Goal: Task Accomplishment & Management: Manage account settings

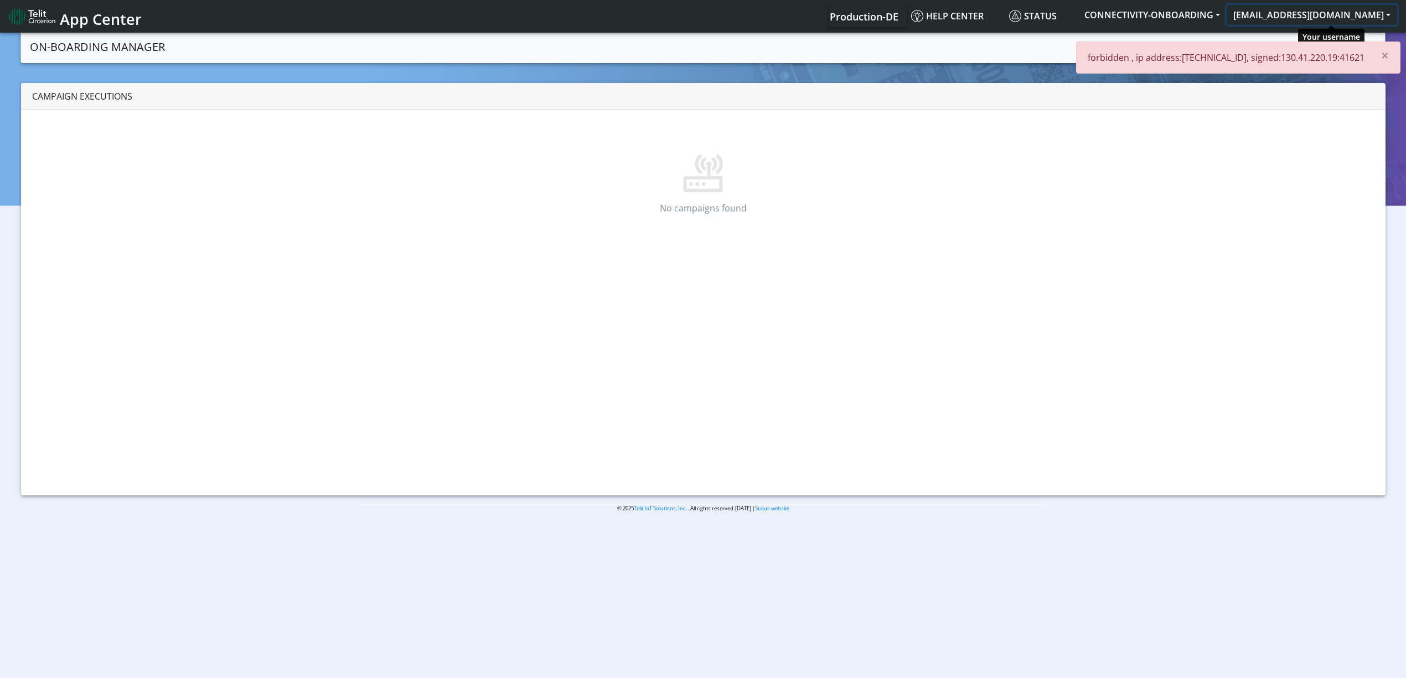
click at [1344, 14] on button "[EMAIL_ADDRESS][DOMAIN_NAME]" at bounding box center [1311, 15] width 170 height 20
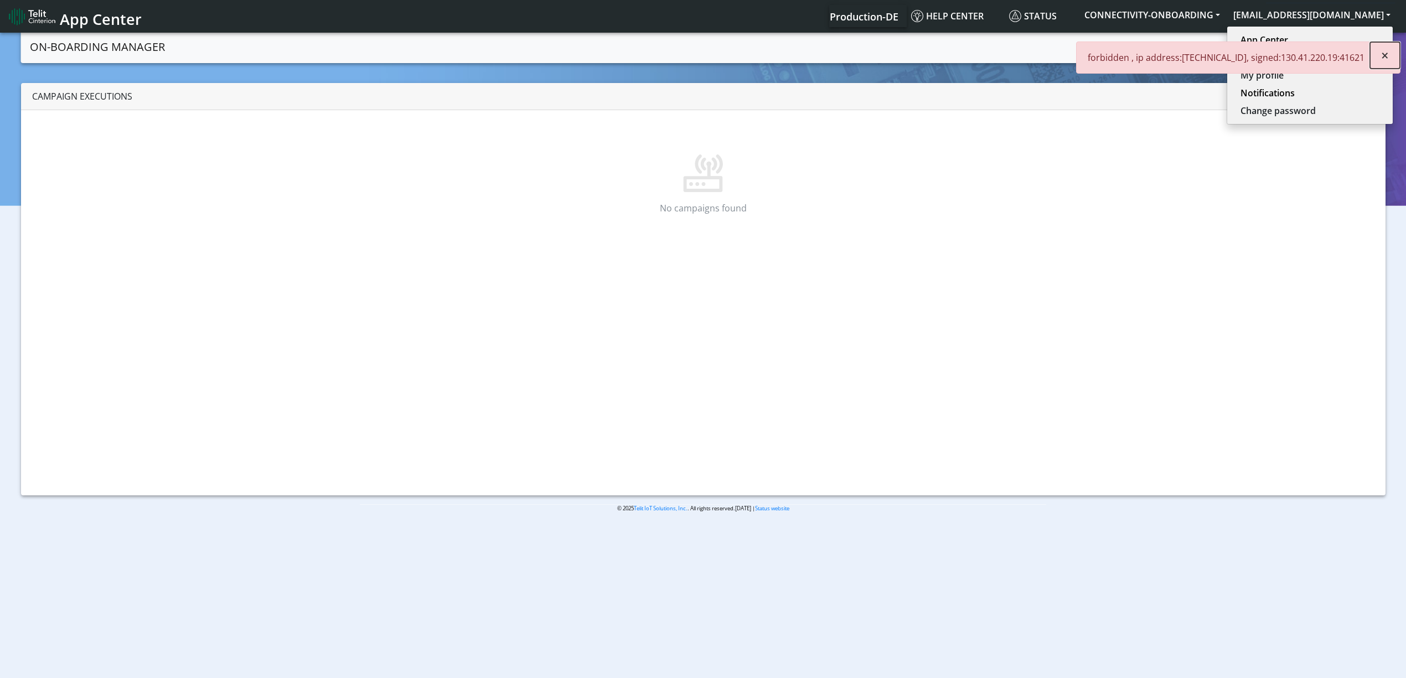
click at [1390, 49] on button "×" at bounding box center [1385, 55] width 30 height 27
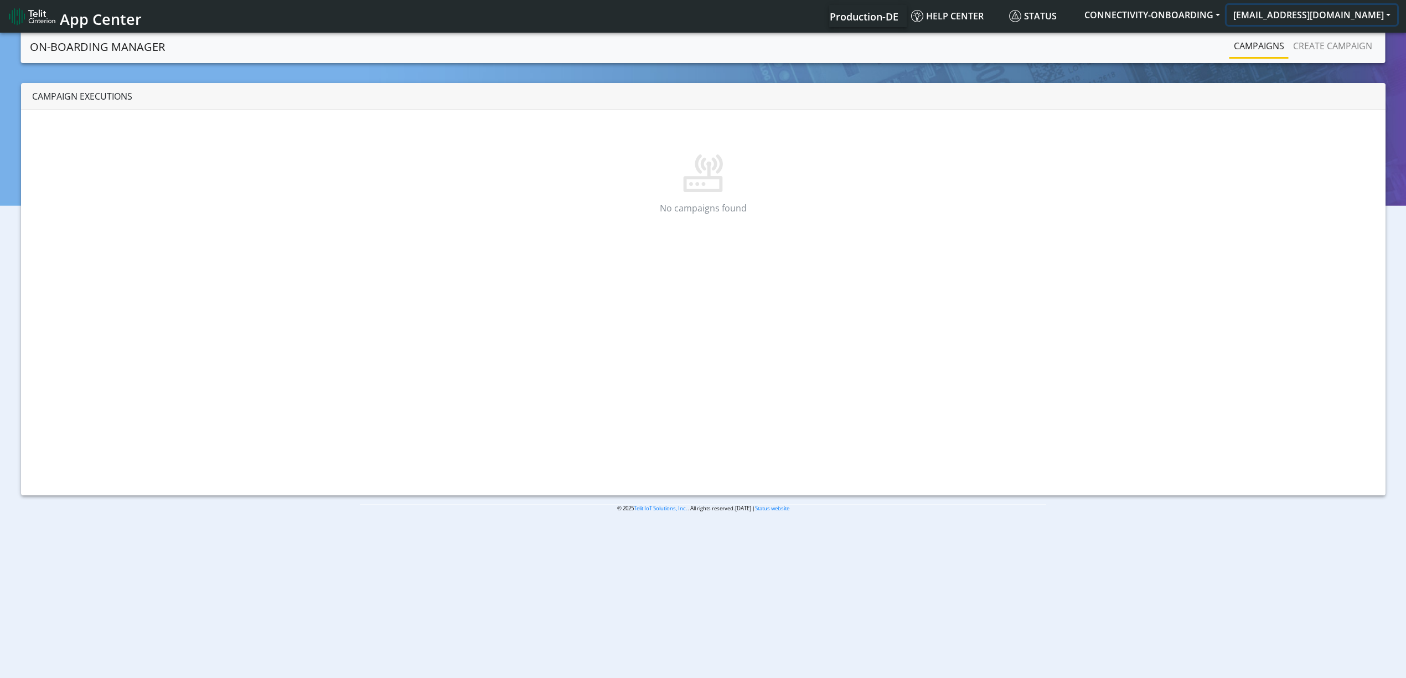
click at [1353, 21] on button "[EMAIL_ADDRESS][DOMAIN_NAME]" at bounding box center [1311, 15] width 170 height 20
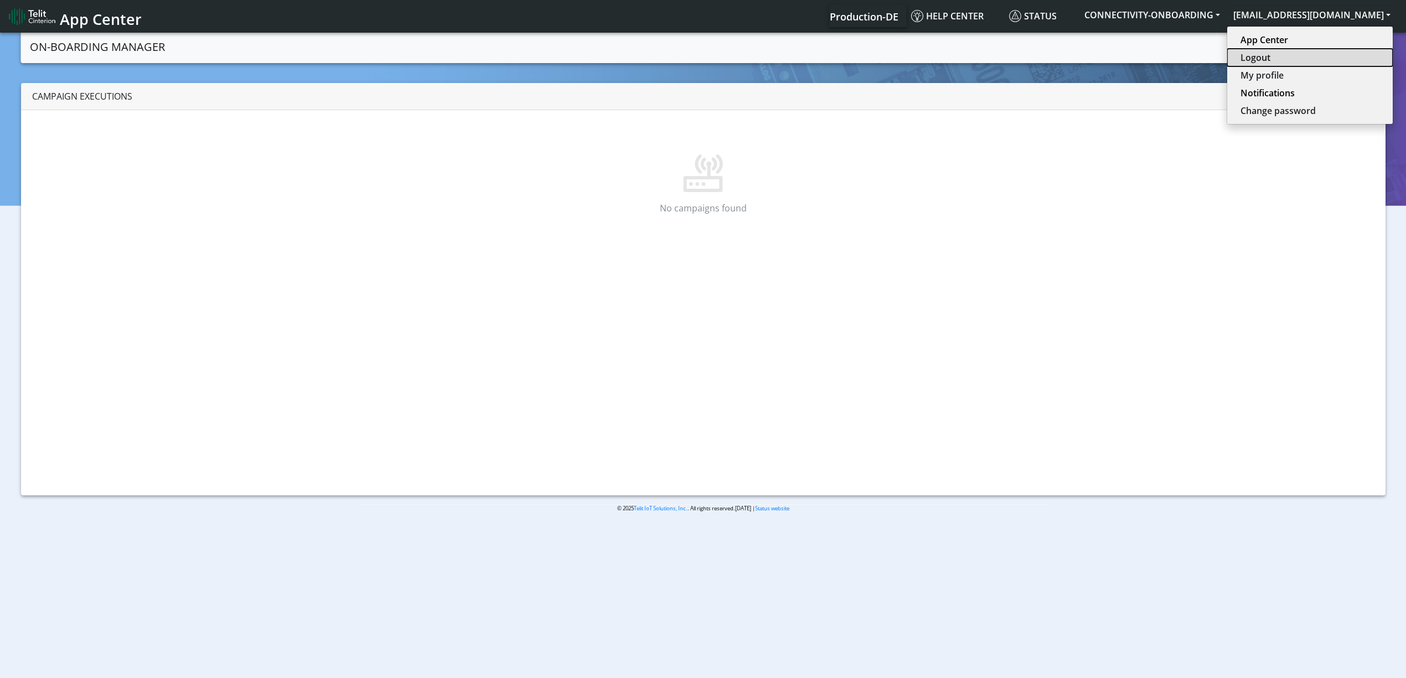
click at [1315, 58] on button "Logout" at bounding box center [1309, 58] width 165 height 18
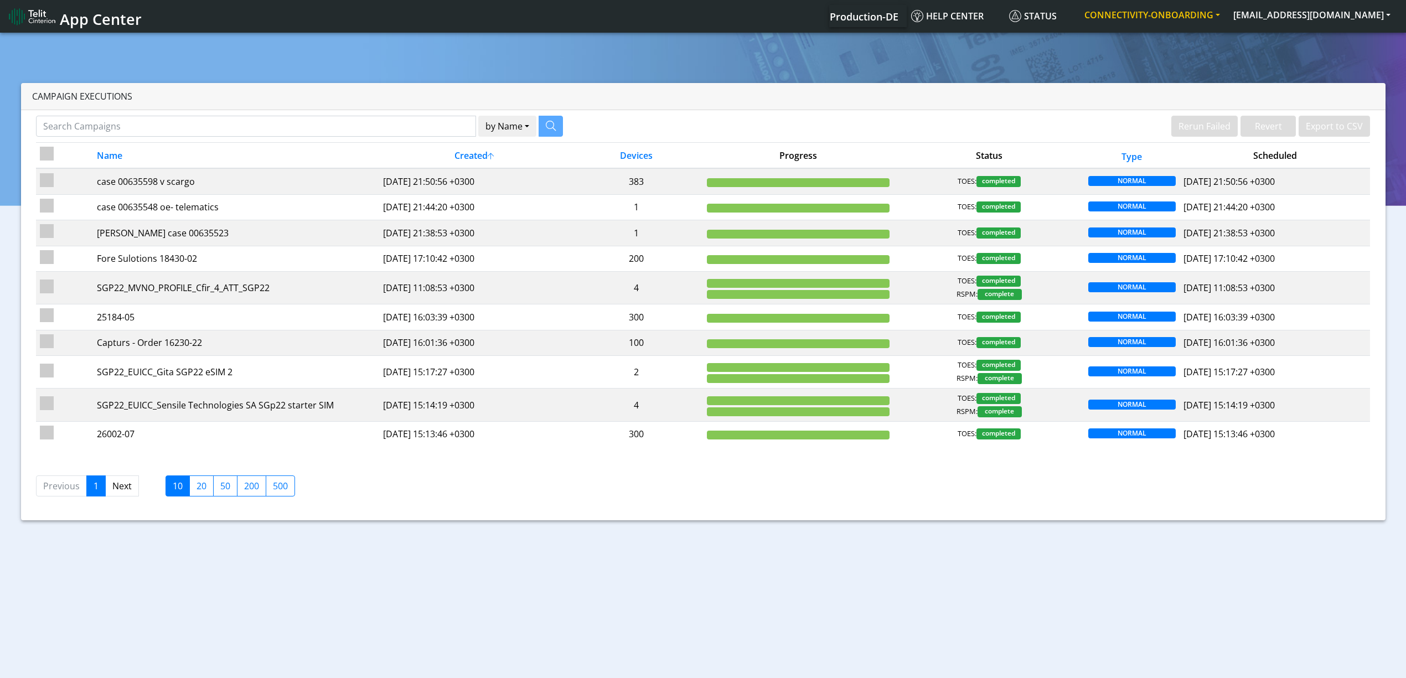
click at [1144, 25] on div "Your current organization" at bounding box center [1191, 36] width 107 height 23
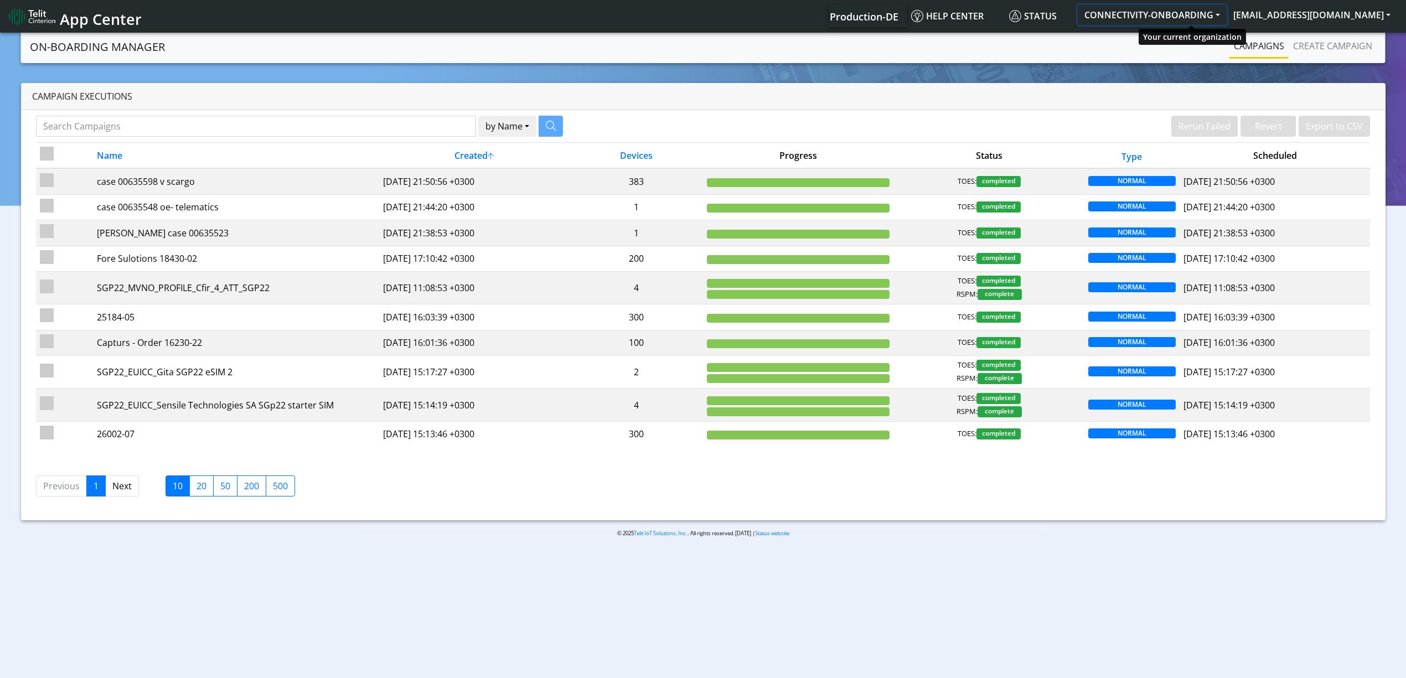
click at [1149, 19] on button "CONNECTIVITY-ONBOARDING" at bounding box center [1152, 15] width 149 height 20
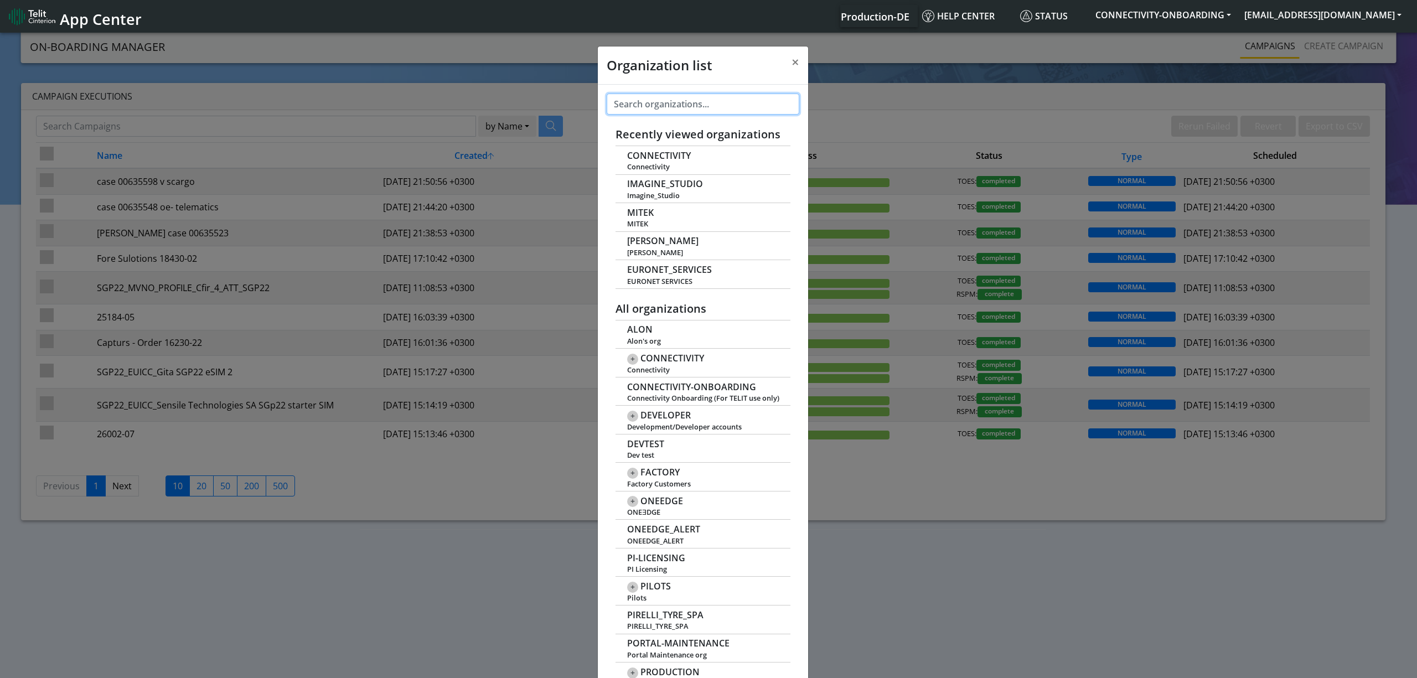
click at [631, 100] on input "text" at bounding box center [703, 104] width 193 height 21
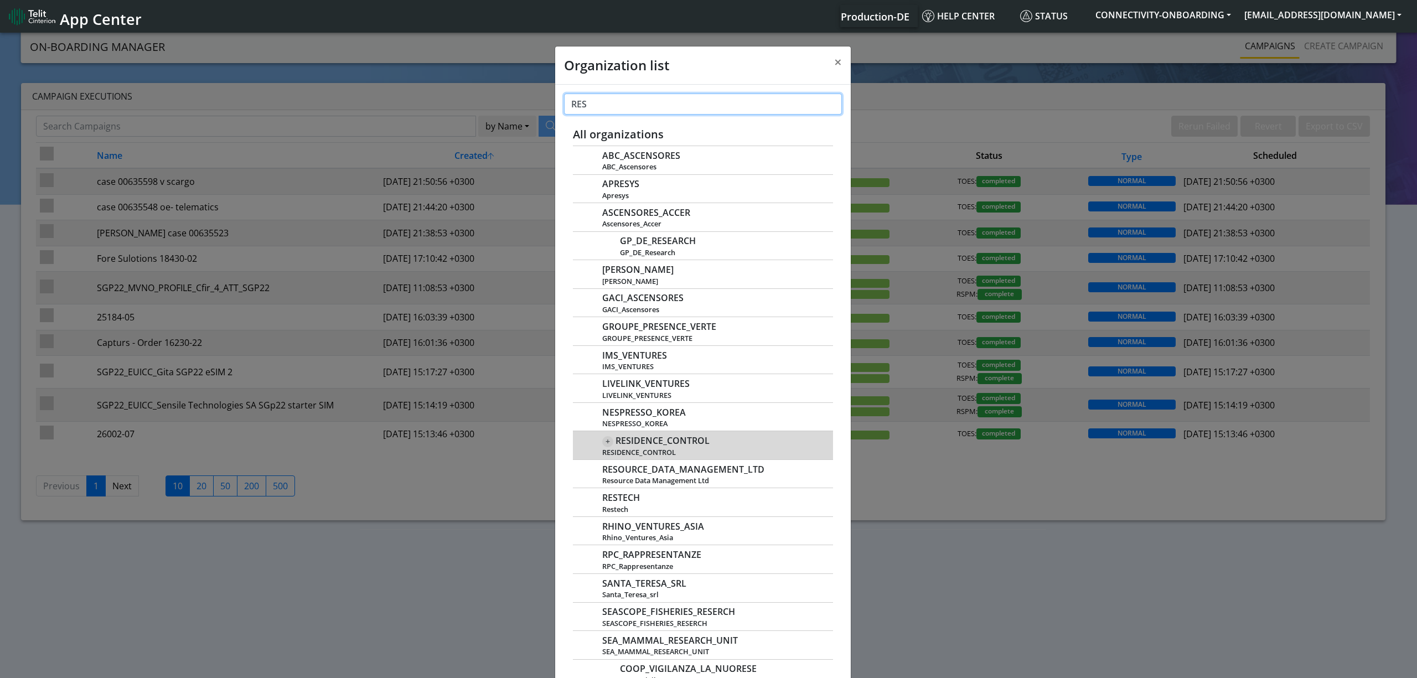
type input "RES"
click at [689, 441] on span "RESIDENCE_CONTROL" at bounding box center [662, 441] width 94 height 11
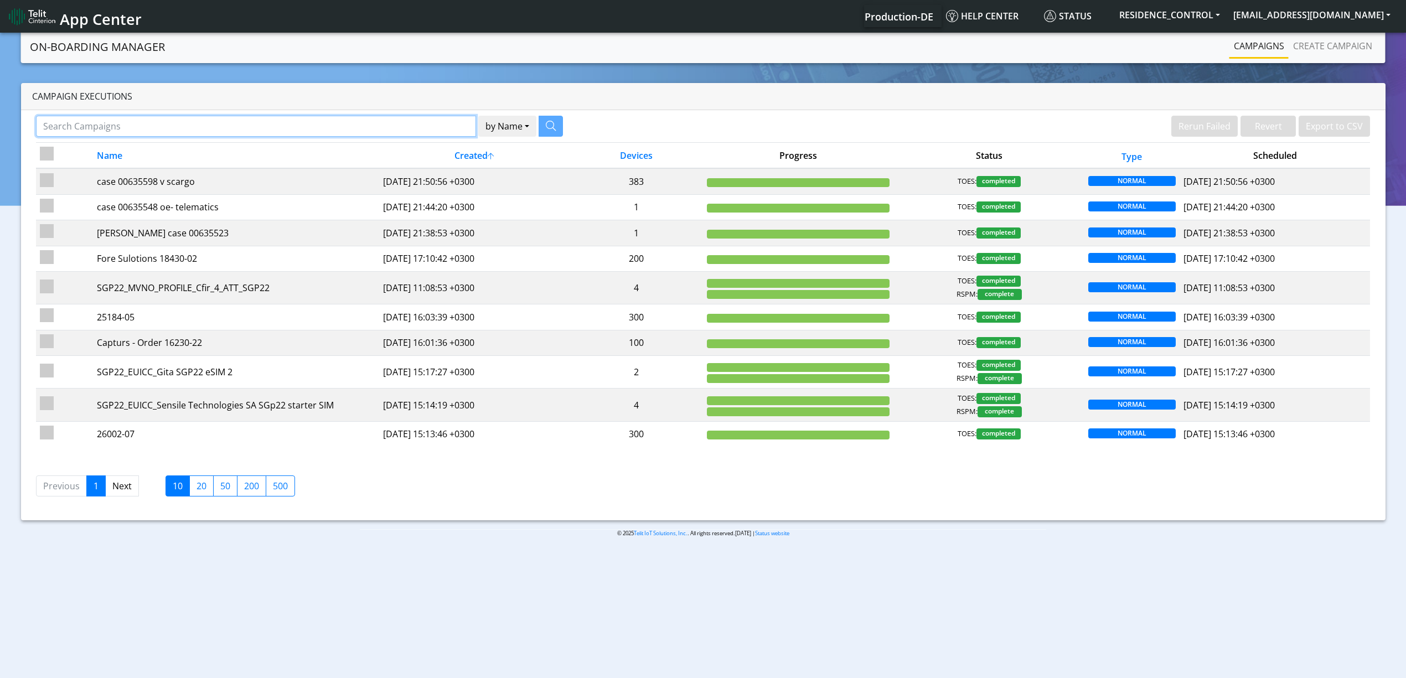
click at [216, 122] on input "Search Campaigns" at bounding box center [256, 126] width 440 height 21
type input "RESI"
click at [536, 126] on icon "button" at bounding box center [537, 126] width 10 height 10
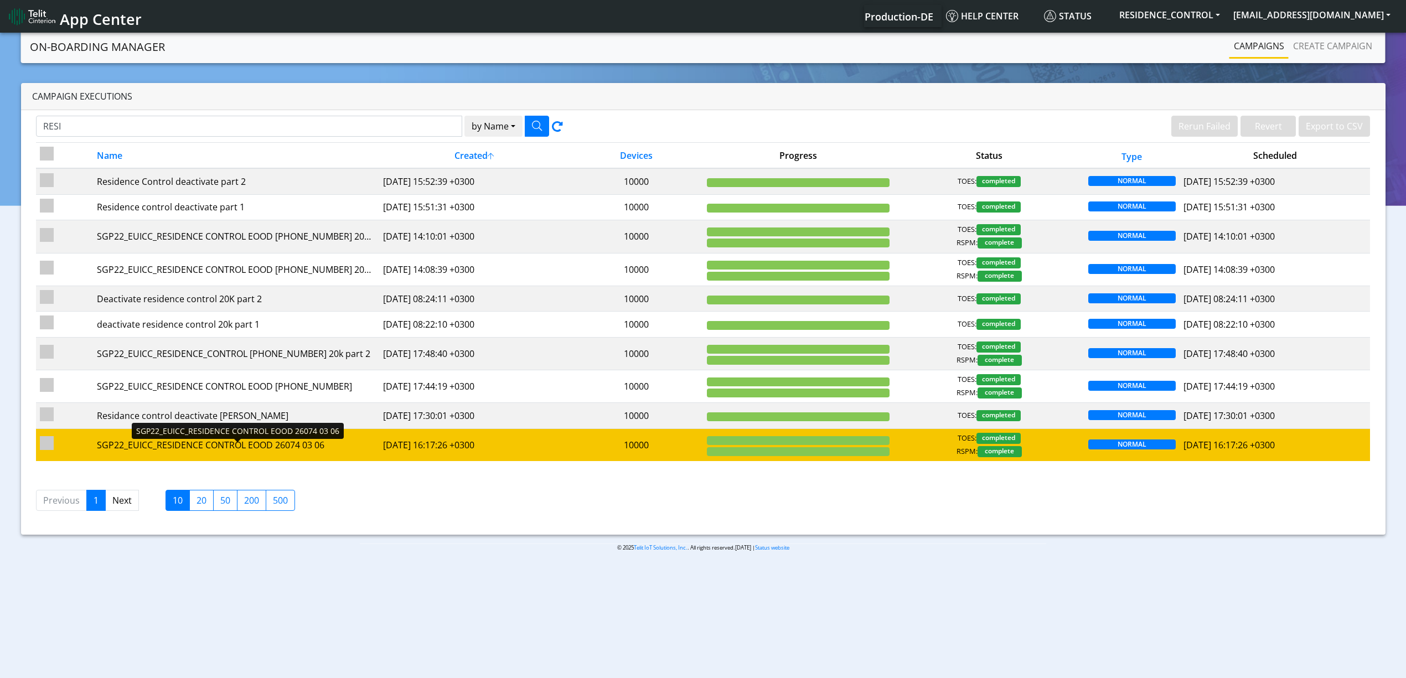
click at [361, 452] on div "SGP22_EUICC_RESIDENCE CONTROL EOOD 26074 03 06" at bounding box center [236, 444] width 278 height 13
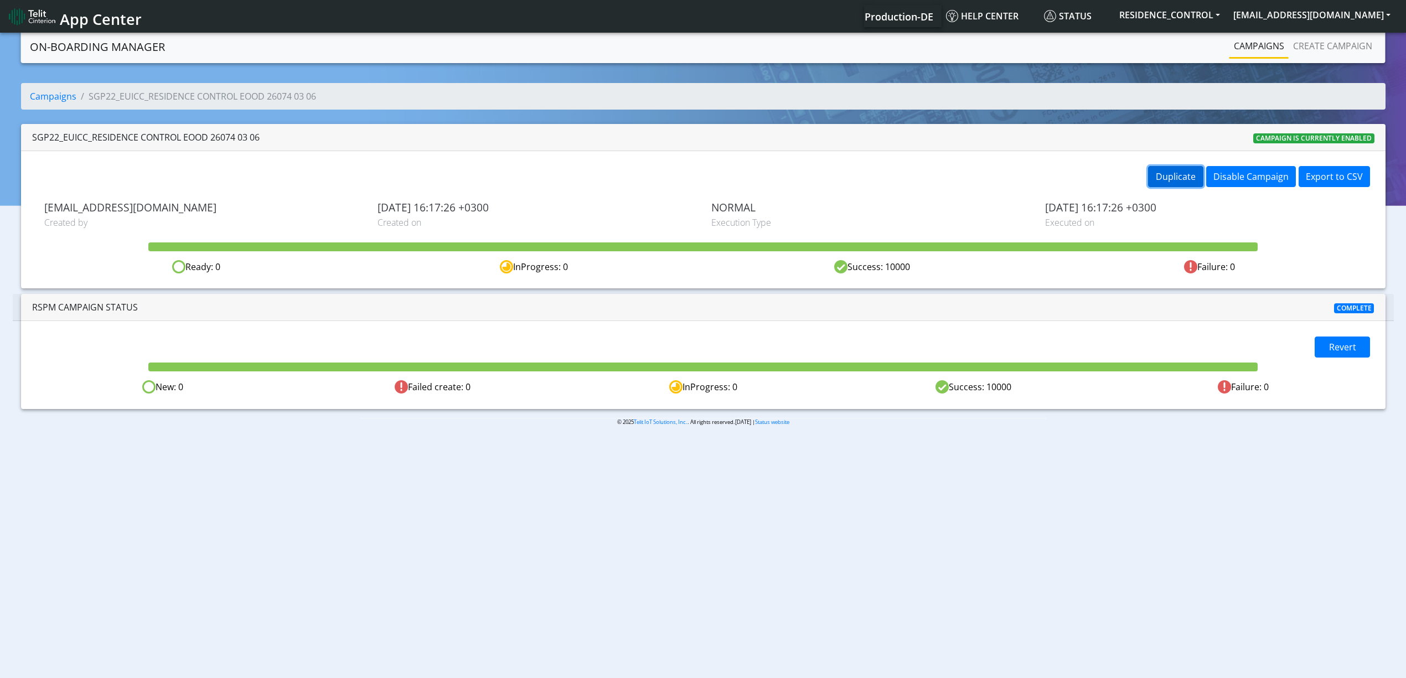
click at [1171, 173] on button "Duplicate" at bounding box center [1175, 176] width 55 height 21
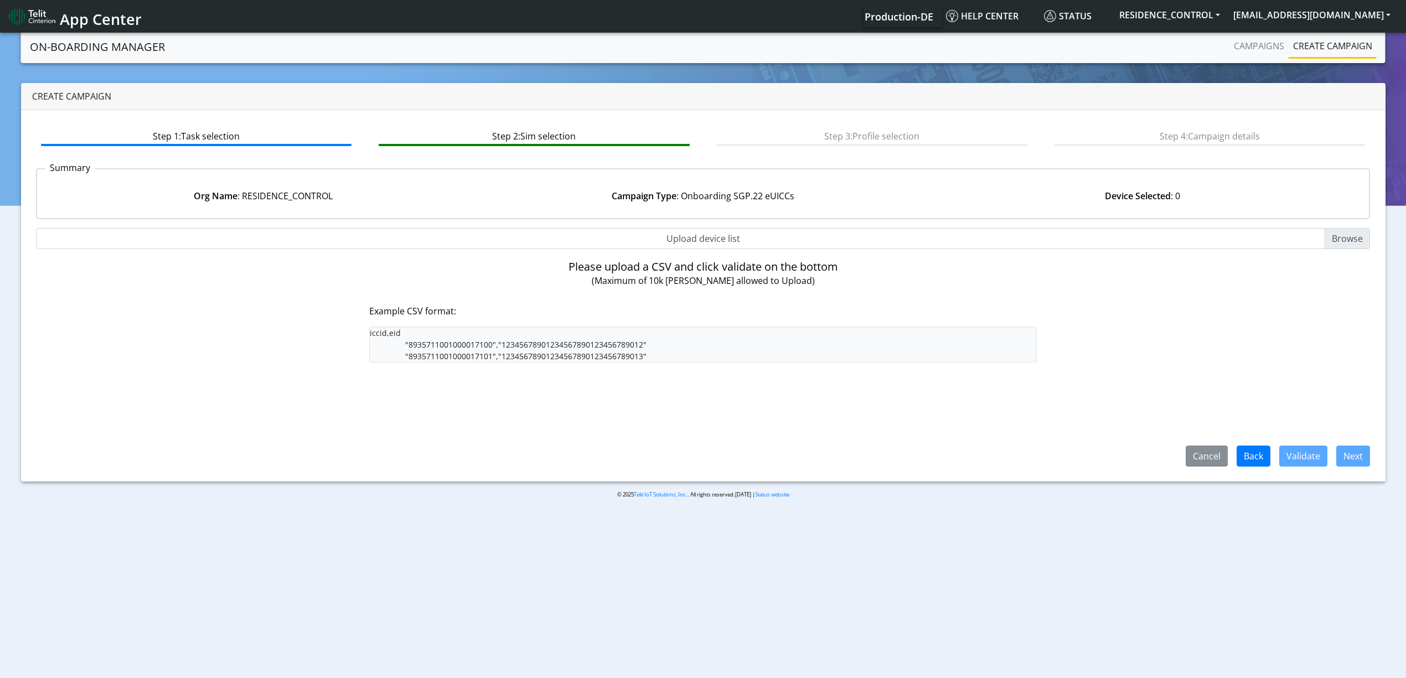
click at [1356, 234] on input "Upload device list" at bounding box center [703, 238] width 1334 height 21
type input "C:\fakepath\RES1.CSV"
click at [883, 247] on input "Upload device list" at bounding box center [703, 238] width 1334 height 21
type input "C:\fakepath\RES1.CSV"
click at [1311, 235] on input "Upload device list" at bounding box center [703, 238] width 1334 height 21
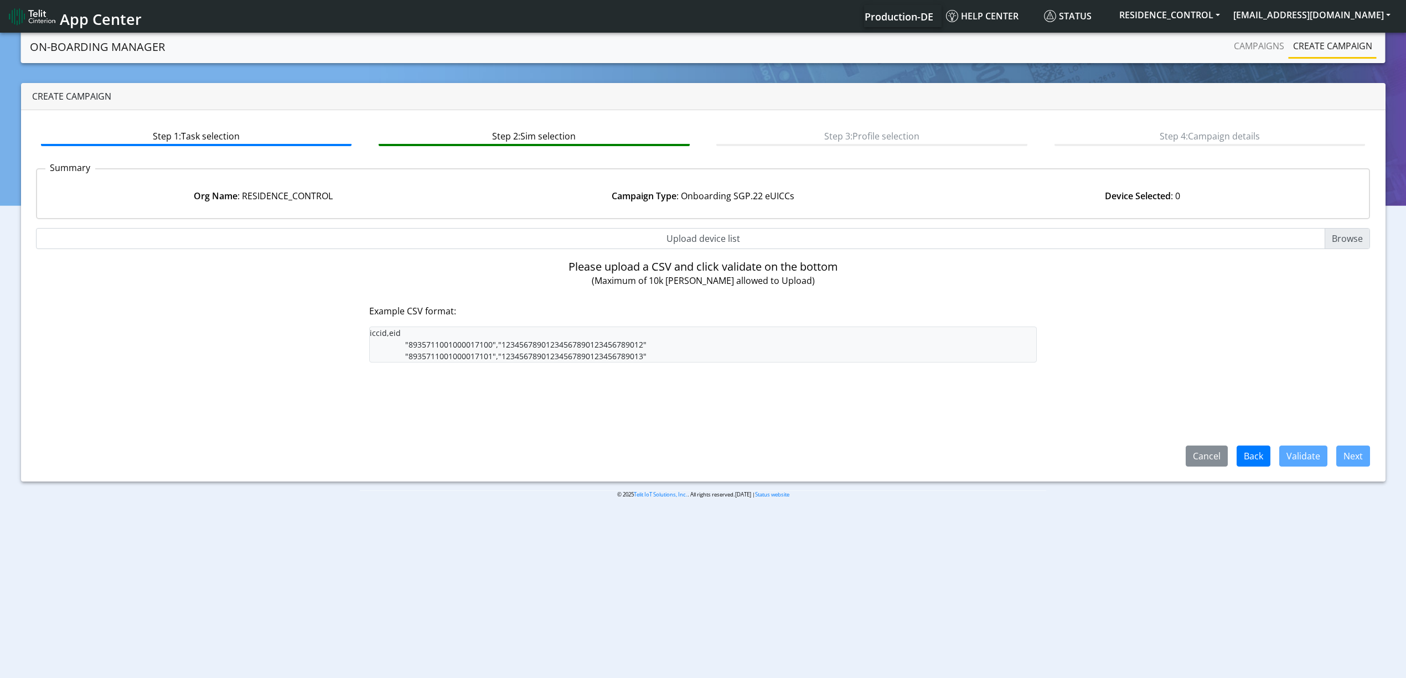
type input "C:\fakepath\resi1.csv"
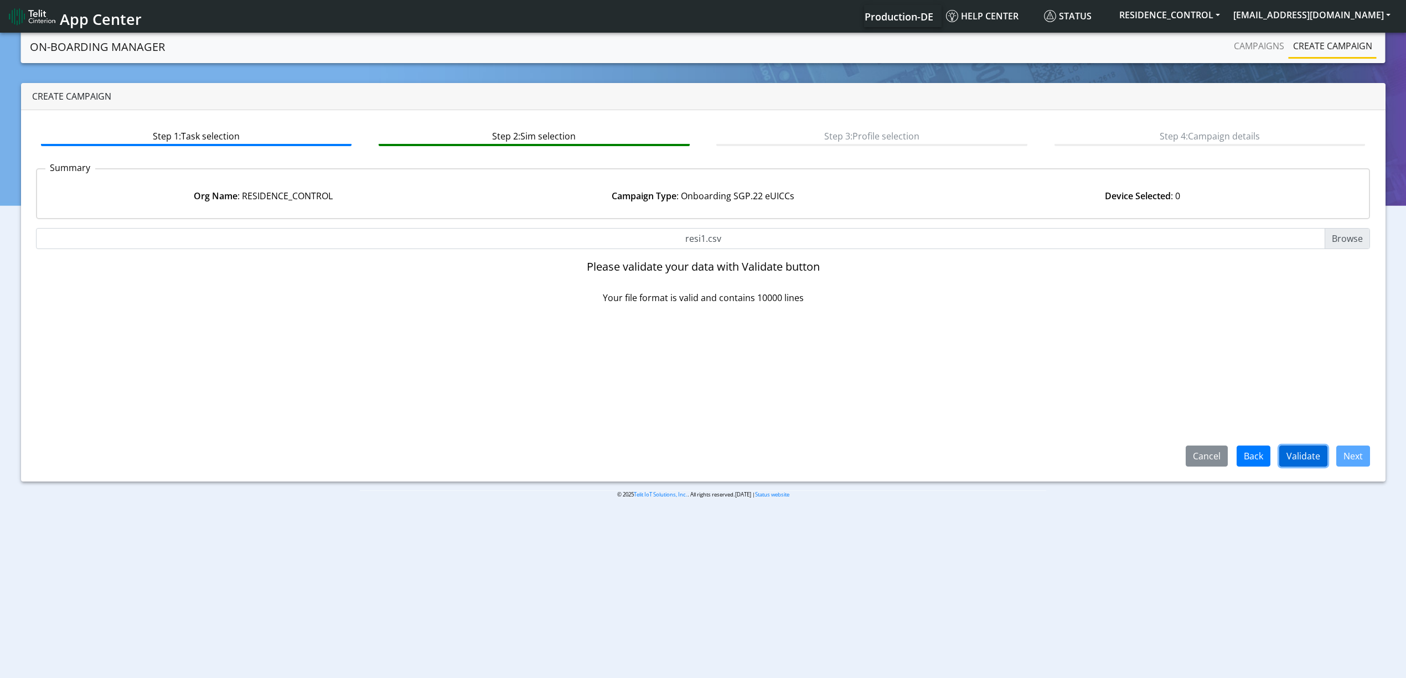
click at [1306, 465] on button "Validate" at bounding box center [1303, 456] width 48 height 21
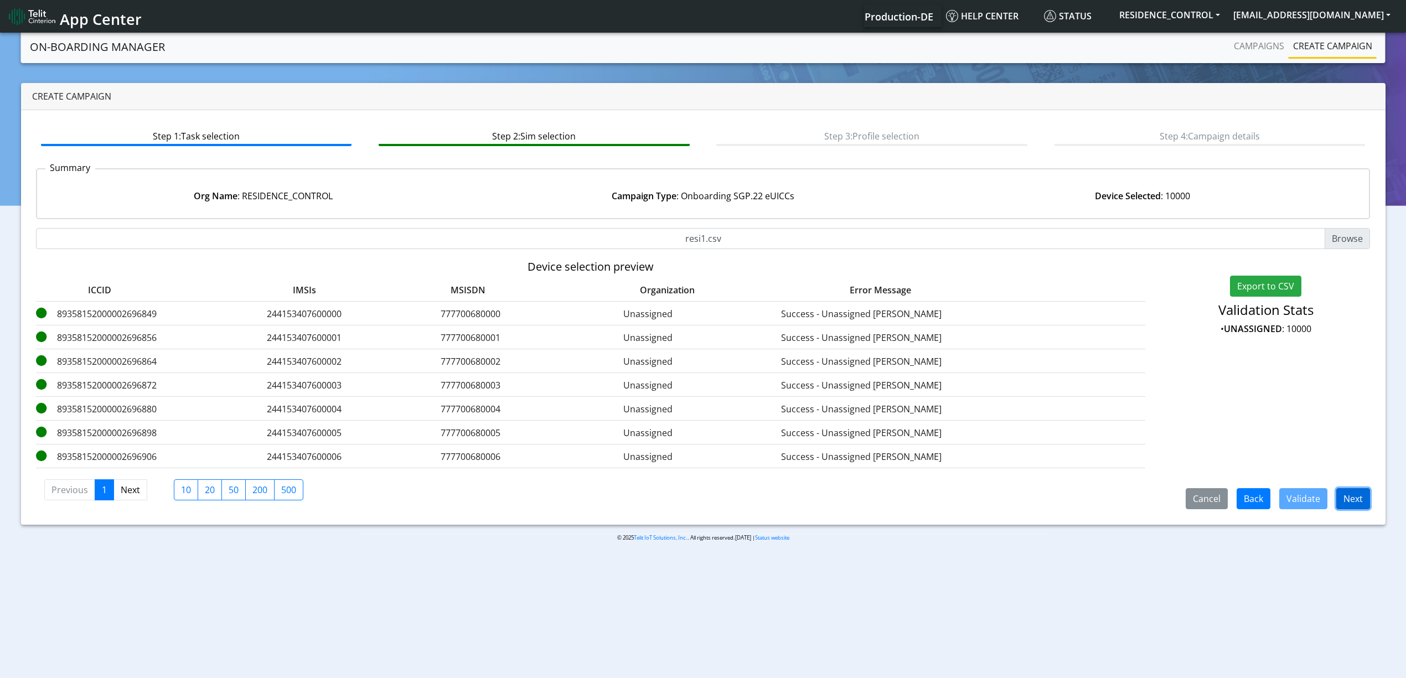
click at [1363, 497] on button "Next" at bounding box center [1353, 498] width 34 height 21
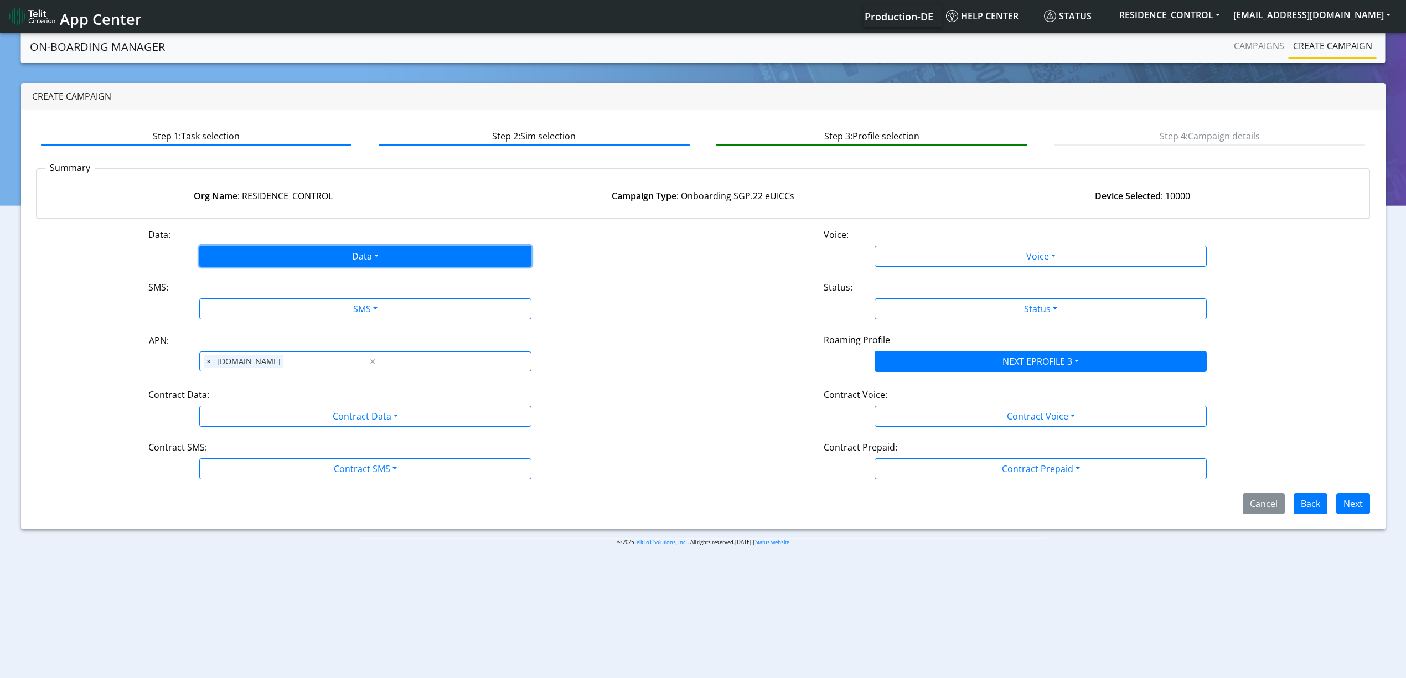
click at [333, 257] on button "Data" at bounding box center [365, 256] width 332 height 21
click at [293, 297] on button "Enabled" at bounding box center [365, 300] width 331 height 18
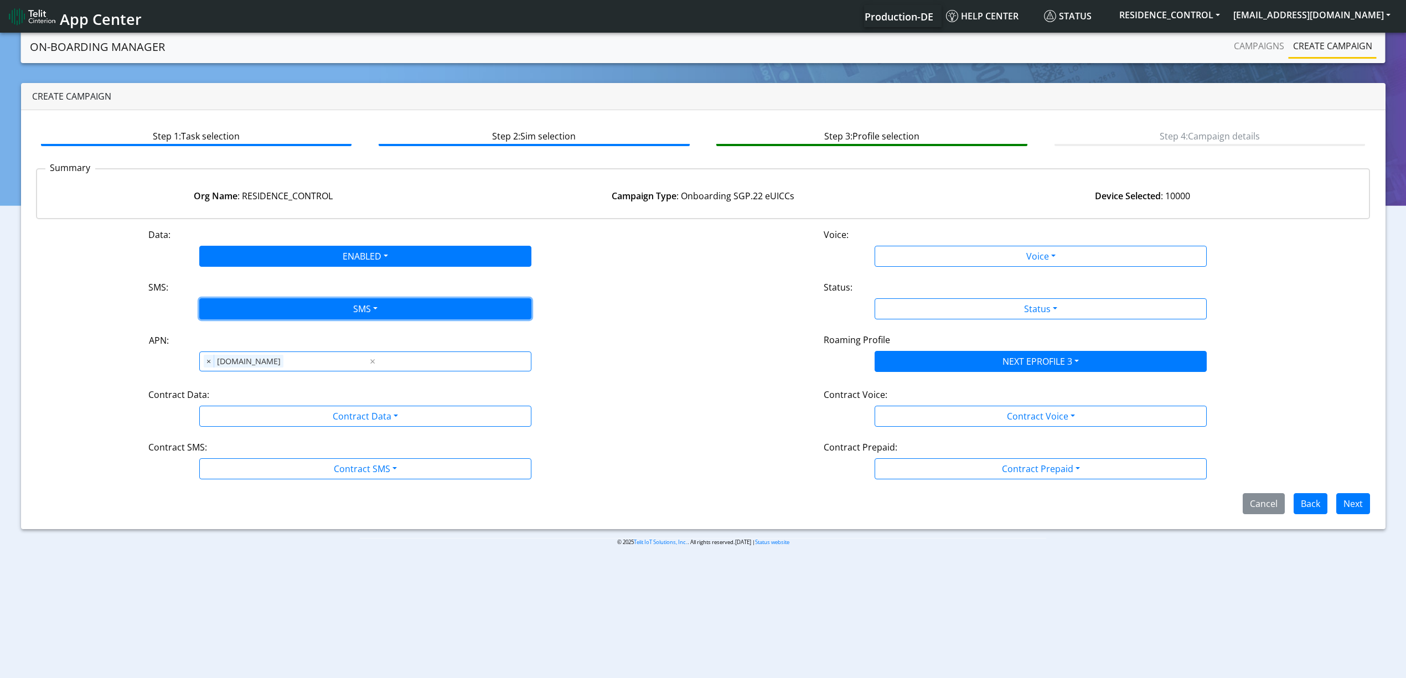
click at [302, 299] on button "SMS" at bounding box center [365, 308] width 332 height 21
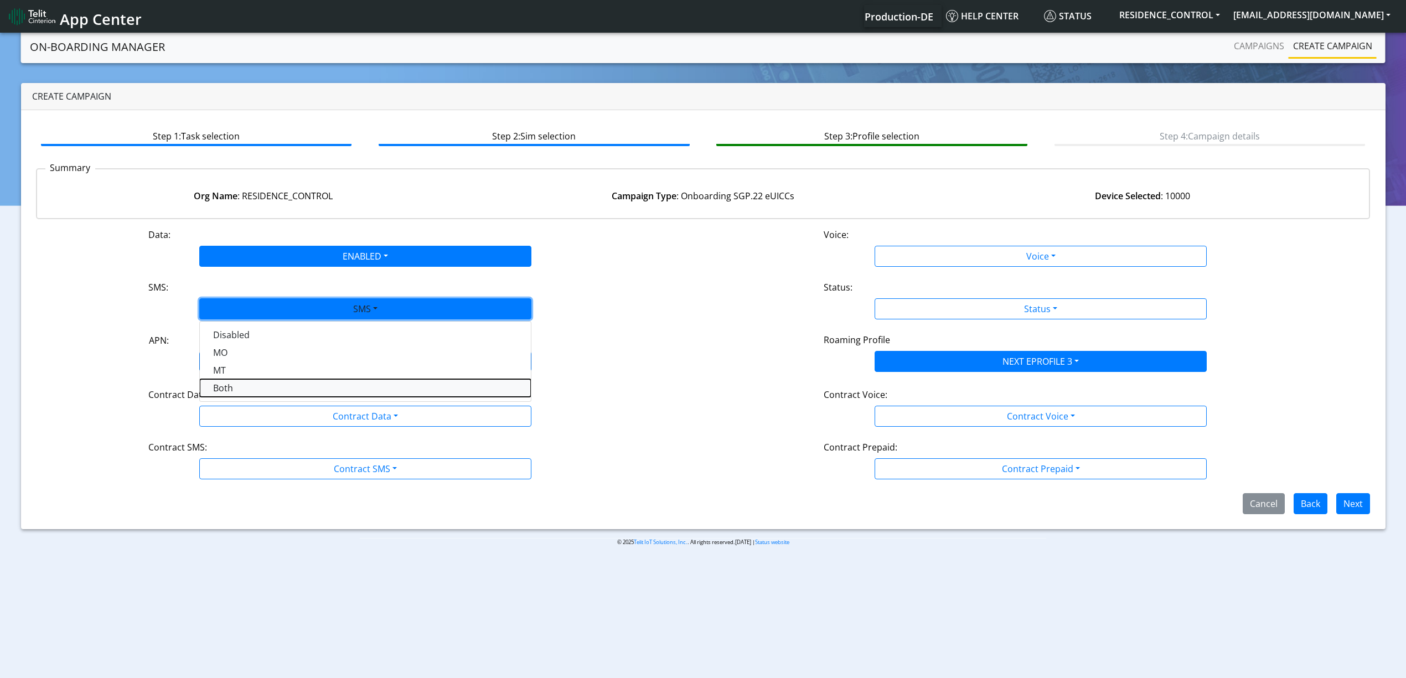
click at [280, 384] on button "Both" at bounding box center [365, 388] width 331 height 18
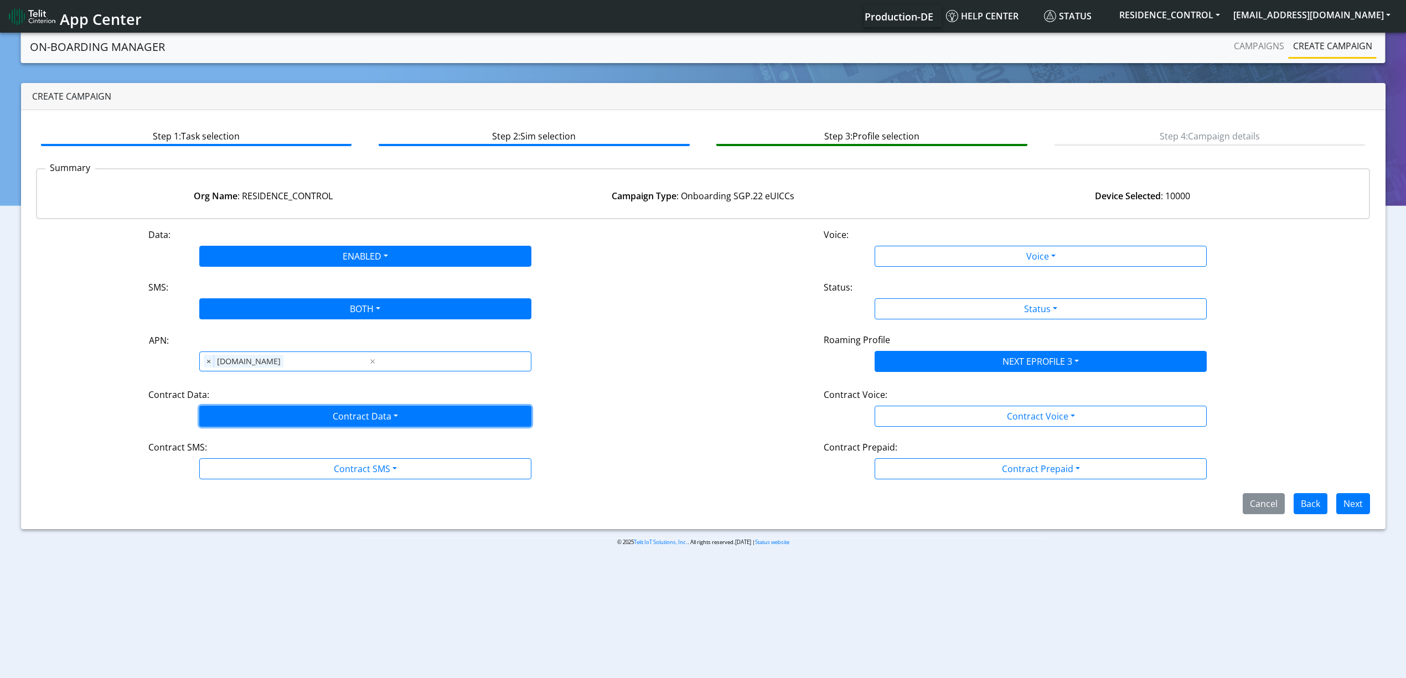
click at [307, 412] on button "Contract Data" at bounding box center [365, 416] width 332 height 21
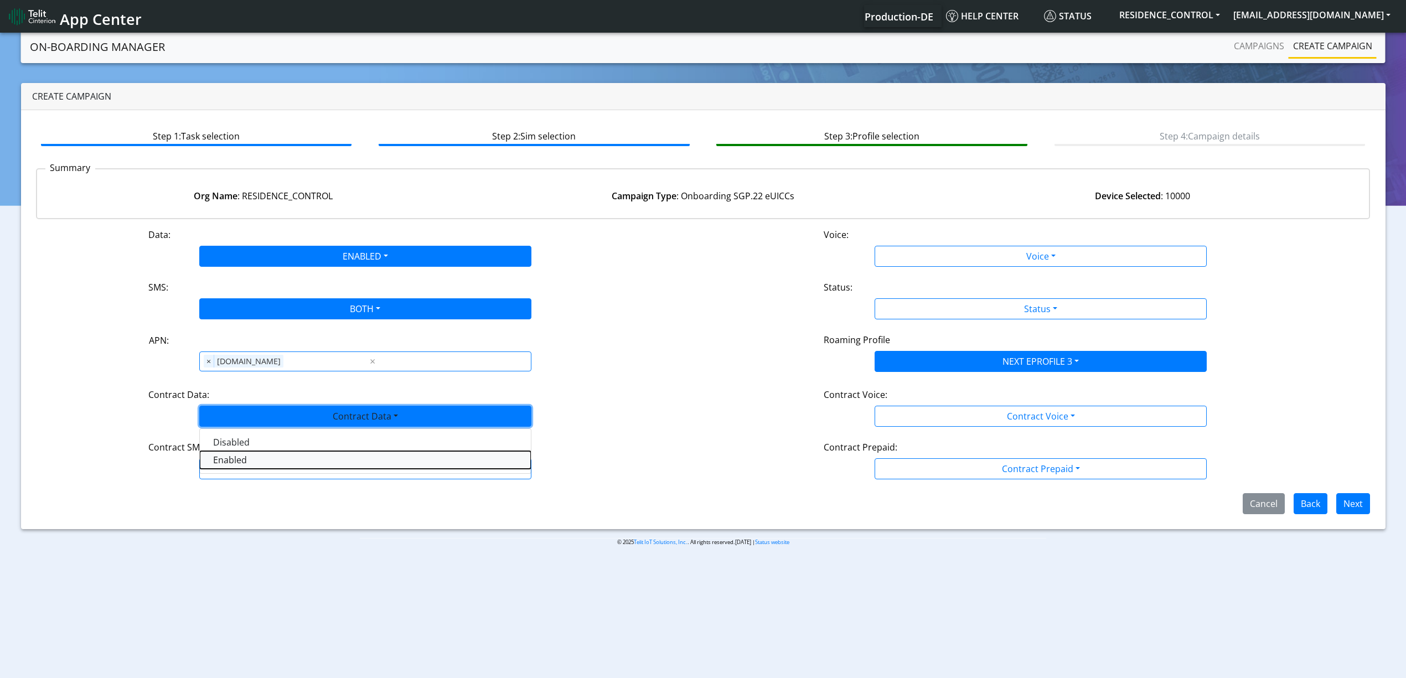
click at [277, 465] on Dataenabled-dropdown "Enabled" at bounding box center [365, 460] width 331 height 18
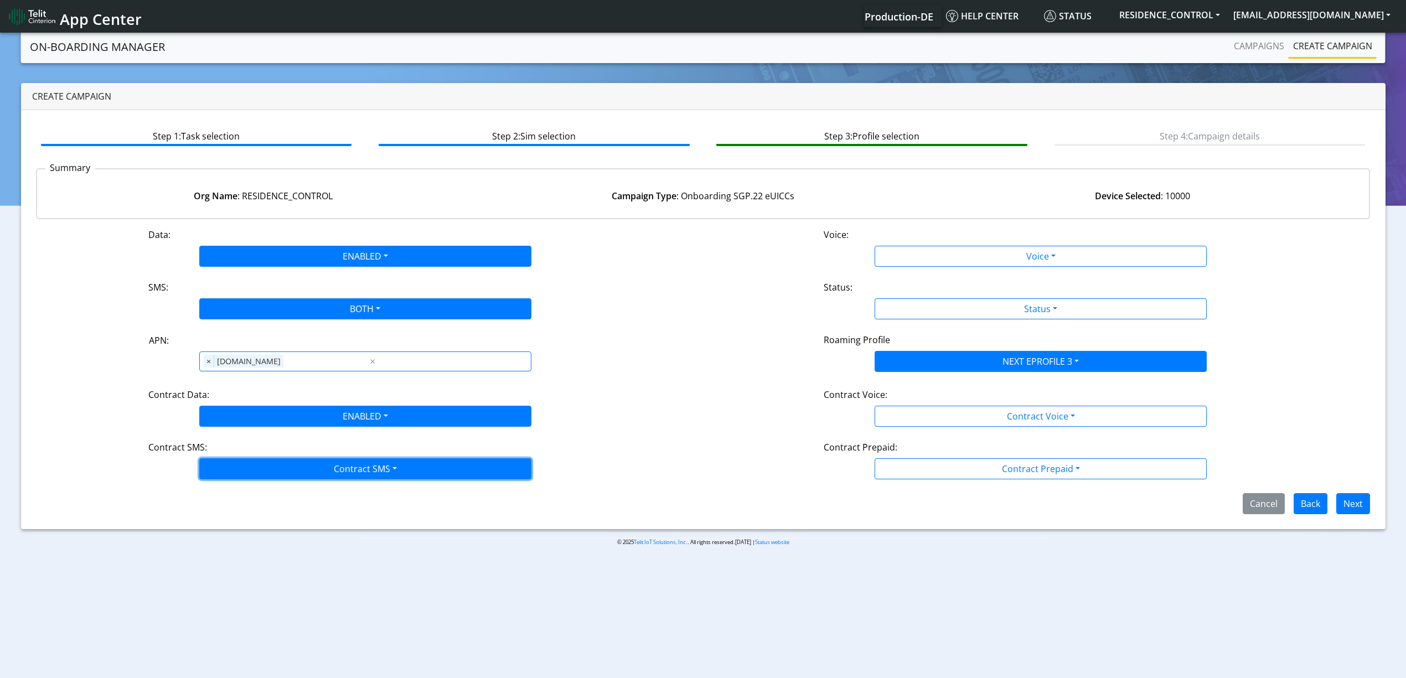
click at [279, 466] on button "Contract SMS" at bounding box center [365, 468] width 332 height 21
click at [240, 545] on SMSboth-dropdown "Both" at bounding box center [365, 548] width 331 height 18
click at [849, 257] on div "Voice Disabled Enabled" at bounding box center [1040, 256] width 450 height 21
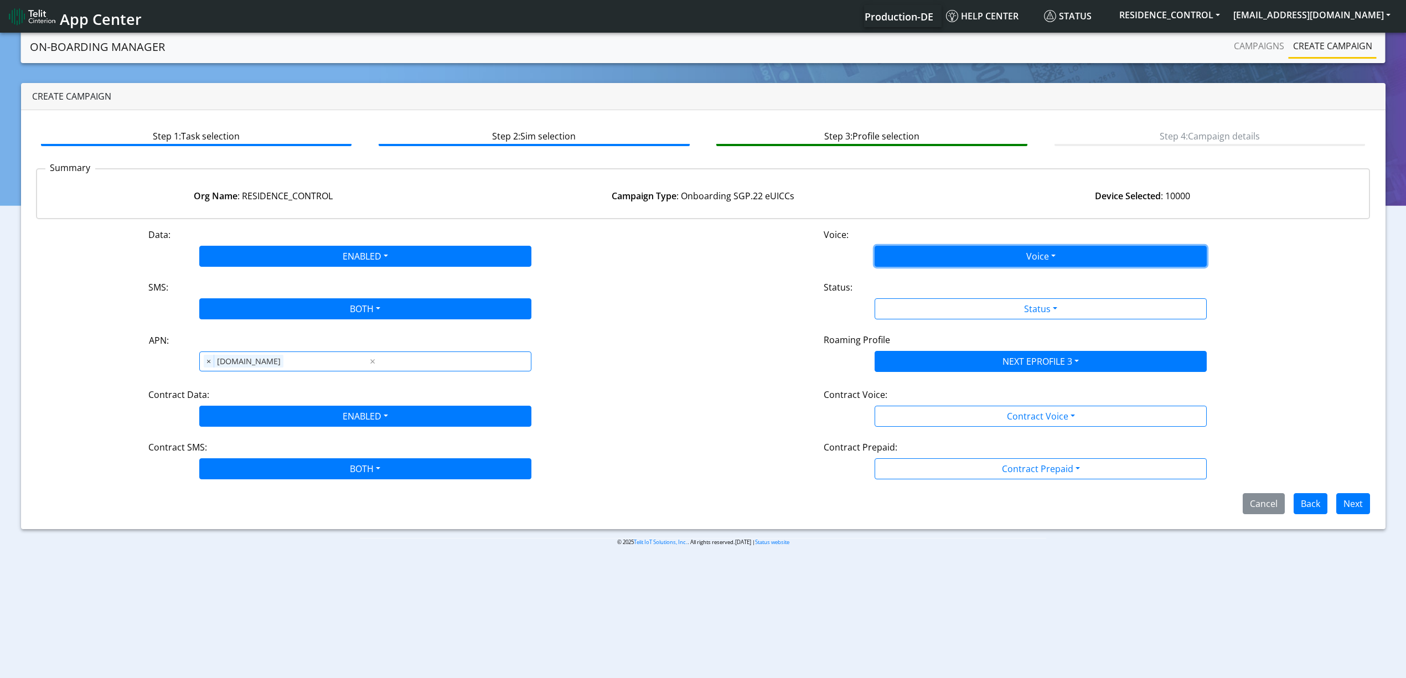
click at [895, 262] on button "Voice" at bounding box center [1040, 256] width 332 height 21
click at [902, 277] on button "Disabled" at bounding box center [1040, 282] width 331 height 18
click at [916, 293] on div "Status:" at bounding box center [1040, 290] width 450 height 18
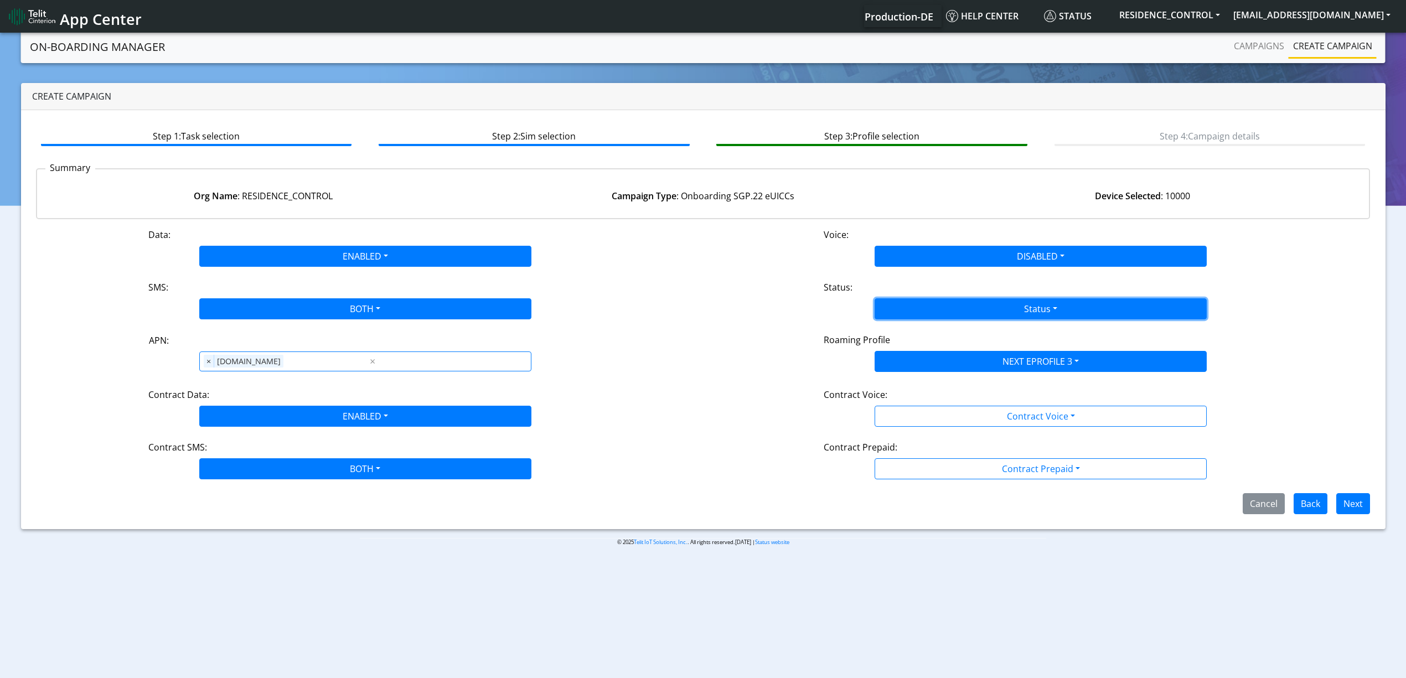
click at [922, 319] on button "Status" at bounding box center [1040, 308] width 332 height 21
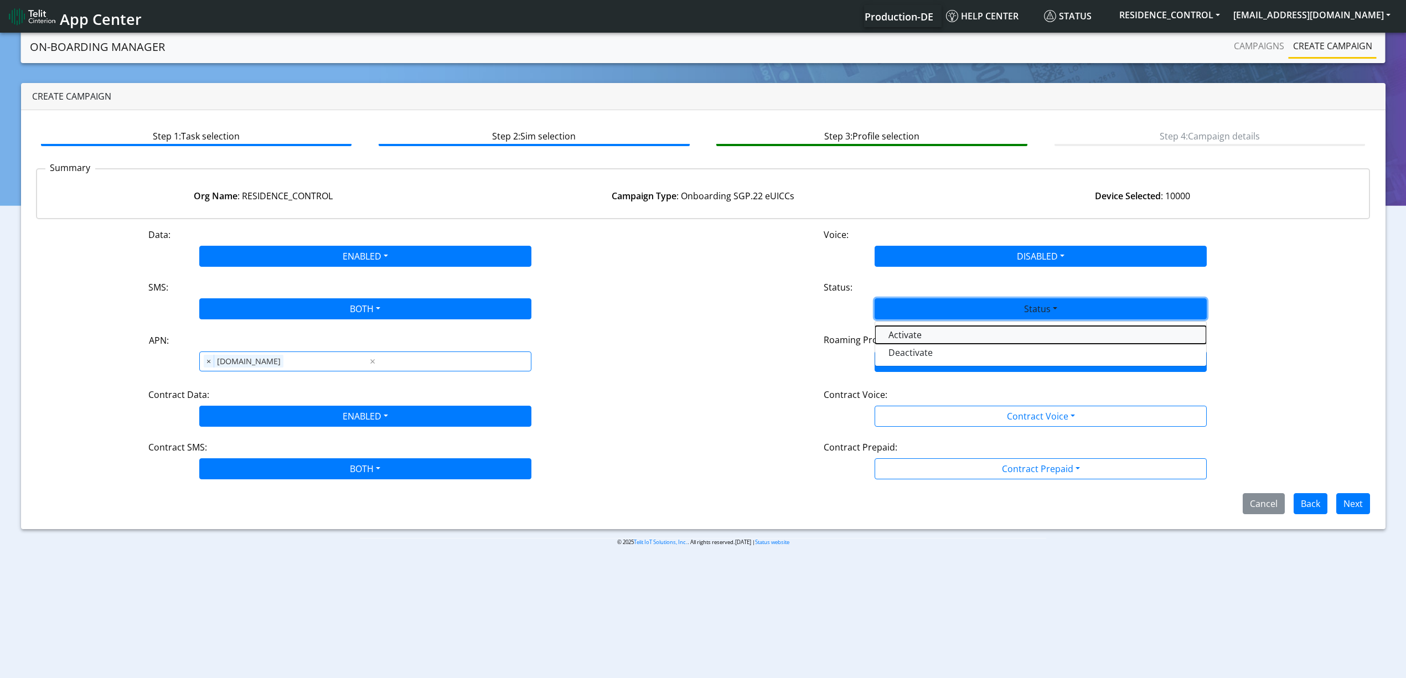
click at [918, 335] on button "Activate" at bounding box center [1040, 335] width 331 height 18
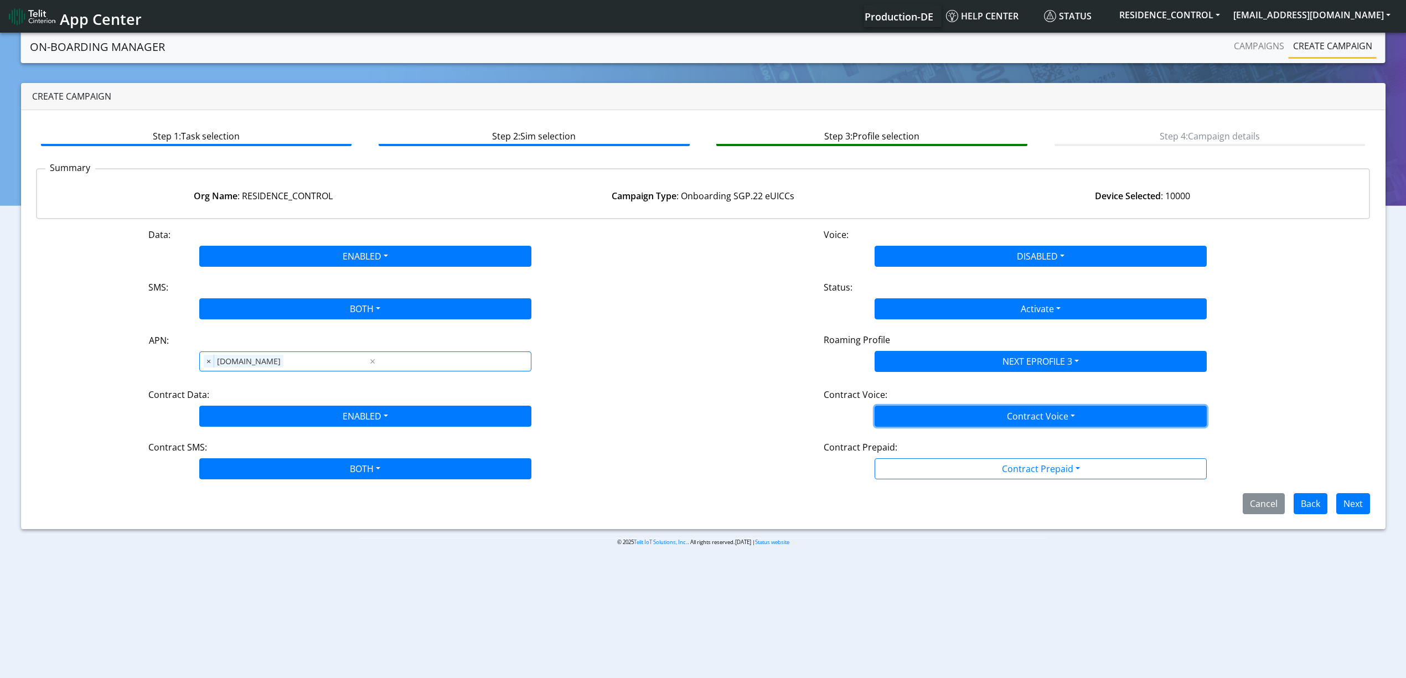
click at [1001, 406] on button "Contract Voice" at bounding box center [1040, 416] width 332 height 21
click at [961, 439] on Voicedisabled-dropdown "Disabled" at bounding box center [1040, 442] width 331 height 18
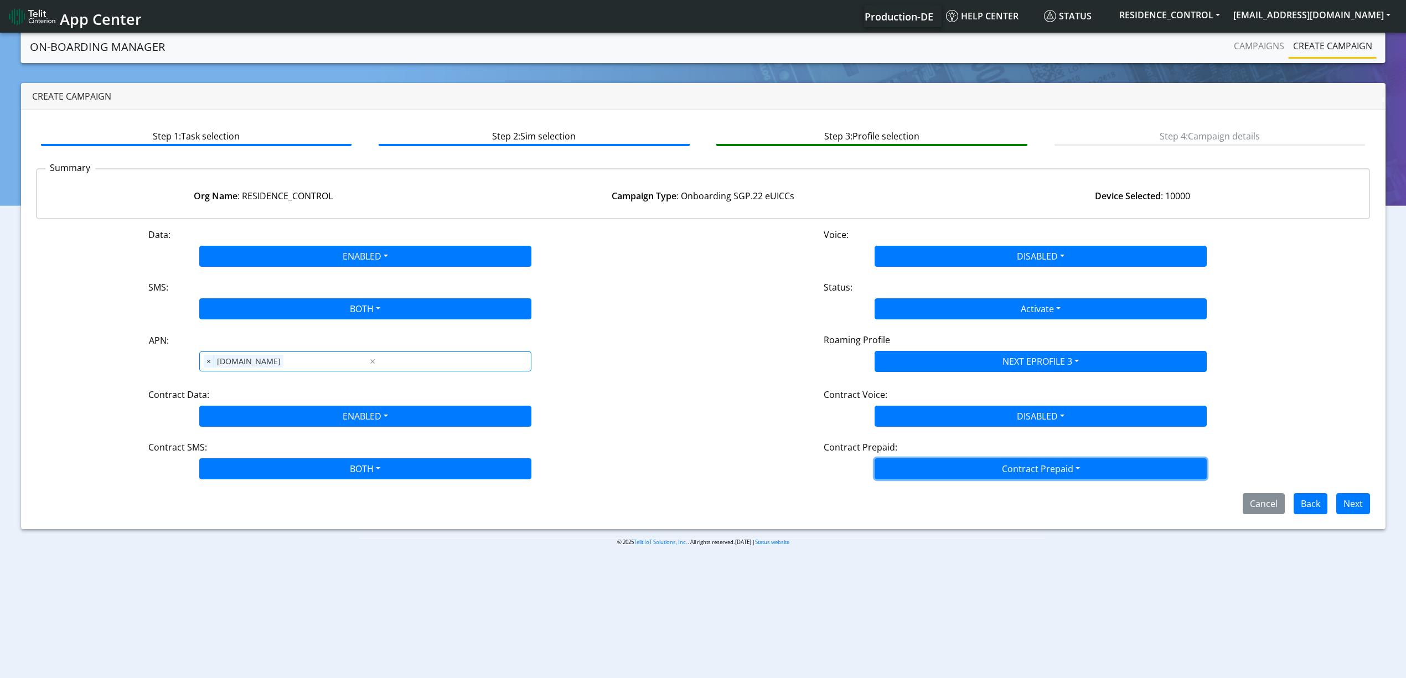
click at [959, 468] on button "Contract Prepaid" at bounding box center [1040, 468] width 332 height 21
click at [926, 514] on Prepaidnotprepaid-dropdown "No" at bounding box center [1040, 513] width 331 height 18
click at [1344, 507] on button "Next" at bounding box center [1353, 503] width 34 height 21
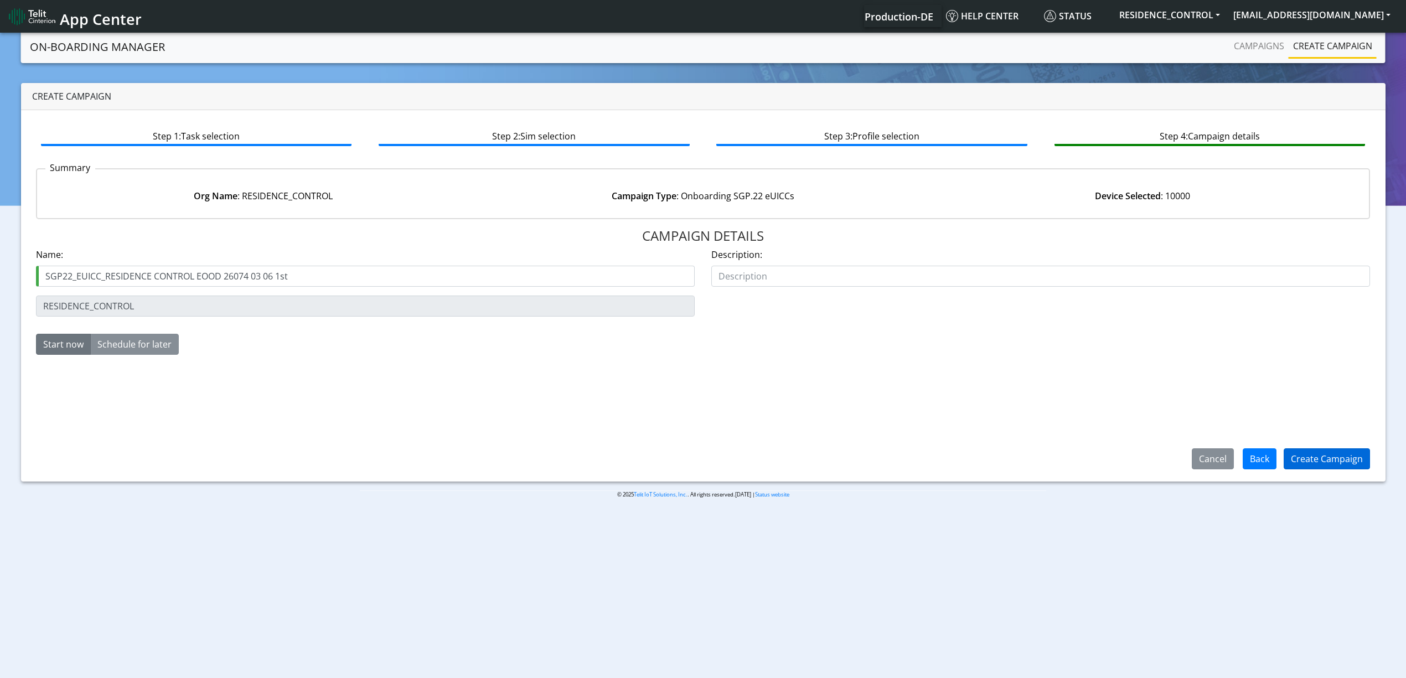
type input "SGP22_EUICC_RESIDENCE CONTROL EOOD 26074 03 06 1st"
click at [1311, 463] on button "Create Campaign" at bounding box center [1326, 458] width 86 height 21
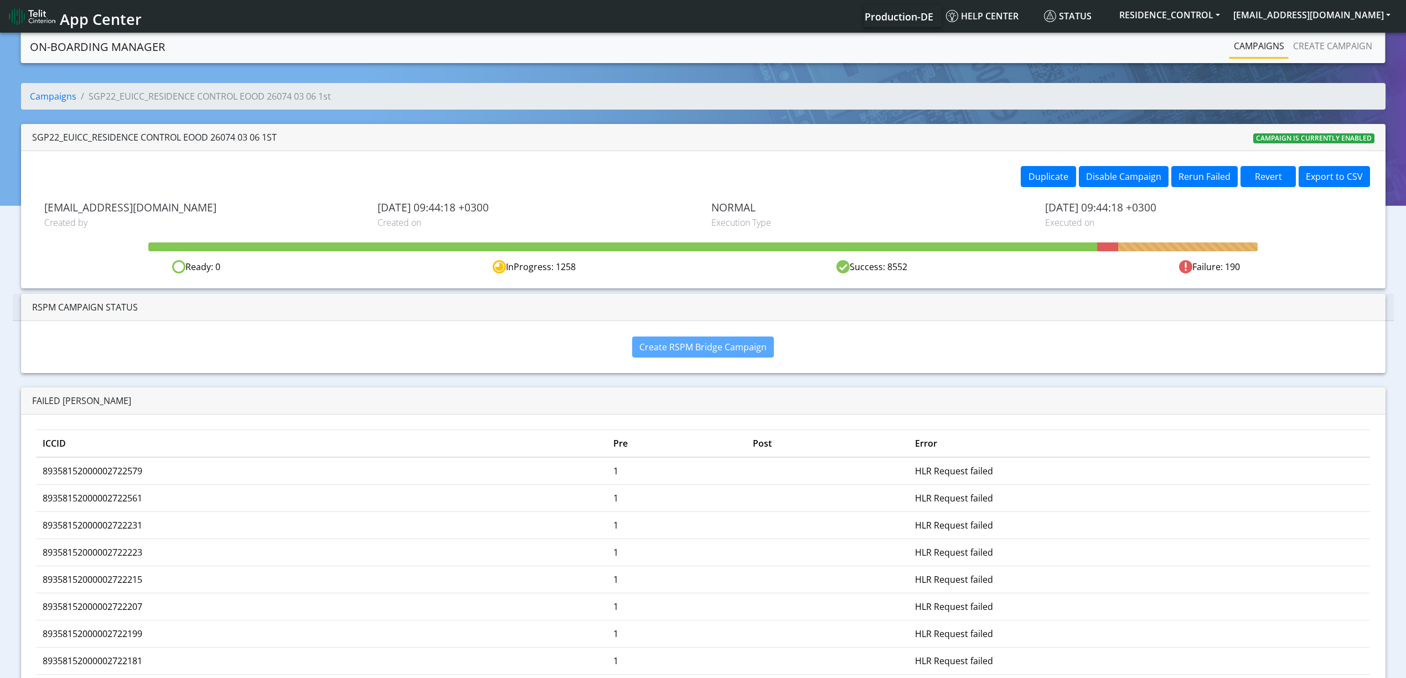
click at [962, 142] on div "SGP22_EUICC_RESIDENCE CONTROL EOOD 26074 03 06 1st Campaign is currently enabled" at bounding box center [703, 137] width 1364 height 27
click at [754, 136] on div "SGP22_EUICC_RESIDENCE CONTROL EOOD 26074 03 06 1st Campaign is currently enabled" at bounding box center [703, 137] width 1364 height 27
click at [1218, 173] on button "Rerun Failed" at bounding box center [1204, 176] width 66 height 21
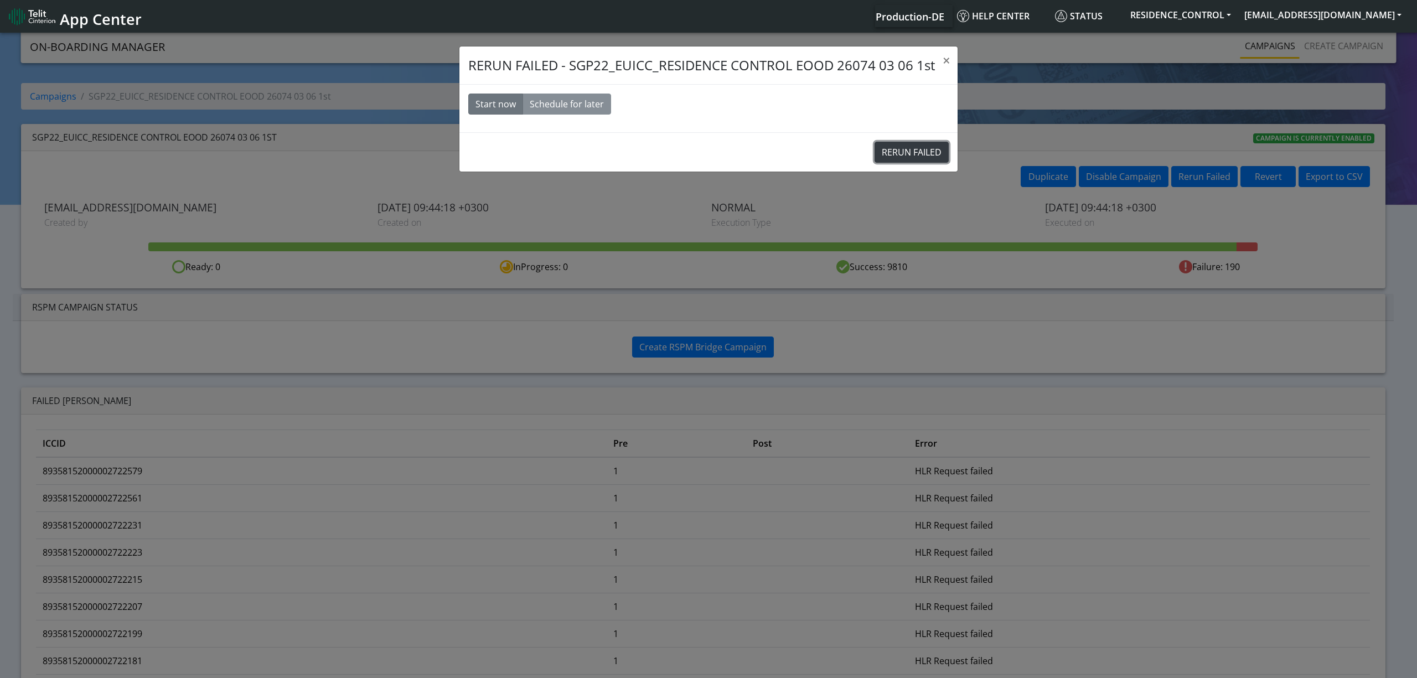
click at [914, 156] on button "RERUN FAILED" at bounding box center [911, 152] width 74 height 21
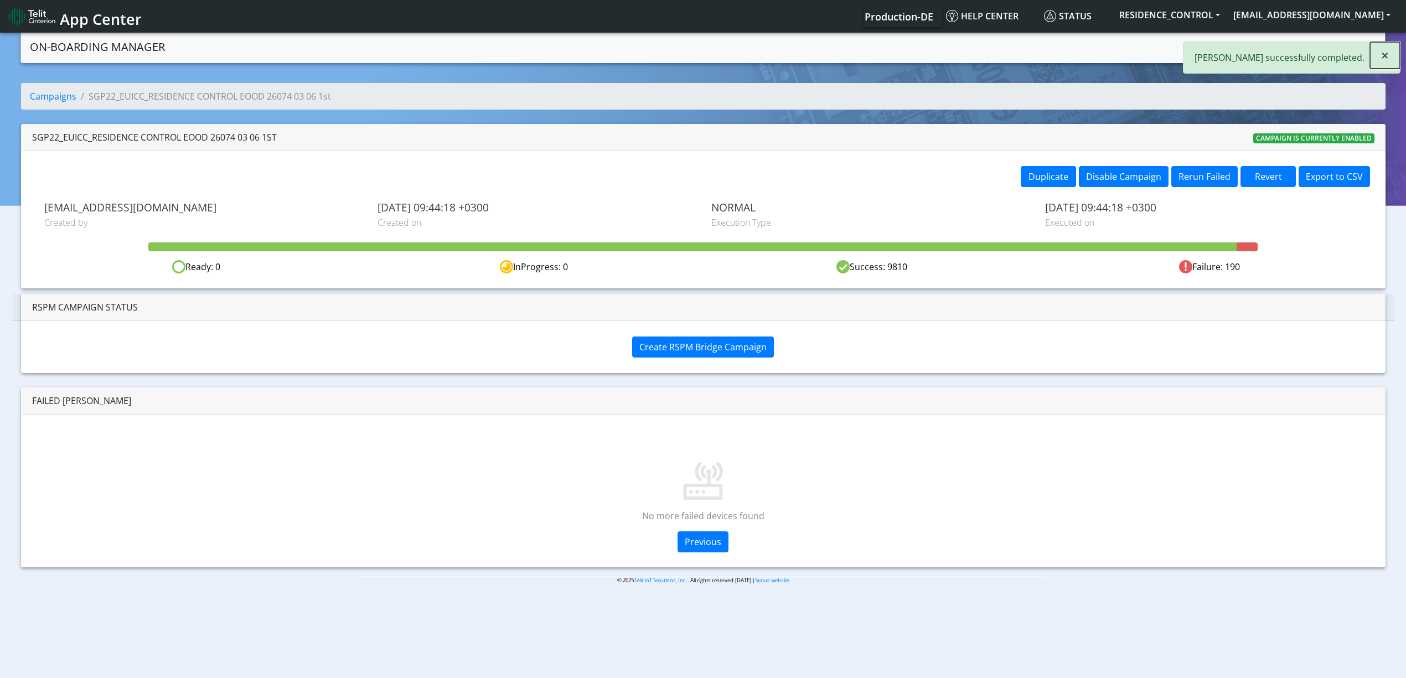
click at [1382, 61] on span "×" at bounding box center [1385, 55] width 8 height 18
click at [675, 163] on div "Duplicate Disable Campaign Rerun Failed Revert Export to CSV yaniv.avraham@teli…" at bounding box center [703, 219] width 1364 height 137
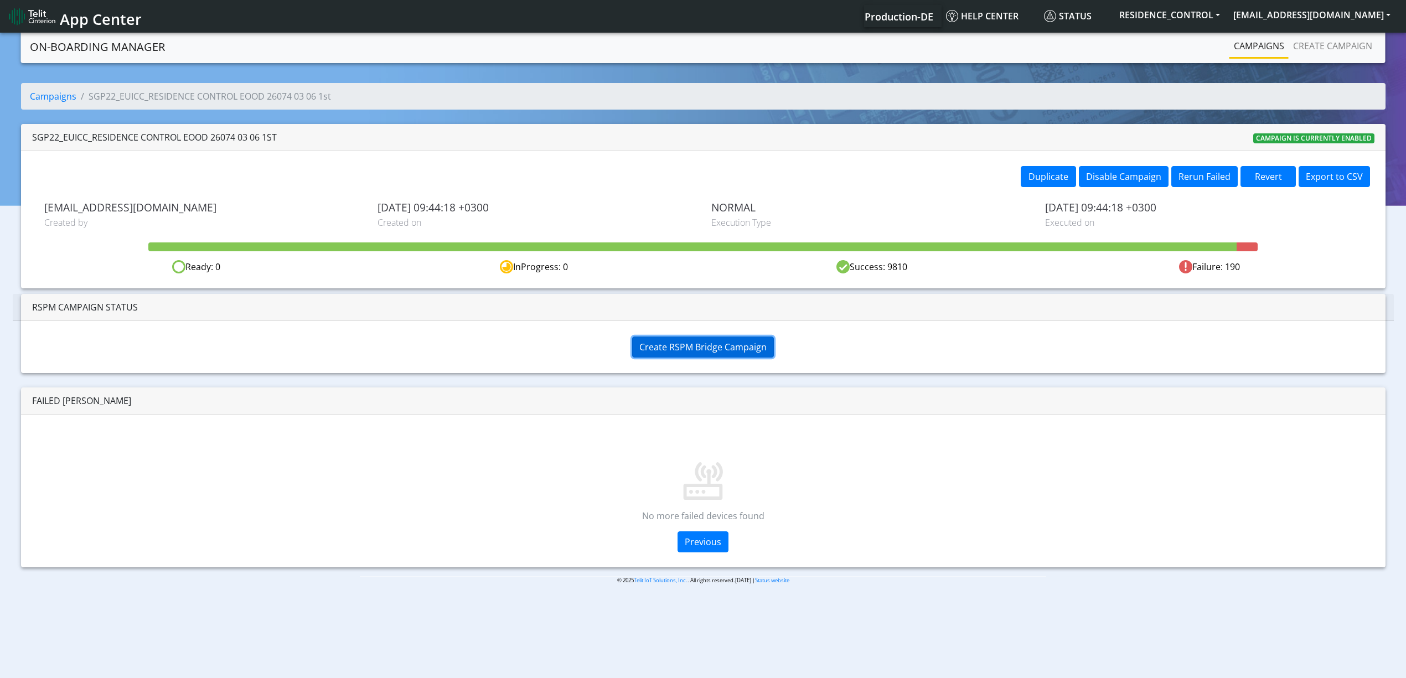
click at [680, 348] on span "Create RSPM Bridge Campaign" at bounding box center [702, 347] width 127 height 12
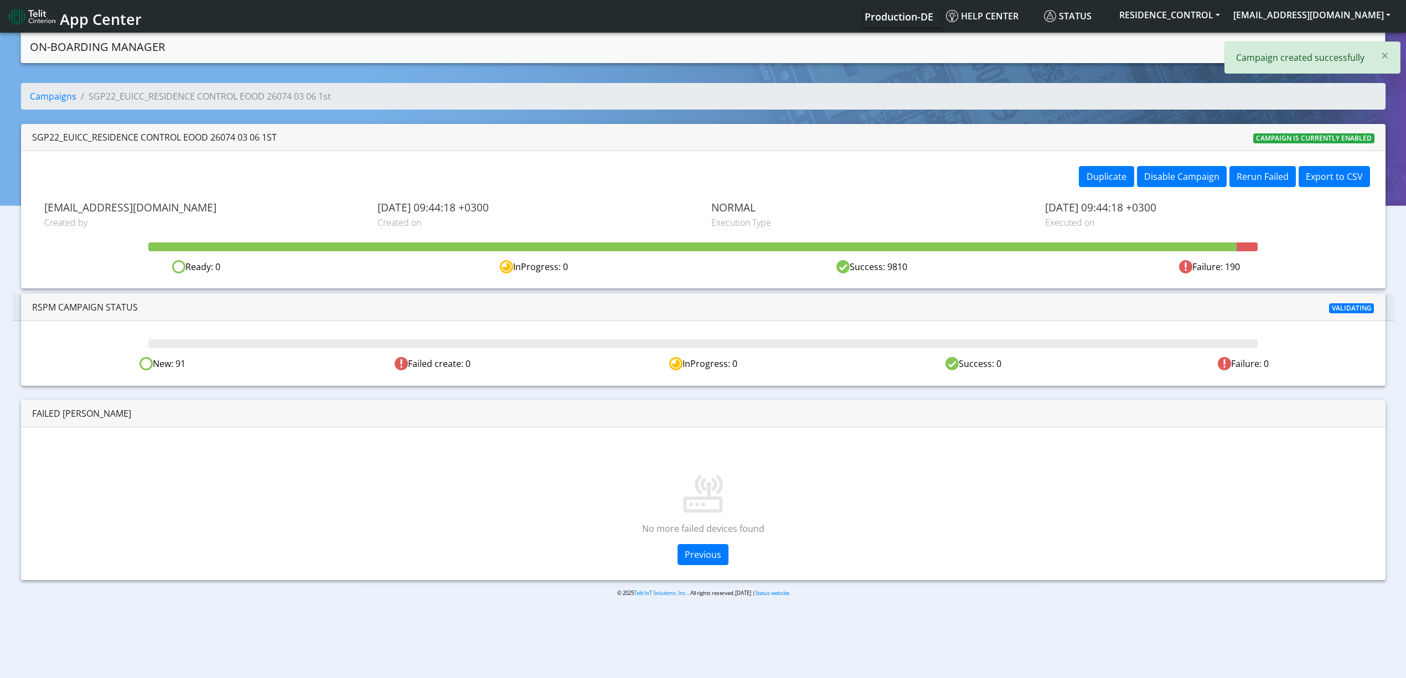
click at [468, 407] on div "Failed SIMs" at bounding box center [703, 413] width 1342 height 13
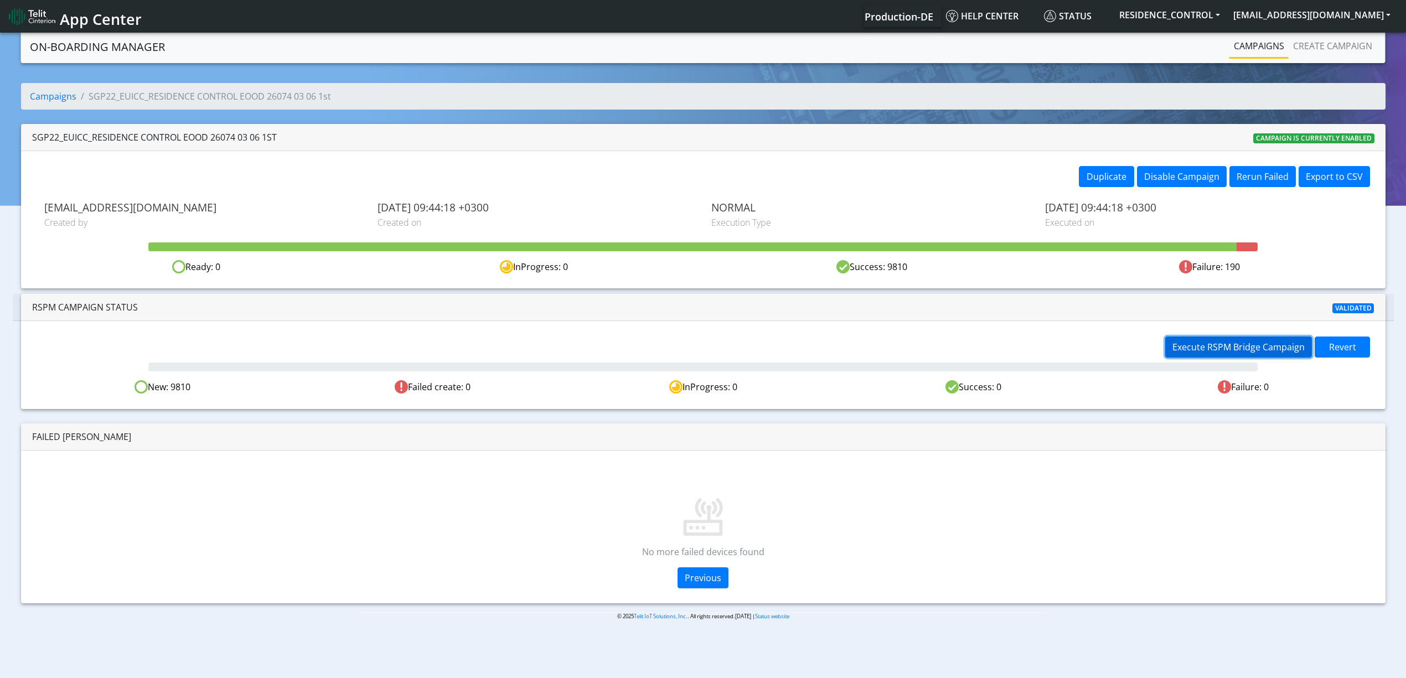
click at [1183, 344] on span "Execute RSPM Bridge Campaign" at bounding box center [1238, 347] width 132 height 12
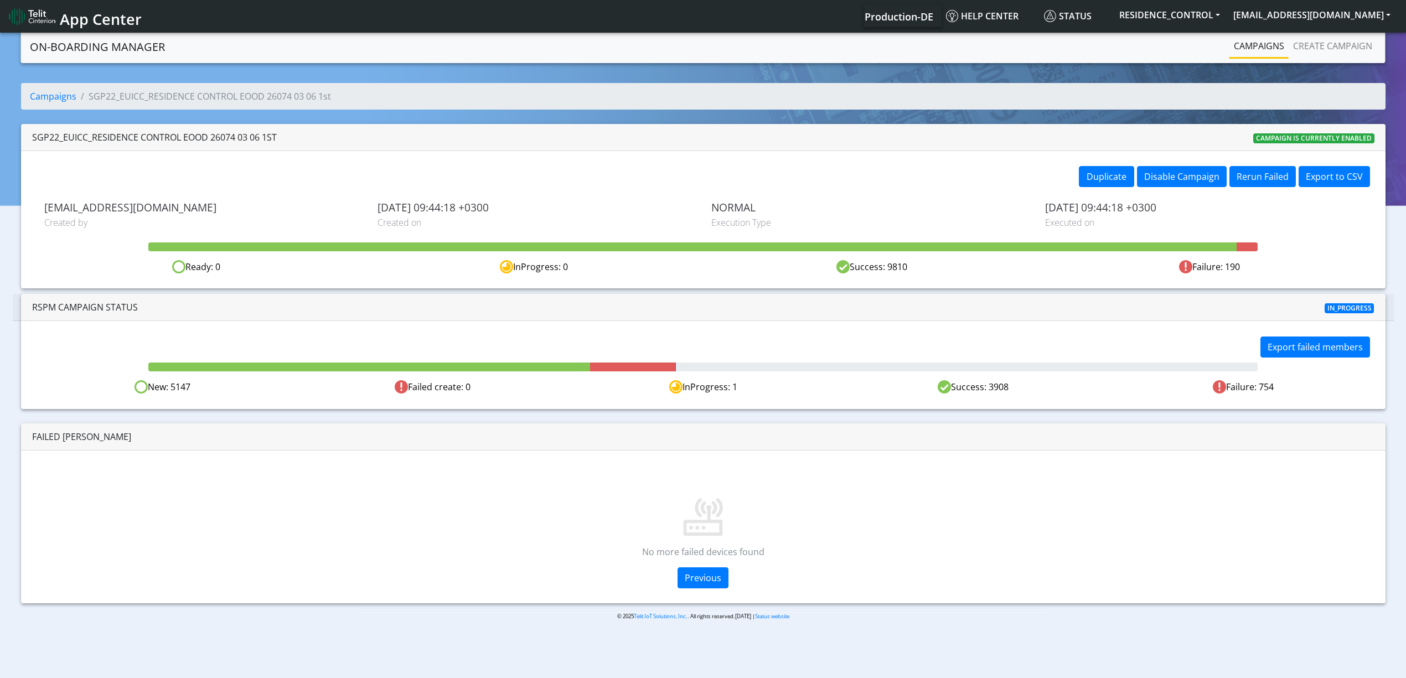
click at [815, 329] on div "Export failed members New: 5147 Failed create: 0 InProgress: 1 Success: 3908 Fa…" at bounding box center [703, 364] width 1364 height 87
click at [666, 166] on div at bounding box center [365, 178] width 675 height 24
click at [736, 136] on div "SGP22_EUICC_RESIDENCE CONTROL EOOD 26074 03 06 1st Campaign is currently enabled" at bounding box center [703, 137] width 1364 height 27
click at [820, 135] on div "SGP22_EUICC_RESIDENCE CONTROL EOOD 26074 03 06 1st Campaign is currently enabled" at bounding box center [703, 137] width 1364 height 27
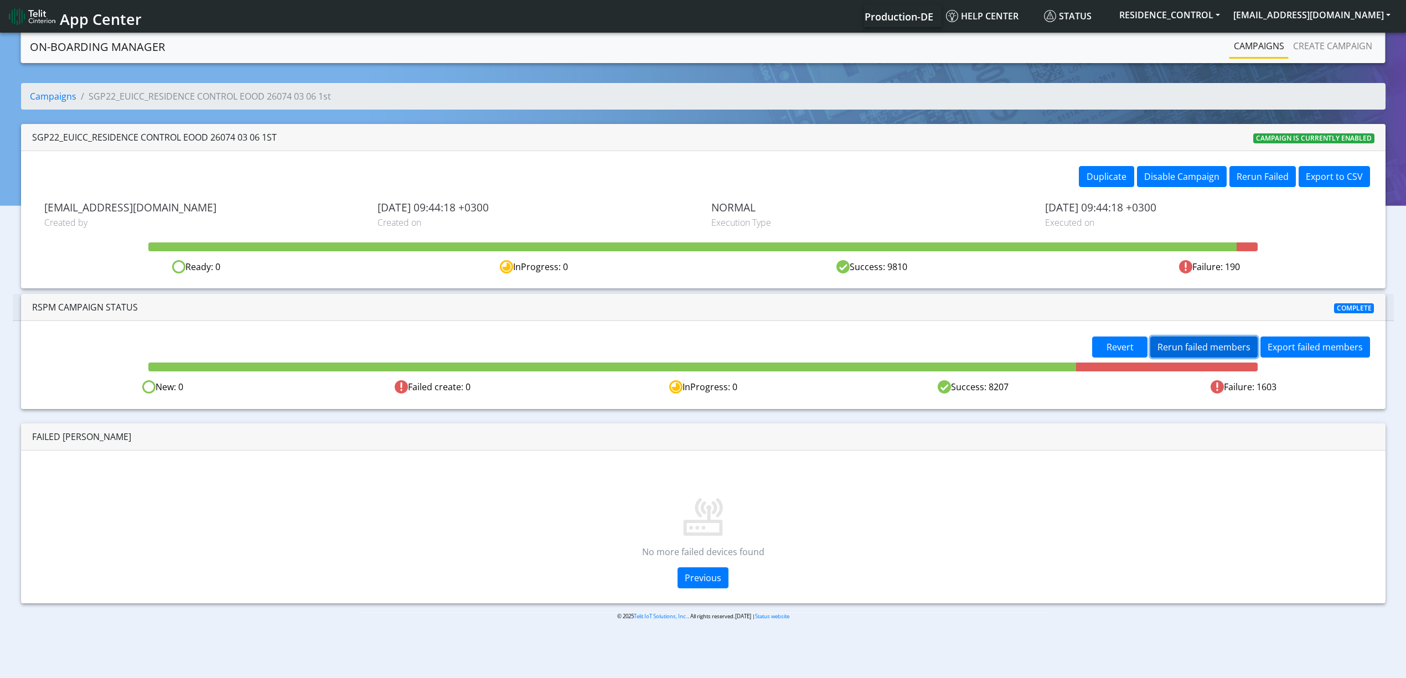
click at [1180, 348] on span "Rerun failed members" at bounding box center [1203, 347] width 93 height 12
click at [1198, 354] on button "Rerun failed members" at bounding box center [1203, 346] width 107 height 21
click at [1219, 353] on span "Rerun failed members" at bounding box center [1203, 347] width 93 height 12
click at [1045, 313] on div "In_progress" at bounding box center [1155, 307] width 453 height 13
click at [1230, 341] on span "Rerun failed members" at bounding box center [1203, 347] width 93 height 12
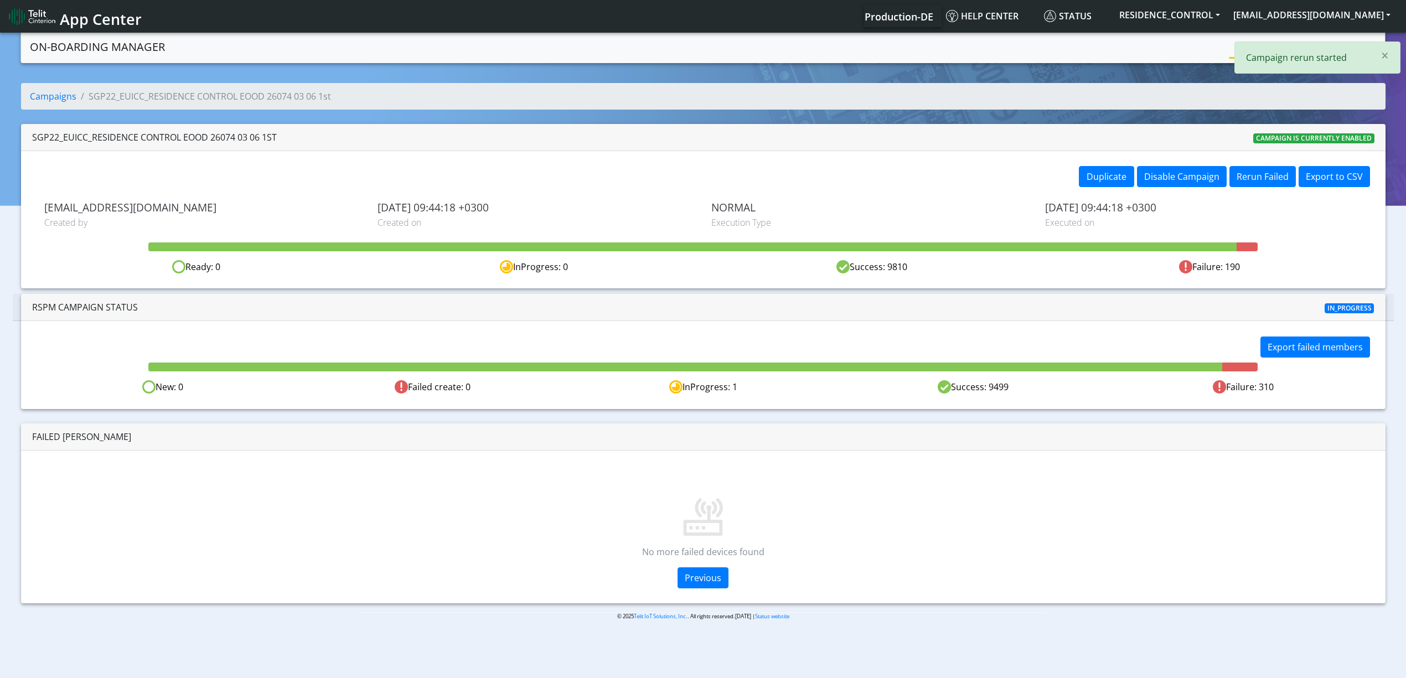
click at [1175, 299] on div "RSPM Campaign Status In_progress" at bounding box center [703, 307] width 1381 height 27
click at [1389, 190] on div "Campaigns SGP22_EUICC_RESIDENCE CONTROL EOOD 26074 03 06 1st SGP22_EUICC_RESIDE…" at bounding box center [702, 343] width 1389 height 520
drag, startPoint x: 1413, startPoint y: 195, endPoint x: 1412, endPoint y: 273, distance: 78.0
click at [1406, 273] on html "App Center Production-DE Help center Status RESIDENCE_CONTROL yaniv.avraham@tel…" at bounding box center [703, 339] width 1406 height 678
click at [1084, 520] on p at bounding box center [703, 500] width 1334 height 71
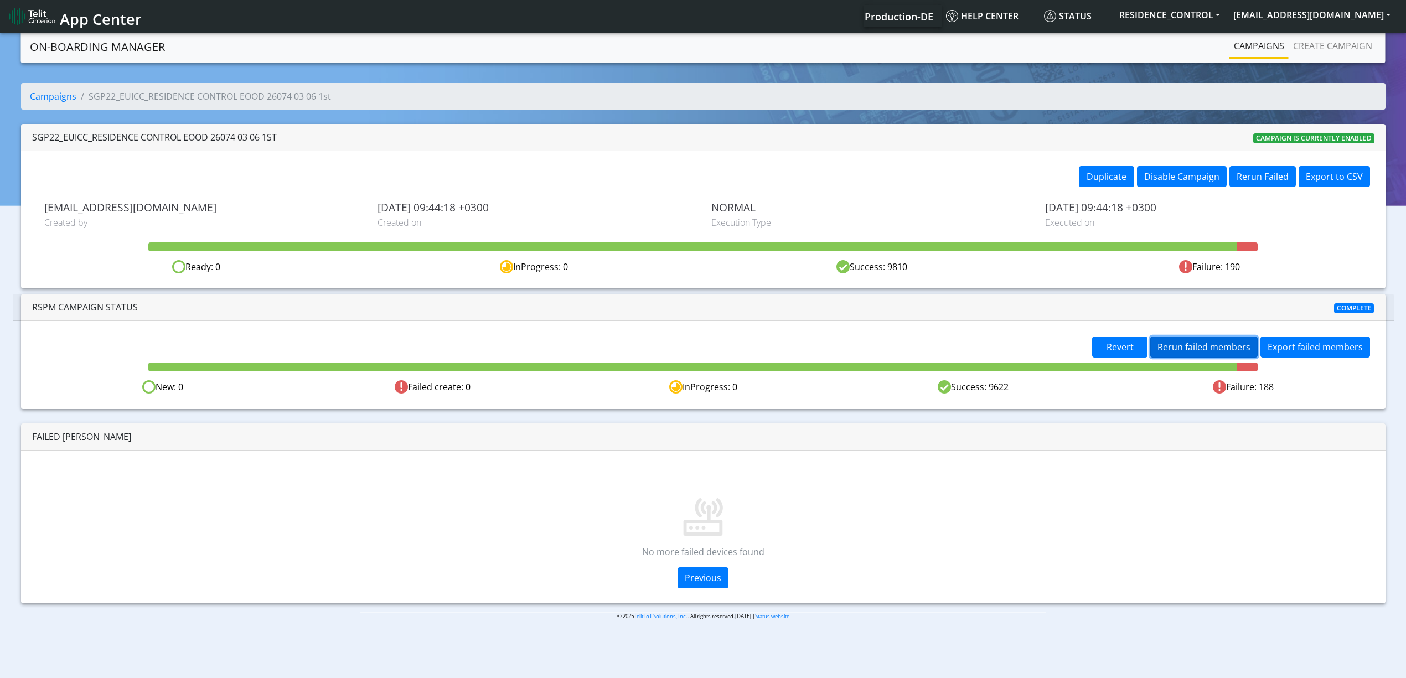
click at [1203, 350] on span "Rerun failed members" at bounding box center [1203, 347] width 93 height 12
click at [1205, 346] on span "Rerun failed members" at bounding box center [1203, 347] width 93 height 12
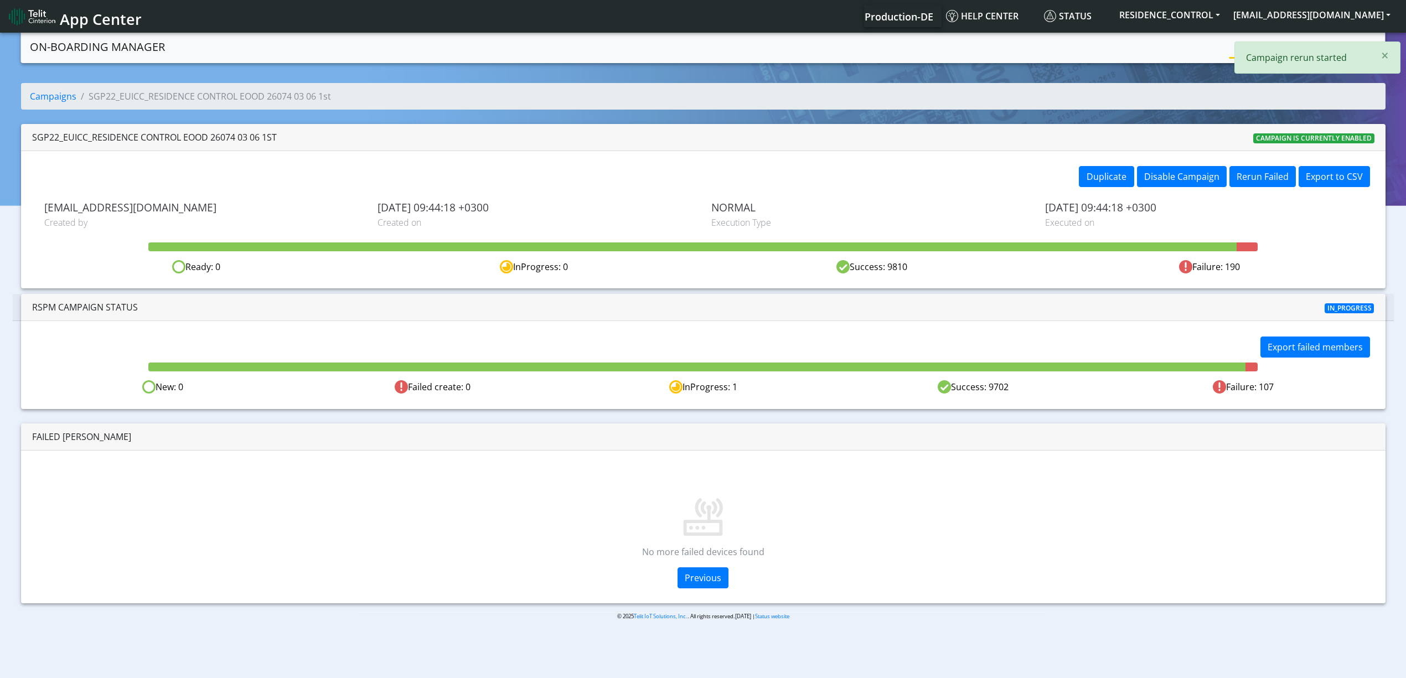
click at [1192, 309] on div "In_progress" at bounding box center [1155, 307] width 453 height 13
click at [1280, 295] on div "RSPM Campaign Status In_progress" at bounding box center [703, 307] width 1381 height 27
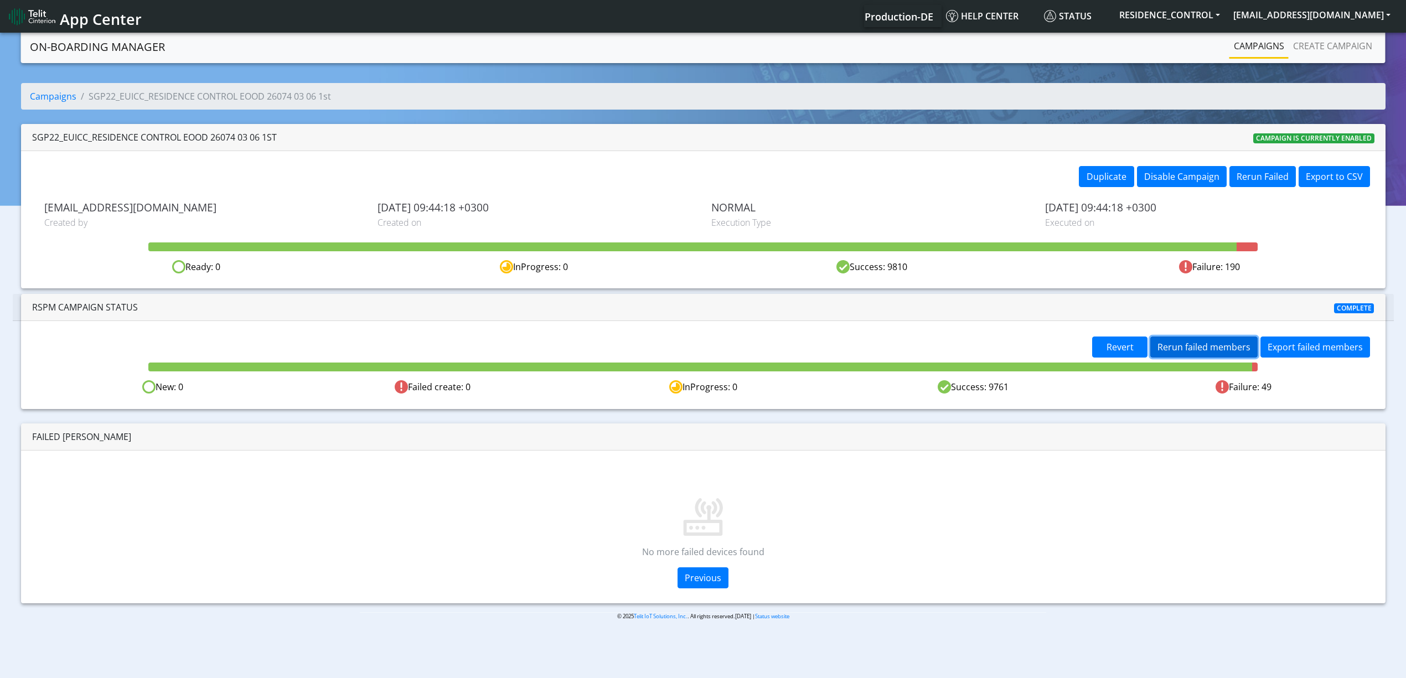
click at [1220, 348] on span "Rerun failed members" at bounding box center [1203, 347] width 93 height 12
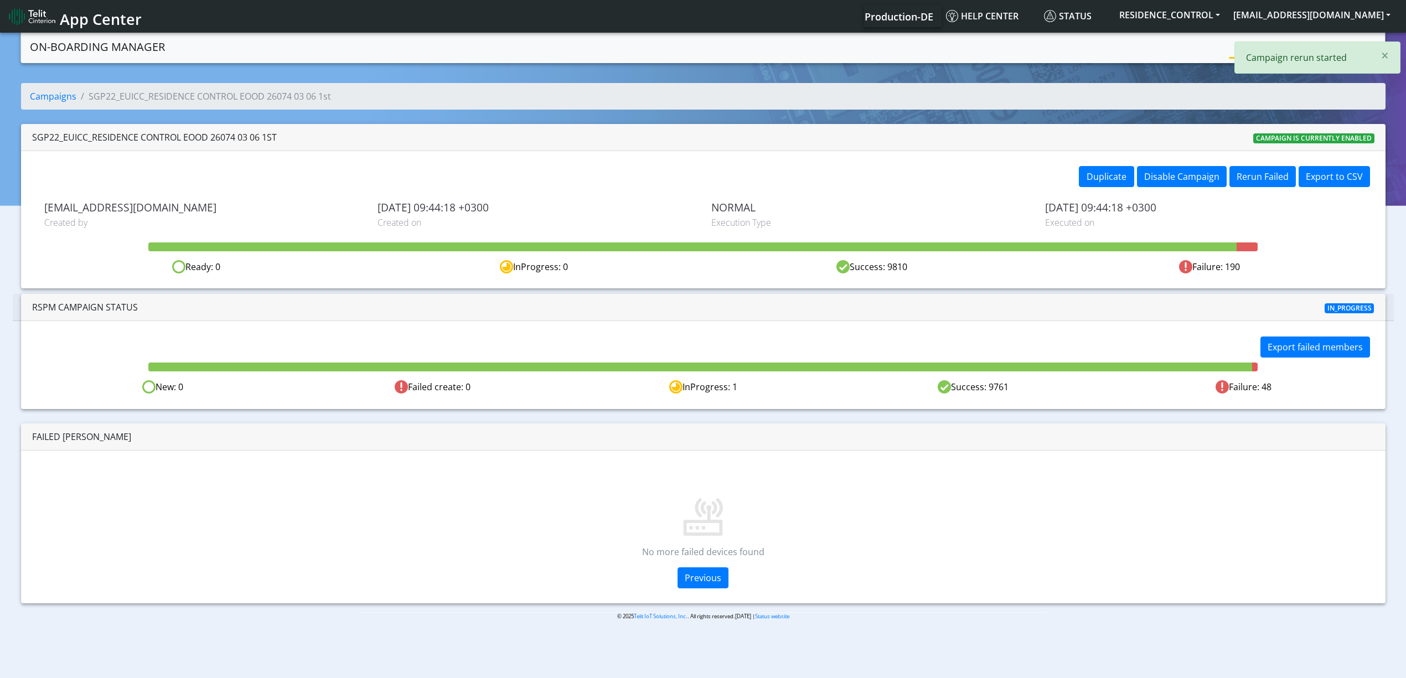
click at [1333, 395] on div "Export failed members New: 0 Failed create: 0 InProgress: 1 Success: 9761 Failu…" at bounding box center [703, 364] width 1364 height 87
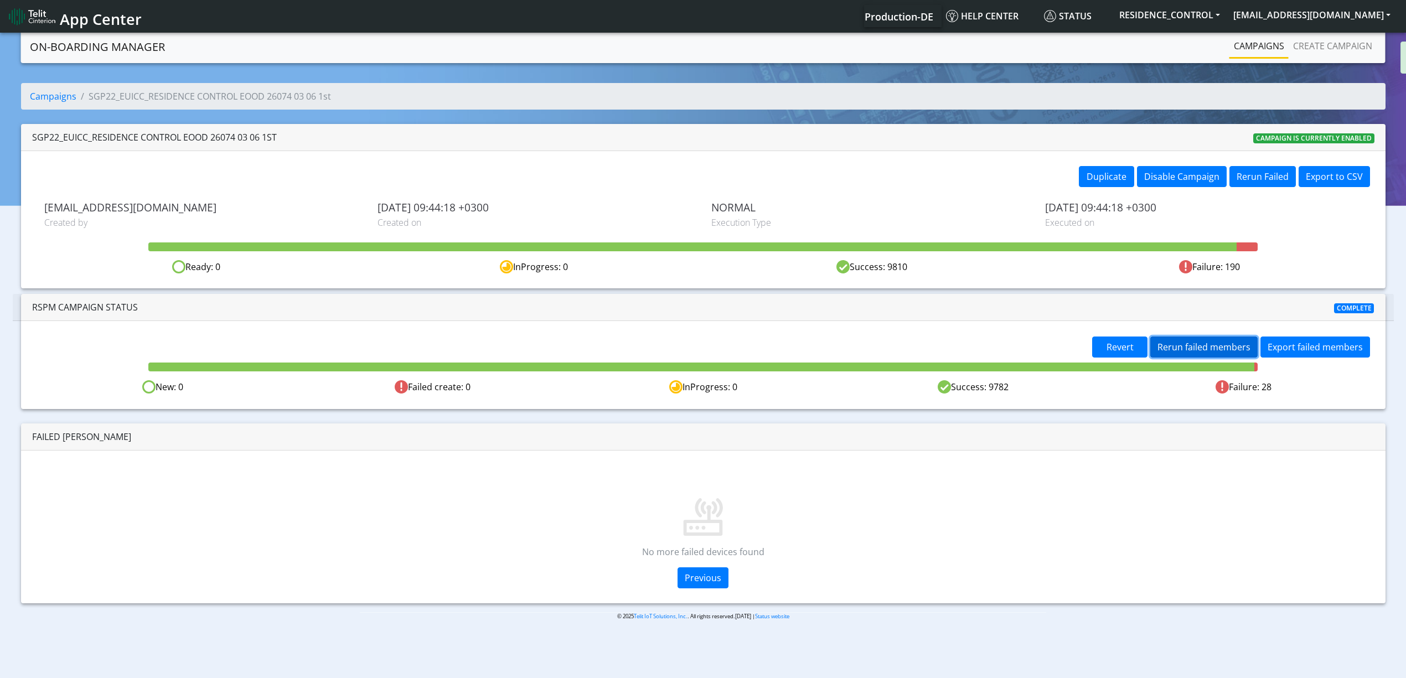
click at [1180, 341] on span "Rerun failed members" at bounding box center [1203, 347] width 93 height 12
click at [1227, 350] on span "Rerun failed members" at bounding box center [1203, 347] width 93 height 12
click at [1212, 346] on span "Rerun failed members" at bounding box center [1203, 347] width 93 height 12
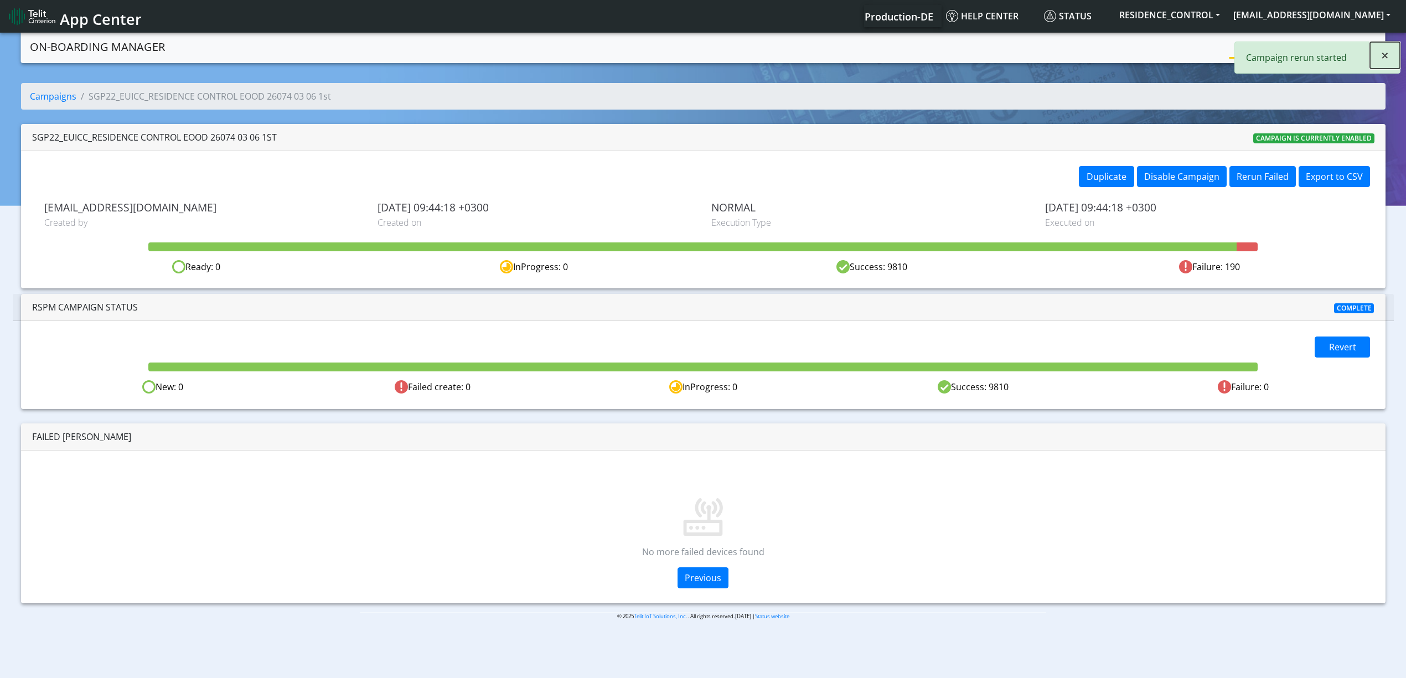
click at [1393, 60] on button "×" at bounding box center [1385, 55] width 30 height 27
click at [1267, 49] on link "Campaigns" at bounding box center [1258, 46] width 59 height 22
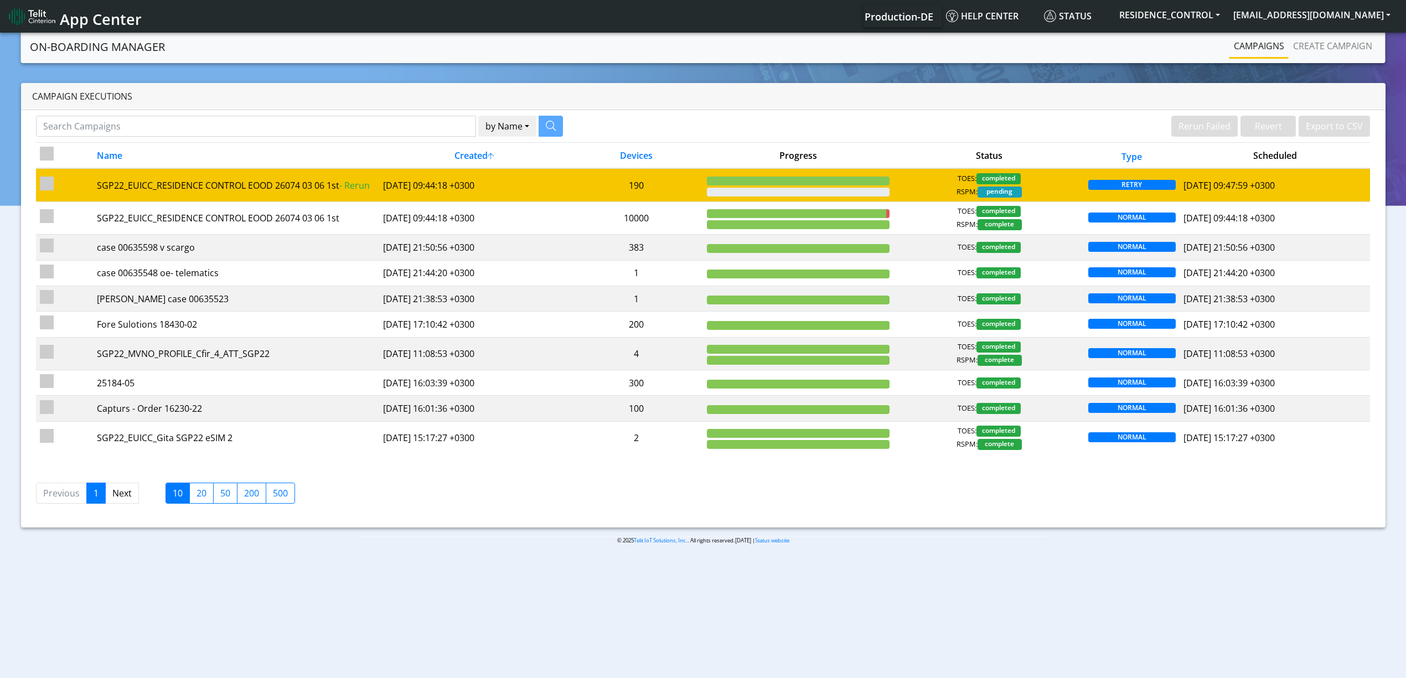
click at [523, 195] on td "2025-08-13 09:44:18 +0300" at bounding box center [474, 184] width 190 height 33
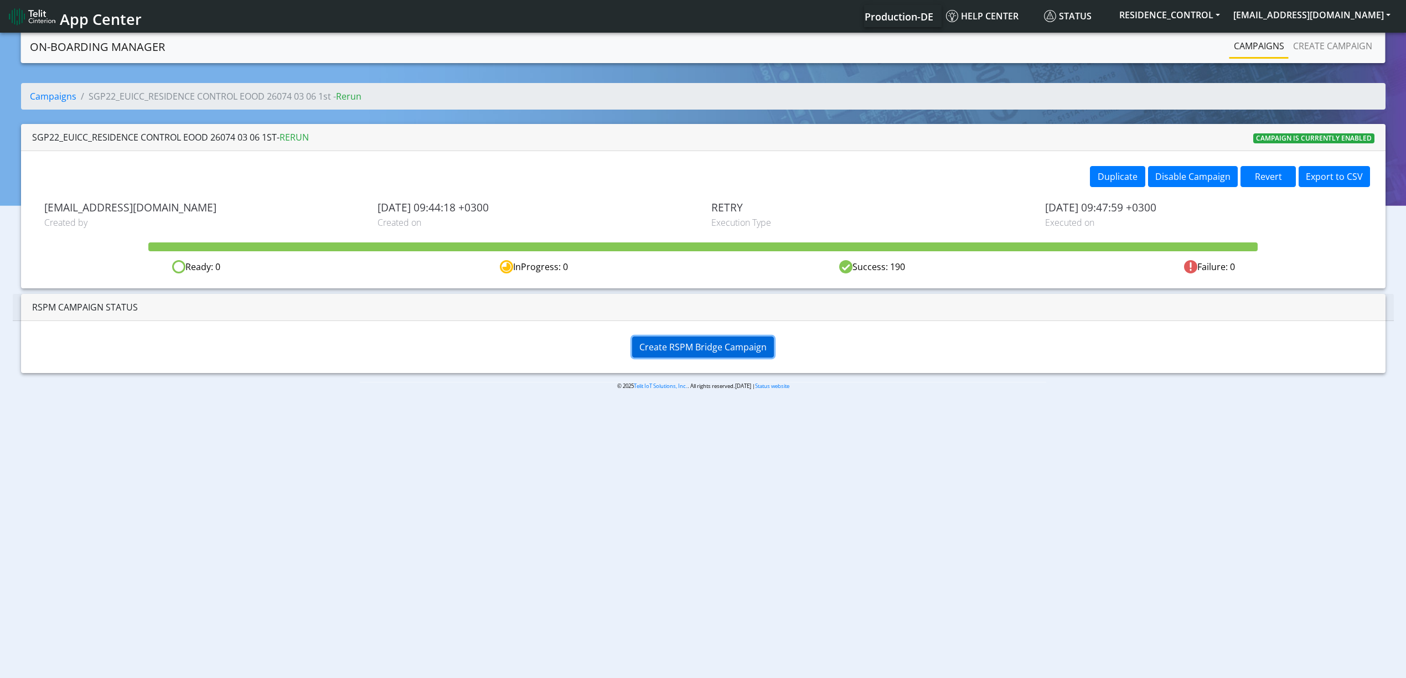
click at [648, 345] on span "Create RSPM Bridge Campaign" at bounding box center [702, 347] width 127 height 12
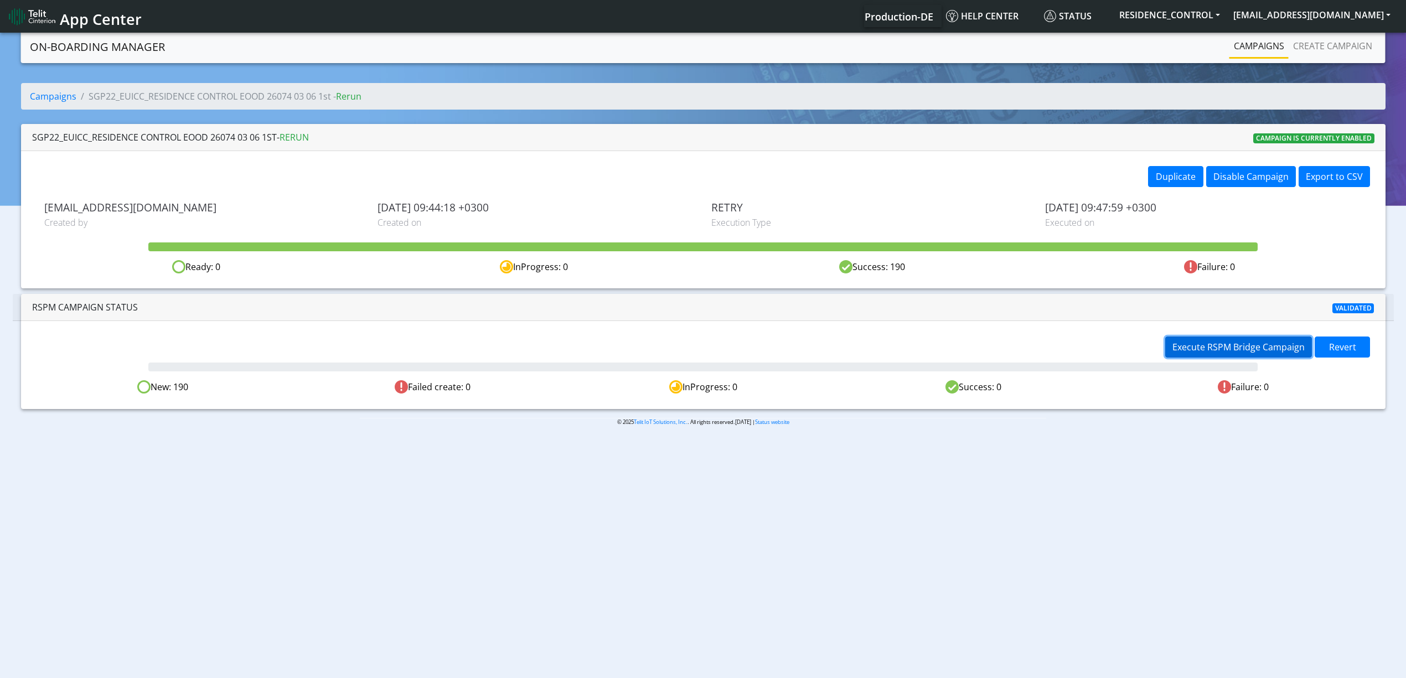
click at [1219, 354] on button "Execute RSPM Bridge Campaign" at bounding box center [1238, 346] width 147 height 21
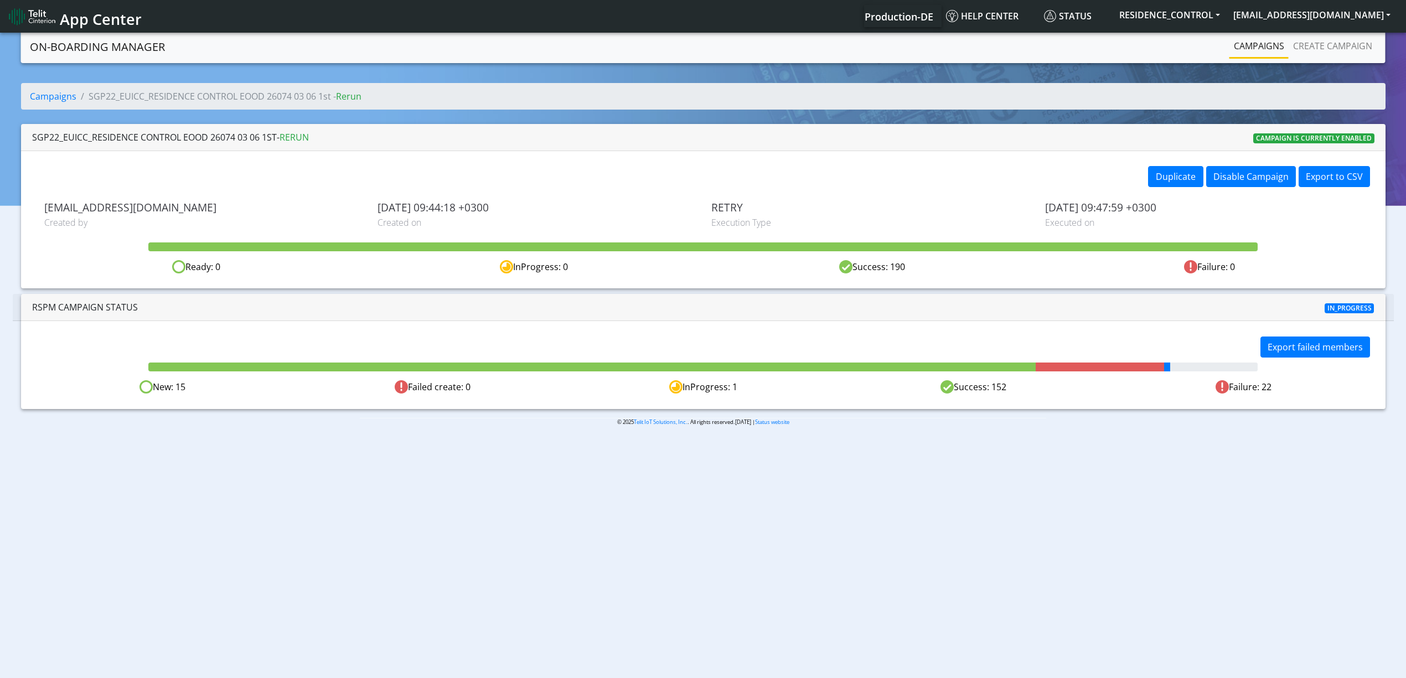
click at [1165, 434] on div "© 2025 Telit IoT Solutions, Inc. . All rights reserved.01.08.00 | Status website" at bounding box center [703, 426] width 1406 height 17
click at [1177, 353] on span "Rerun failed members" at bounding box center [1203, 347] width 93 height 12
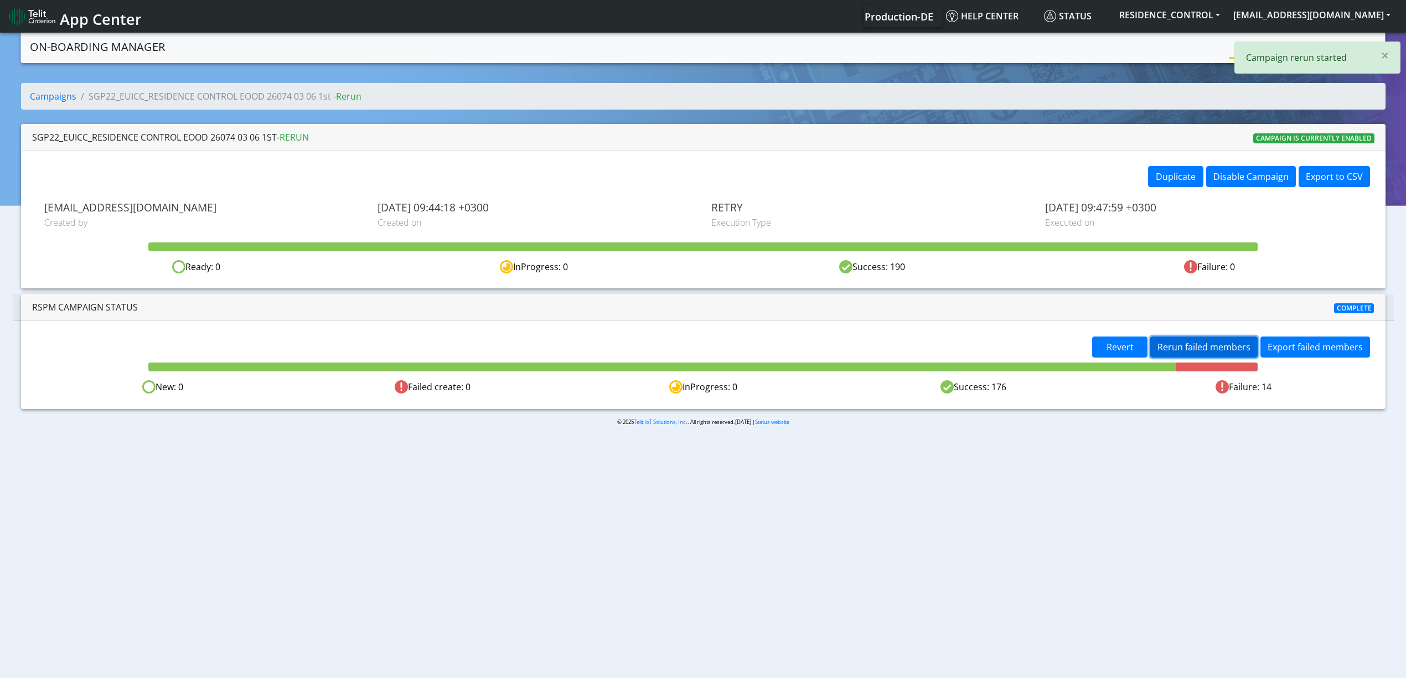
click at [1187, 341] on span "Rerun failed members" at bounding box center [1203, 347] width 93 height 12
click at [1188, 348] on span "Rerun failed members" at bounding box center [1203, 347] width 93 height 12
click at [1385, 53] on span "×" at bounding box center [1385, 55] width 8 height 18
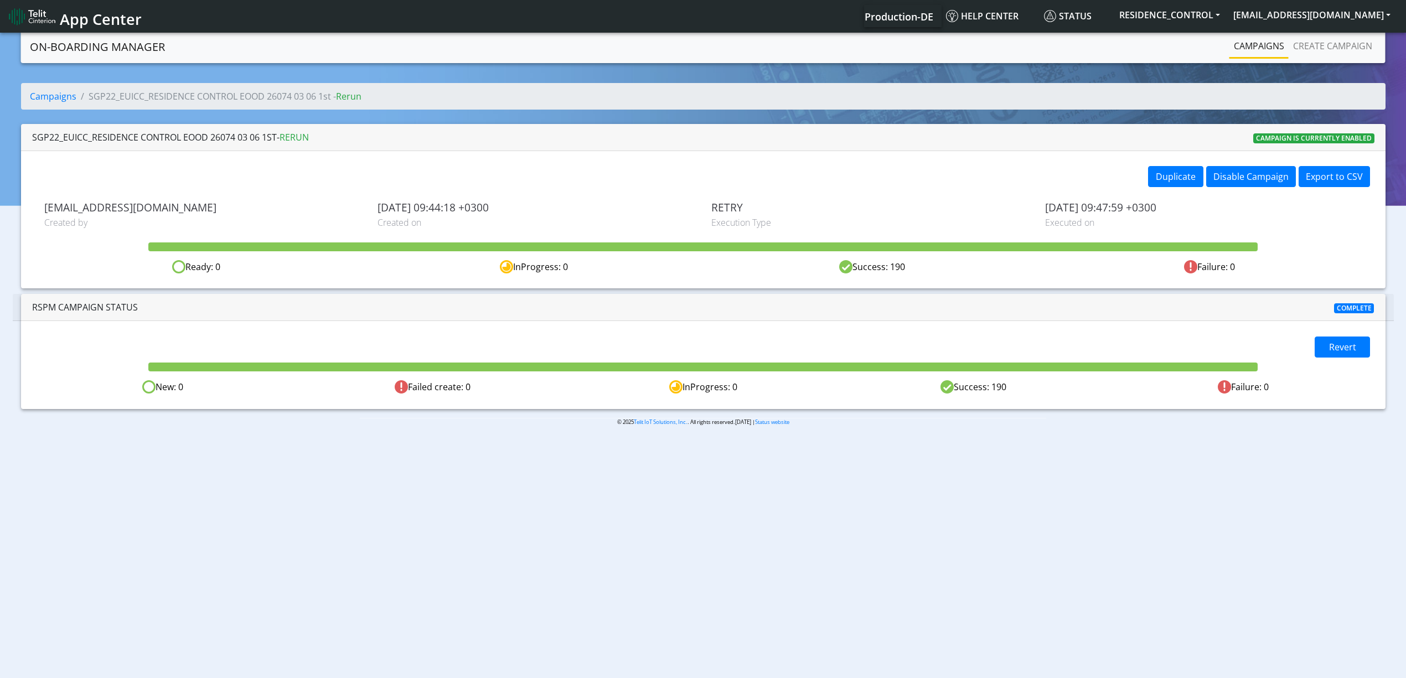
click at [1249, 43] on link "Campaigns" at bounding box center [1258, 46] width 59 height 22
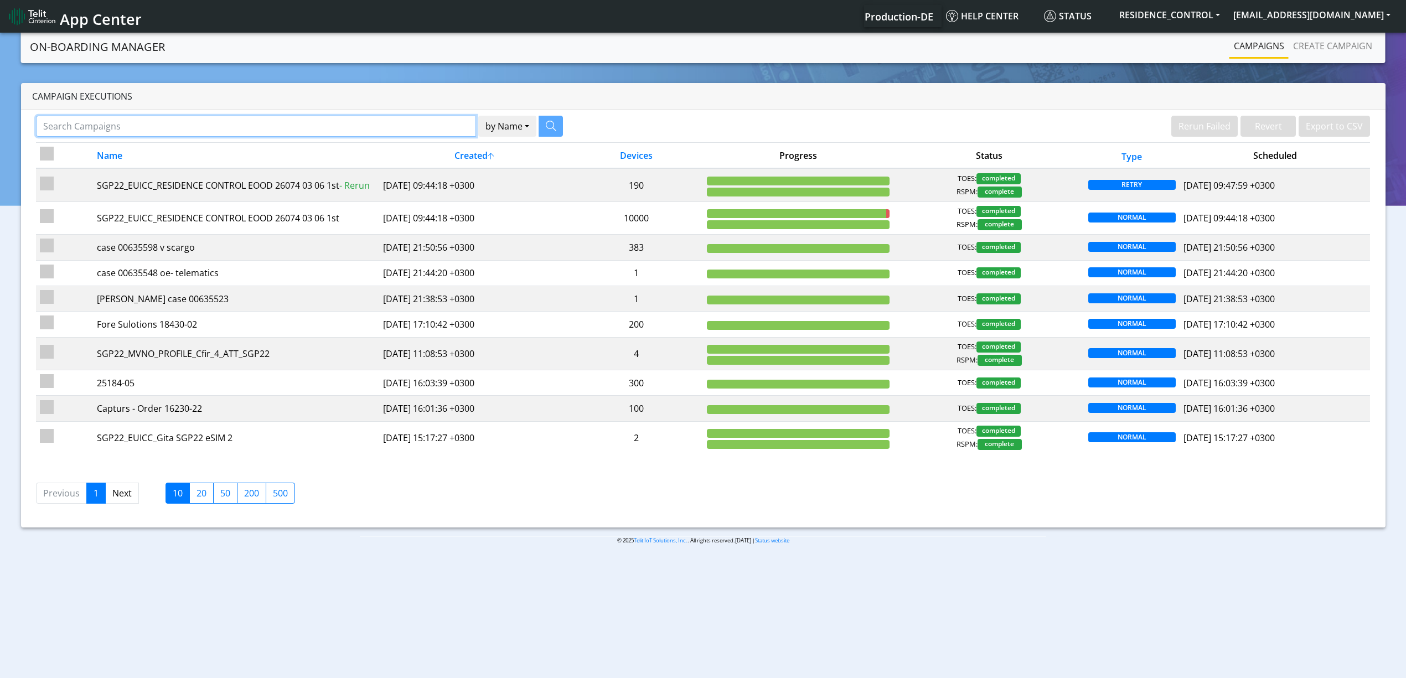
click at [136, 120] on input "Search Campaigns" at bounding box center [256, 126] width 440 height 21
type input "resi"
click at [538, 127] on icon "button" at bounding box center [537, 126] width 10 height 10
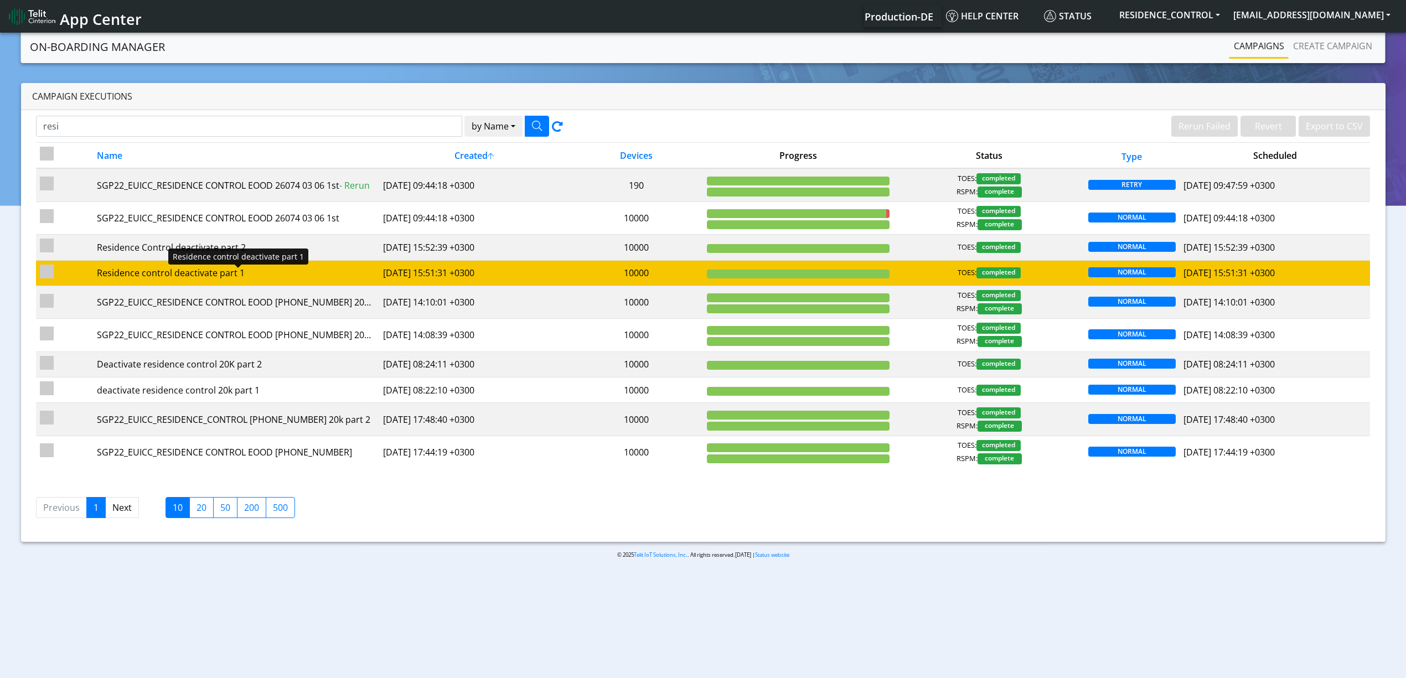
click at [328, 279] on div "Residence control deactivate part 1" at bounding box center [236, 272] width 278 height 13
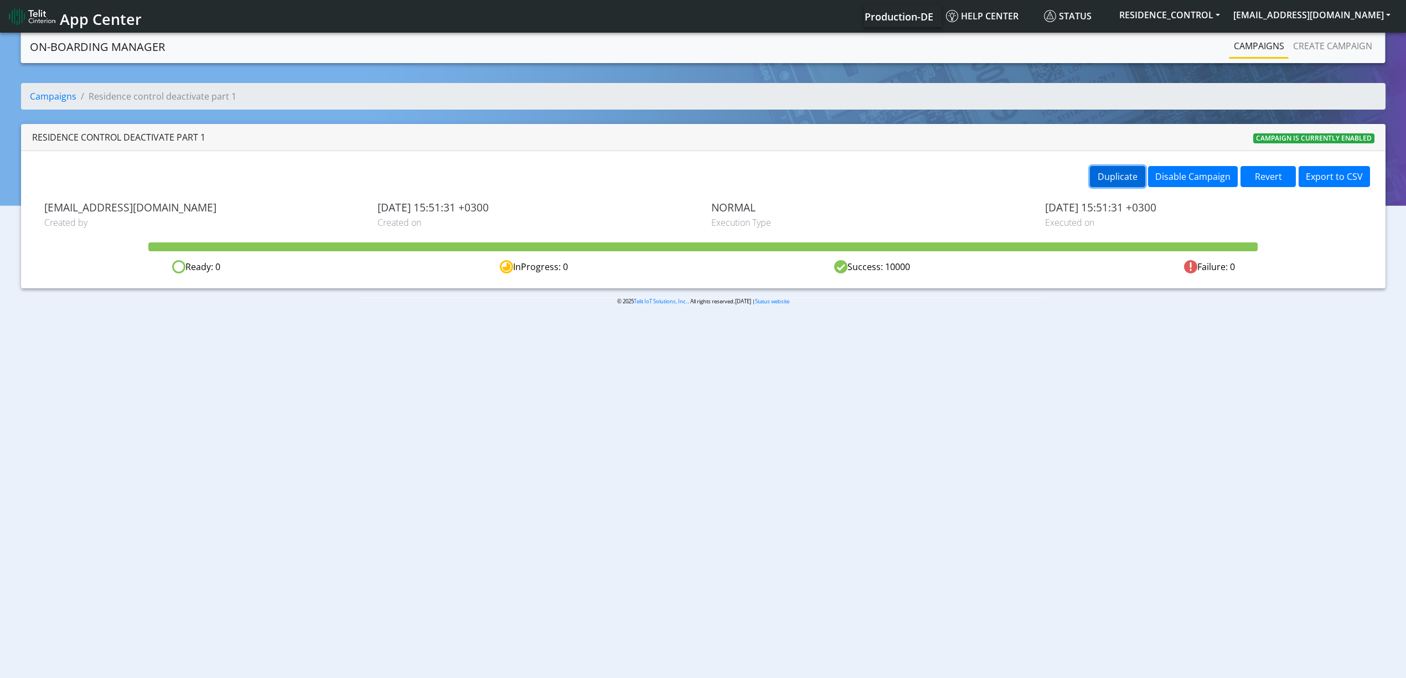
click at [1105, 175] on button "Duplicate" at bounding box center [1117, 176] width 55 height 21
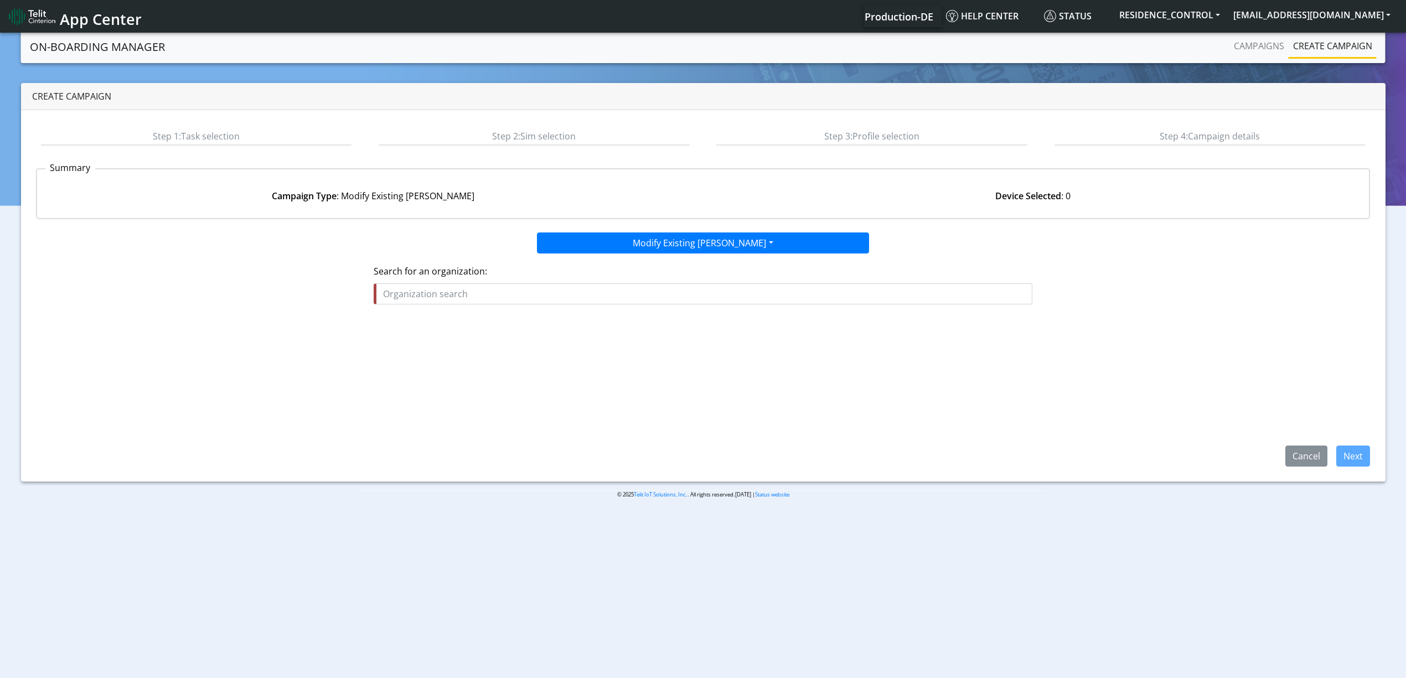
click at [526, 294] on input "text" at bounding box center [703, 293] width 659 height 21
click at [481, 333] on button "RES IDENCE_CONTROL" at bounding box center [465, 338] width 183 height 18
type input "RESIDENCE_CONTROL"
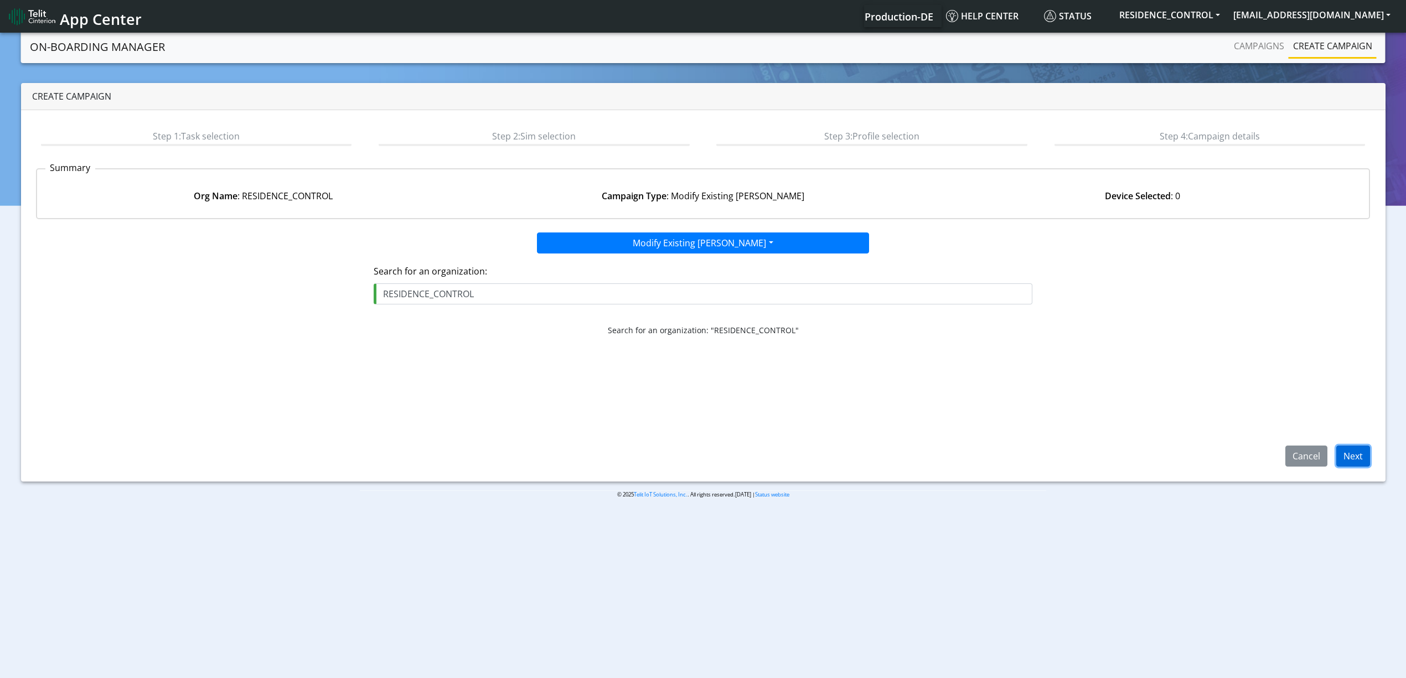
click at [1344, 460] on button "Next" at bounding box center [1353, 456] width 34 height 21
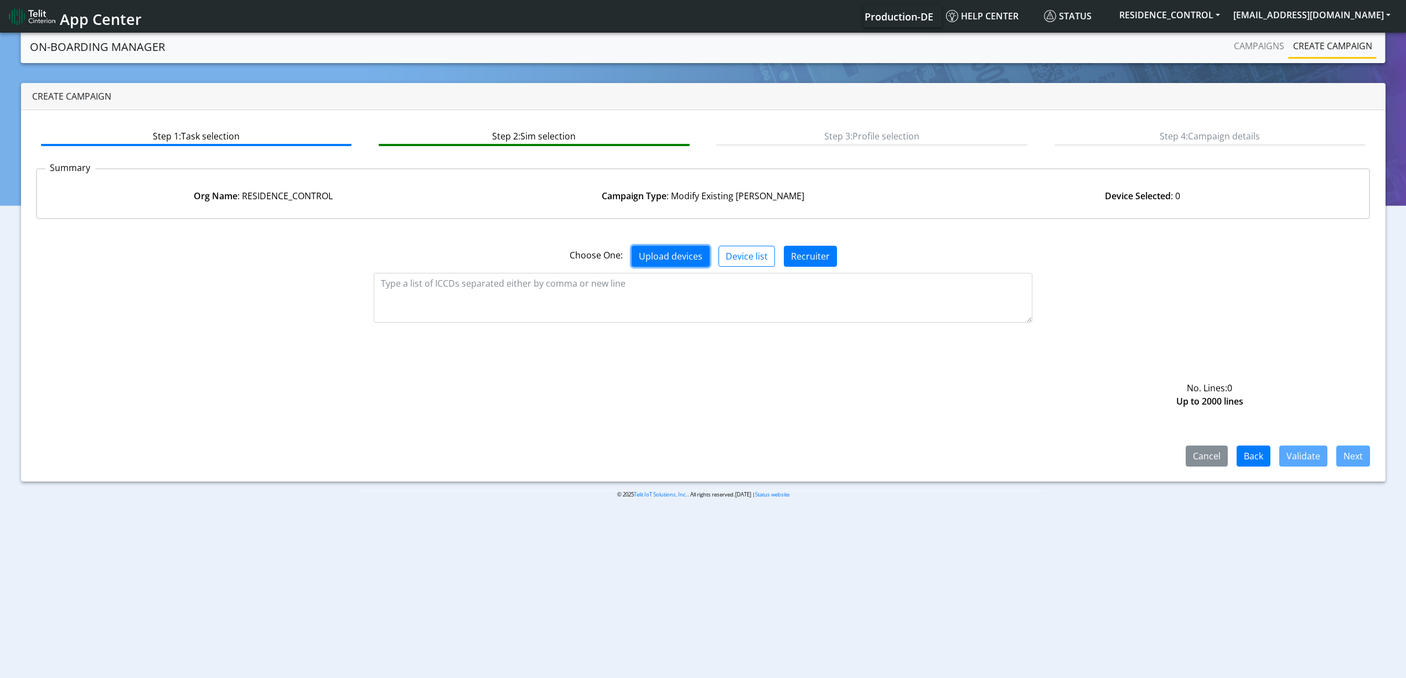
click at [651, 256] on button "Upload devices" at bounding box center [670, 256] width 78 height 21
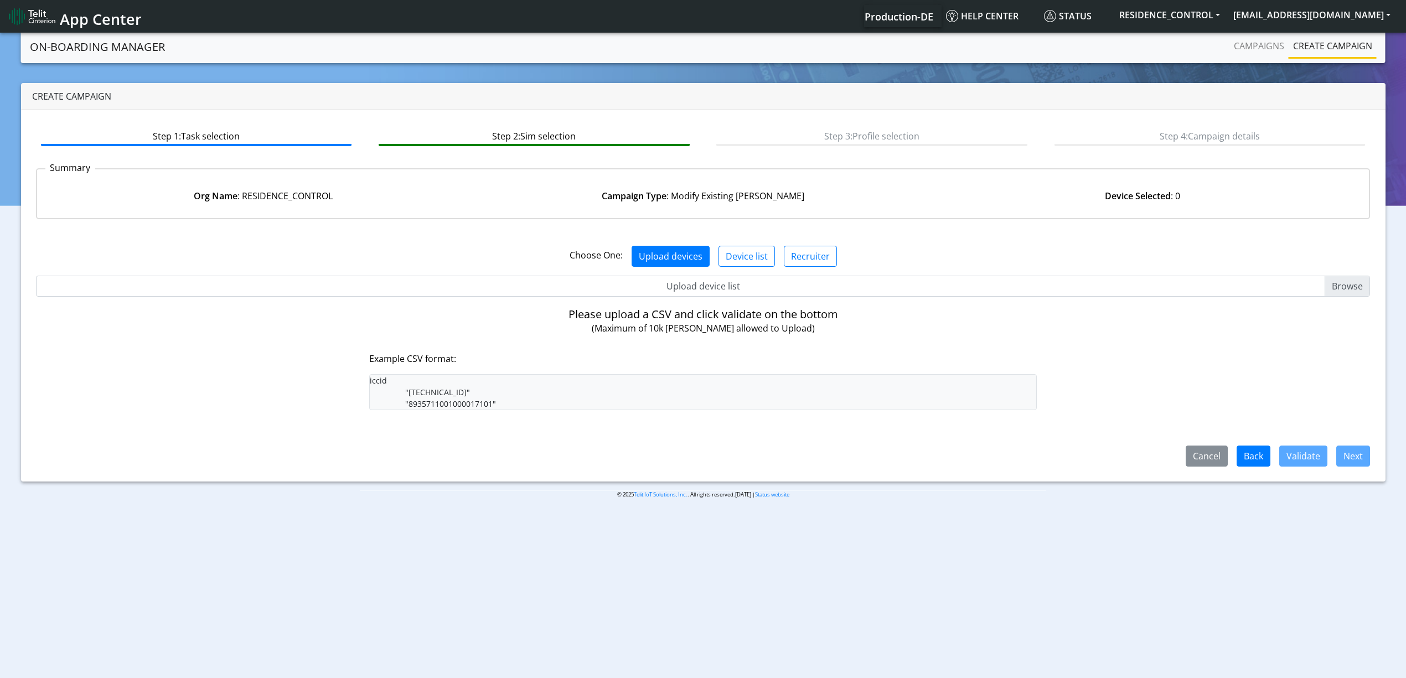
click at [706, 282] on input "Upload device list" at bounding box center [703, 286] width 1334 height 21
type input "C:\fakepath\resi1.csv"
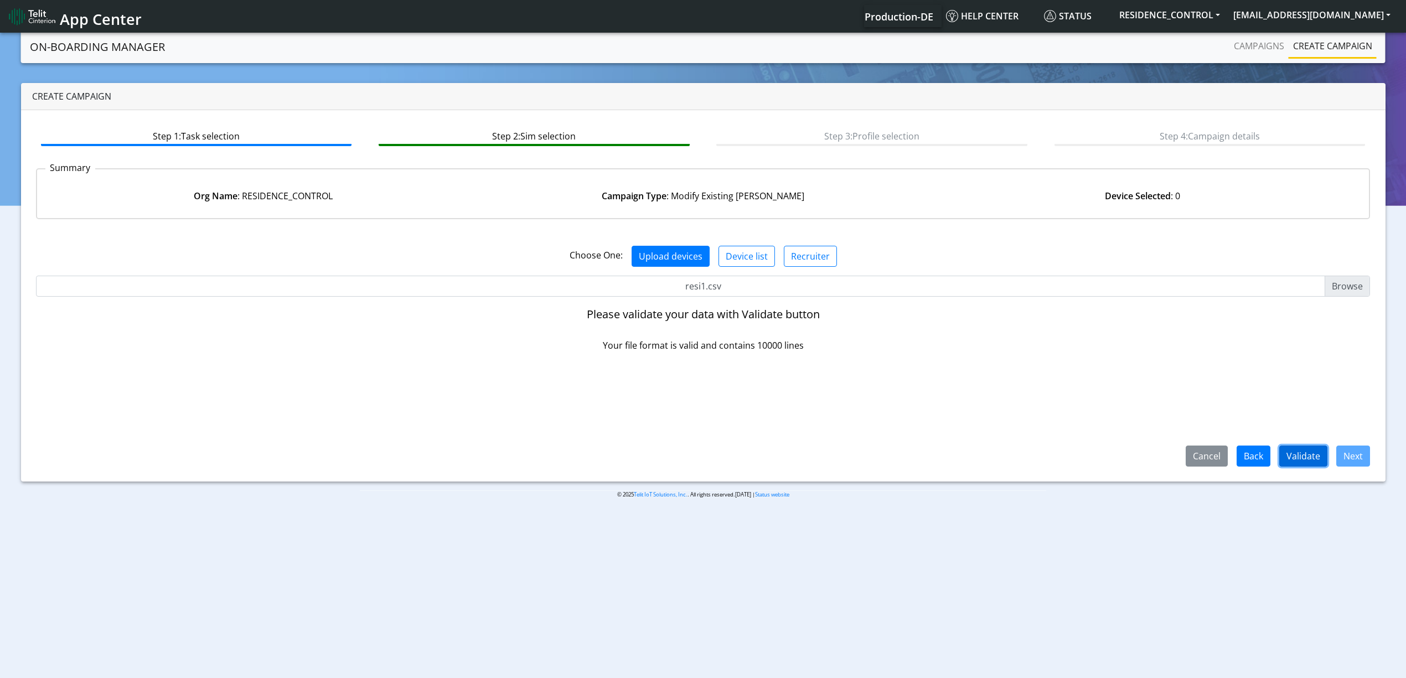
click at [1302, 459] on button "Validate" at bounding box center [1303, 456] width 48 height 21
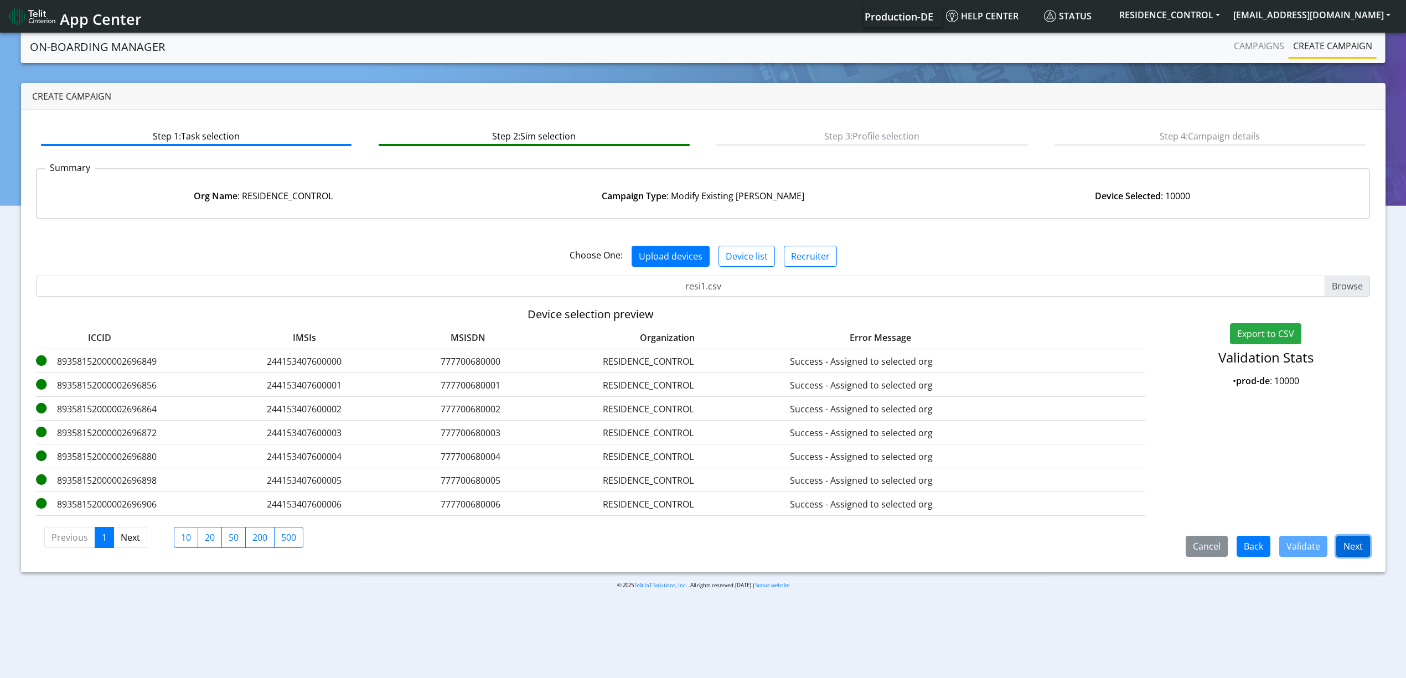
click at [1354, 542] on button "Next" at bounding box center [1353, 546] width 34 height 21
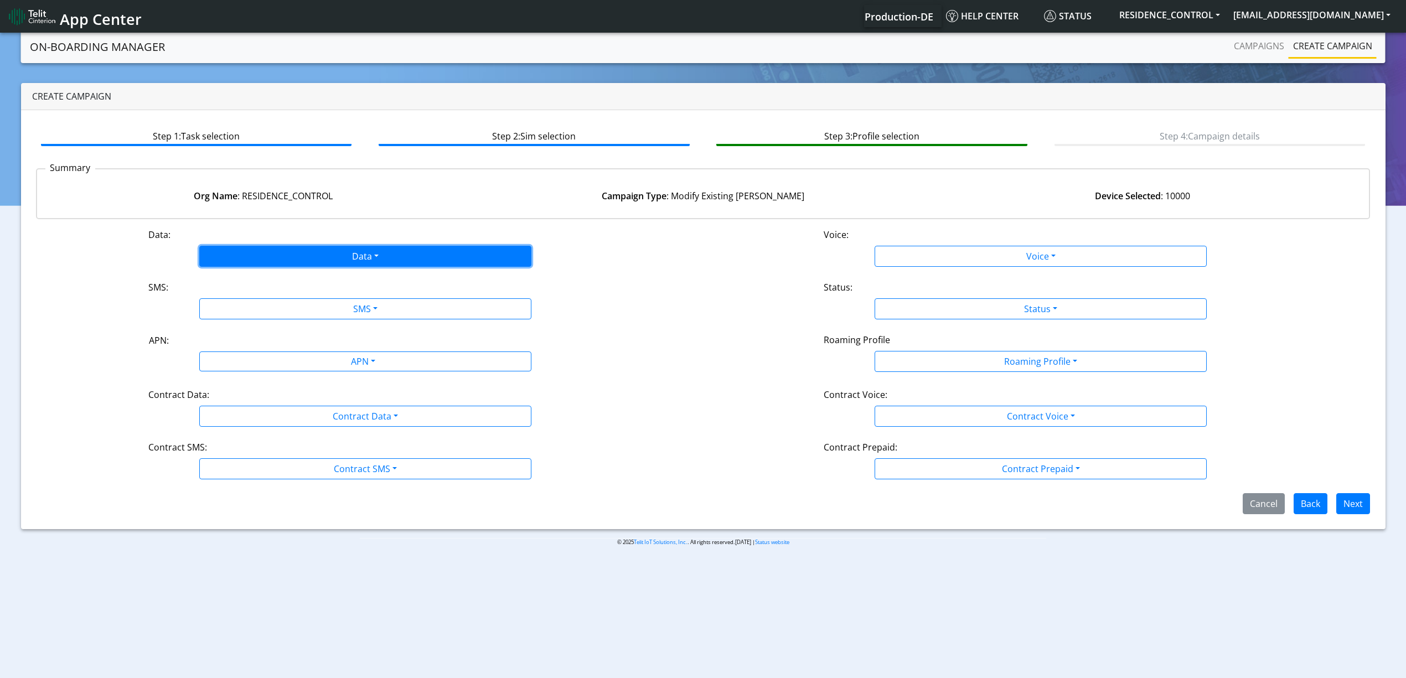
click at [299, 255] on button "Data" at bounding box center [365, 256] width 332 height 21
click at [280, 279] on button "Disabled" at bounding box center [365, 282] width 331 height 18
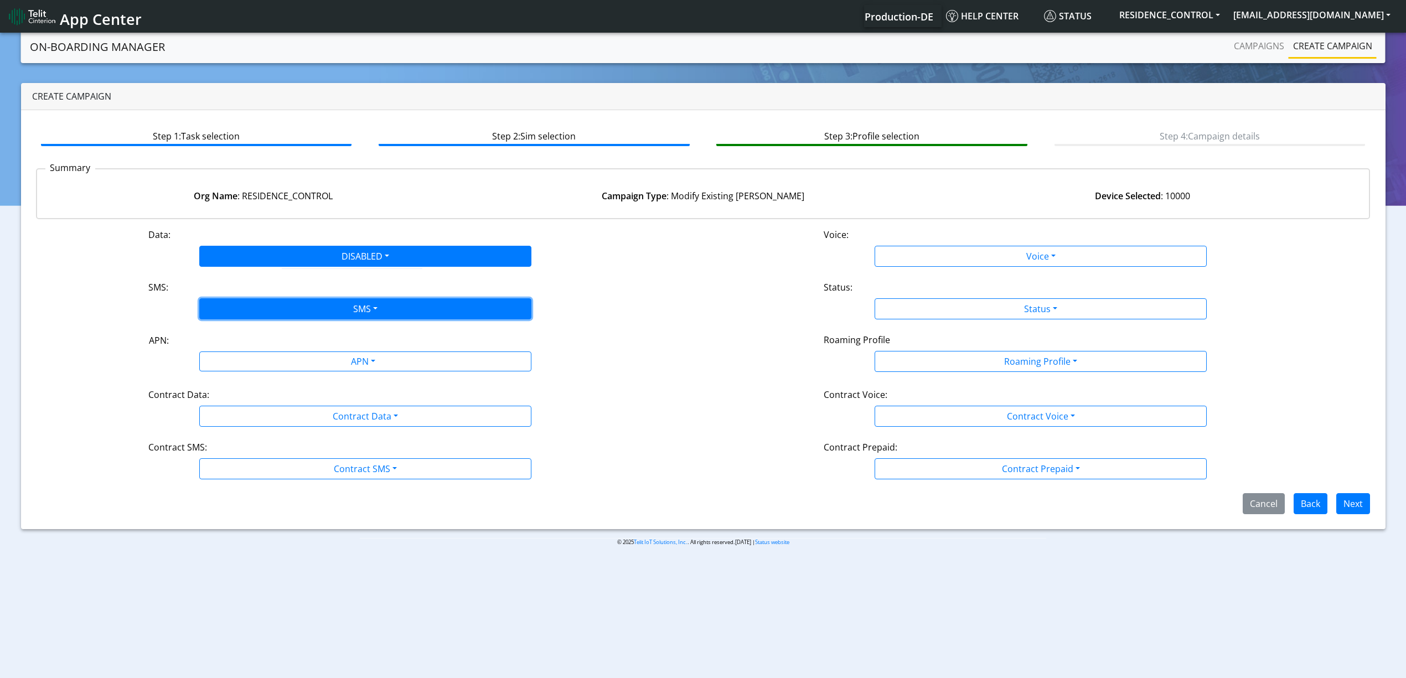
click at [280, 303] on button "SMS" at bounding box center [365, 308] width 332 height 21
click at [238, 330] on button "Disabled" at bounding box center [365, 335] width 331 height 18
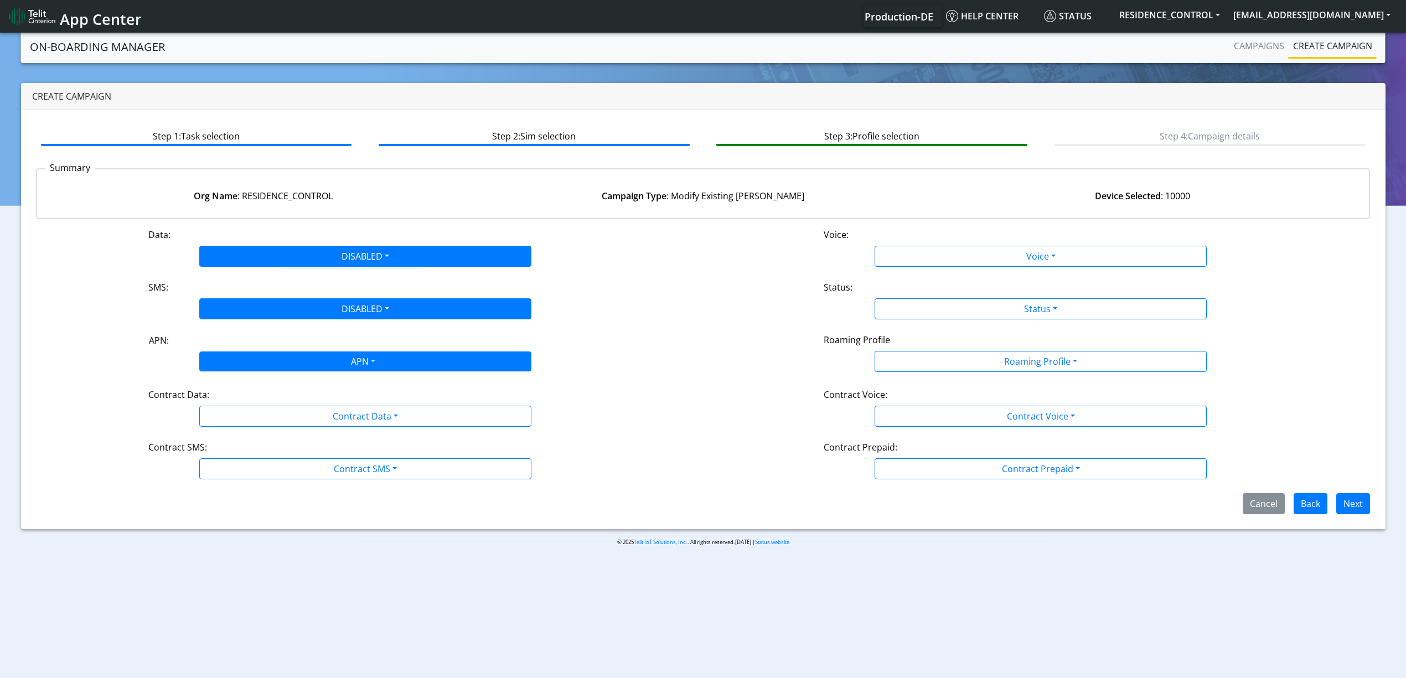
click at [260, 361] on div "APN" at bounding box center [362, 363] width 351 height 22
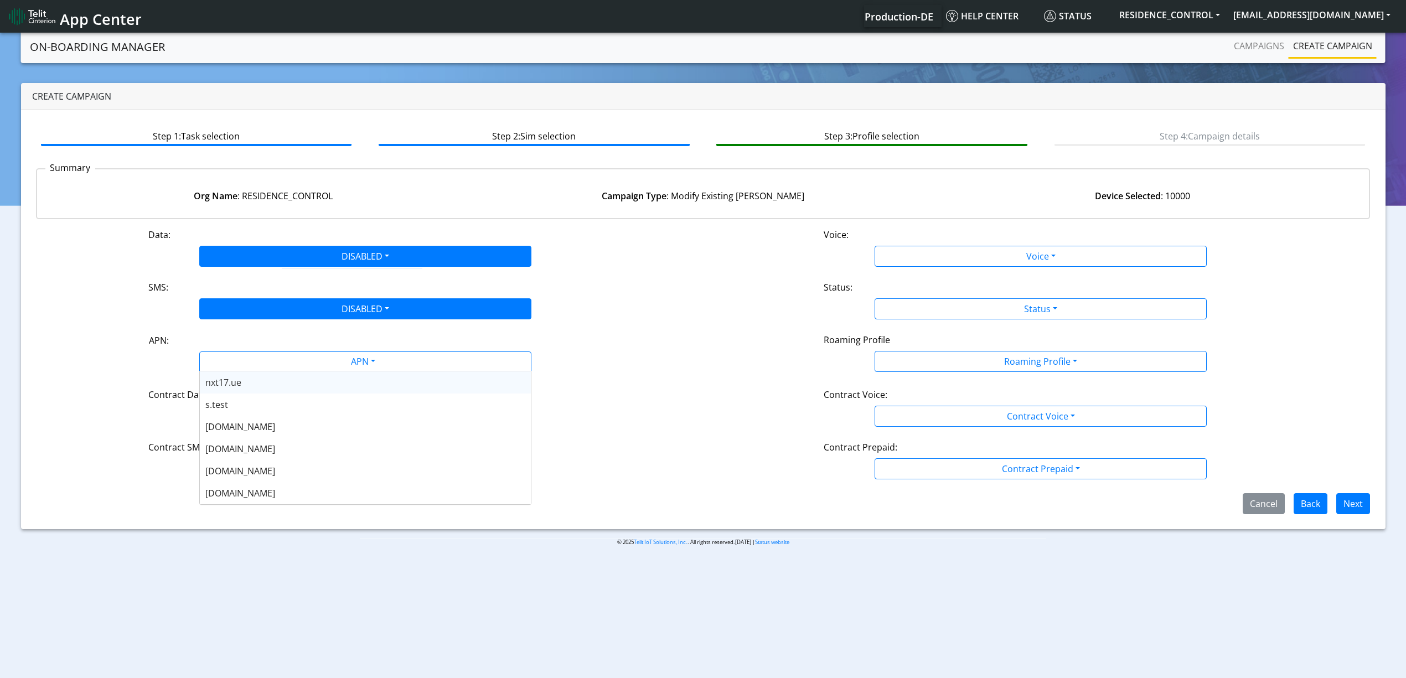
click at [147, 355] on div "APN" at bounding box center [365, 361] width 449 height 20
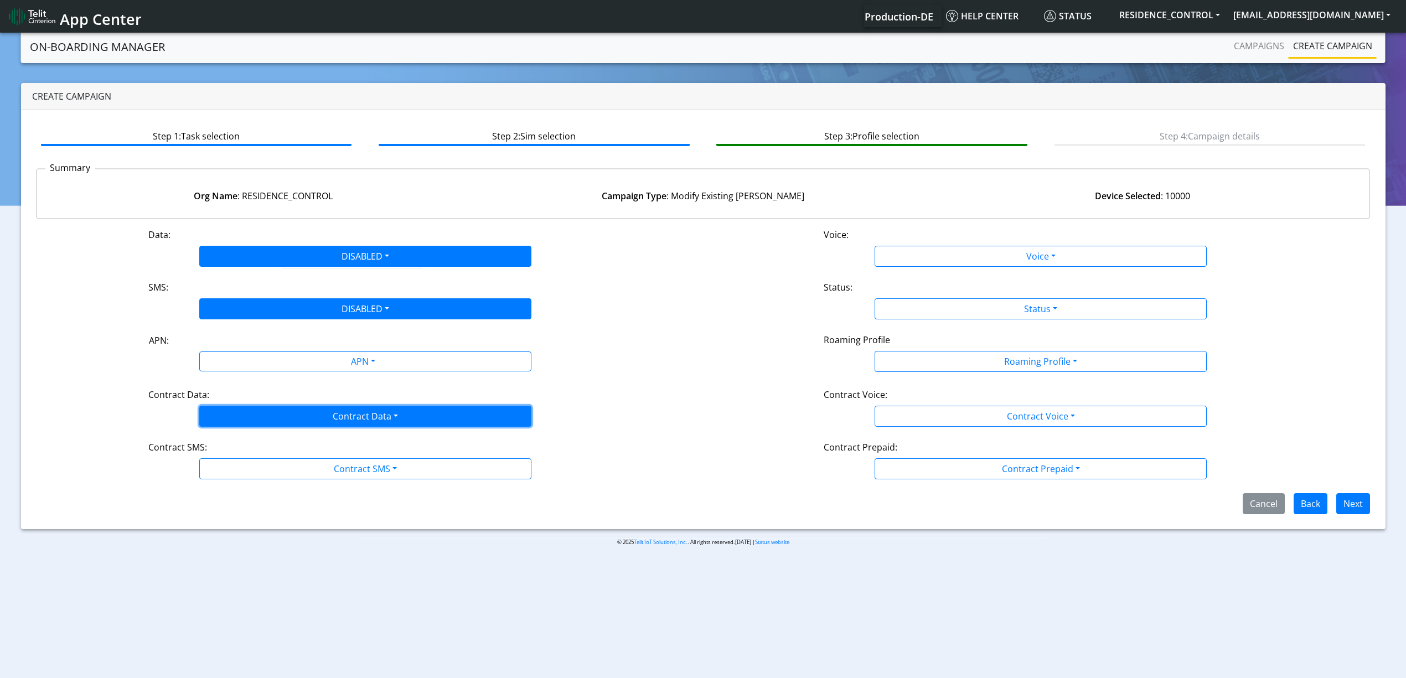
click at [279, 412] on button "Contract Data" at bounding box center [365, 416] width 332 height 21
click at [253, 441] on Datadisabled-dropdown "Disabled" at bounding box center [365, 442] width 331 height 18
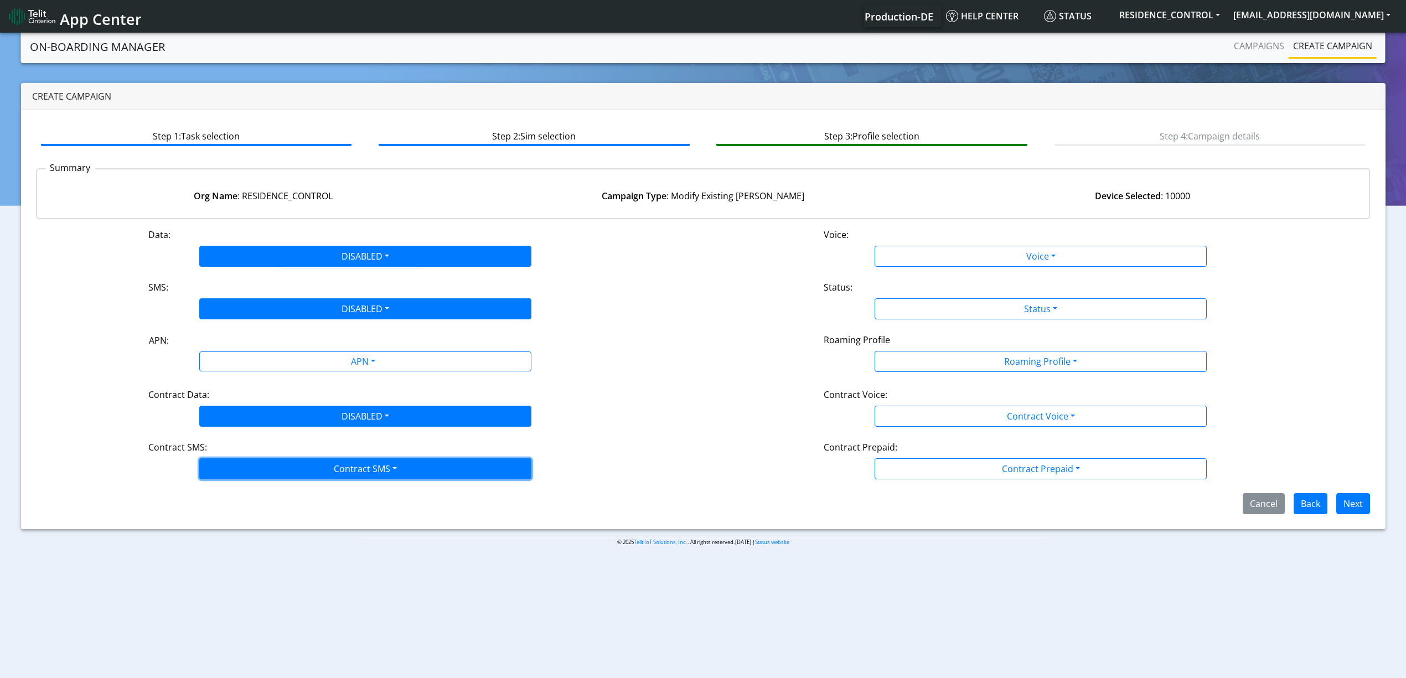
click at [252, 462] on button "Contract SMS" at bounding box center [365, 468] width 332 height 21
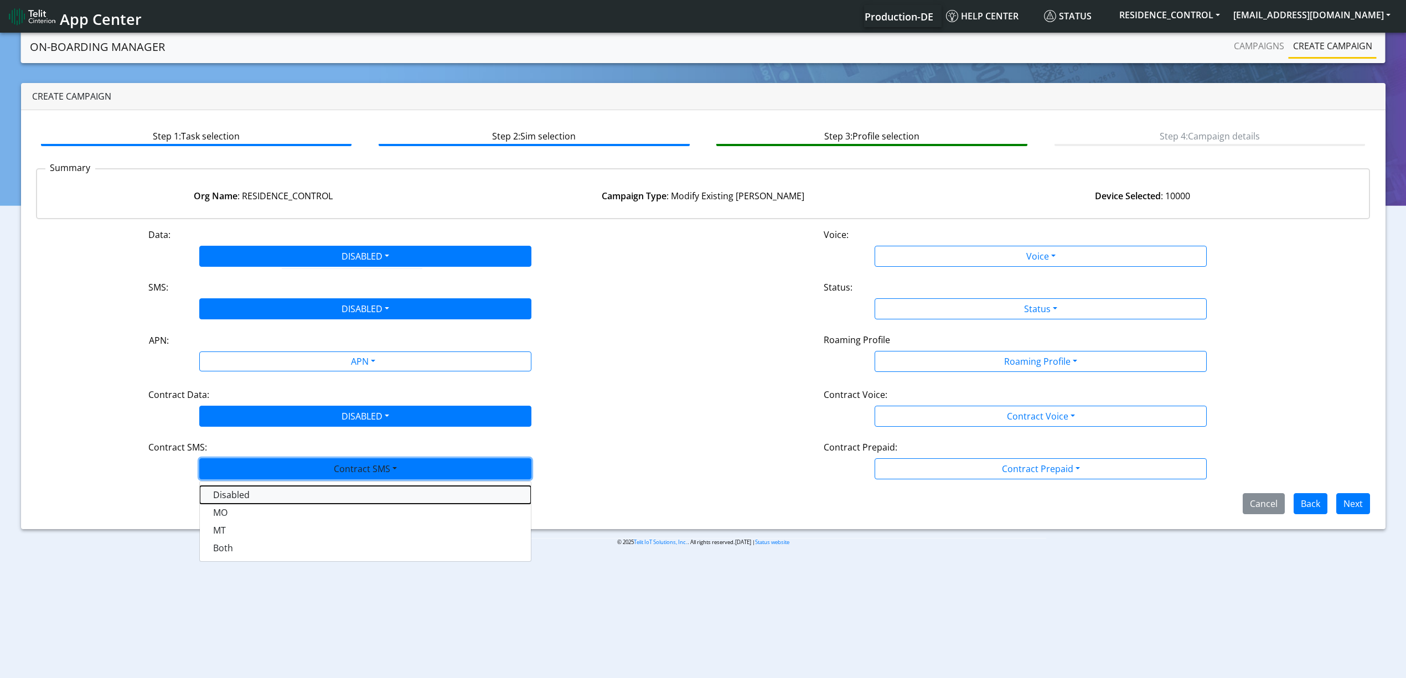
click at [239, 493] on SMSdisabled-dropdown "Disabled" at bounding box center [365, 495] width 331 height 18
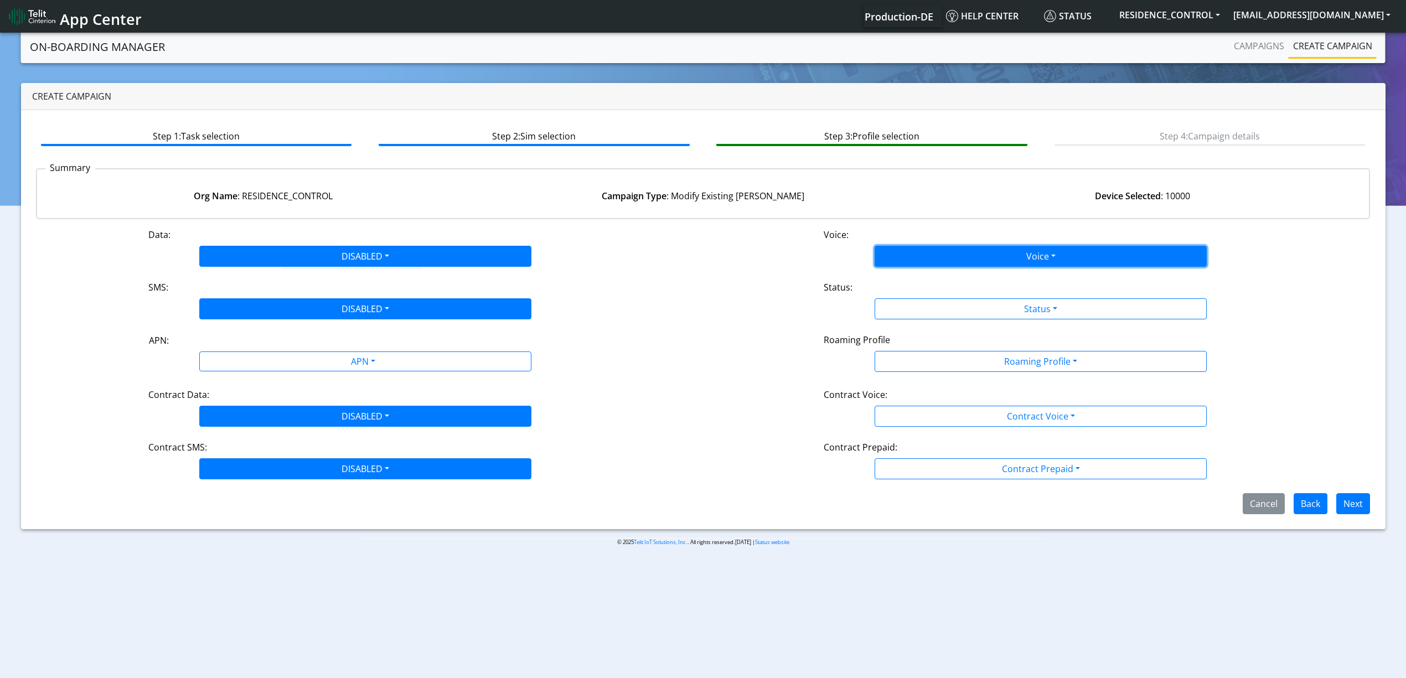
click at [963, 265] on button "Voice" at bounding box center [1040, 256] width 332 height 21
click at [942, 277] on button "Disabled" at bounding box center [1040, 282] width 331 height 18
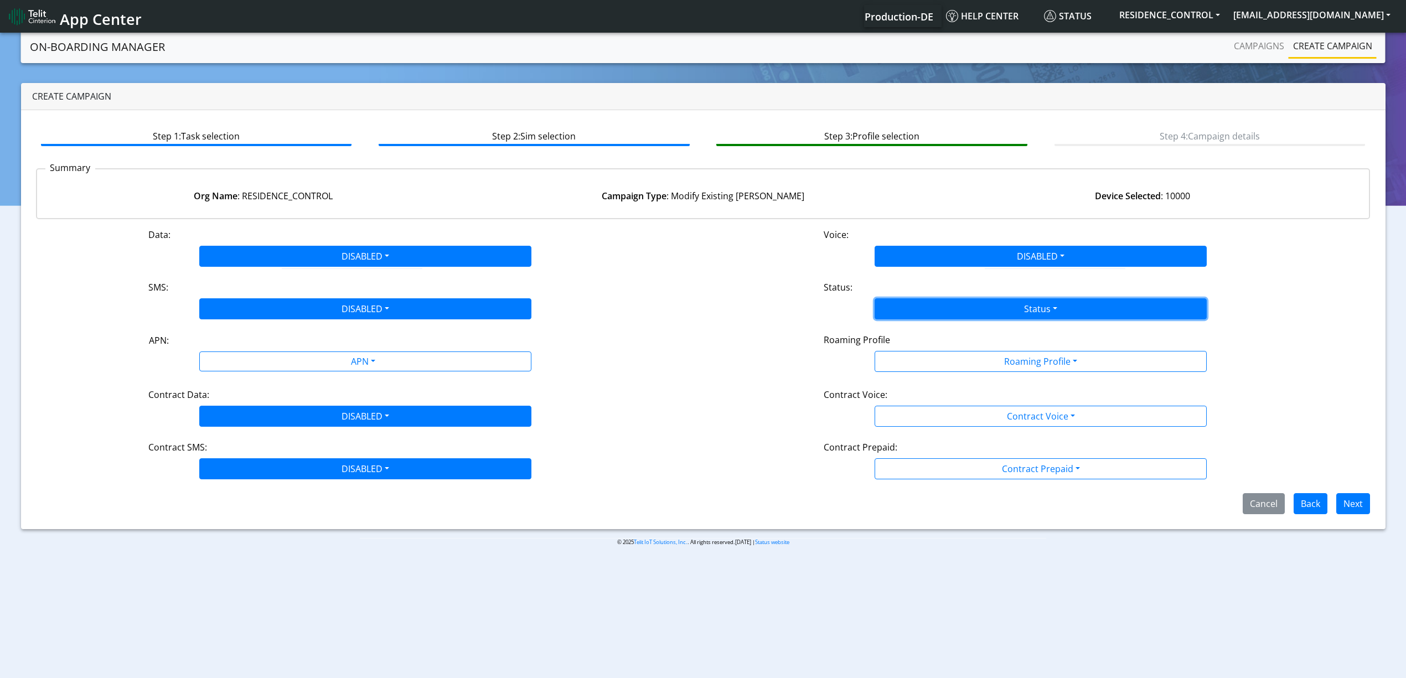
click at [937, 303] on button "Status" at bounding box center [1040, 308] width 332 height 21
click at [926, 330] on button "Activate" at bounding box center [1040, 335] width 331 height 18
click at [933, 313] on button "Activate" at bounding box center [1040, 308] width 332 height 21
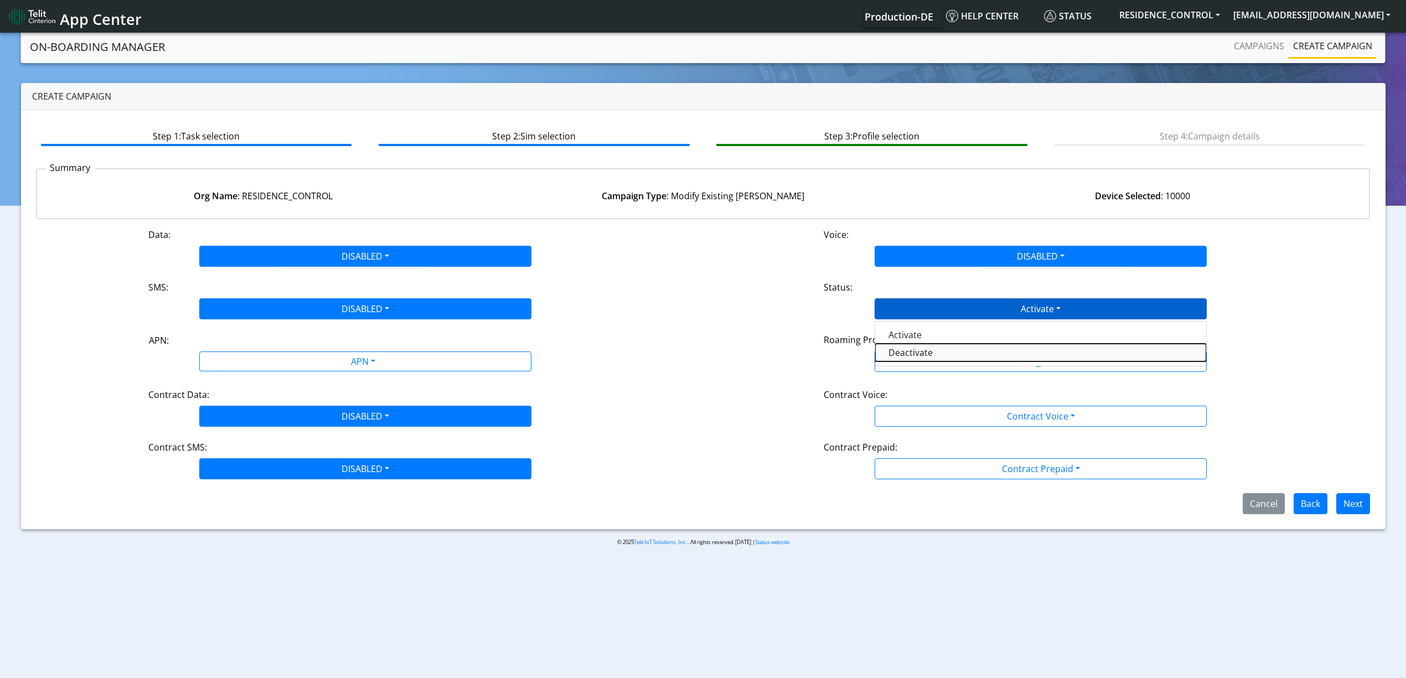
click at [930, 346] on button "Deactivate" at bounding box center [1040, 353] width 331 height 18
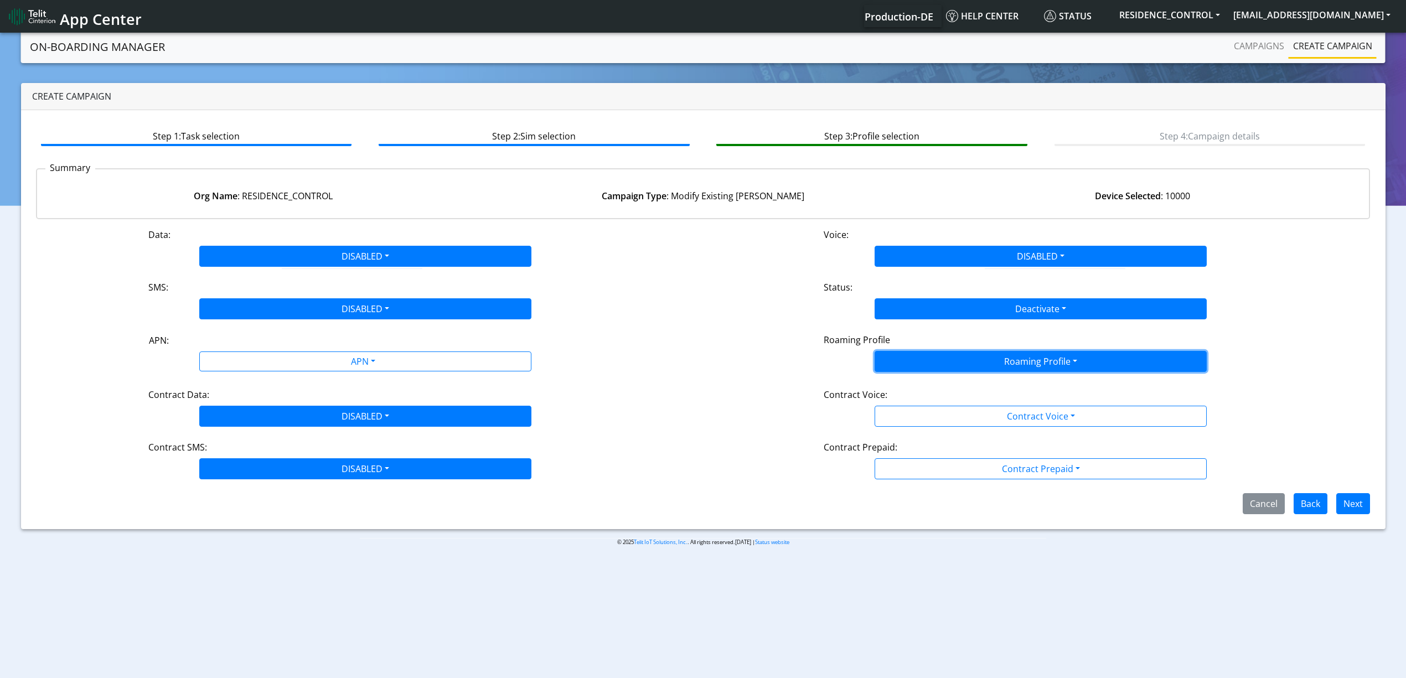
click at [921, 361] on button "Roaming Profile" at bounding box center [1040, 361] width 332 height 21
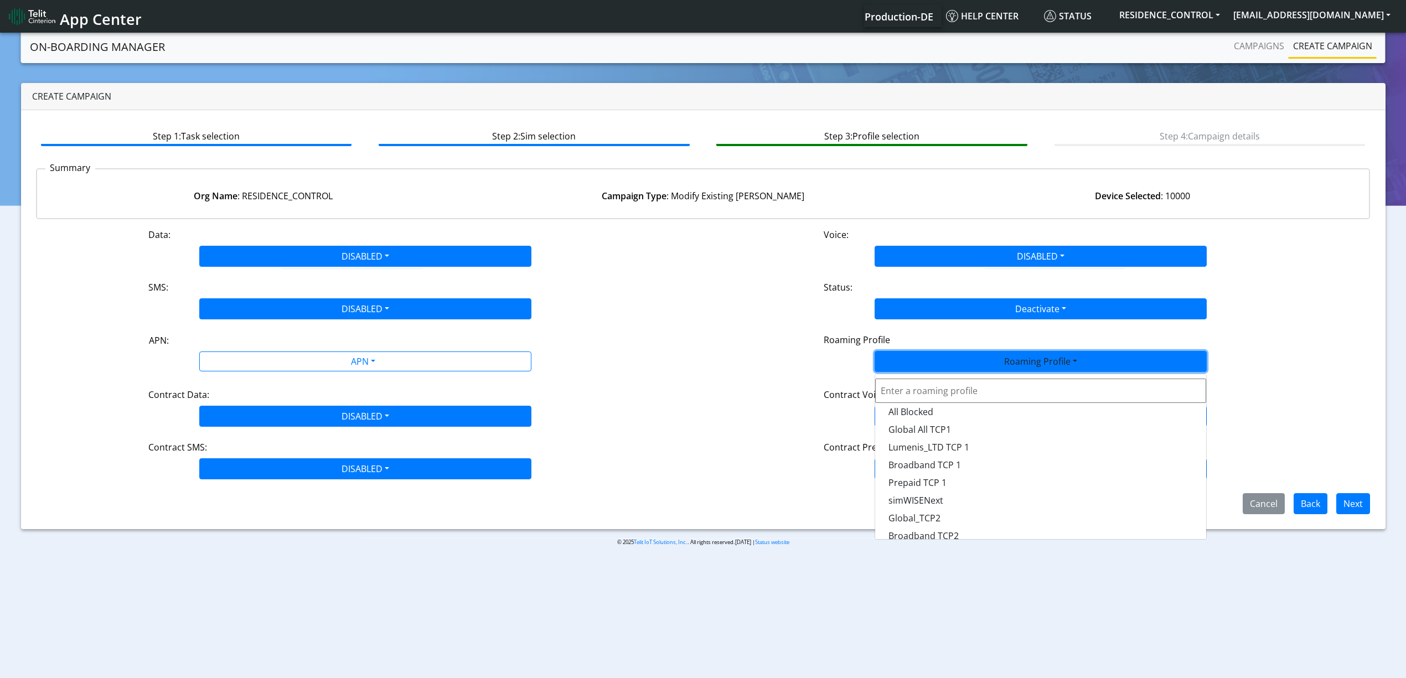
click at [835, 401] on label "Contract Voice:" at bounding box center [855, 394] width 64 height 13
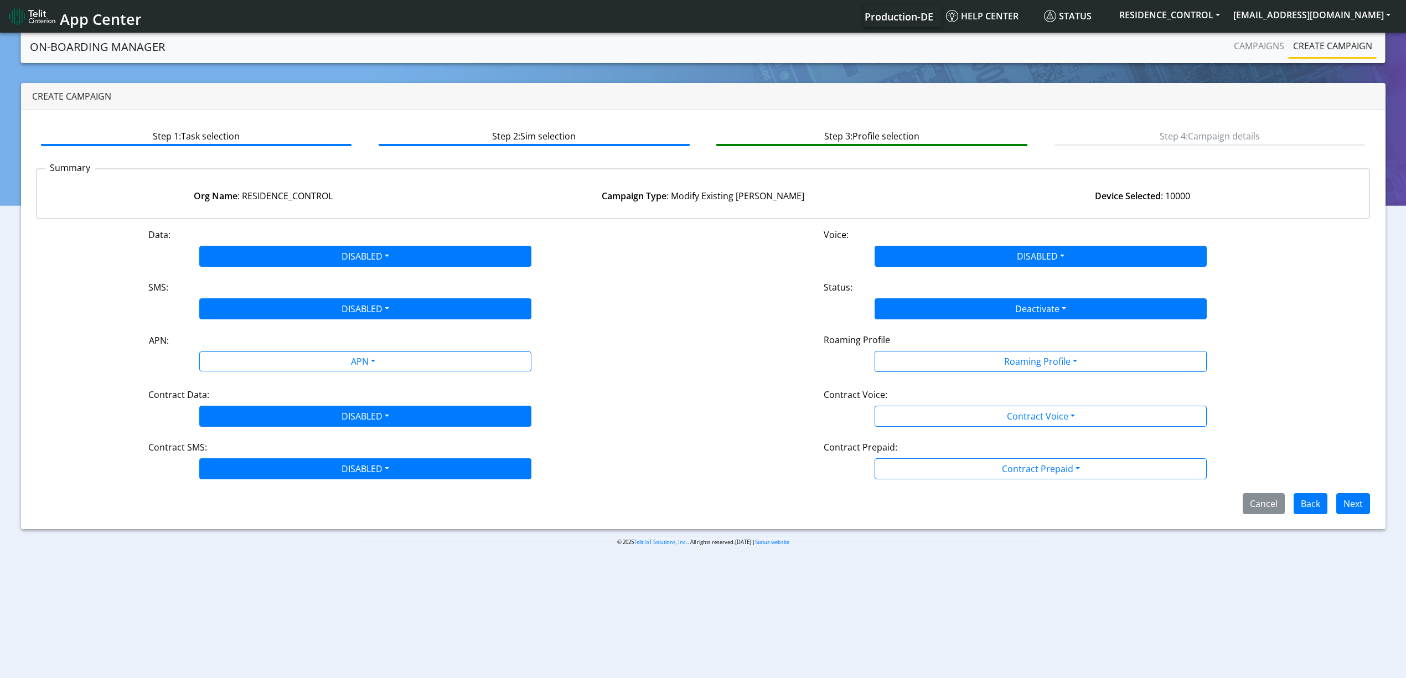
click at [939, 402] on div "Contract Voice:" at bounding box center [1040, 397] width 450 height 18
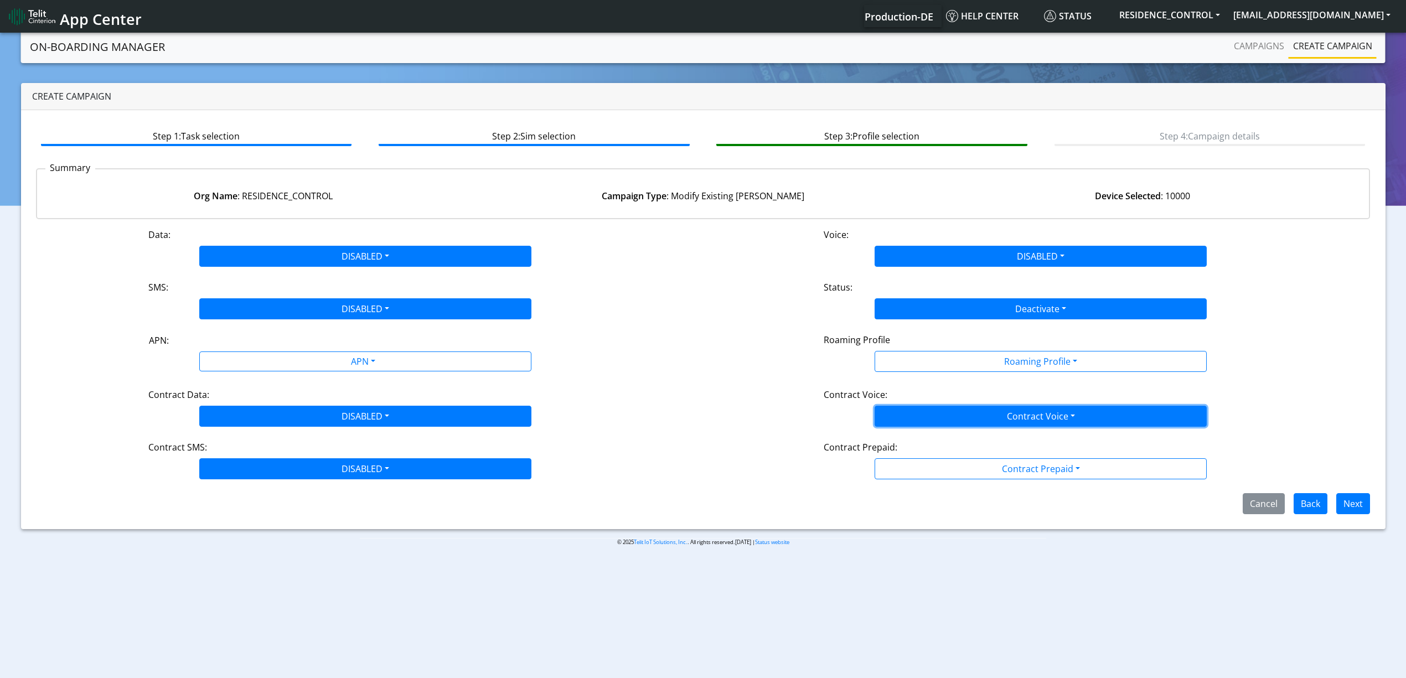
click at [934, 417] on button "Contract Voice" at bounding box center [1040, 416] width 332 height 21
click at [911, 441] on Voicedisabled-dropdown "Disabled" at bounding box center [1040, 442] width 331 height 18
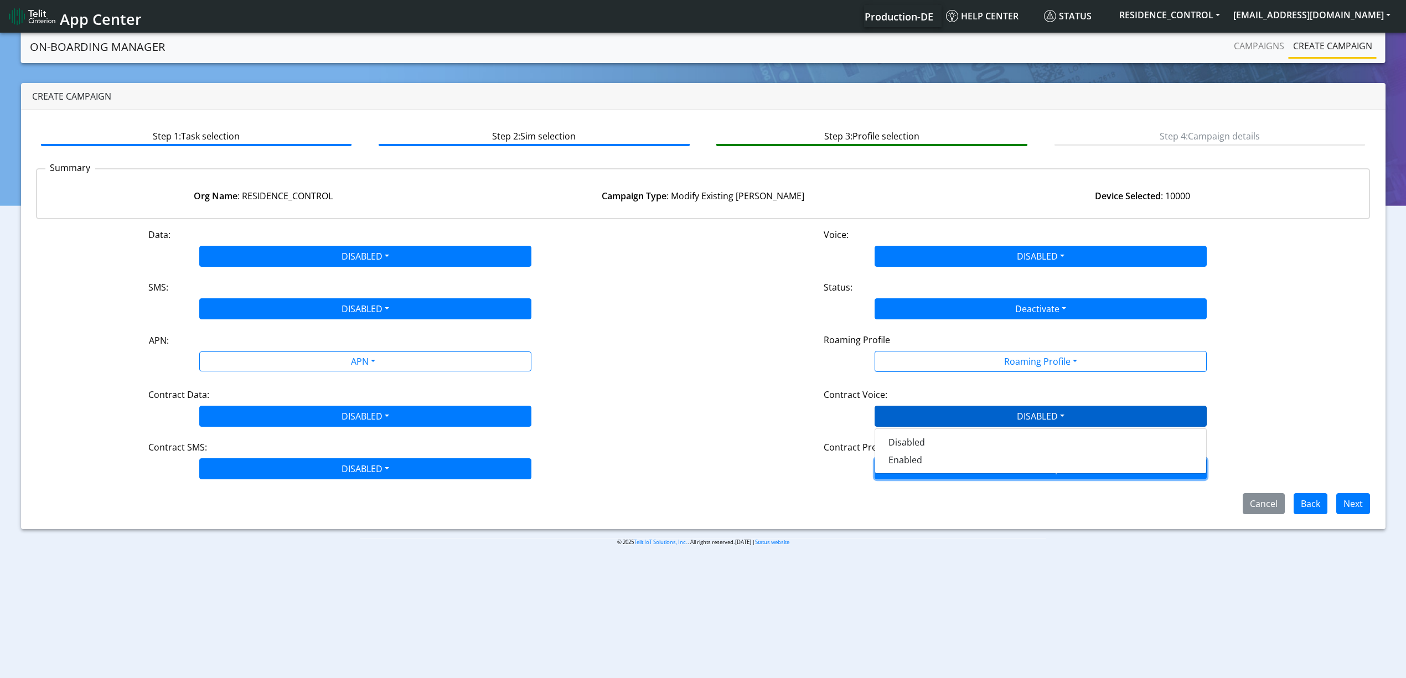
click at [913, 372] on button "Contract Prepaid" at bounding box center [1040, 361] width 332 height 21
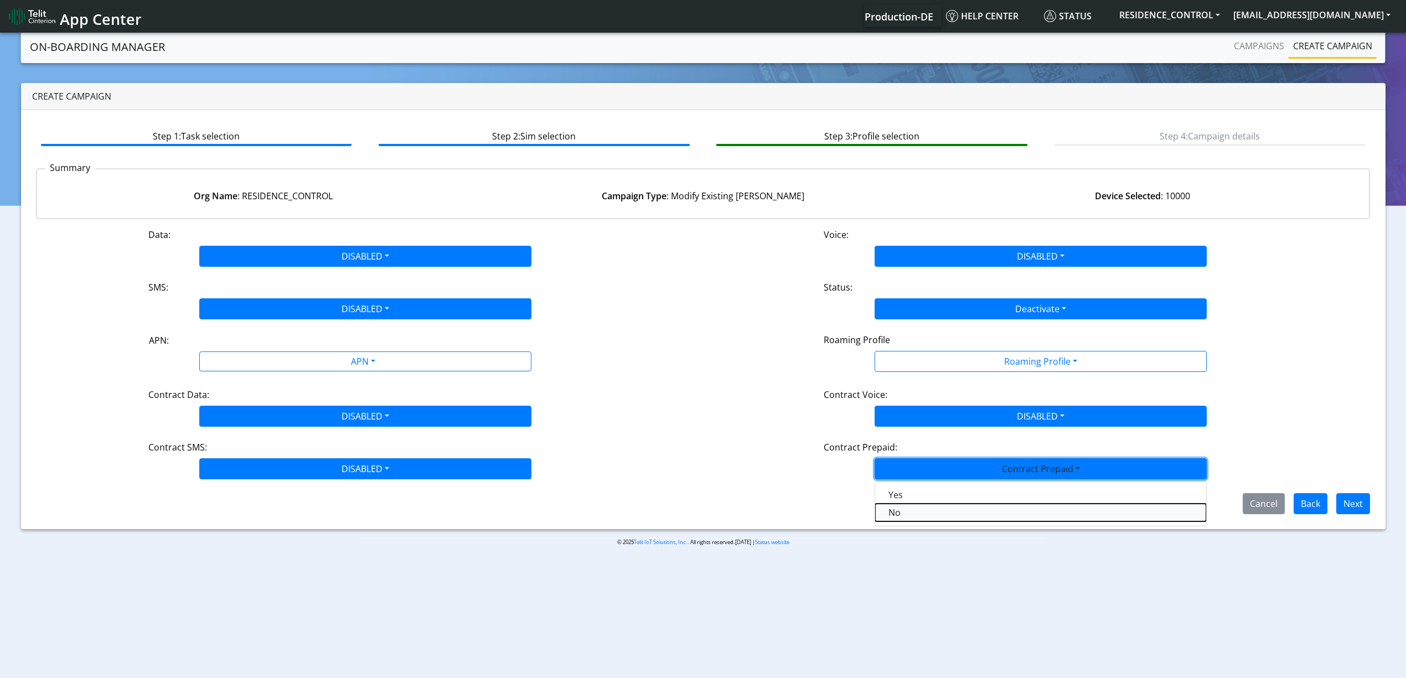
click at [903, 507] on Prepaidnotprepaid-dropdown "No" at bounding box center [1040, 513] width 331 height 18
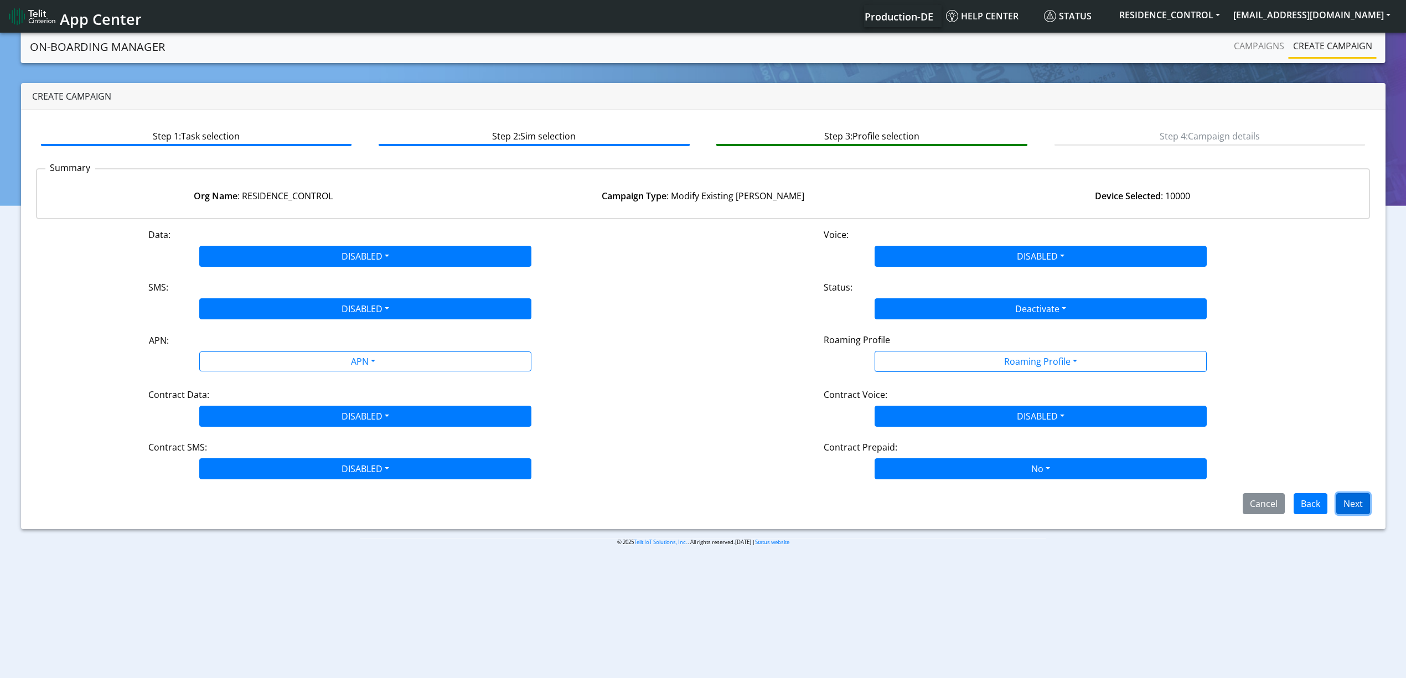
click at [1351, 505] on button "Next" at bounding box center [1353, 503] width 34 height 21
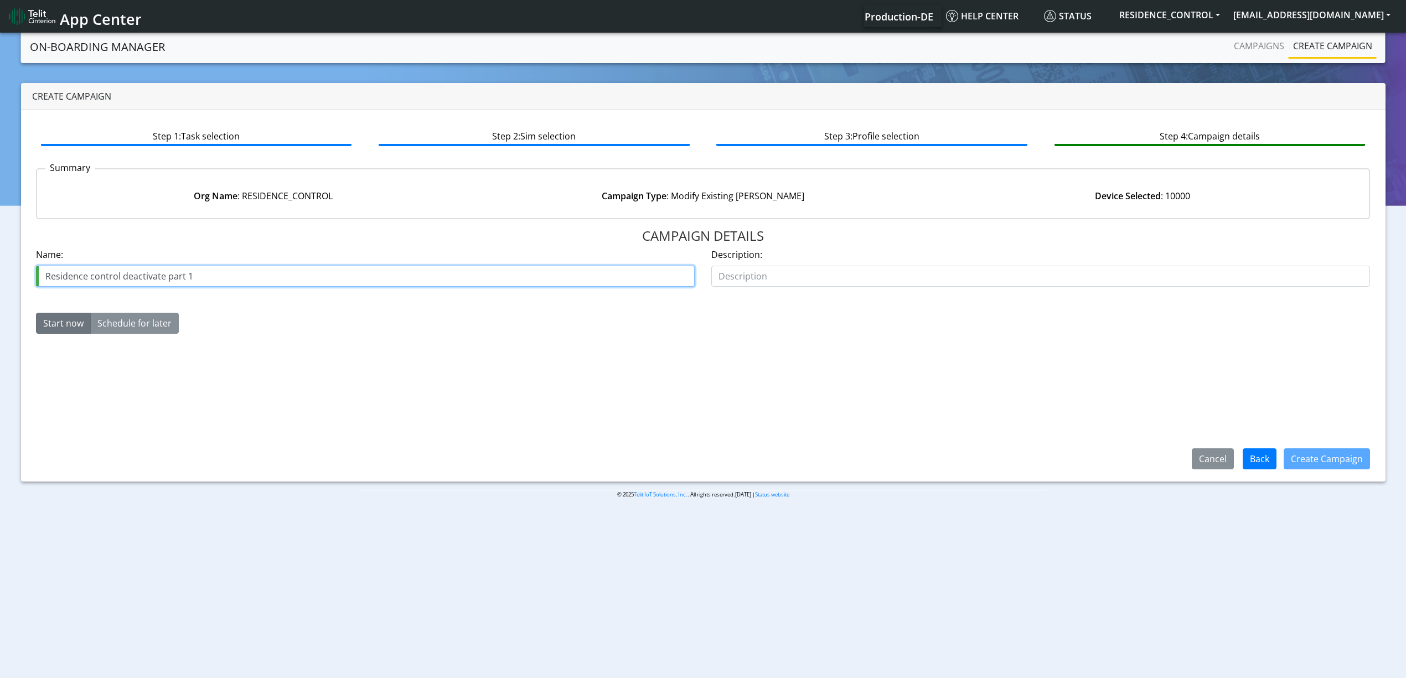
click at [195, 277] on input "Residence control deactivate part 1" at bounding box center [365, 276] width 659 height 21
click at [266, 282] on input "Residence control deactivate part 1" at bounding box center [365, 276] width 659 height 21
click at [165, 275] on input "Residence control deactivate part 1" at bounding box center [365, 276] width 659 height 21
paste input "26074-03-06"
type input "Residence control deactivate [PHONE_NUMBER] part 1"
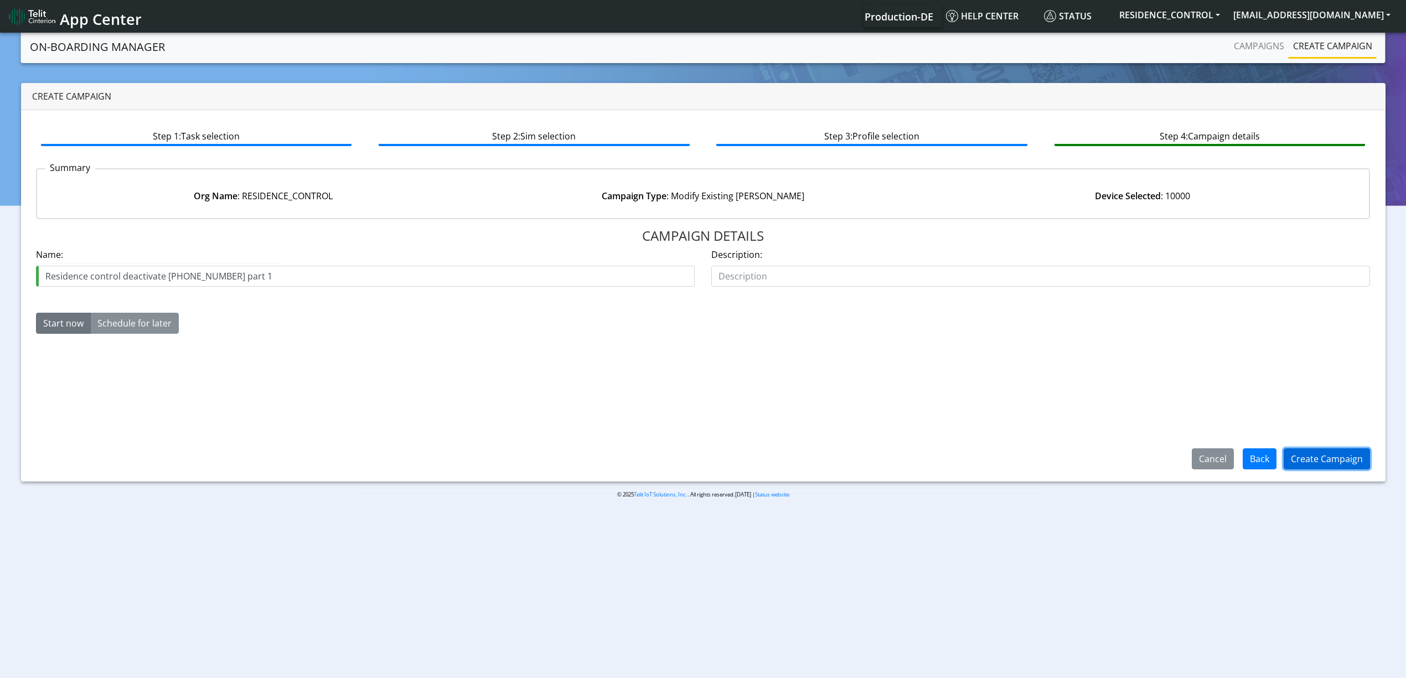
click at [1315, 464] on button "Create Campaign" at bounding box center [1326, 458] width 86 height 21
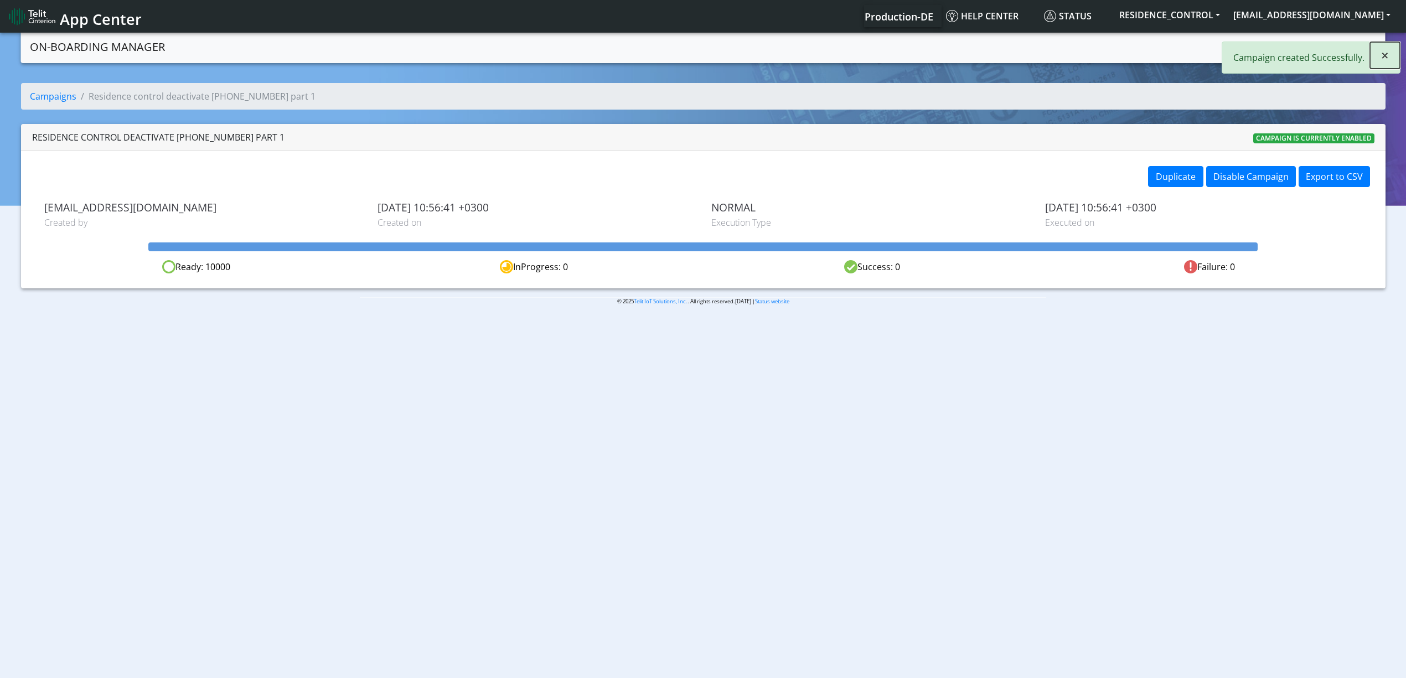
drag, startPoint x: 1388, startPoint y: 58, endPoint x: 1355, endPoint y: 55, distance: 33.3
click at [1389, 58] on button "×" at bounding box center [1385, 55] width 30 height 27
click at [1253, 51] on link "Campaigns" at bounding box center [1258, 46] width 59 height 22
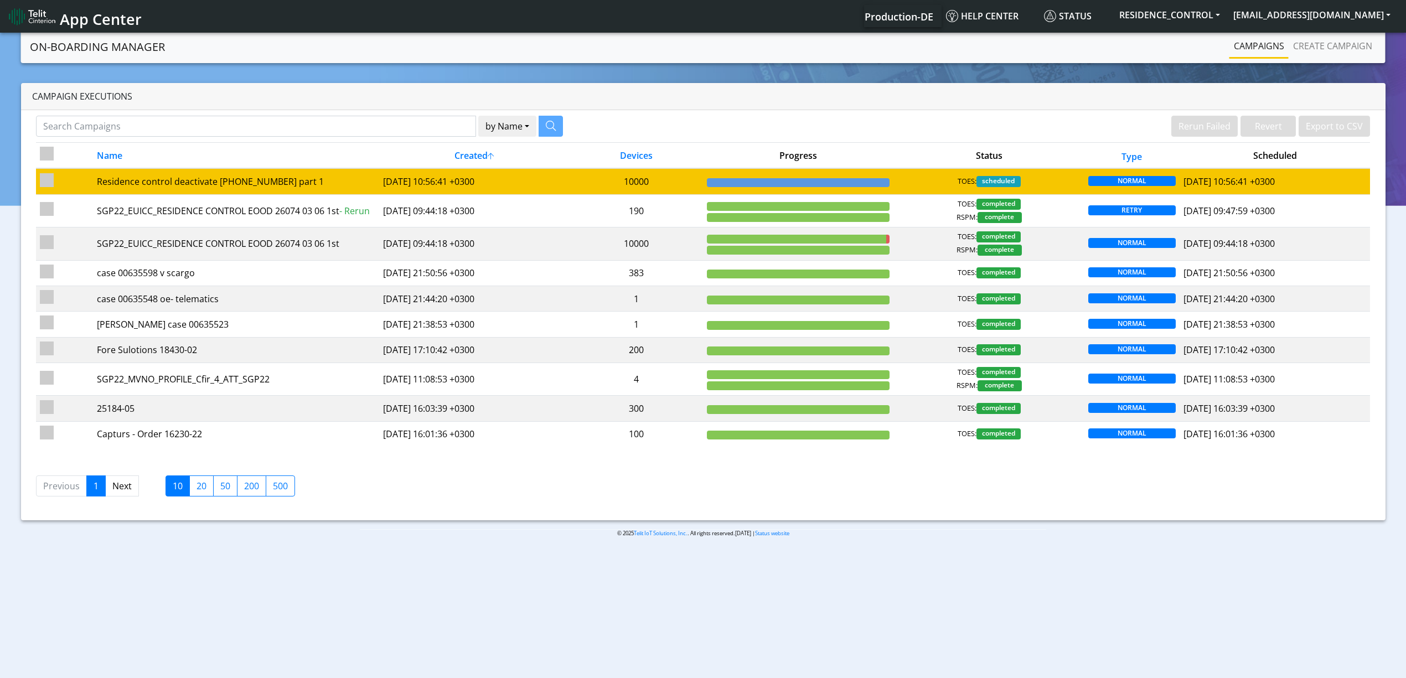
click at [405, 178] on td "[DATE] 10:56:41 +0300" at bounding box center [474, 181] width 190 height 26
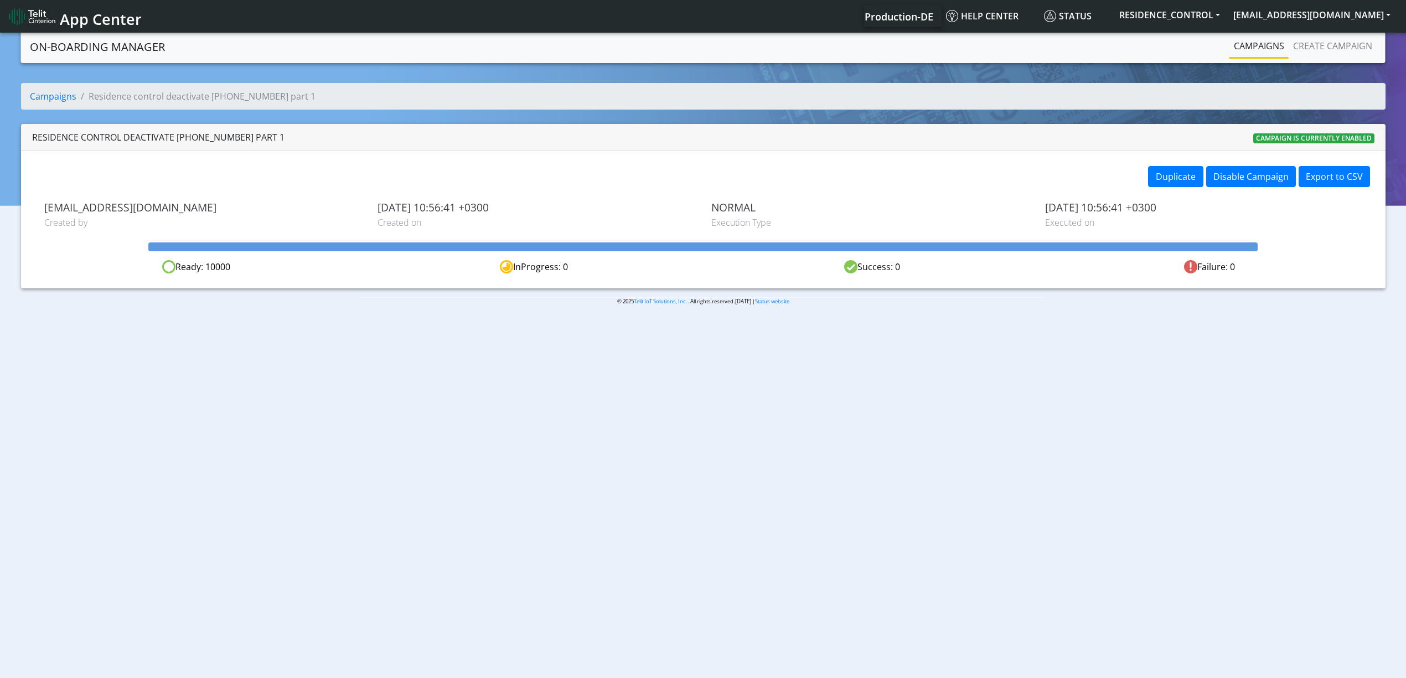
click at [1242, 63] on nav "On-Boarding Manager Campaigns Create campaign" at bounding box center [703, 46] width 1364 height 33
click at [1241, 56] on link "Campaigns" at bounding box center [1258, 46] width 59 height 22
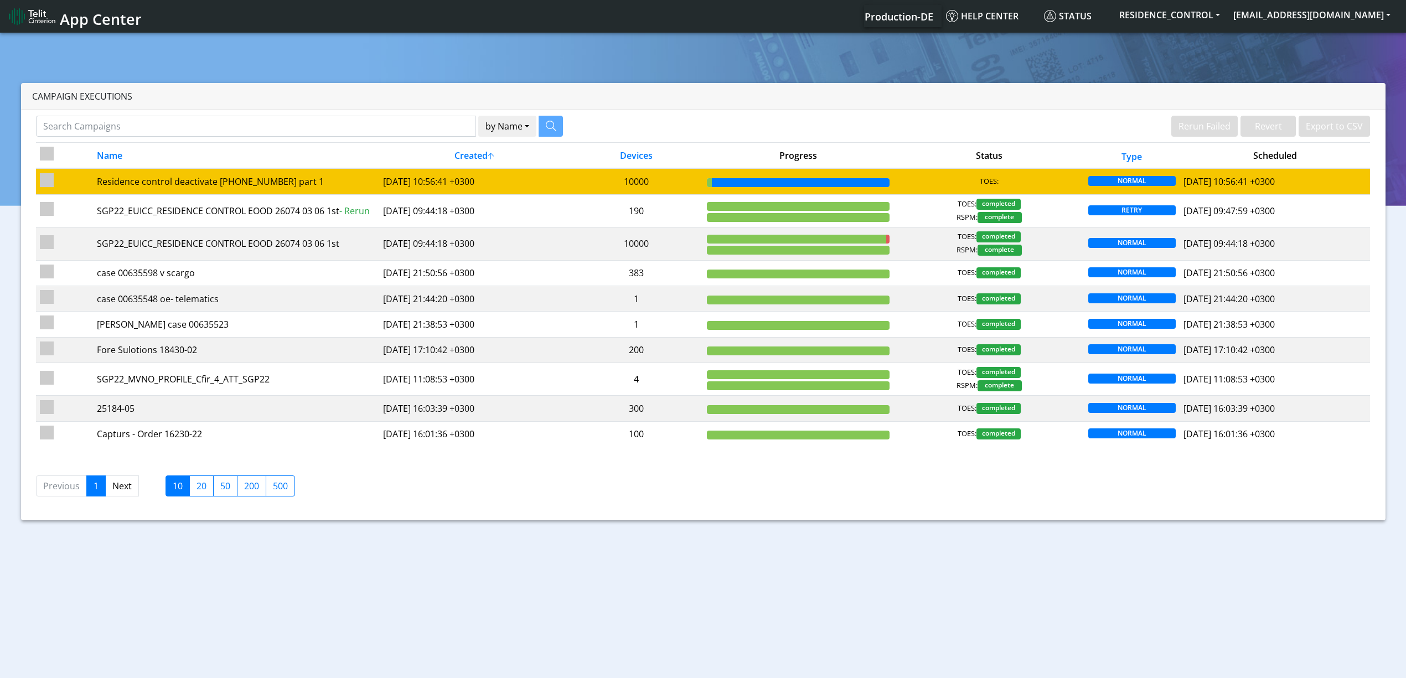
click at [664, 171] on td "10000" at bounding box center [635, 181] width 133 height 26
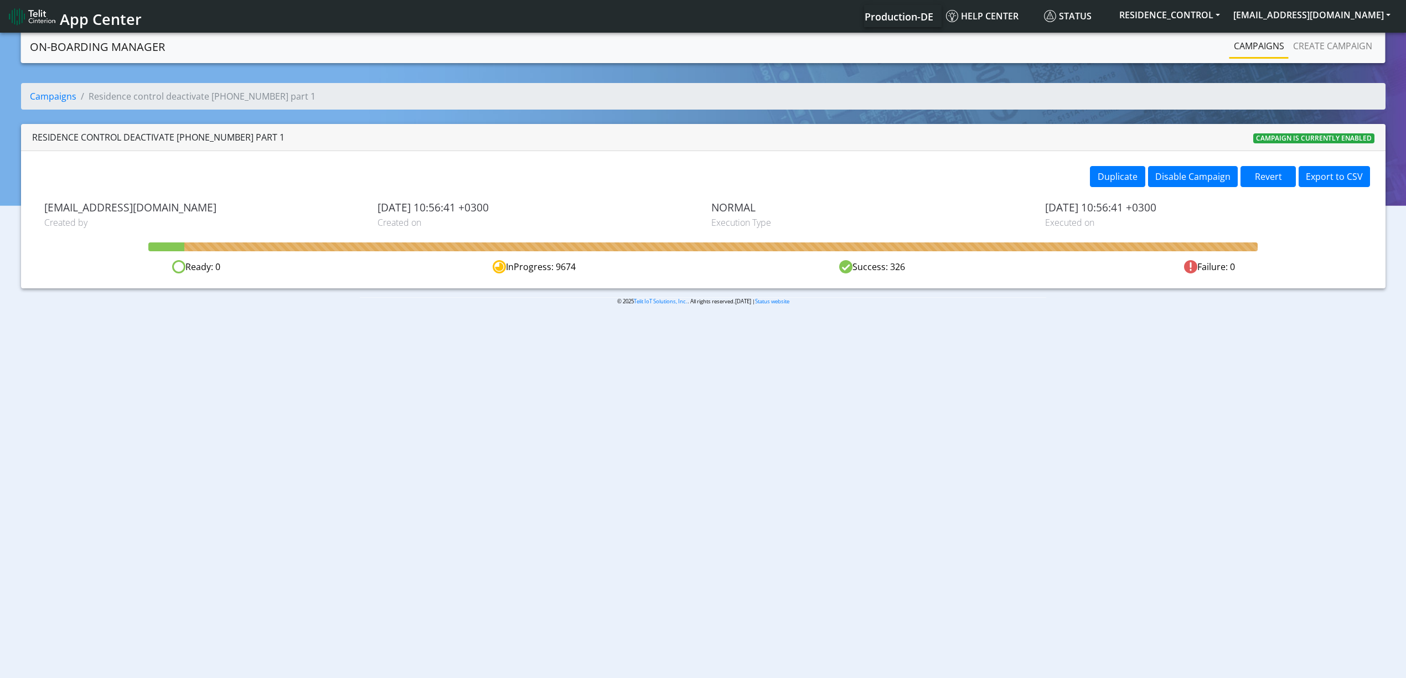
click at [1254, 41] on link "Campaigns" at bounding box center [1258, 46] width 59 height 22
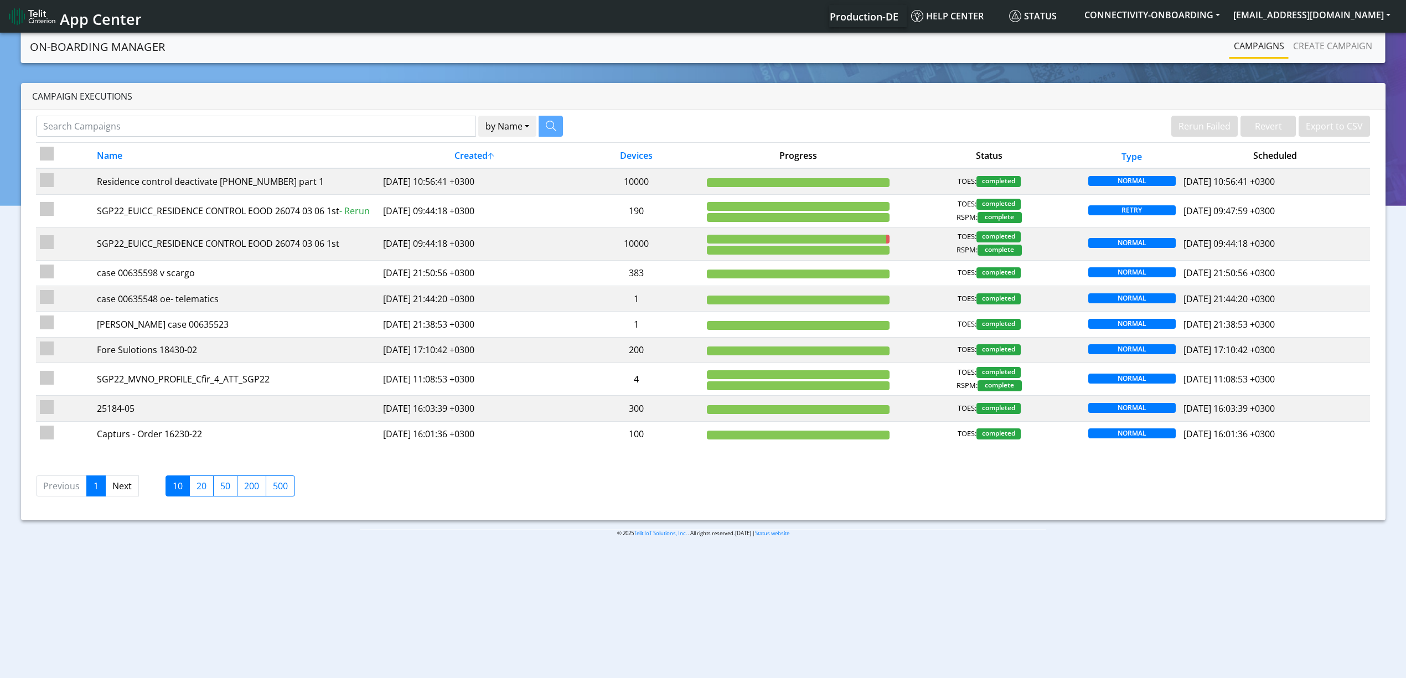
click at [662, 122] on div "by Name Name [PERSON_NAME]" at bounding box center [365, 129] width 675 height 27
click at [182, 676] on body "App Center Production-DE Help center Status CONNECTIVITY-ONBOARDING [EMAIL_ADDR…" at bounding box center [703, 355] width 1406 height 651
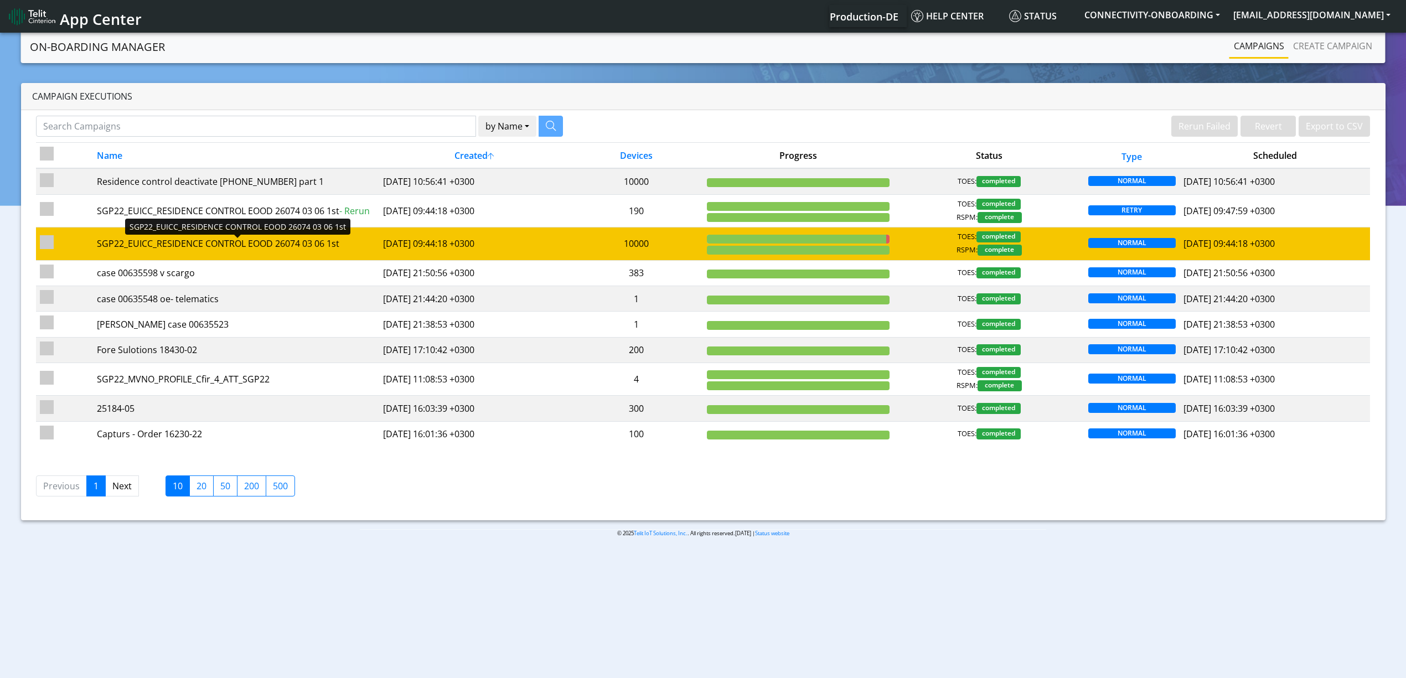
click at [373, 244] on div "SGP22_EUICC_RESIDENCE CONTROL EOOD 26074 03 06 1st" at bounding box center [236, 243] width 278 height 13
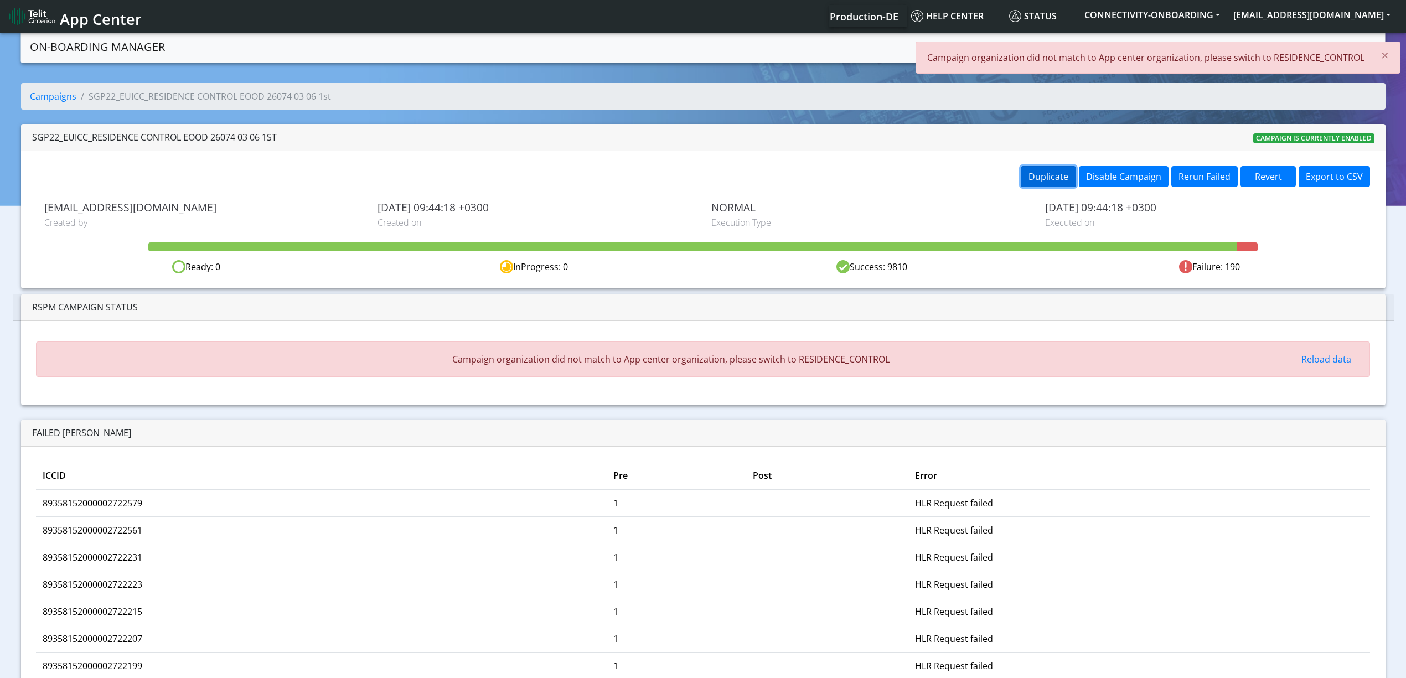
click at [1024, 183] on button "Duplicate" at bounding box center [1048, 176] width 55 height 21
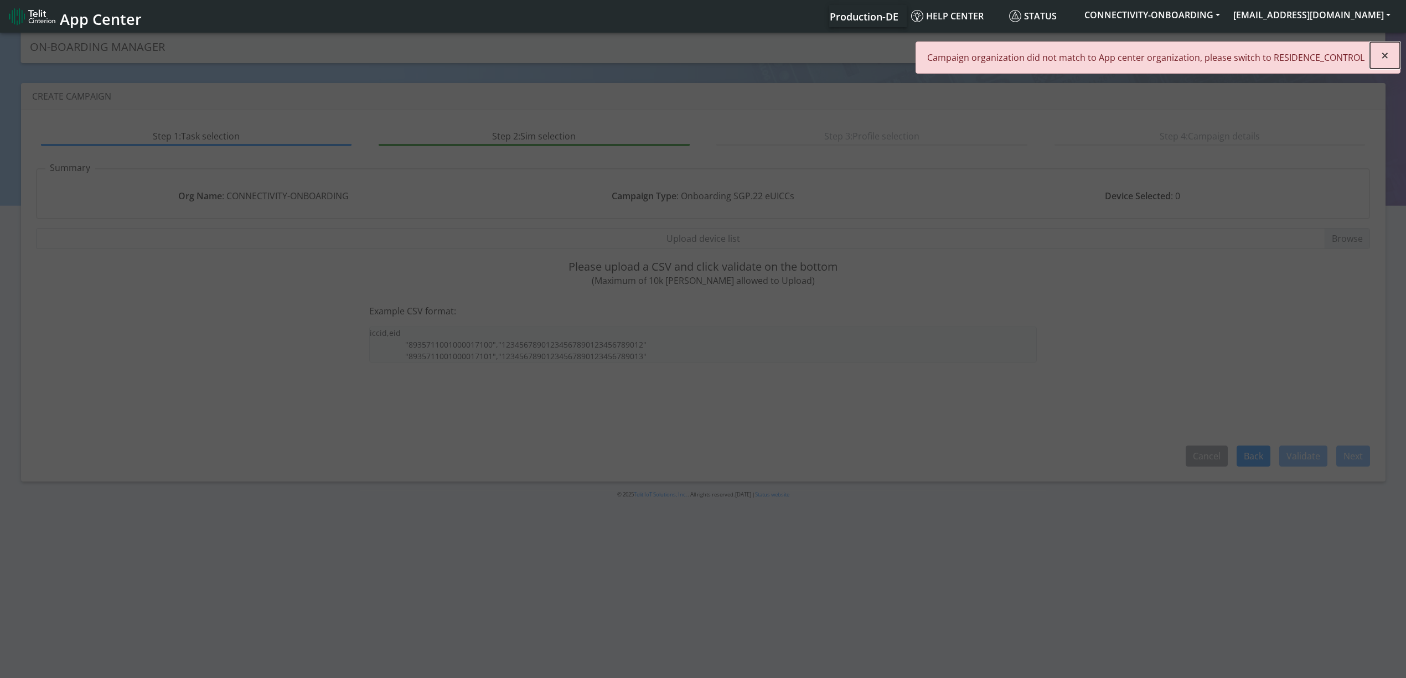
click at [1379, 59] on button "×" at bounding box center [1385, 55] width 30 height 27
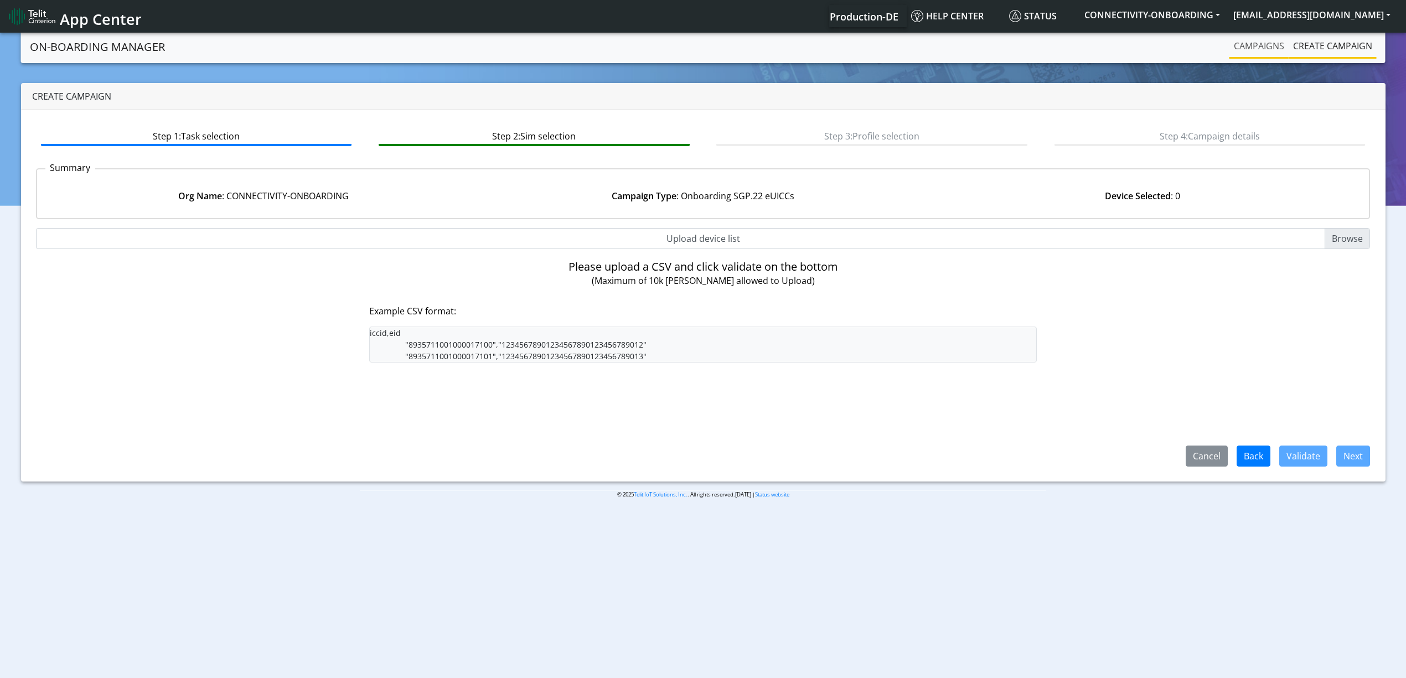
click at [1266, 52] on link "Campaigns" at bounding box center [1258, 46] width 59 height 22
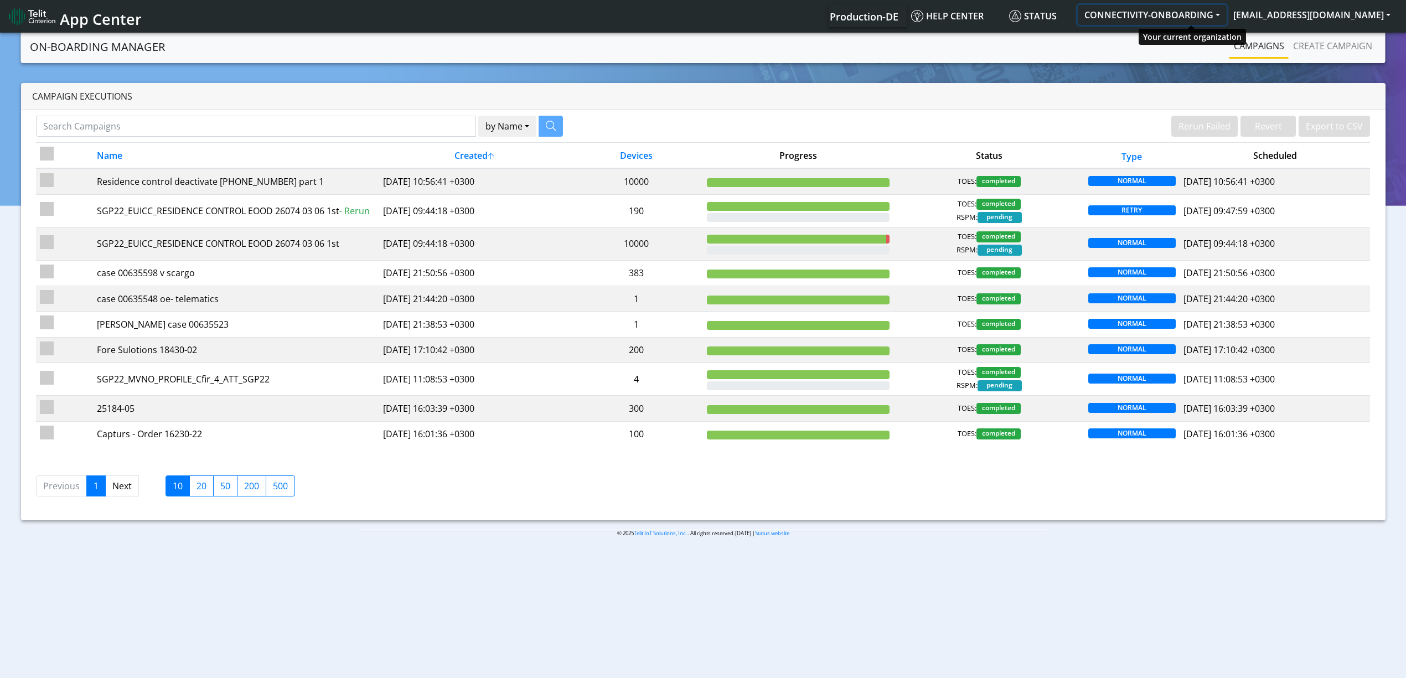
click at [1162, 22] on button "CONNECTIVITY-ONBOARDING" at bounding box center [1152, 15] width 149 height 20
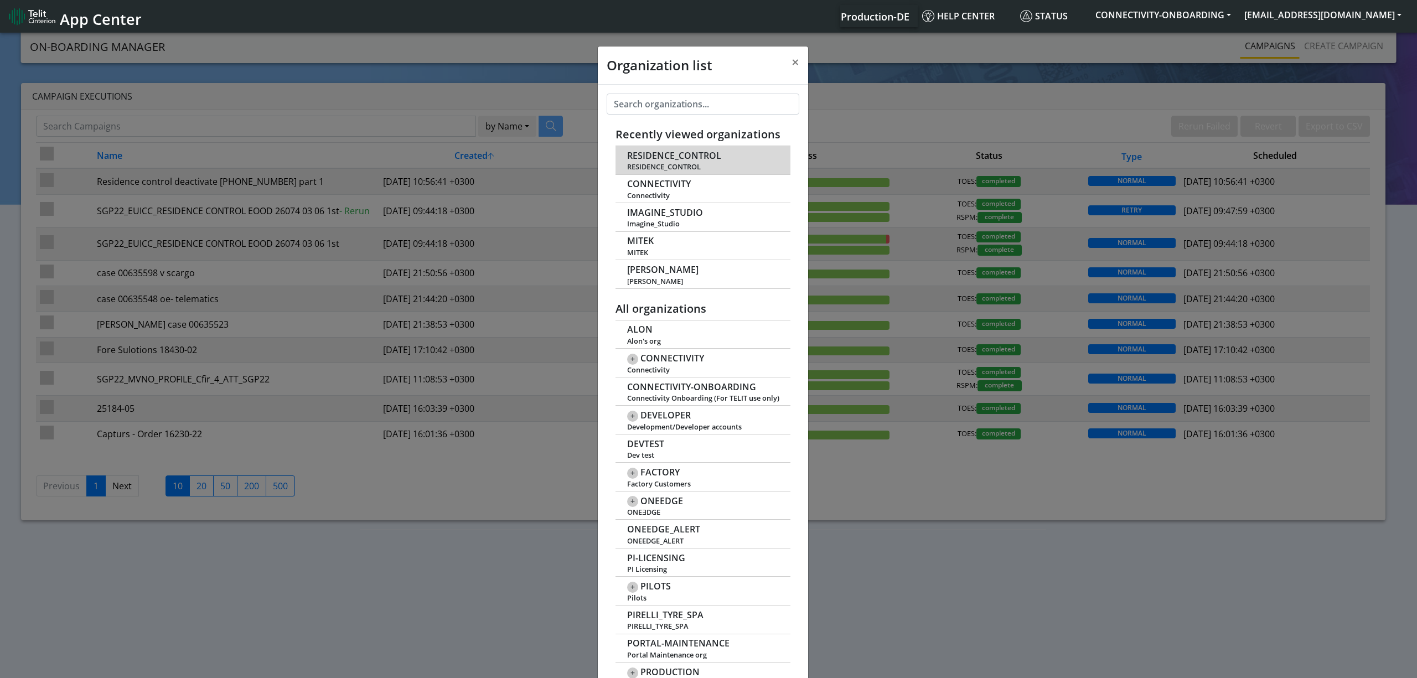
click at [674, 156] on span "RESIDENCE_CONTROL" at bounding box center [674, 156] width 94 height 11
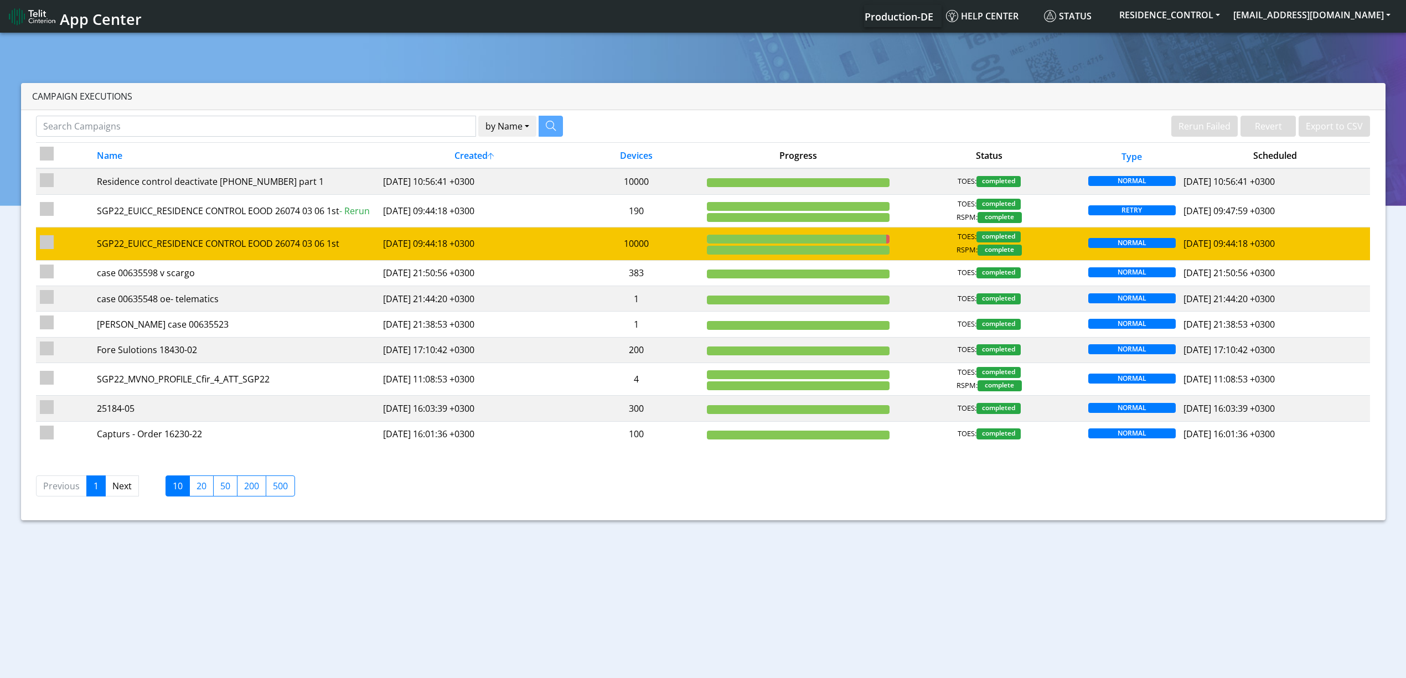
click at [594, 253] on td "10000" at bounding box center [635, 243] width 133 height 33
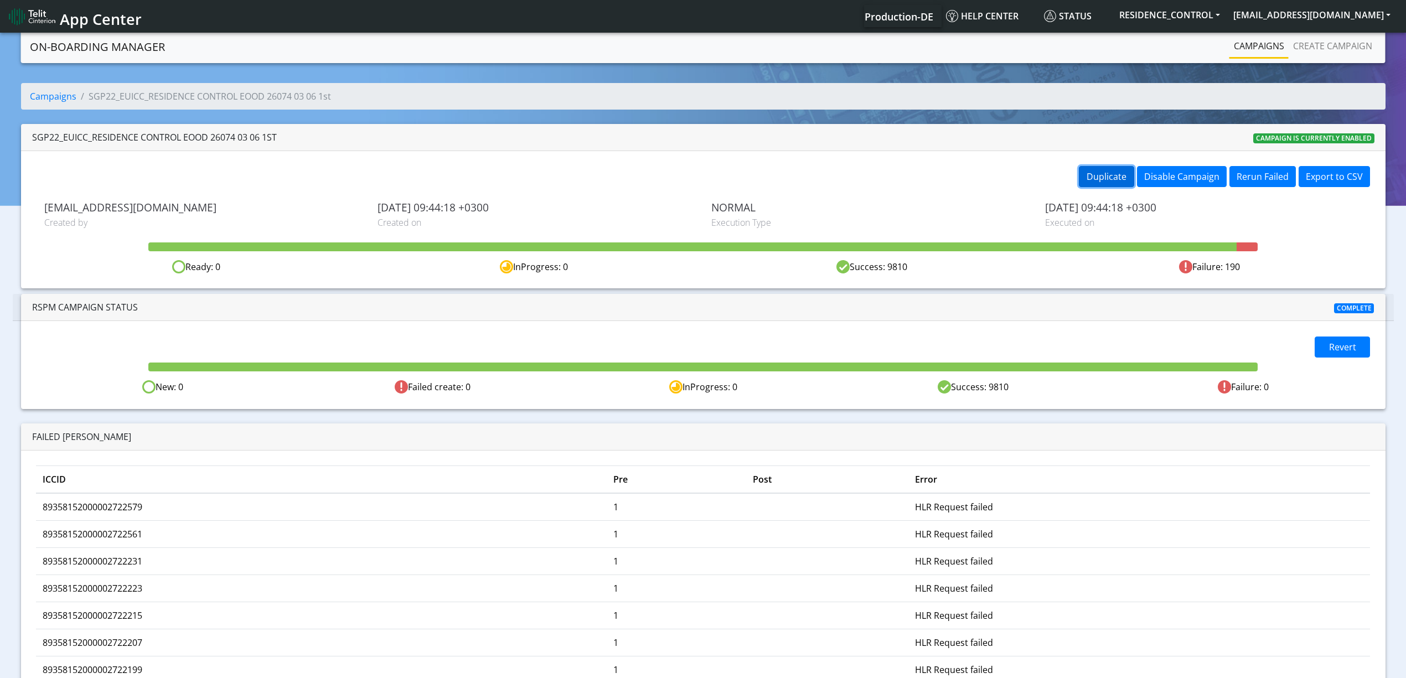
click at [1094, 179] on button "Duplicate" at bounding box center [1106, 176] width 55 height 21
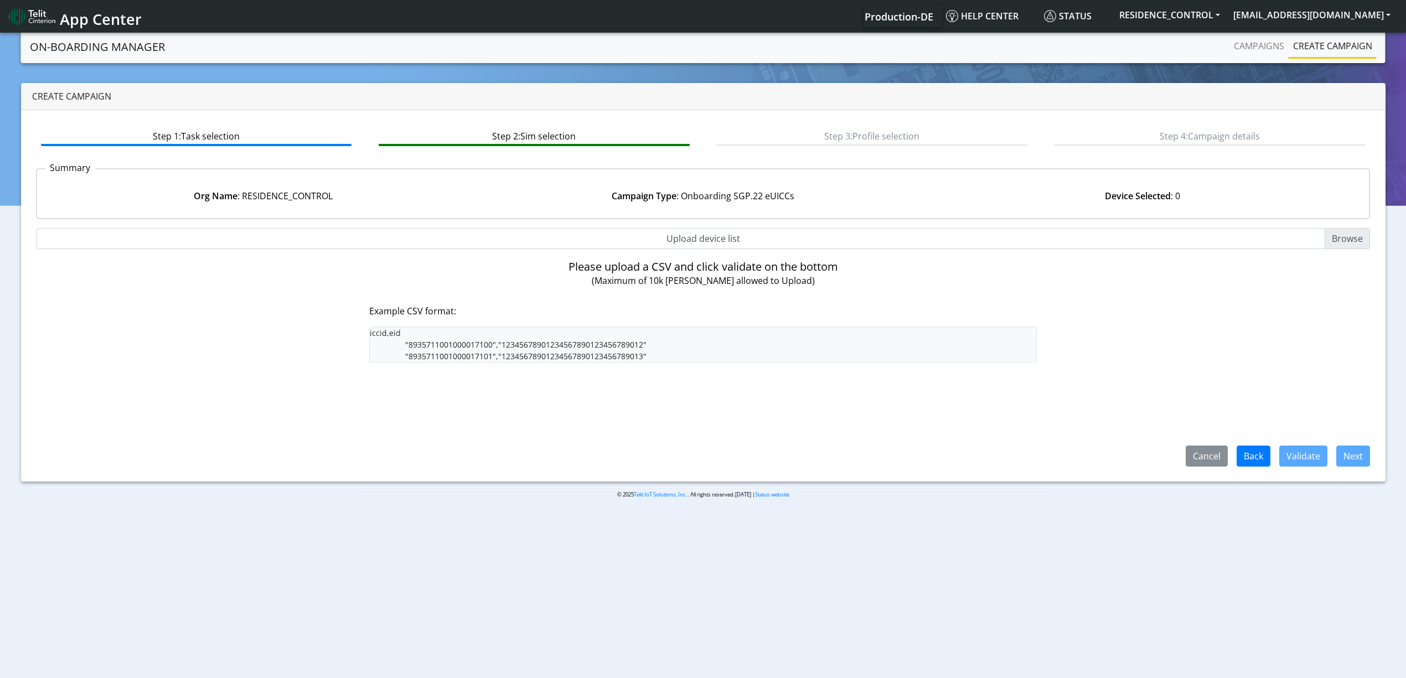
click at [721, 240] on input "Upload device list" at bounding box center [703, 238] width 1334 height 21
type input "C:\fakepath\resi2.csv"
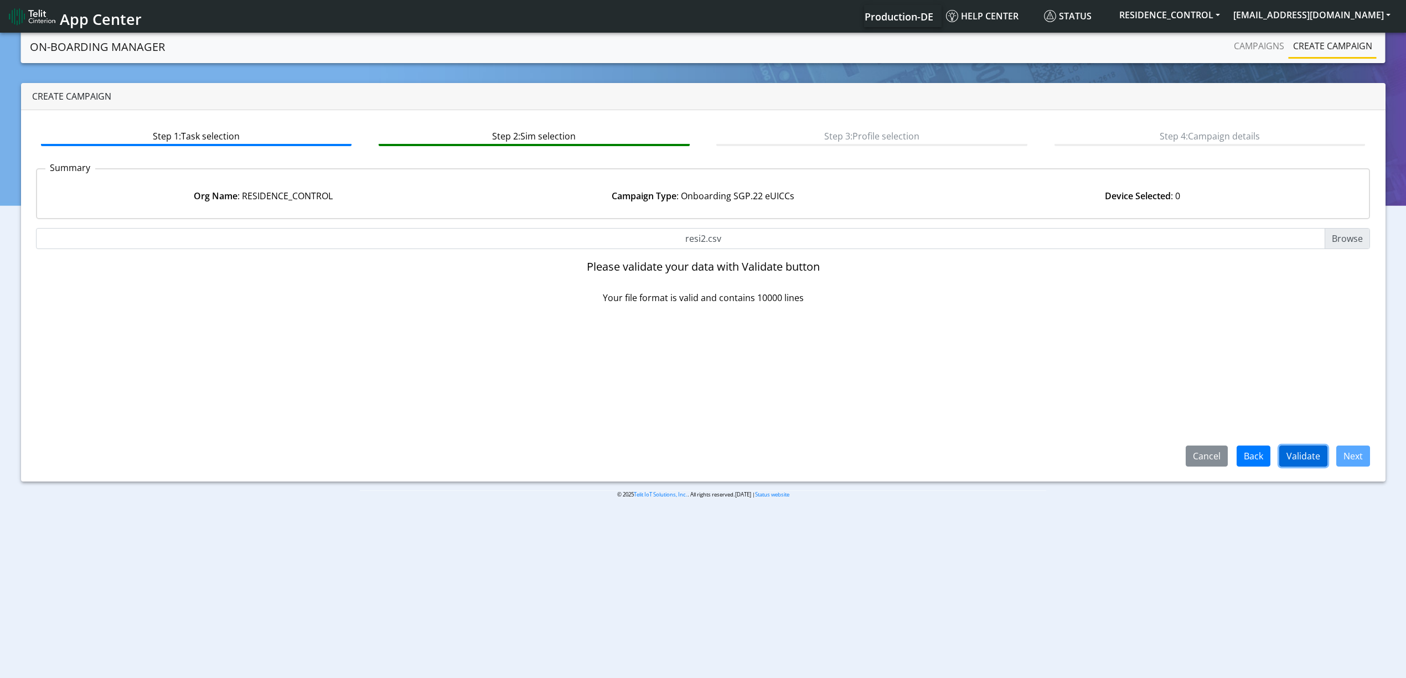
click at [1301, 463] on button "Validate" at bounding box center [1303, 456] width 48 height 21
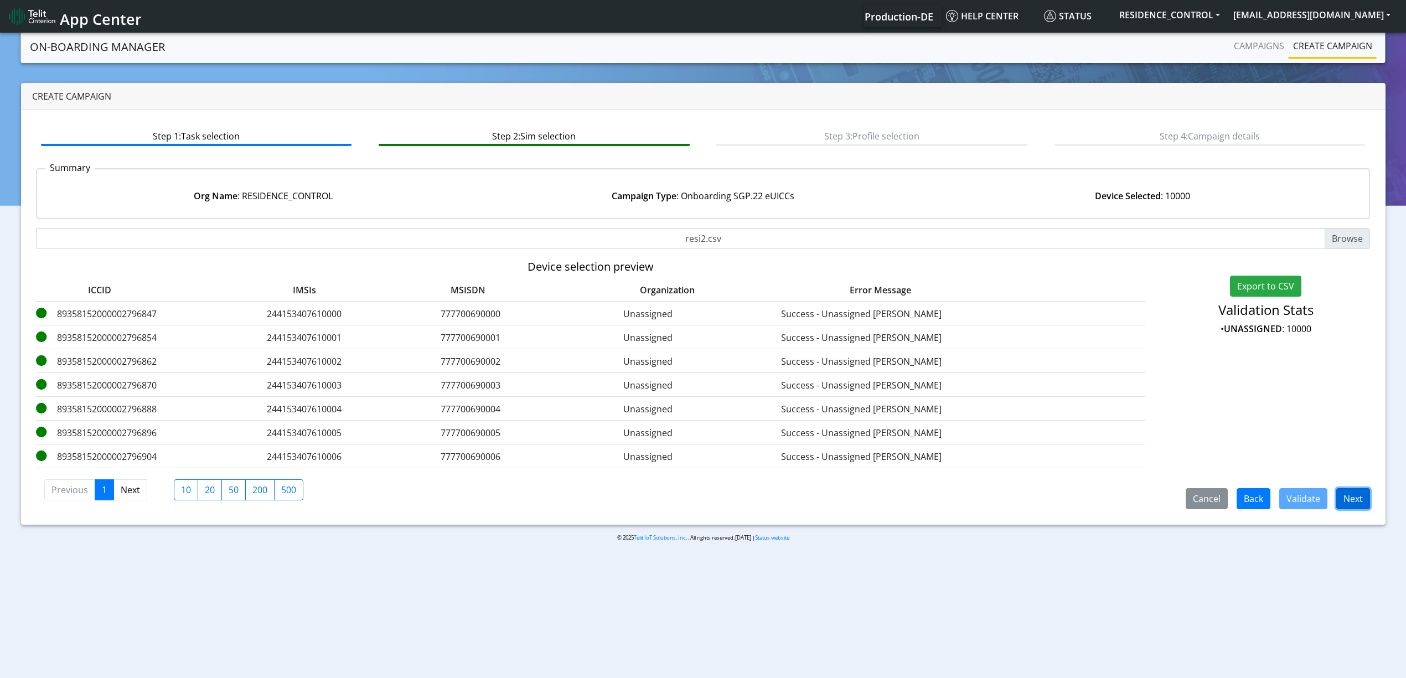
click at [1358, 499] on button "Next" at bounding box center [1353, 498] width 34 height 21
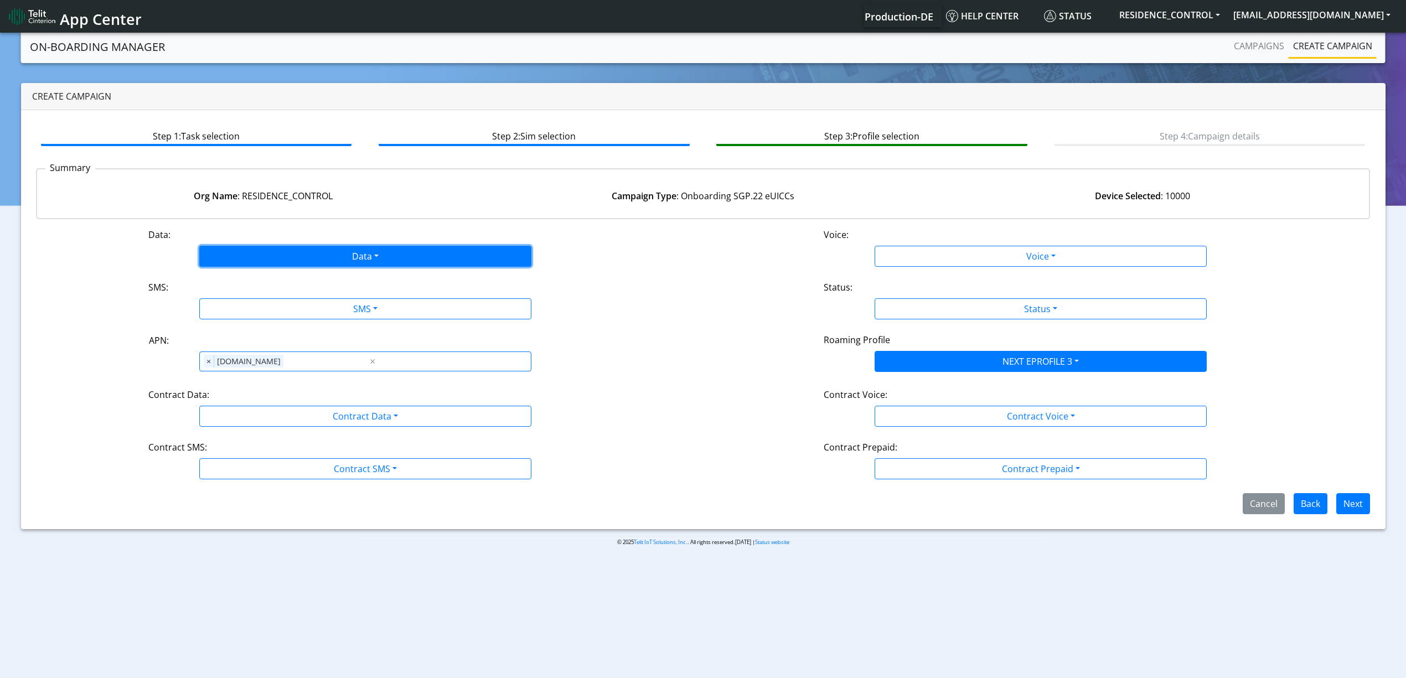
click at [269, 255] on button "Data" at bounding box center [365, 256] width 332 height 21
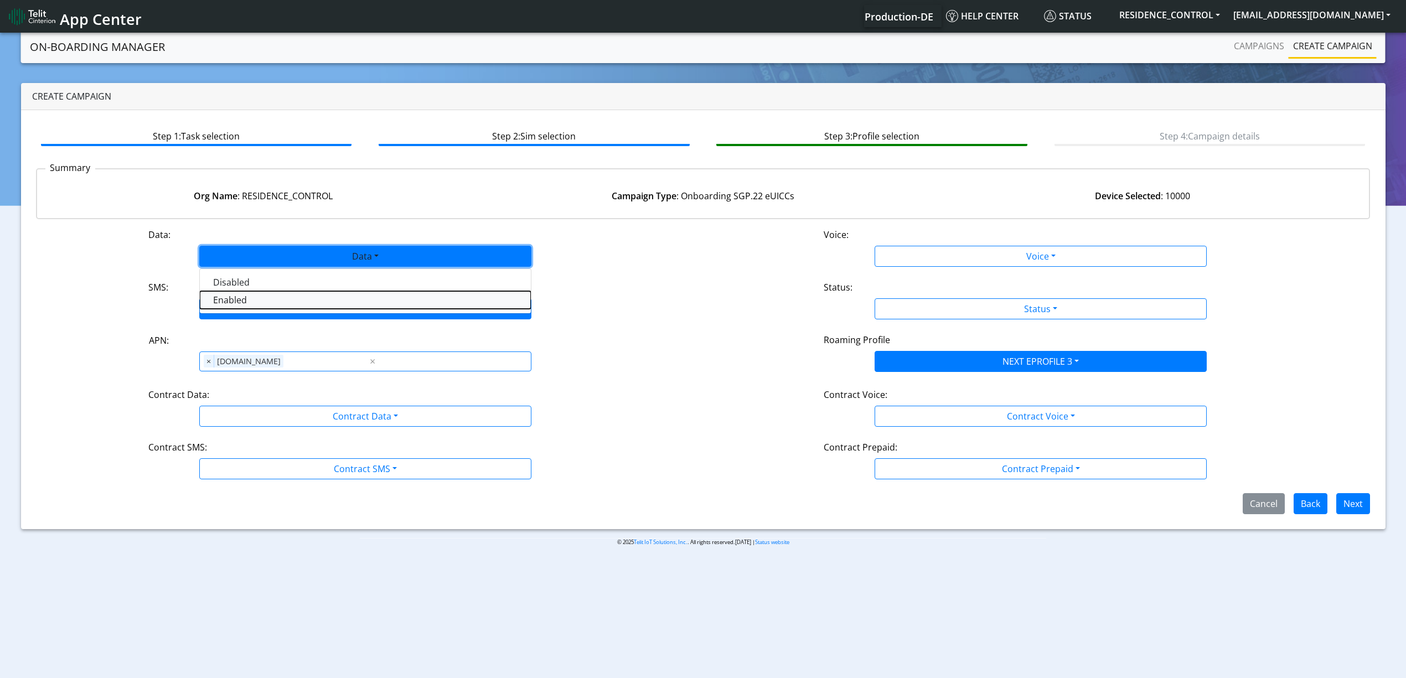
drag, startPoint x: 259, startPoint y: 291, endPoint x: 258, endPoint y: 303, distance: 12.2
click at [258, 291] on button "Enabled" at bounding box center [365, 300] width 331 height 18
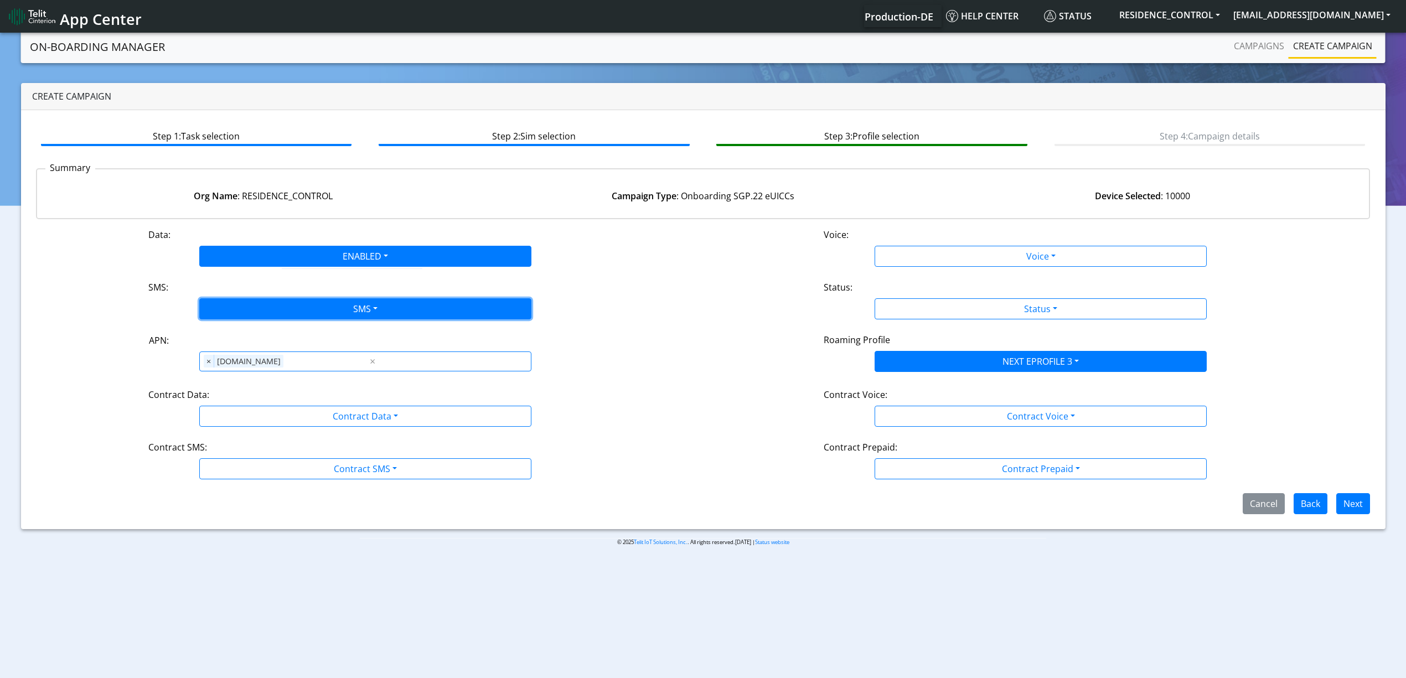
click at [258, 304] on button "SMS" at bounding box center [365, 308] width 332 height 21
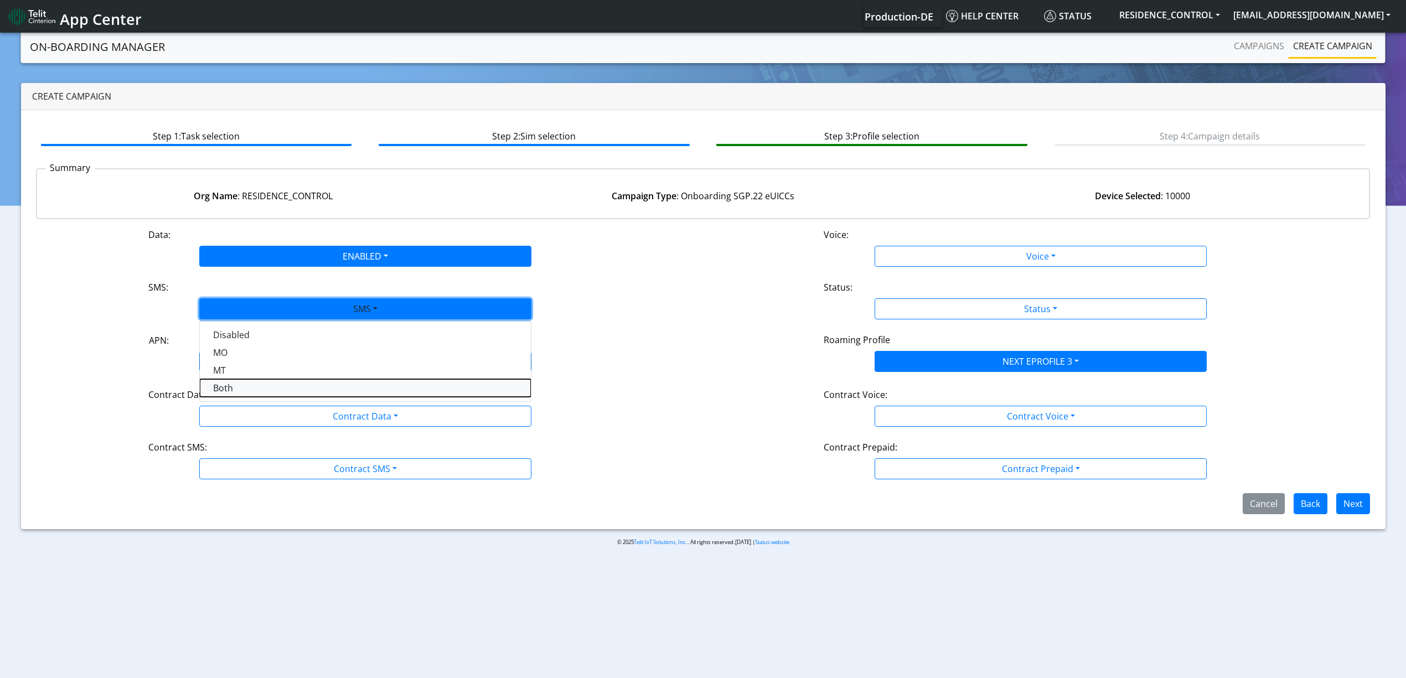
click at [247, 381] on button "Both" at bounding box center [365, 388] width 331 height 18
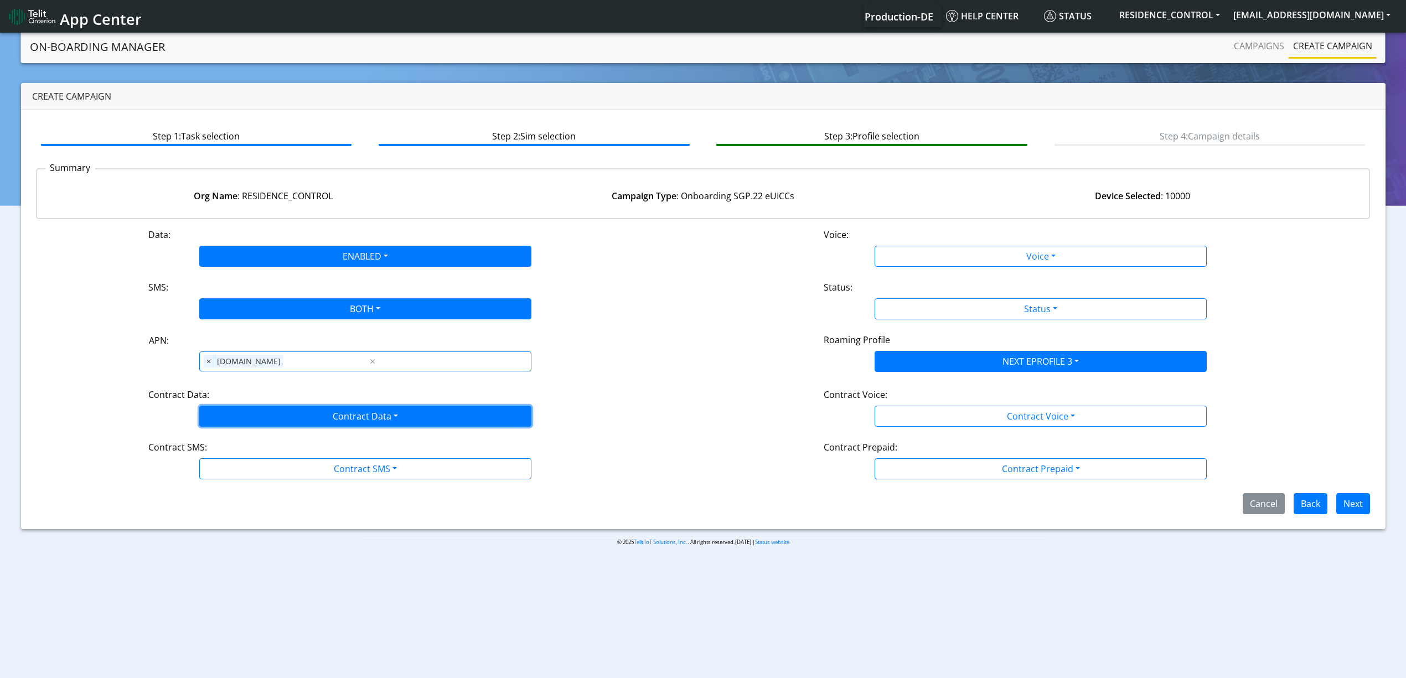
click at [253, 408] on button "Contract Data" at bounding box center [365, 416] width 332 height 21
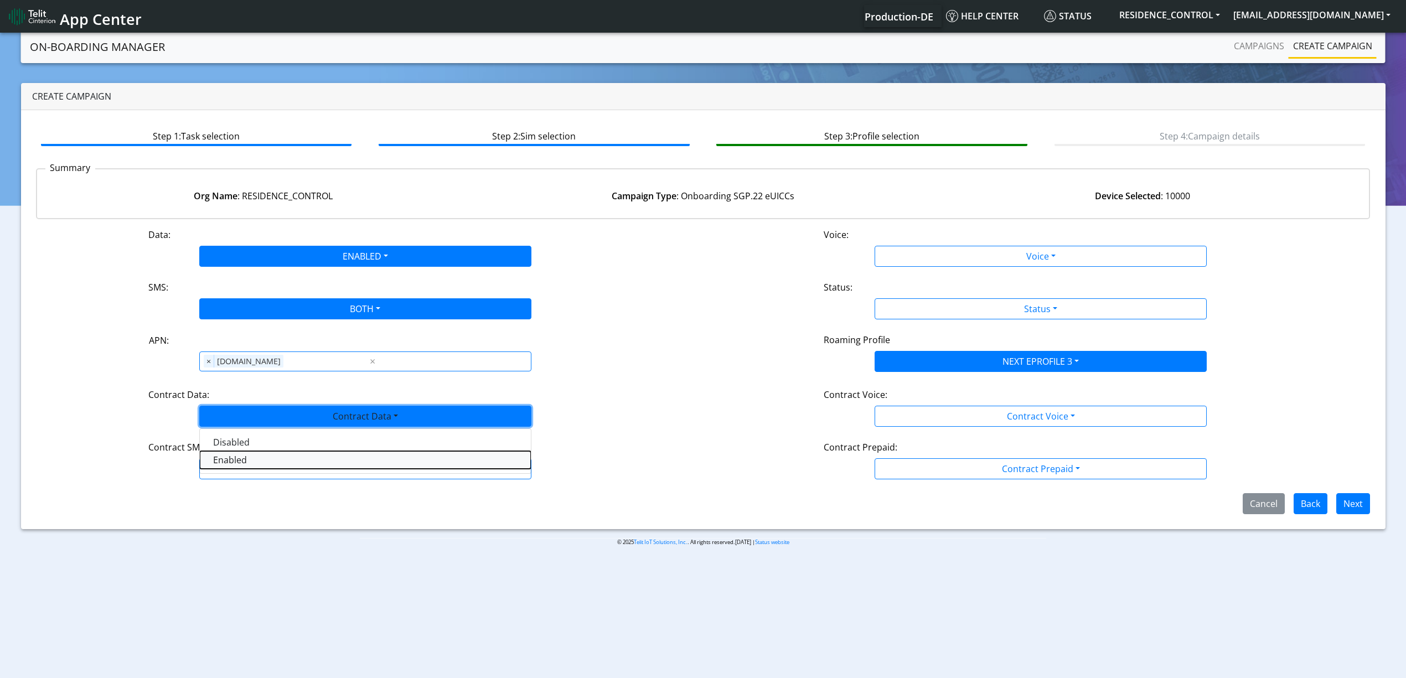
click at [231, 465] on Dataenabled-dropdown "Enabled" at bounding box center [365, 460] width 331 height 18
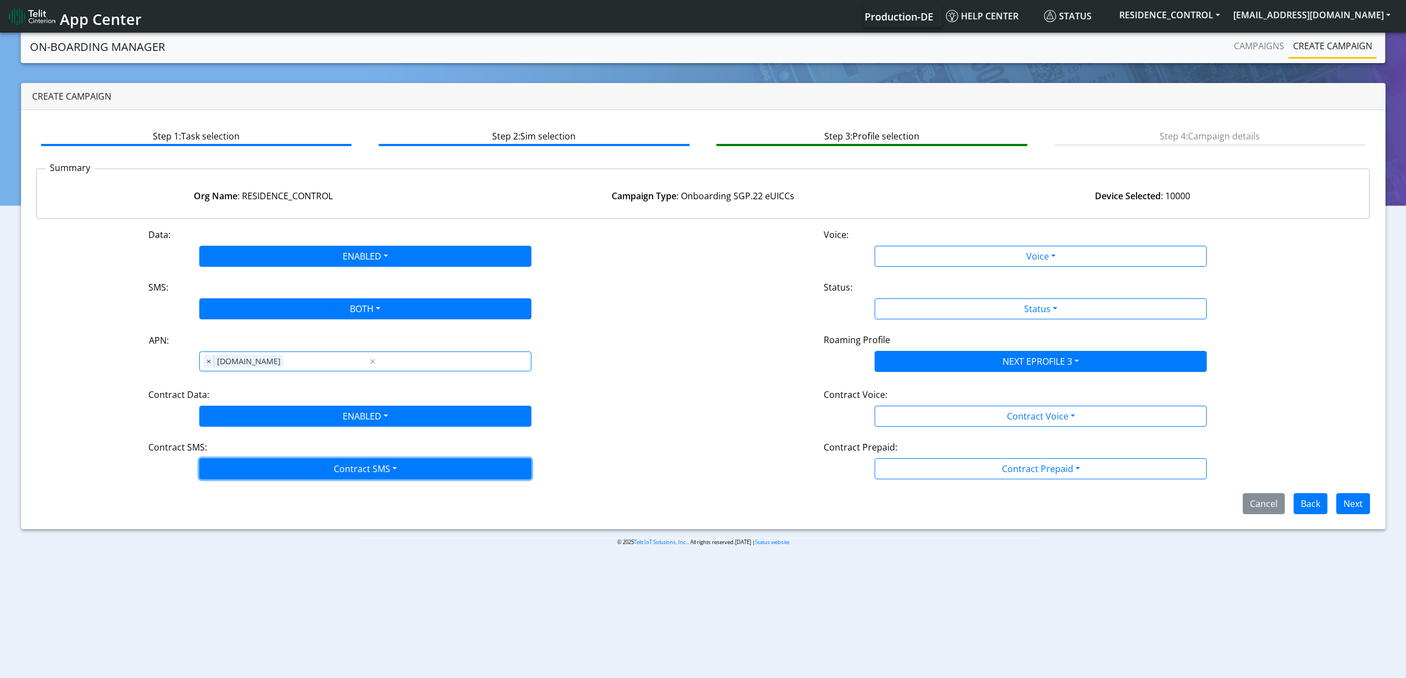
click at [239, 473] on button "Contract SMS" at bounding box center [365, 468] width 332 height 21
click at [227, 547] on SMSboth-dropdown "Both" at bounding box center [365, 548] width 331 height 18
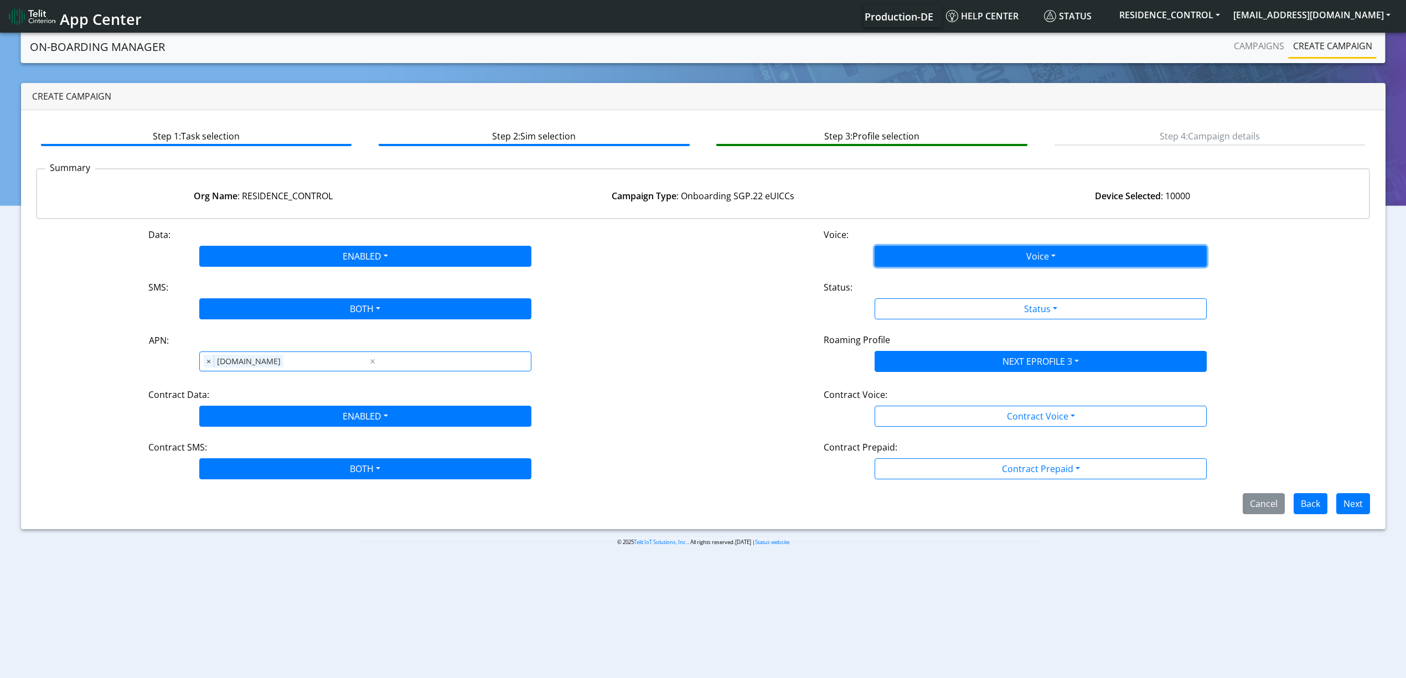
click at [946, 266] on button "Voice" at bounding box center [1040, 256] width 332 height 21
click at [930, 277] on button "Disabled" at bounding box center [1040, 282] width 331 height 18
click at [930, 295] on div "Status:" at bounding box center [1040, 290] width 450 height 18
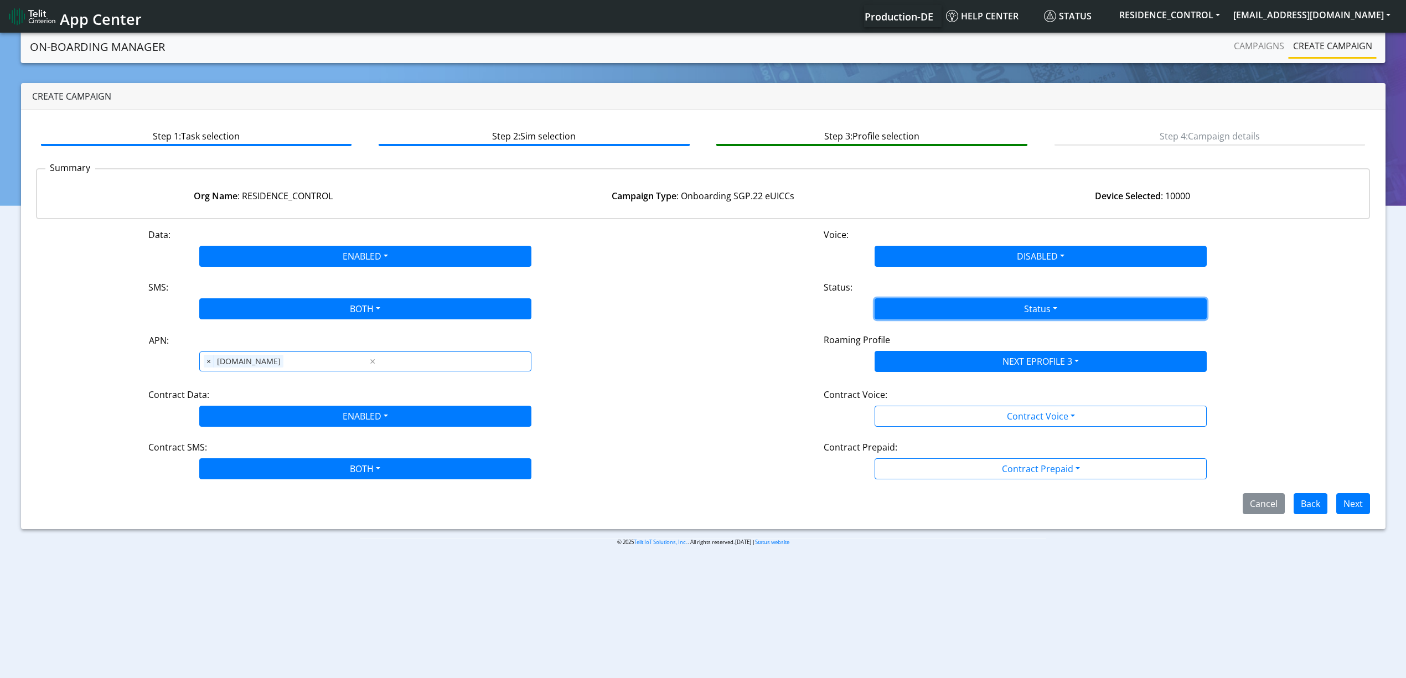
click at [933, 298] on button "Status" at bounding box center [1040, 308] width 332 height 21
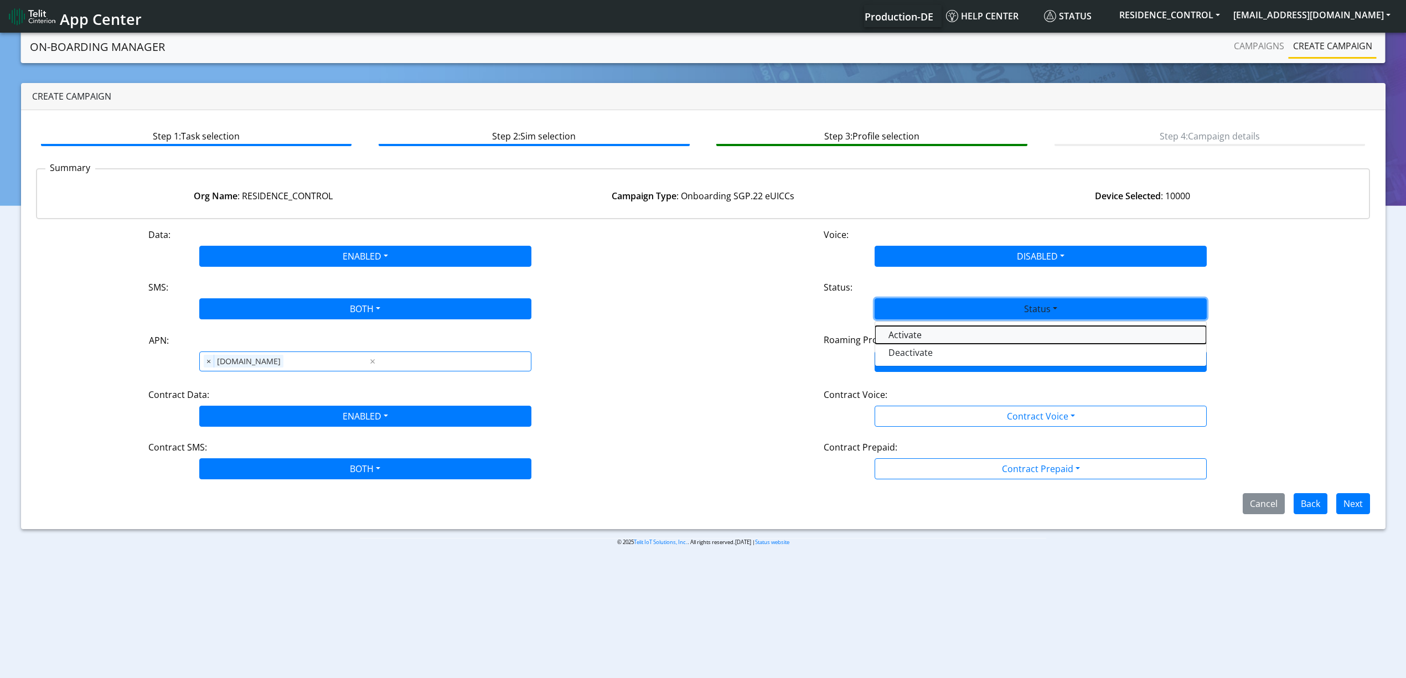
click at [910, 330] on button "Activate" at bounding box center [1040, 335] width 331 height 18
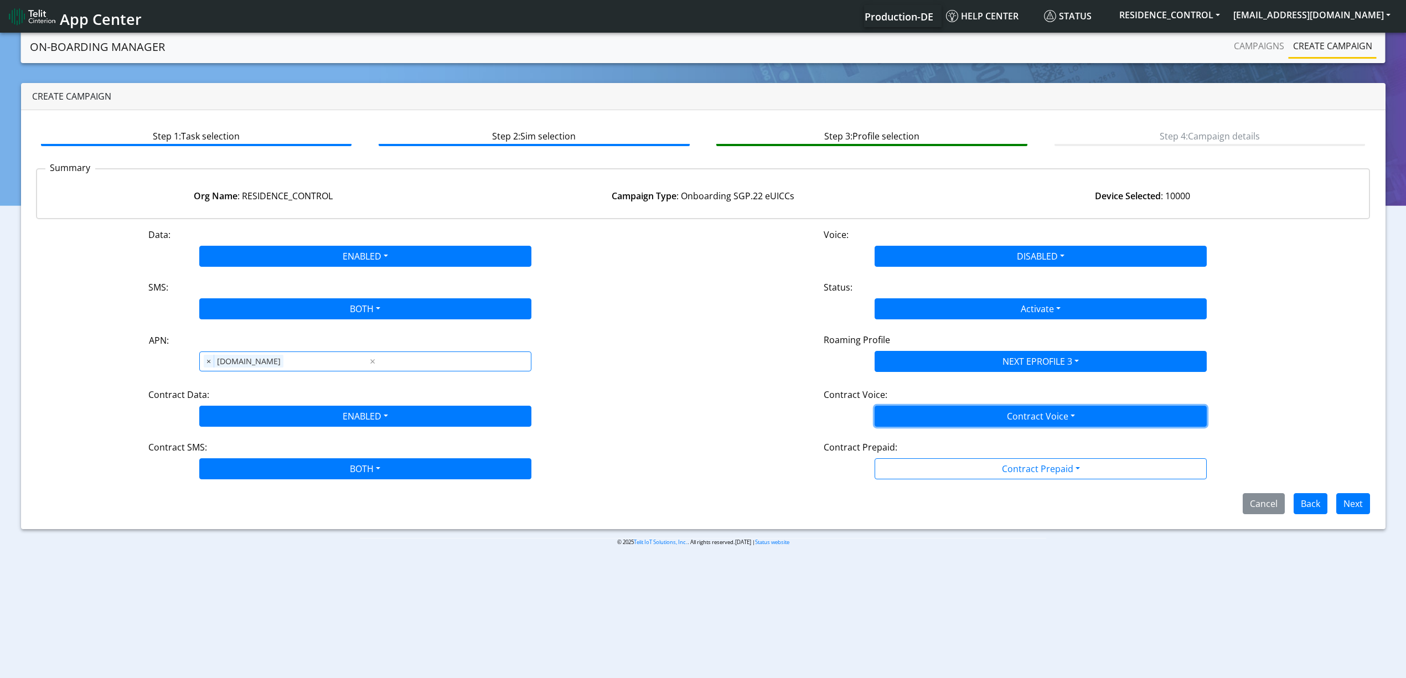
click at [919, 416] on button "Contract Voice" at bounding box center [1040, 416] width 332 height 21
click at [920, 445] on Voicedisabled-dropdown "Disabled" at bounding box center [1040, 442] width 331 height 18
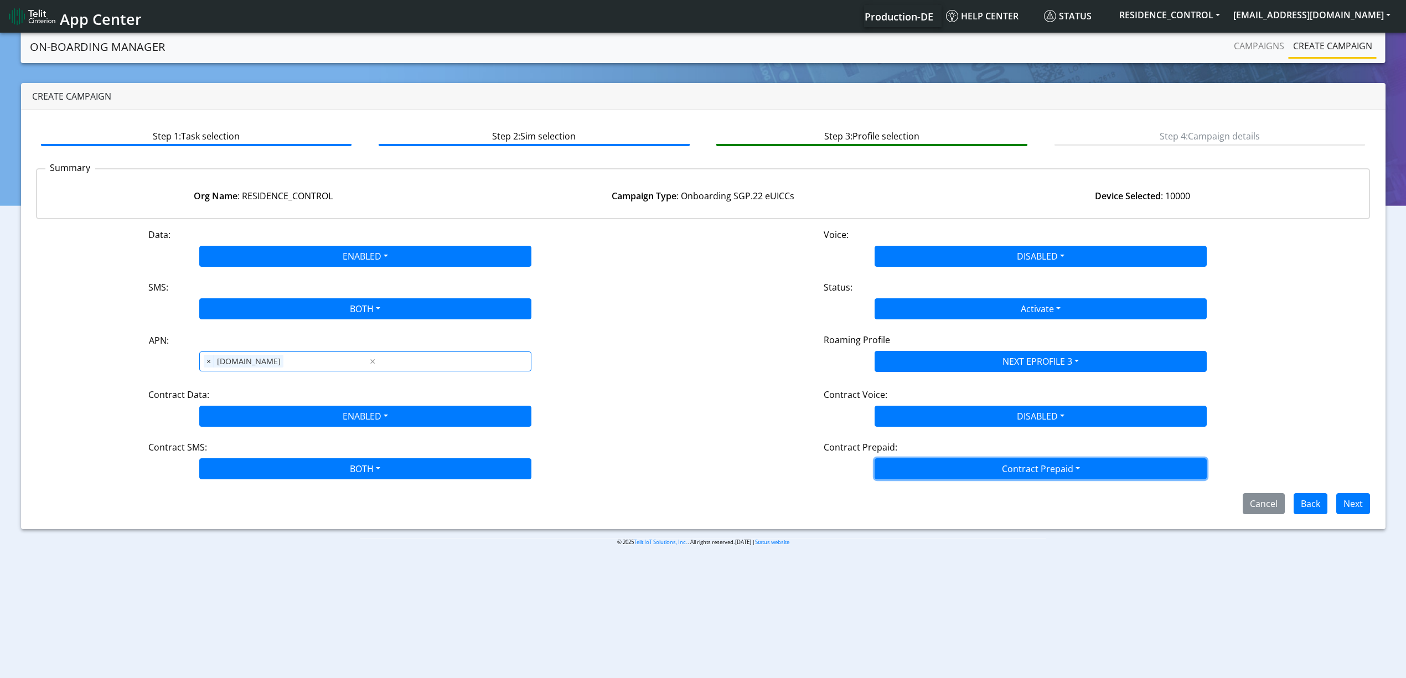
click at [921, 472] on button "Contract Prepaid" at bounding box center [1040, 468] width 332 height 21
click at [915, 519] on Prepaidnotprepaid-dropdown "No" at bounding box center [1040, 513] width 331 height 18
click at [871, 511] on div "Cancel Back Next" at bounding box center [703, 503] width 1351 height 21
click at [1366, 510] on button "Next" at bounding box center [1353, 503] width 34 height 21
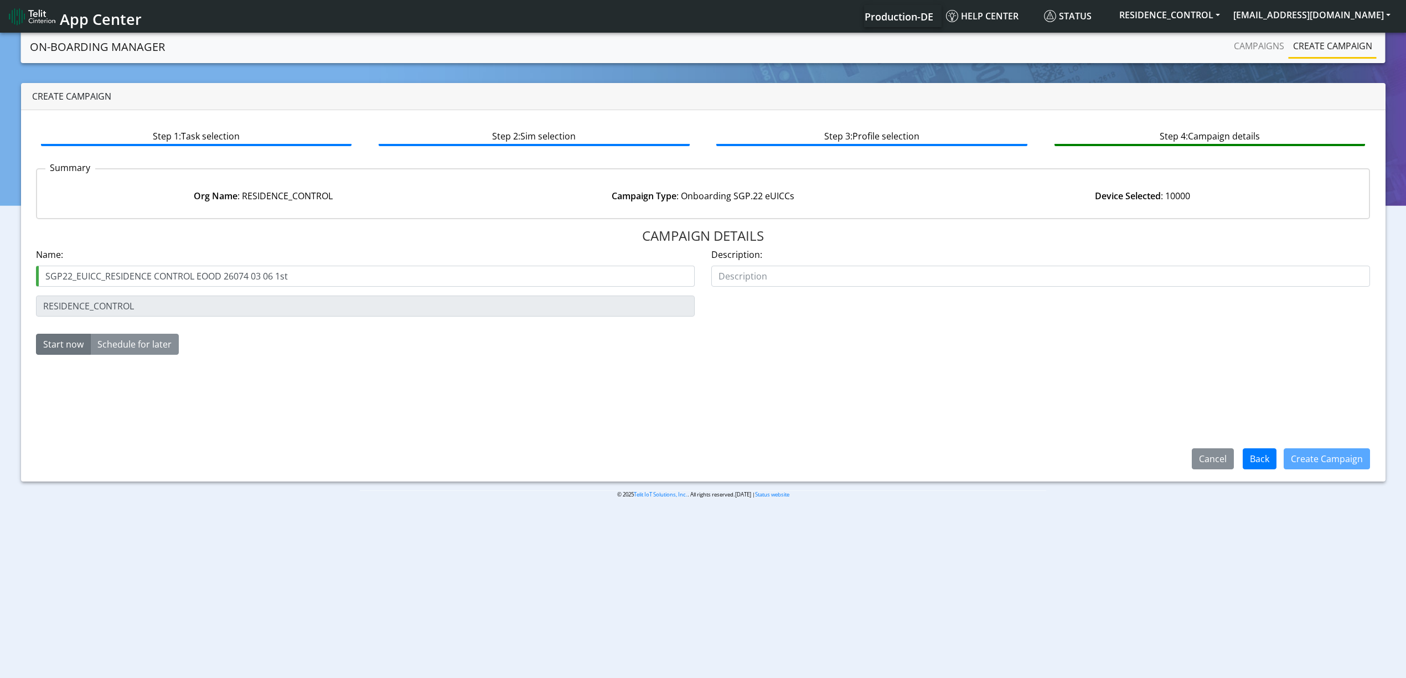
drag, startPoint x: 277, startPoint y: 277, endPoint x: 313, endPoint y: 275, distance: 36.0
click at [313, 275] on input "SGP22_EUICC_RESIDENCE CONTROL EOOD 26074 03 06 1st" at bounding box center [365, 276] width 659 height 21
type input "SGP22_EUICC_RESIDENCE CONTROL EOOD 26074 03 06 2nd"
click at [1306, 457] on button "Create Campaign" at bounding box center [1326, 458] width 86 height 21
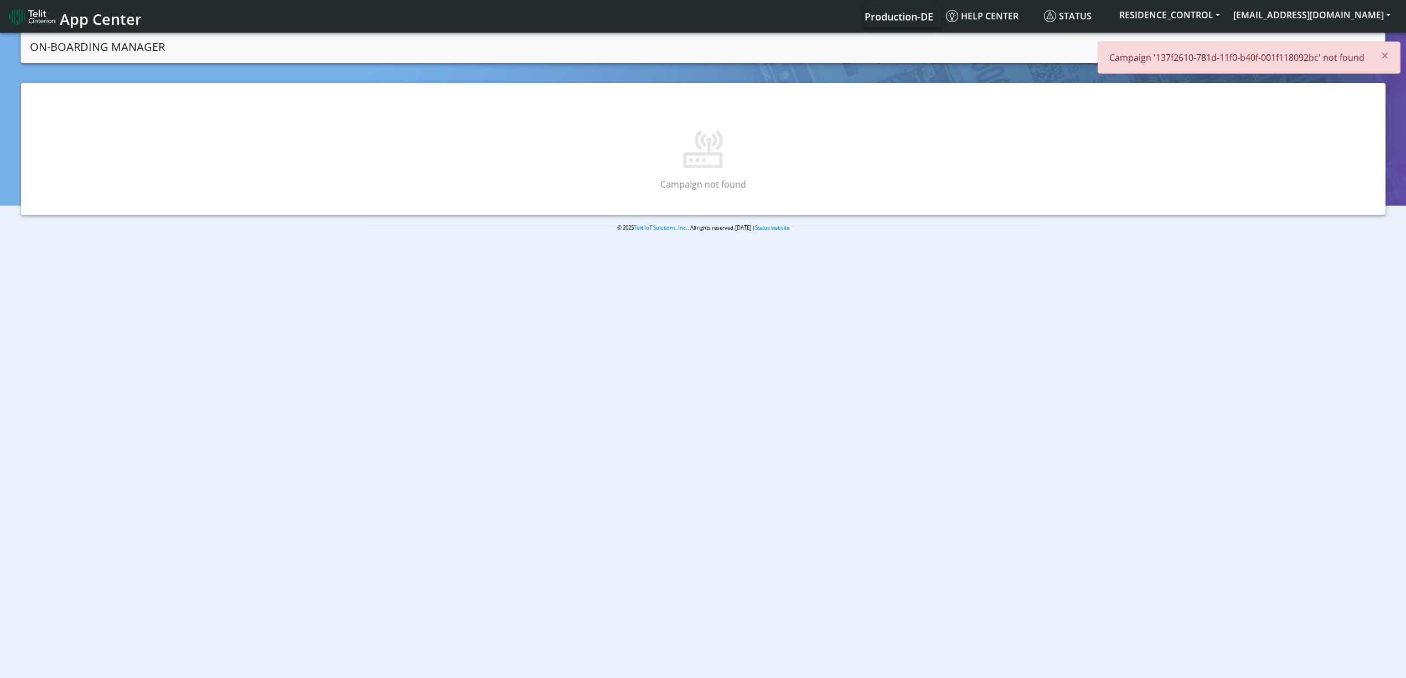
click at [1364, 55] on div "× Campaign '137f2610-781d-11f0-b40f-001f118092bc' not found" at bounding box center [1248, 58] width 303 height 32
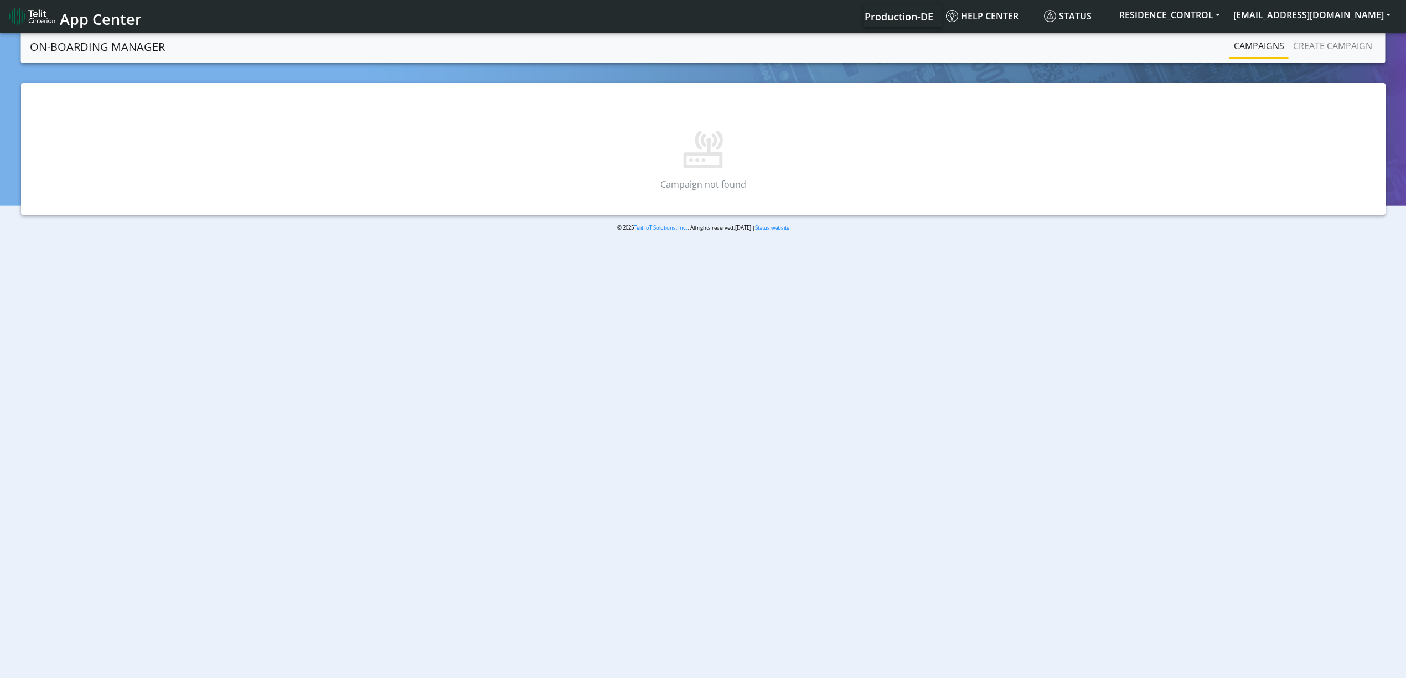
click at [1284, 53] on link "Campaigns" at bounding box center [1258, 46] width 59 height 22
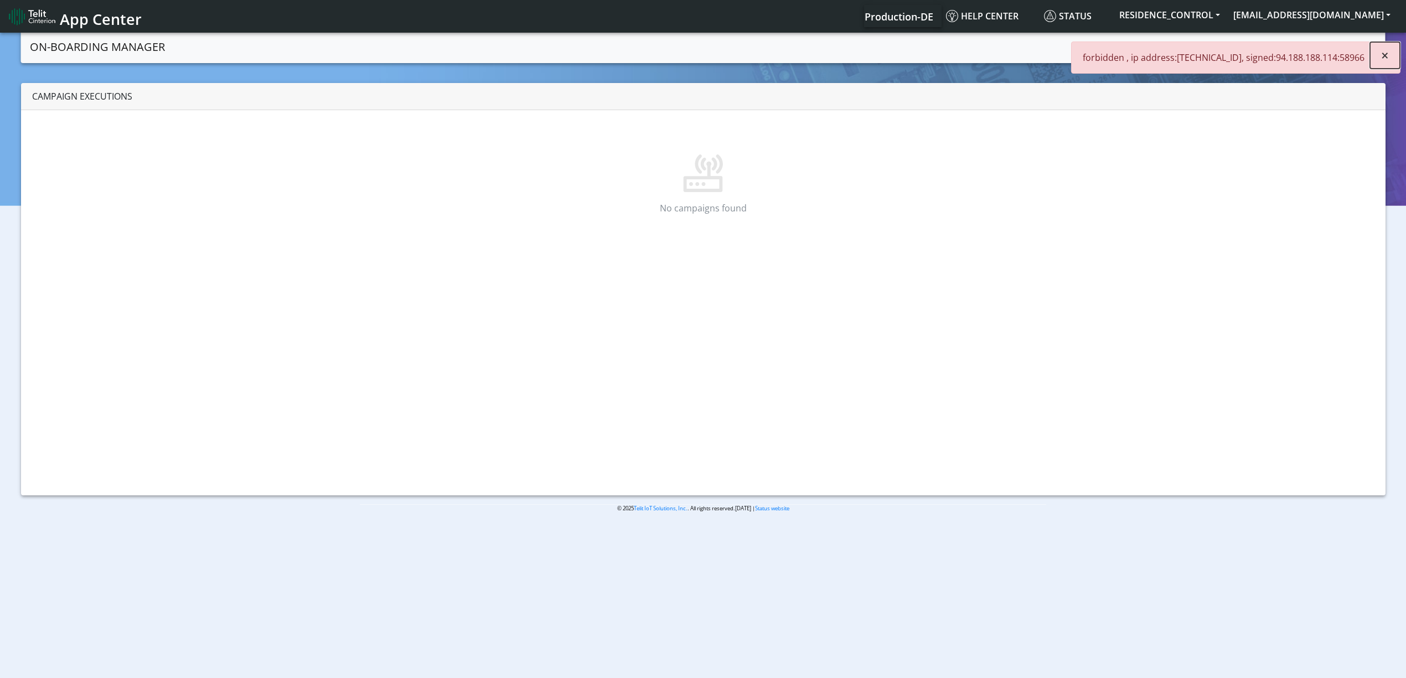
click at [1389, 51] on button "×" at bounding box center [1385, 55] width 30 height 27
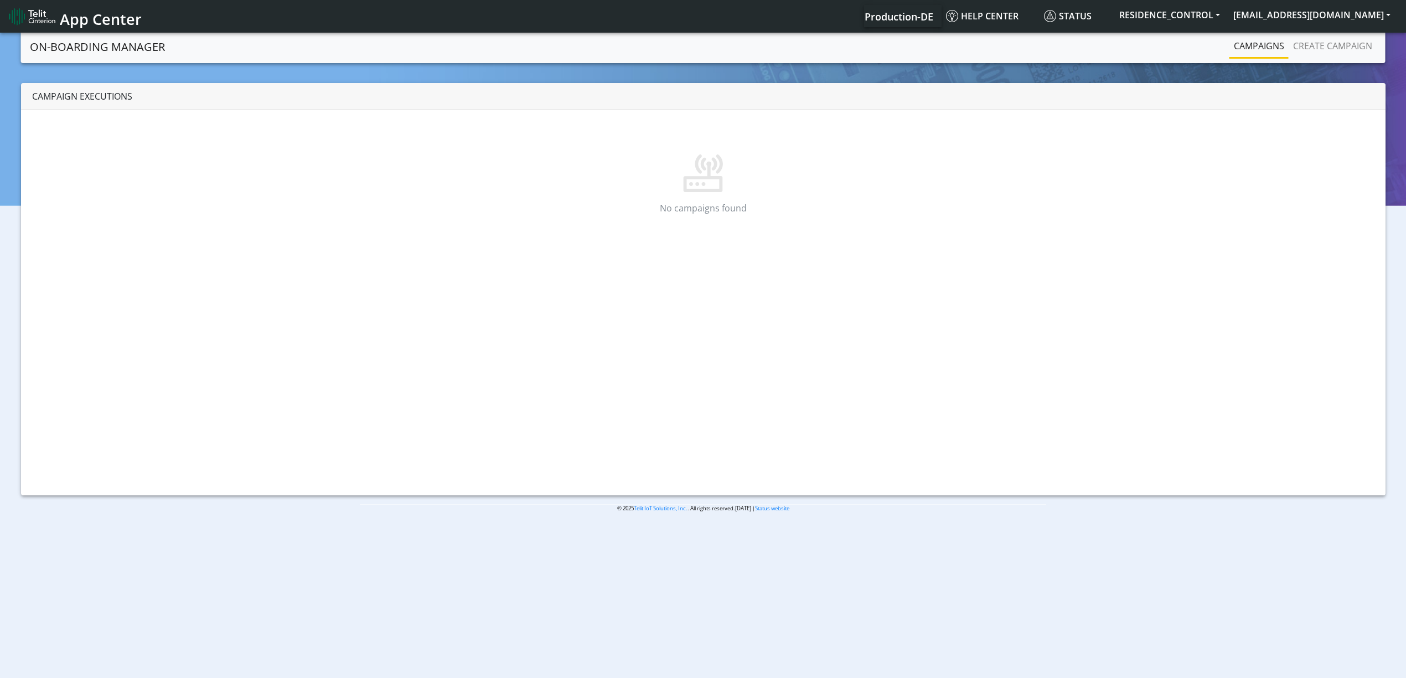
click at [1237, 49] on link "Campaigns" at bounding box center [1258, 46] width 59 height 22
click at [1239, 49] on link "Campaigns" at bounding box center [1258, 46] width 59 height 22
click at [1202, 14] on button "RESIDENCE_CONTROL" at bounding box center [1169, 15] width 114 height 20
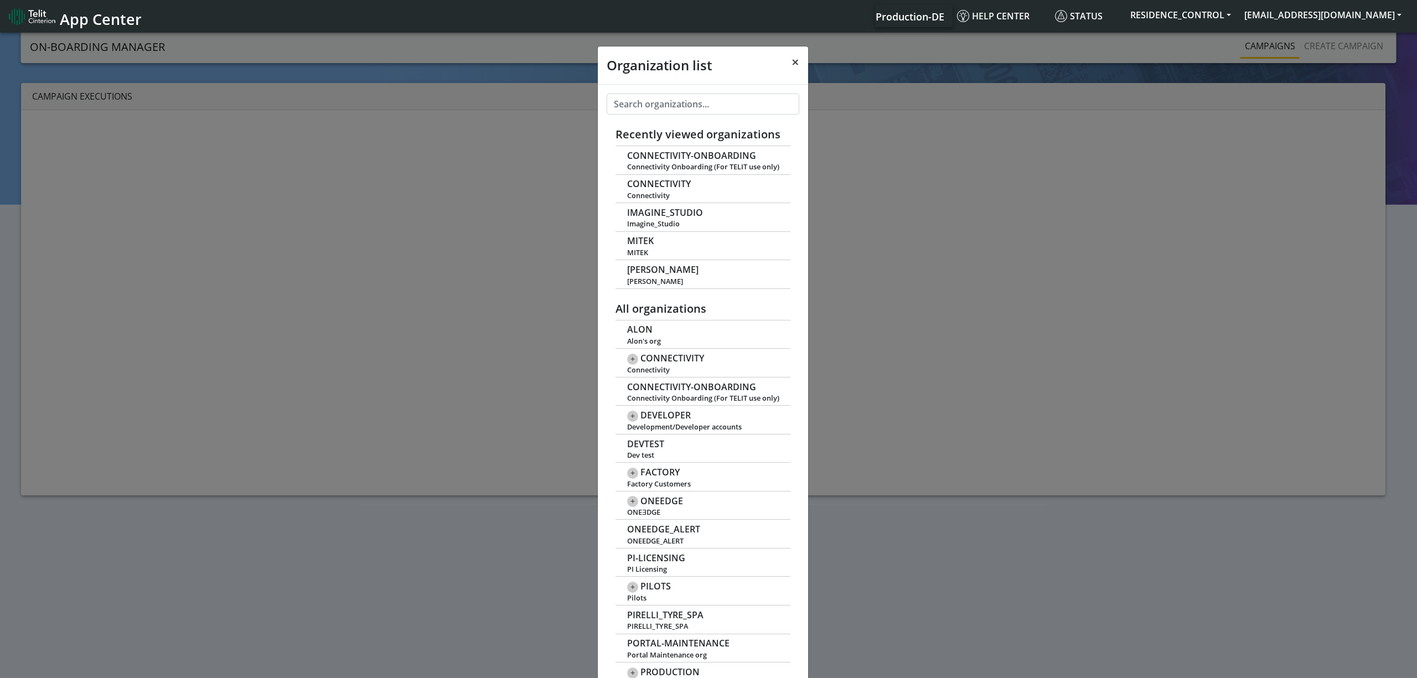
click at [791, 67] on span "×" at bounding box center [795, 62] width 8 height 18
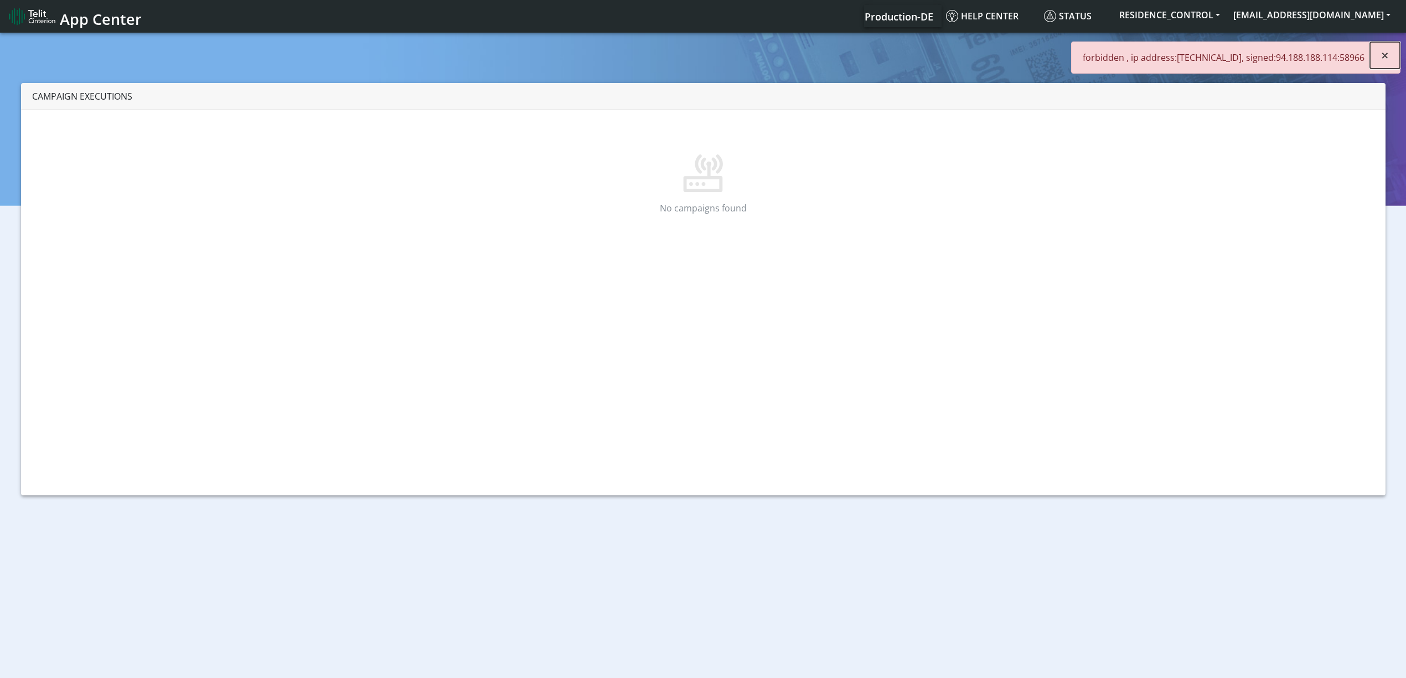
click at [1379, 56] on button "×" at bounding box center [1385, 55] width 30 height 27
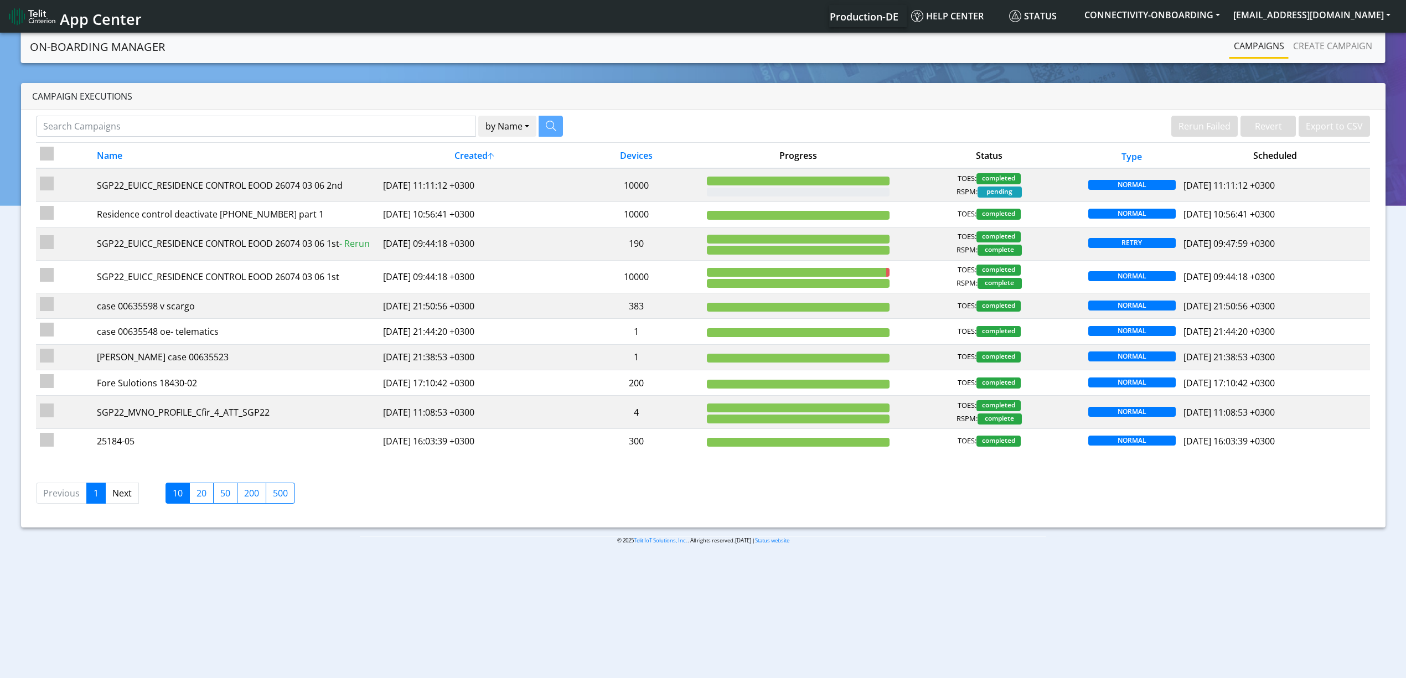
click at [1194, 27] on li "CONNECTIVITY-ONBOARDING" at bounding box center [1152, 16] width 149 height 22
click at [1192, 25] on li "CONNECTIVITY-ONBOARDING" at bounding box center [1152, 16] width 149 height 22
click at [1187, 23] on button "CONNECTIVITY-ONBOARDING" at bounding box center [1152, 15] width 149 height 20
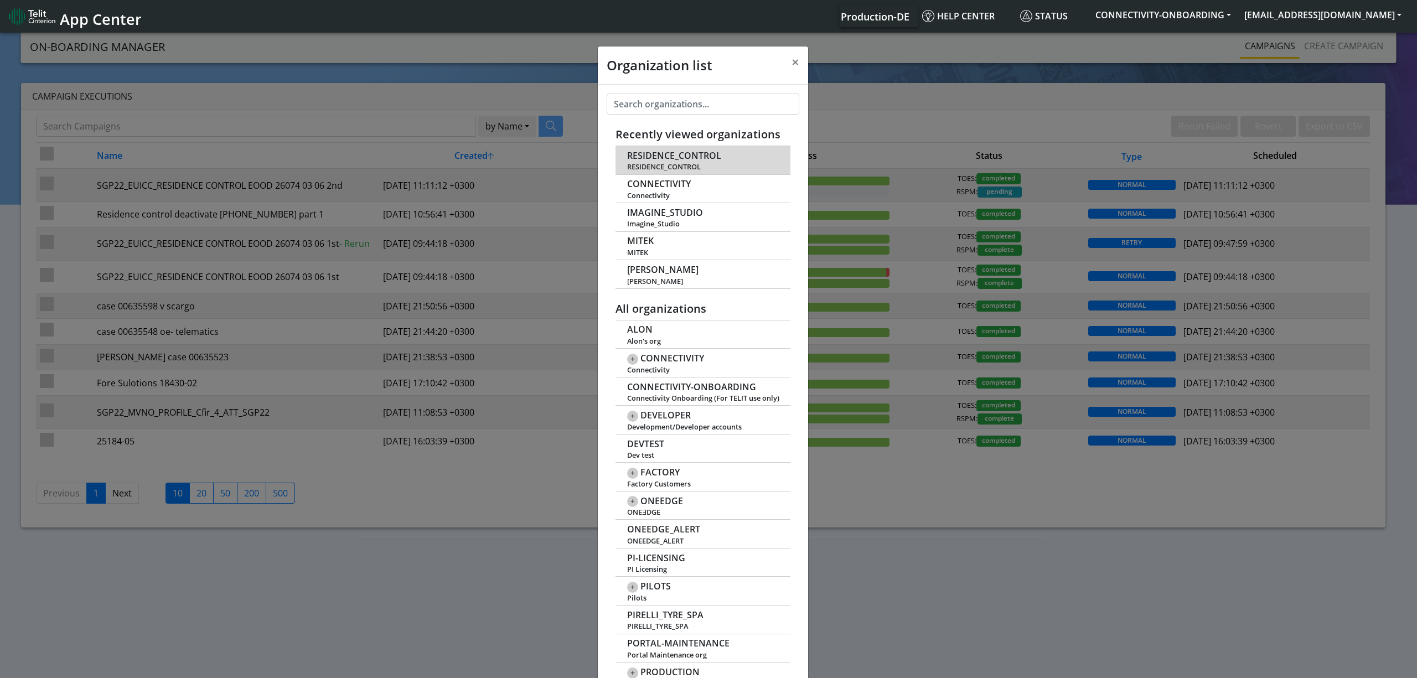
click at [698, 164] on span "RESIDENCE_CONTROL" at bounding box center [703, 167] width 152 height 8
click at [687, 156] on span "RESIDENCE_CONTROL" at bounding box center [674, 156] width 94 height 11
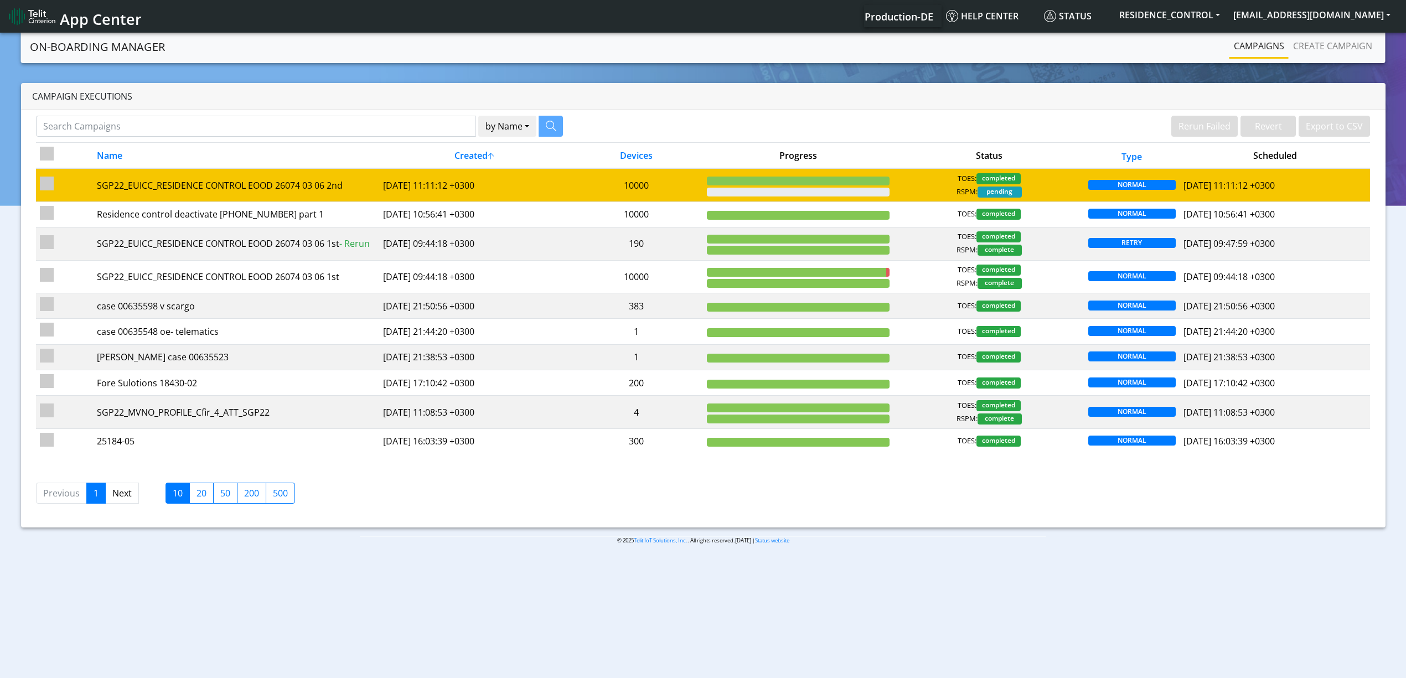
click at [594, 187] on td "10000" at bounding box center [635, 184] width 133 height 33
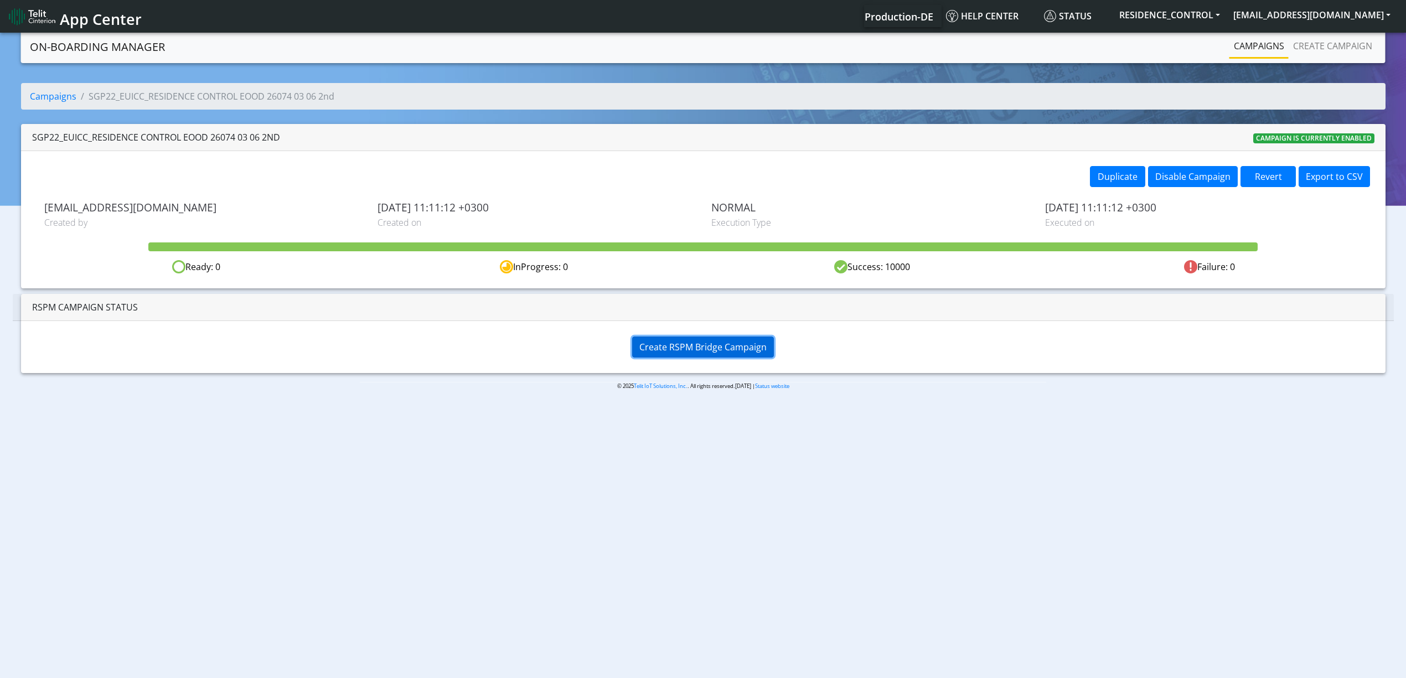
click at [724, 339] on button "Create RSPM Bridge Campaign" at bounding box center [703, 346] width 142 height 21
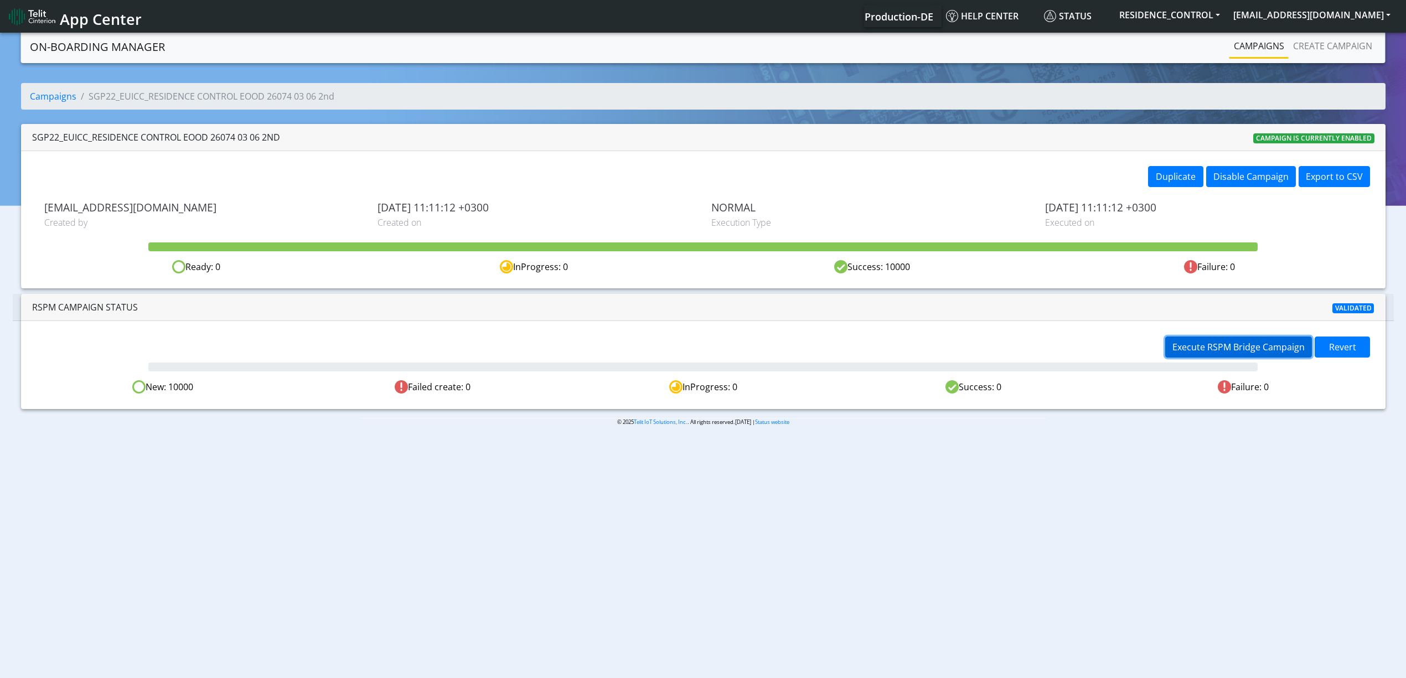
click at [1242, 350] on span "Execute RSPM Bridge Campaign" at bounding box center [1238, 347] width 132 height 12
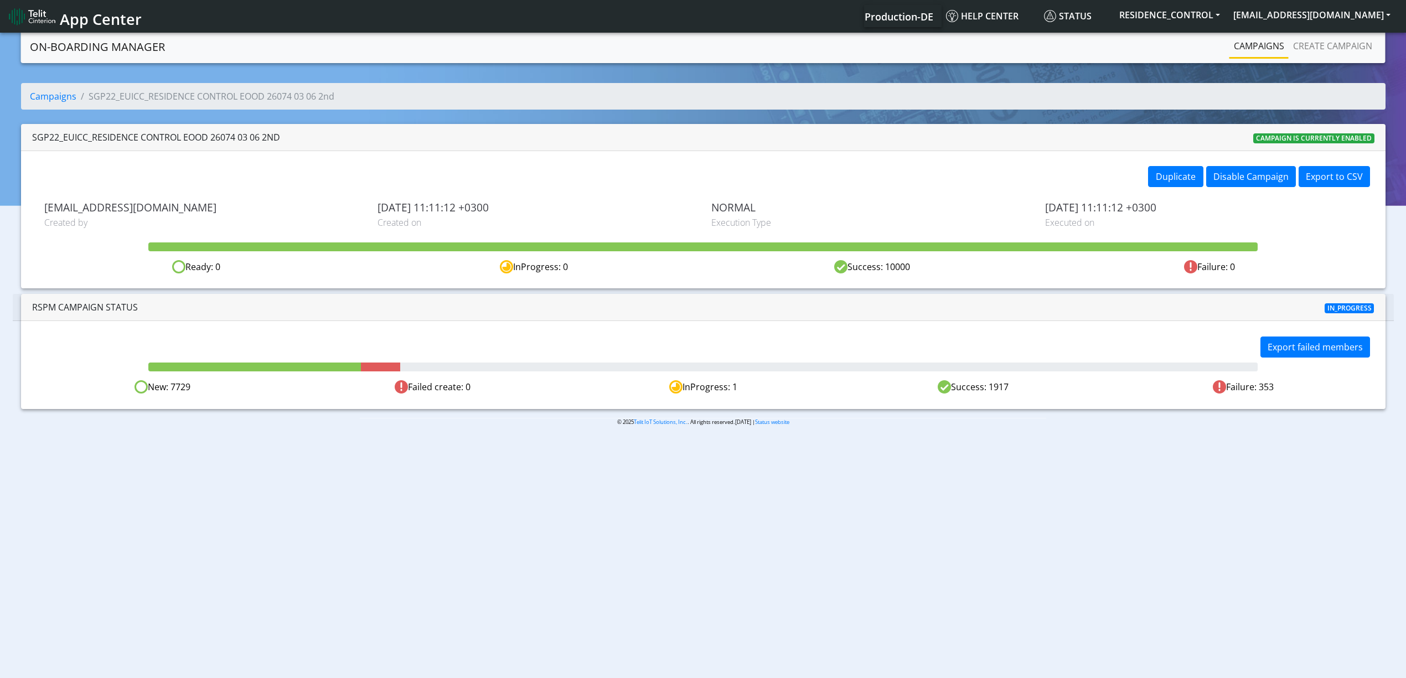
click at [367, 474] on body "App Center Production-DE Help center Status RESIDENCE_CONTROL yaniv.avraham@tel…" at bounding box center [703, 355] width 1406 height 651
click at [620, 443] on section "On-Boarding Manager Campaigns Create campaign Campaigns SGP22_EUICC_RESIDENCE C…" at bounding box center [703, 236] width 1406 height 413
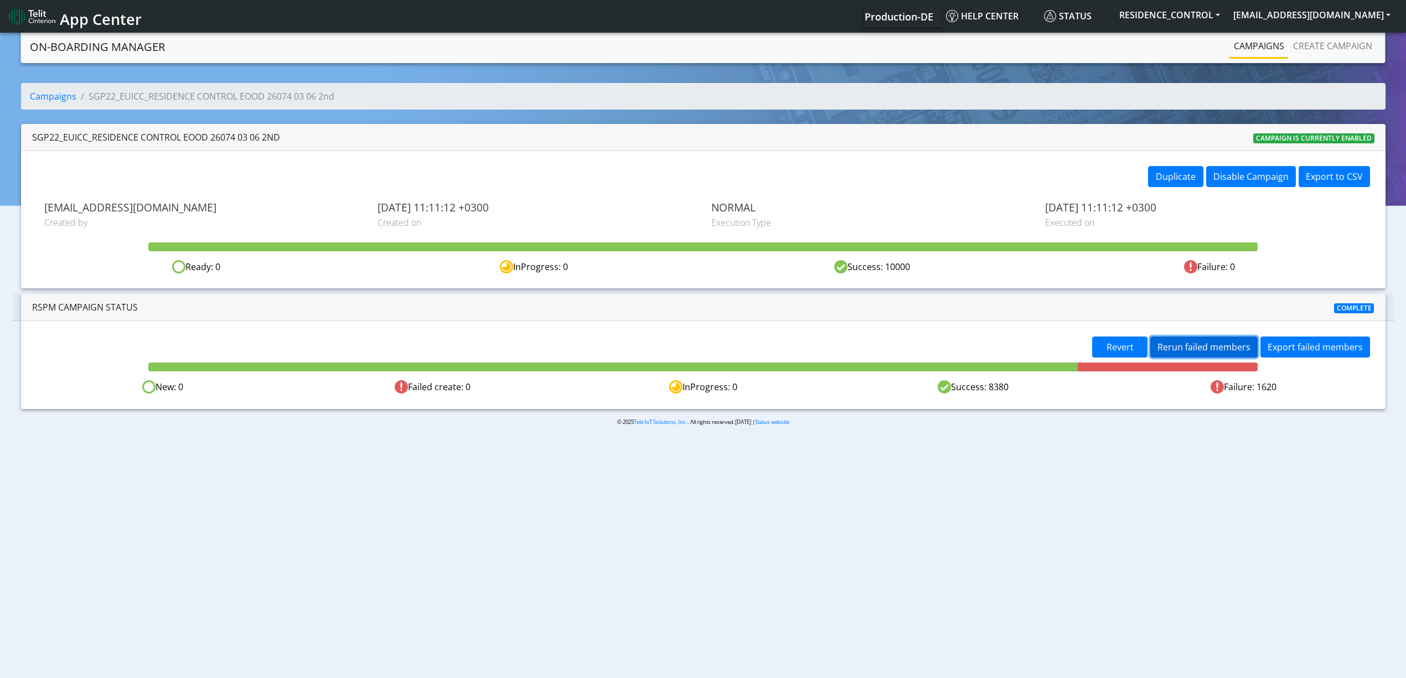
click at [1211, 353] on span "Rerun failed members" at bounding box center [1203, 347] width 93 height 12
click at [1183, 346] on span "Rerun failed members" at bounding box center [1203, 347] width 93 height 12
click at [1197, 339] on button "Rerun failed members" at bounding box center [1203, 346] width 107 height 21
click at [1211, 349] on span "Rerun failed members" at bounding box center [1203, 347] width 93 height 12
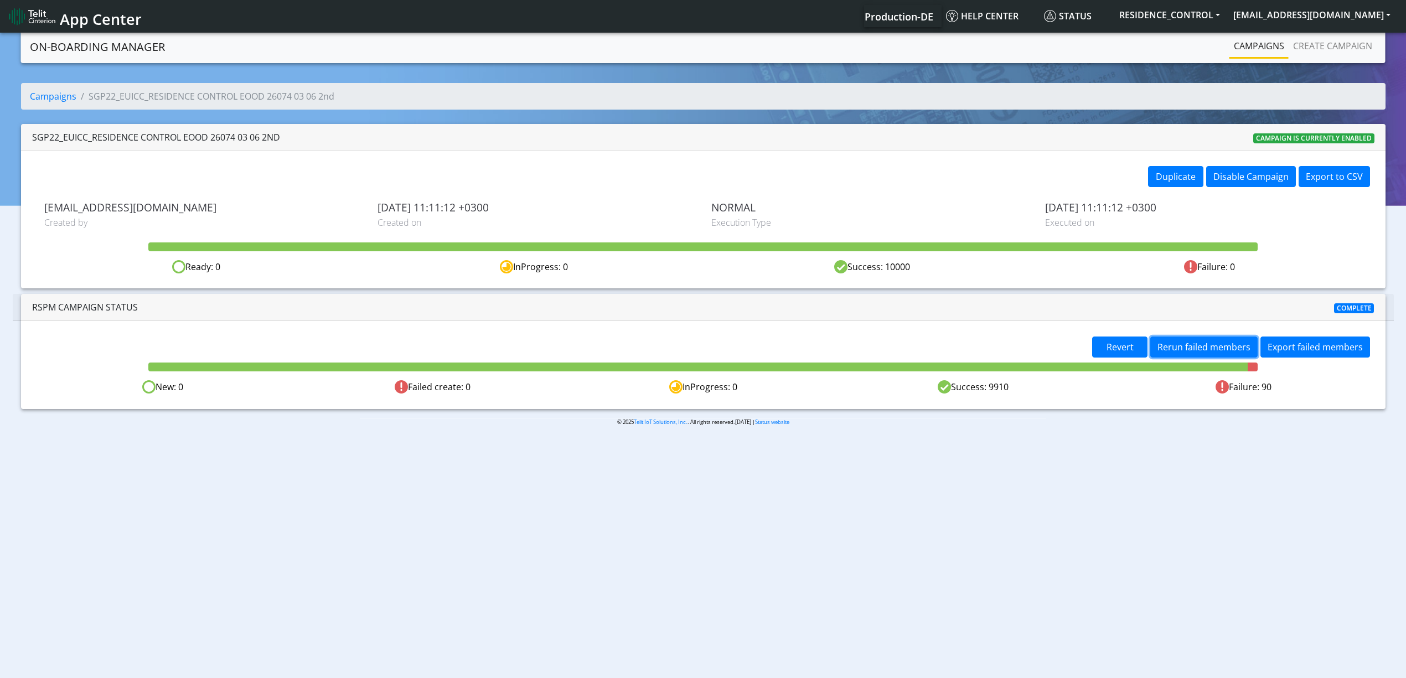
click at [1211, 349] on span "Rerun failed members" at bounding box center [1203, 347] width 93 height 12
click at [1212, 351] on span "Rerun failed members" at bounding box center [1203, 347] width 93 height 12
click at [1200, 352] on span "Rerun failed members" at bounding box center [1203, 347] width 93 height 12
click at [1209, 348] on span "Rerun failed members" at bounding box center [1203, 347] width 93 height 12
click at [1203, 352] on span "Rerun failed members" at bounding box center [1203, 347] width 93 height 12
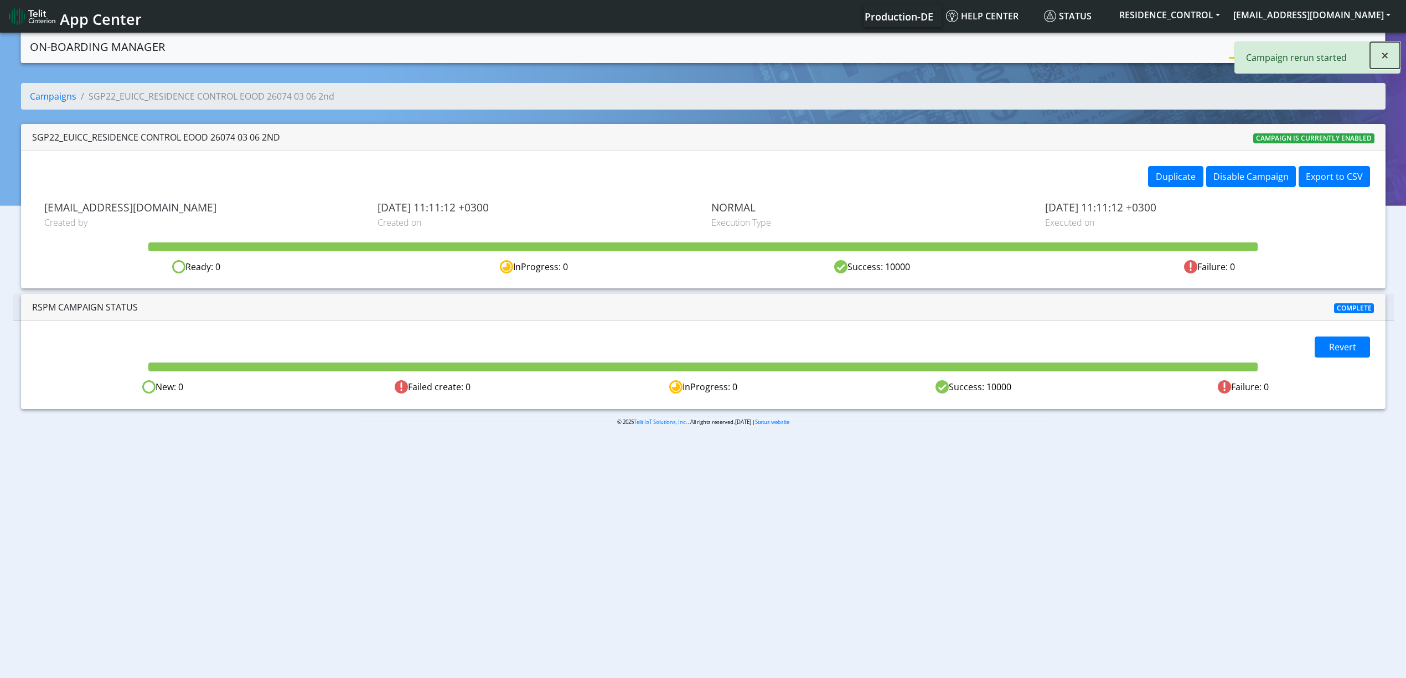
click at [1384, 56] on span "×" at bounding box center [1385, 55] width 8 height 18
click at [1265, 51] on link "Campaigns" at bounding box center [1258, 46] width 59 height 22
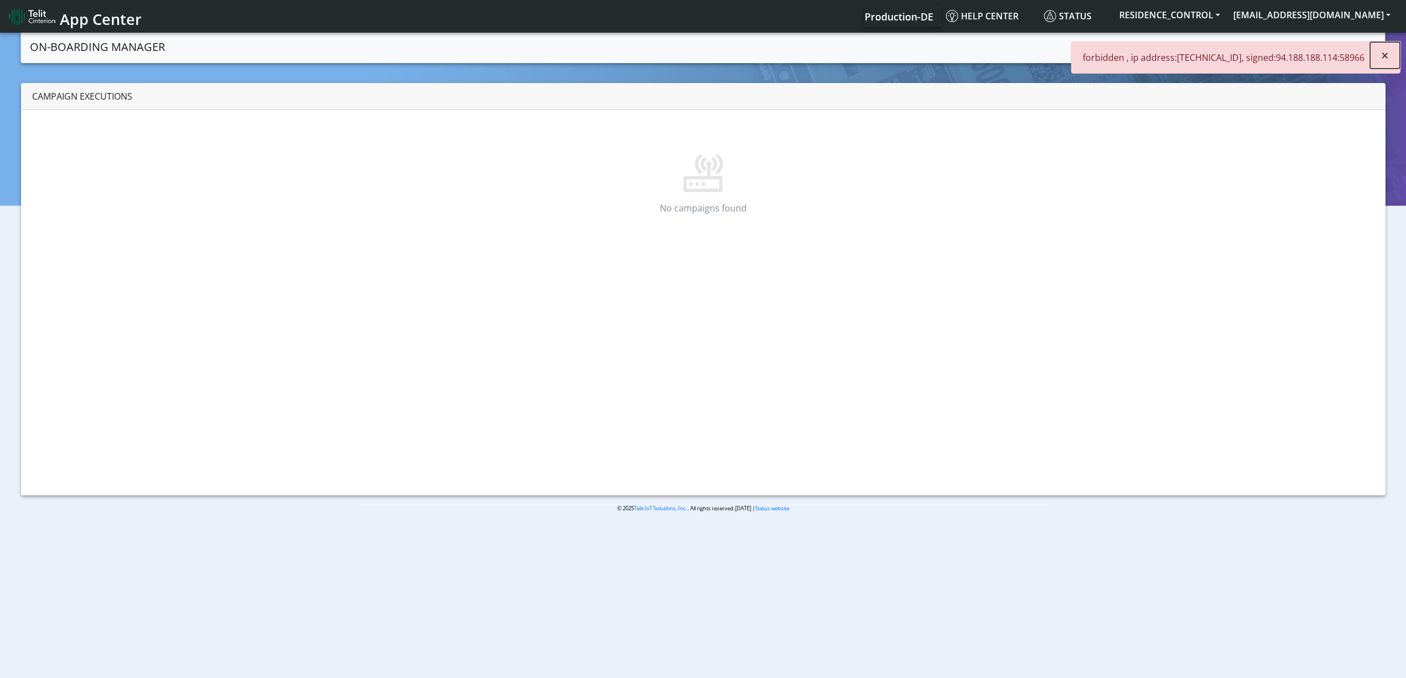
click at [1377, 55] on button "×" at bounding box center [1385, 55] width 30 height 27
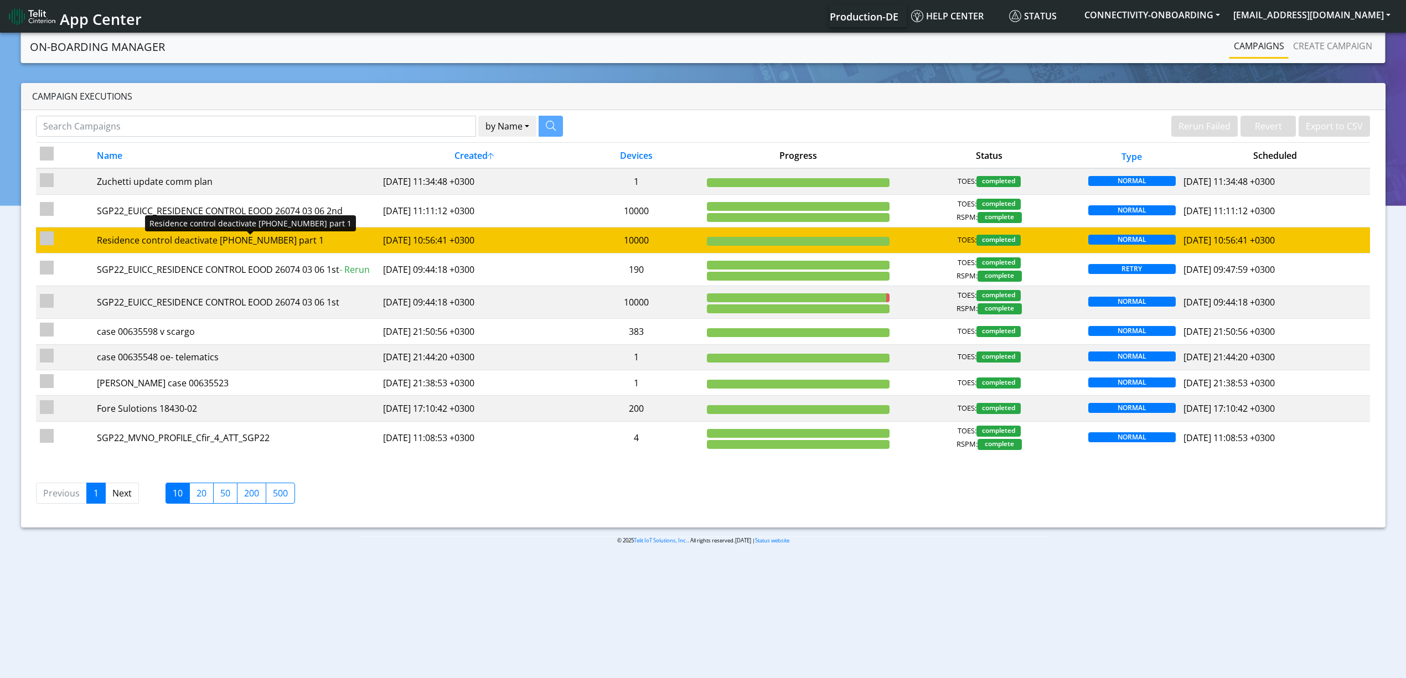
click at [319, 244] on div "Residence control deactivate [PHONE_NUMBER] part 1" at bounding box center [236, 240] width 278 height 13
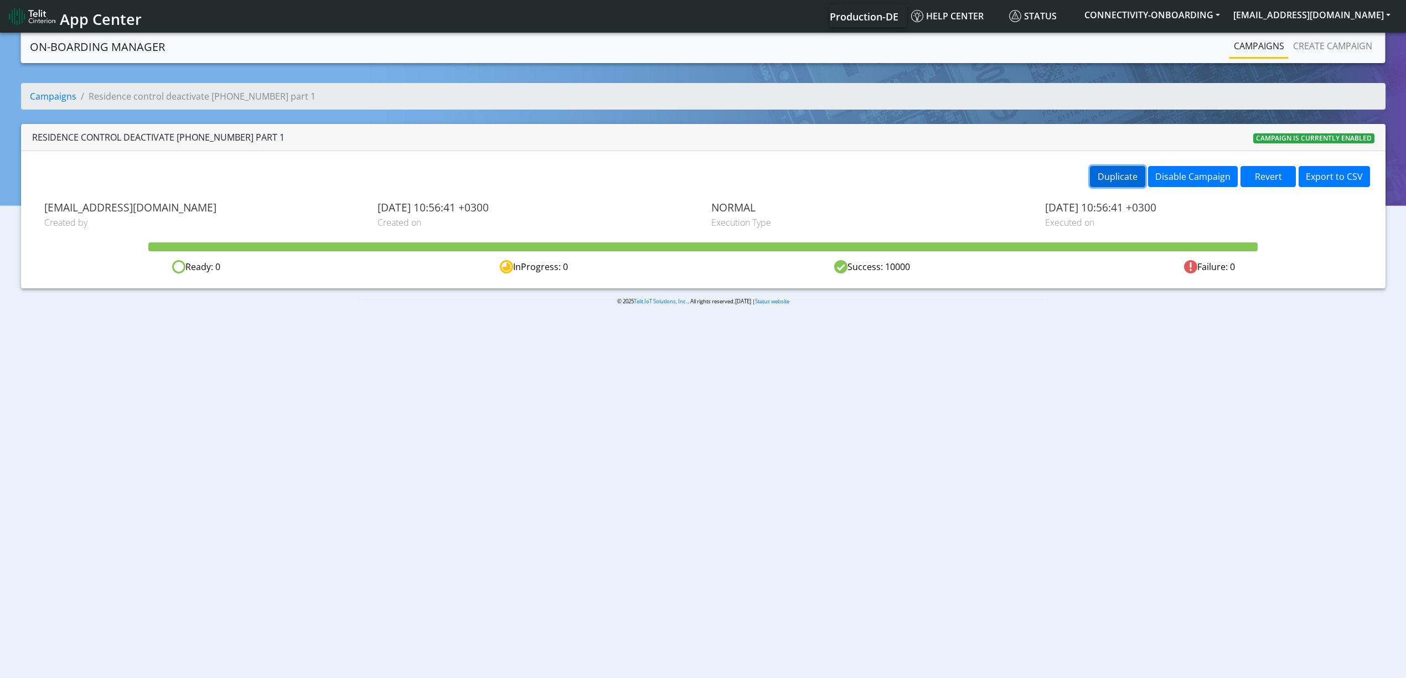
click at [1123, 185] on button "Duplicate" at bounding box center [1117, 176] width 55 height 21
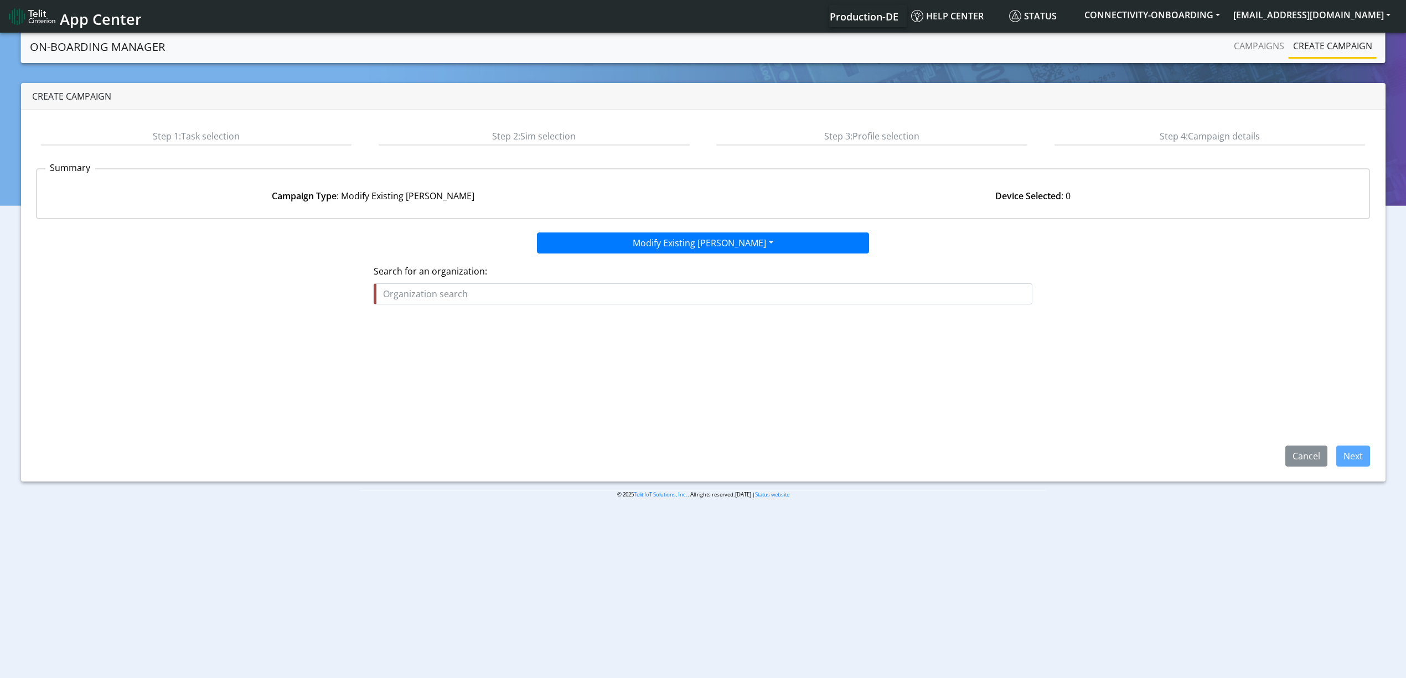
click at [607, 291] on input "text" at bounding box center [703, 293] width 659 height 21
click at [452, 334] on ngb-highlight "RES IDENCE_CONTROL" at bounding box center [432, 338] width 91 height 12
type input "RESIDENCE_CONTROL"
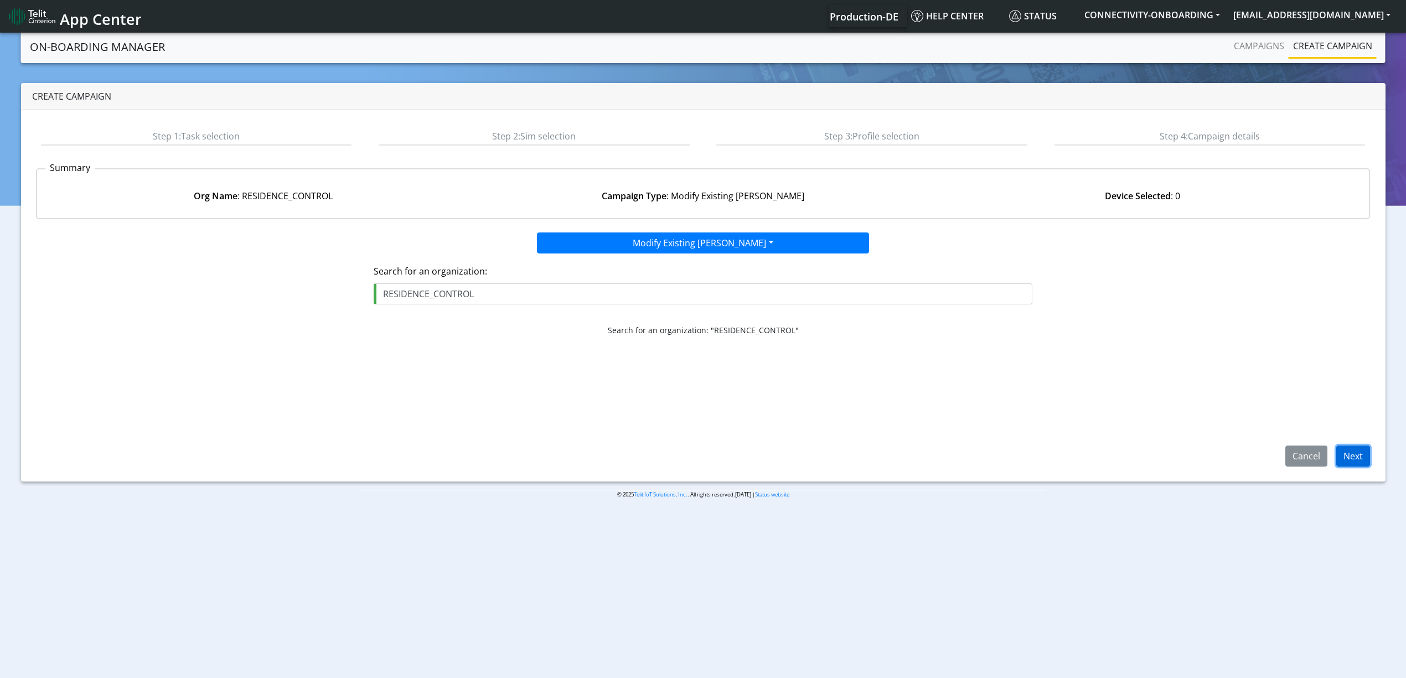
click at [1360, 450] on button "Next" at bounding box center [1353, 456] width 34 height 21
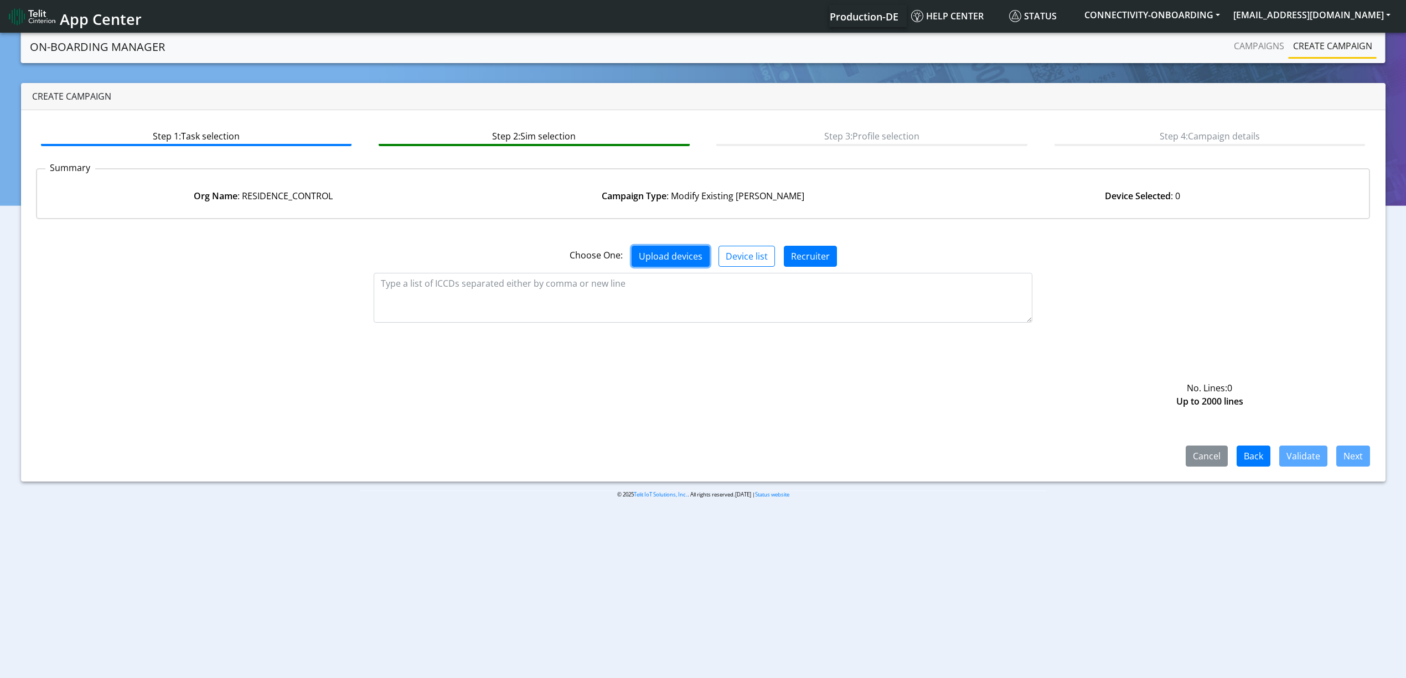
click at [670, 264] on button "Upload devices" at bounding box center [670, 256] width 78 height 21
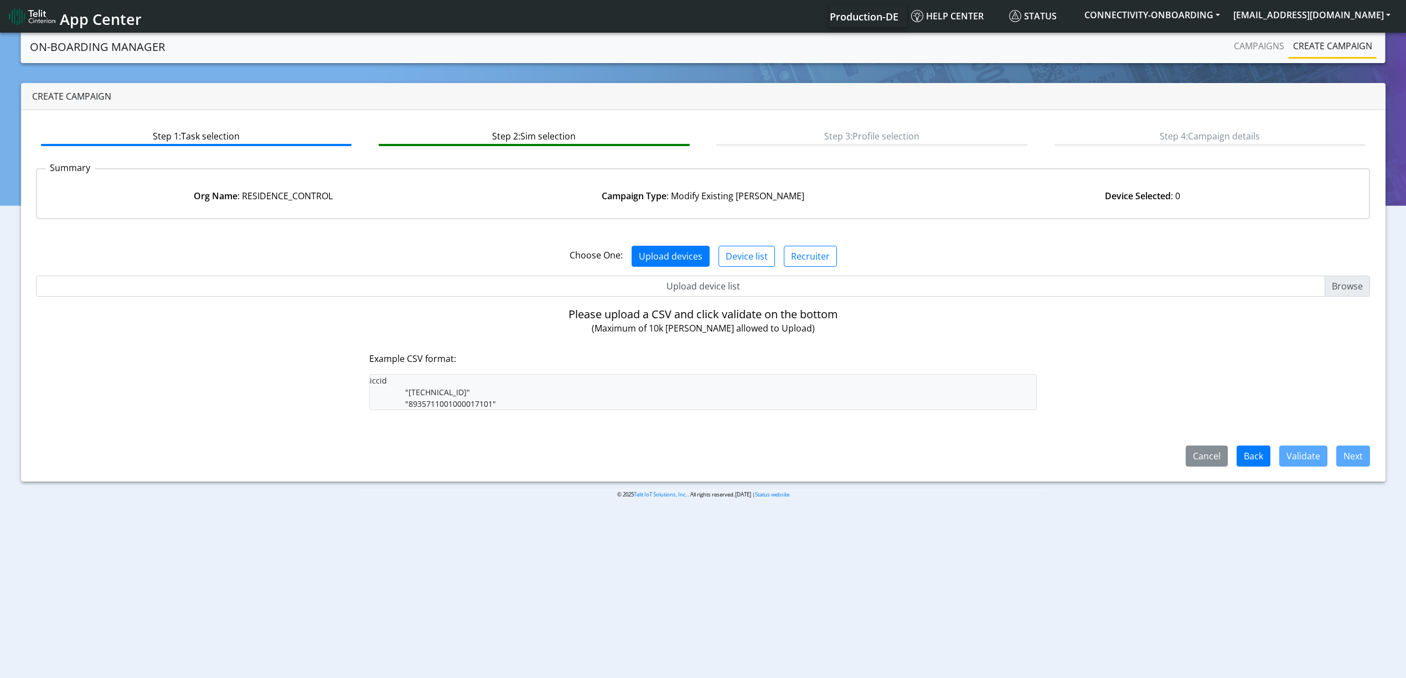
click at [693, 277] on input "Upload device list" at bounding box center [703, 286] width 1334 height 21
type input "C:\fakepath\resi2.csv"
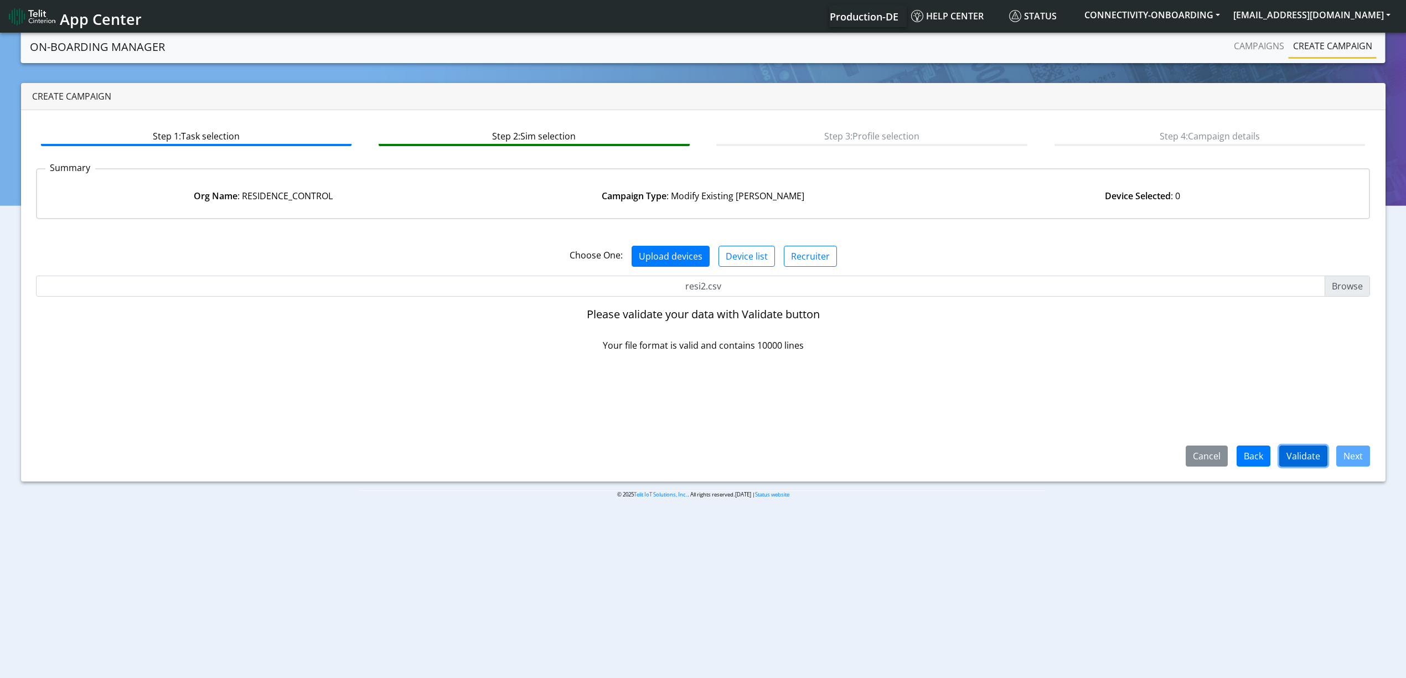
click at [1295, 459] on button "Validate" at bounding box center [1303, 456] width 48 height 21
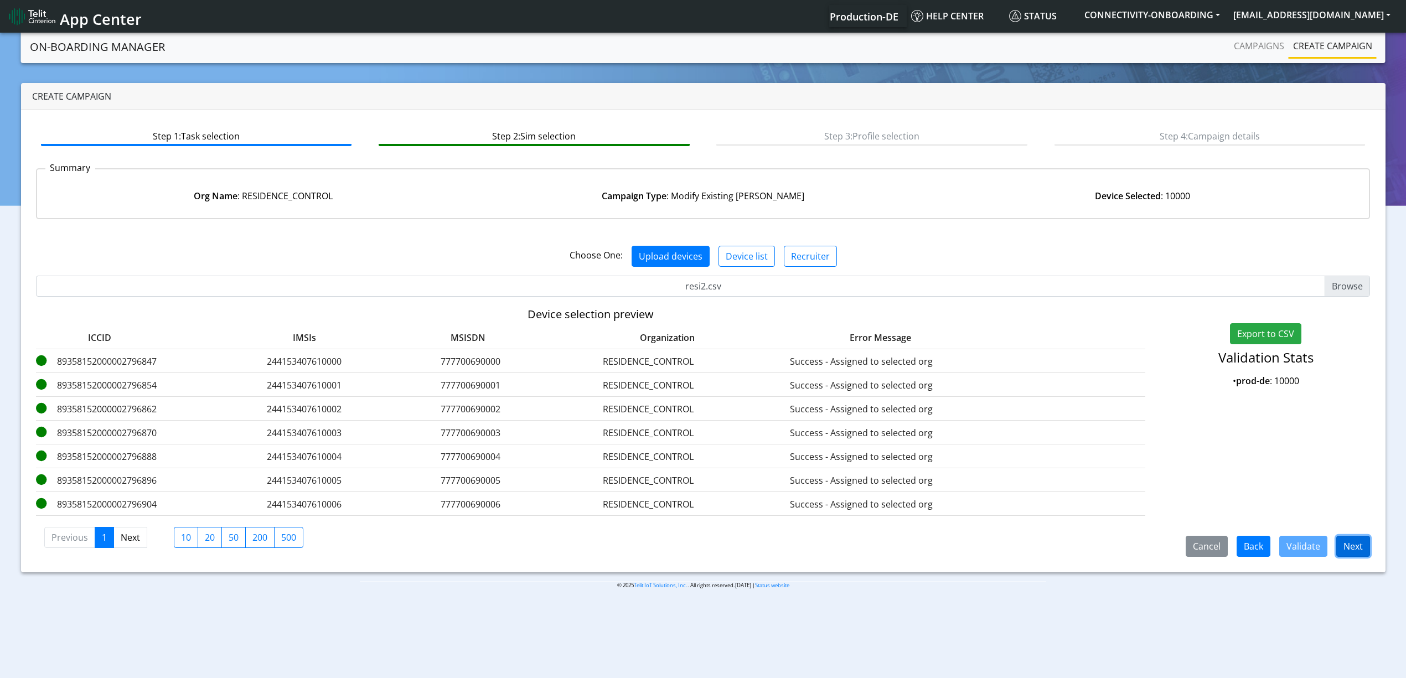
click at [1364, 543] on button "Next" at bounding box center [1353, 546] width 34 height 21
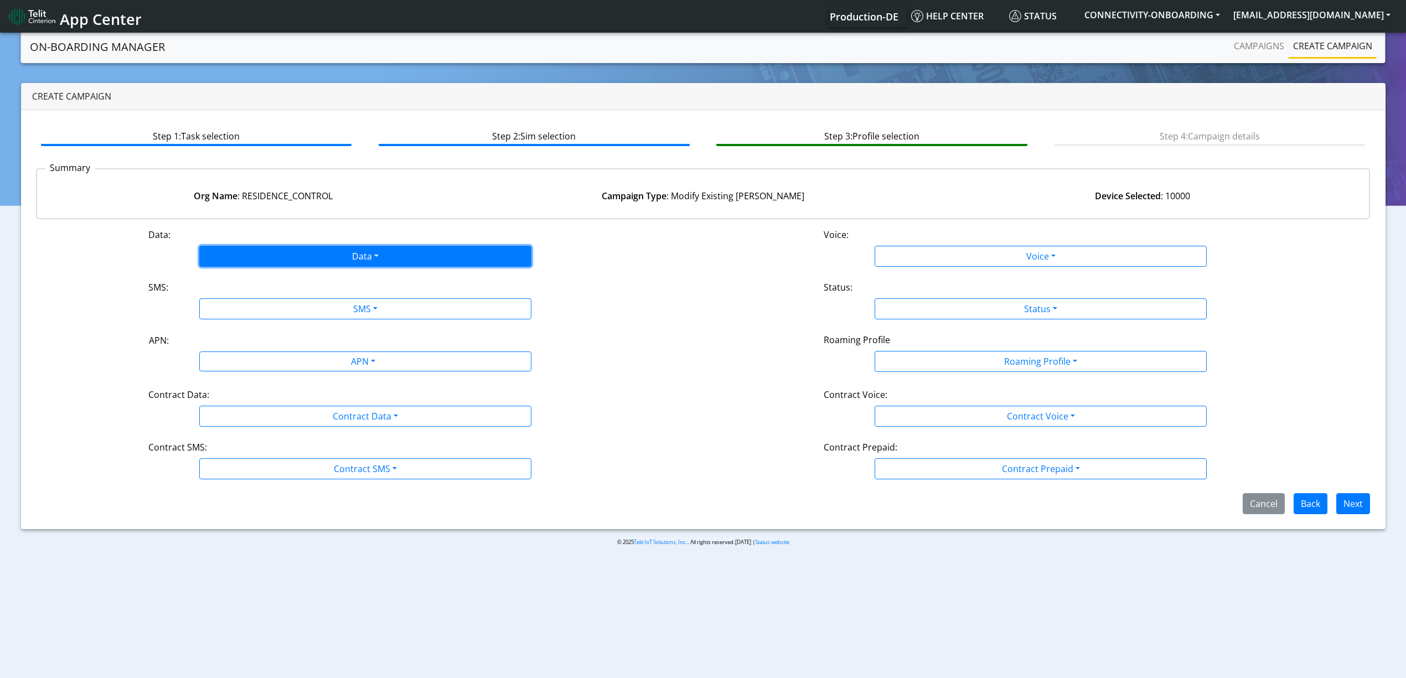
click at [271, 259] on button "Data" at bounding box center [365, 256] width 332 height 21
click at [263, 278] on button "Disabled" at bounding box center [365, 282] width 331 height 18
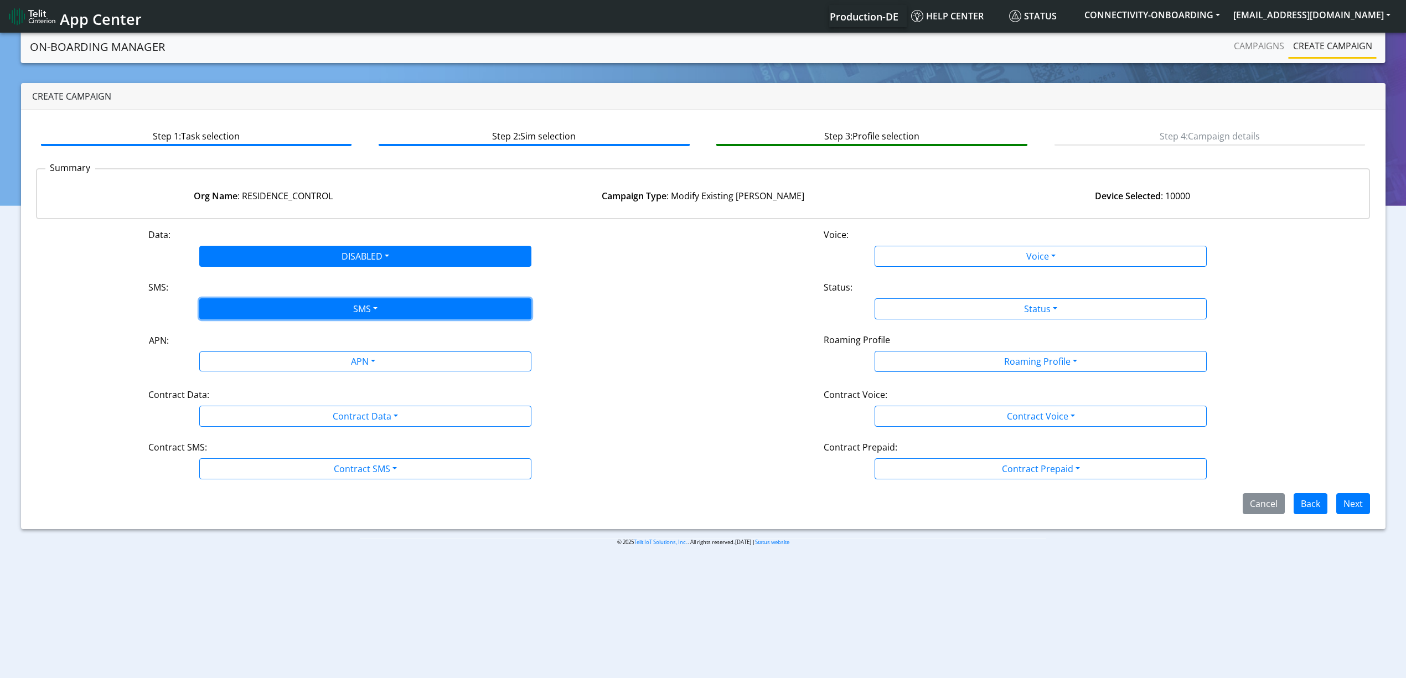
click at [266, 299] on button "SMS" at bounding box center [365, 308] width 332 height 21
click at [247, 333] on button "Disabled" at bounding box center [365, 335] width 331 height 18
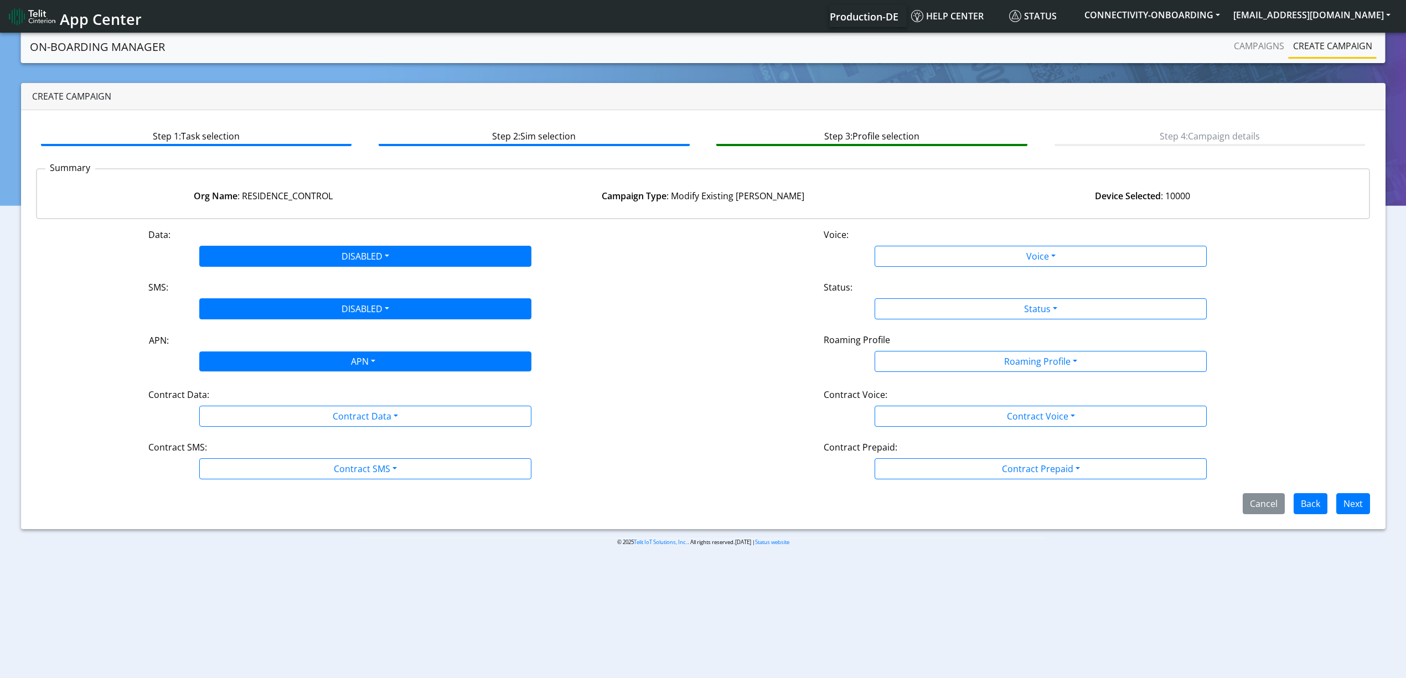
click at [257, 364] on div "APN" at bounding box center [362, 363] width 351 height 22
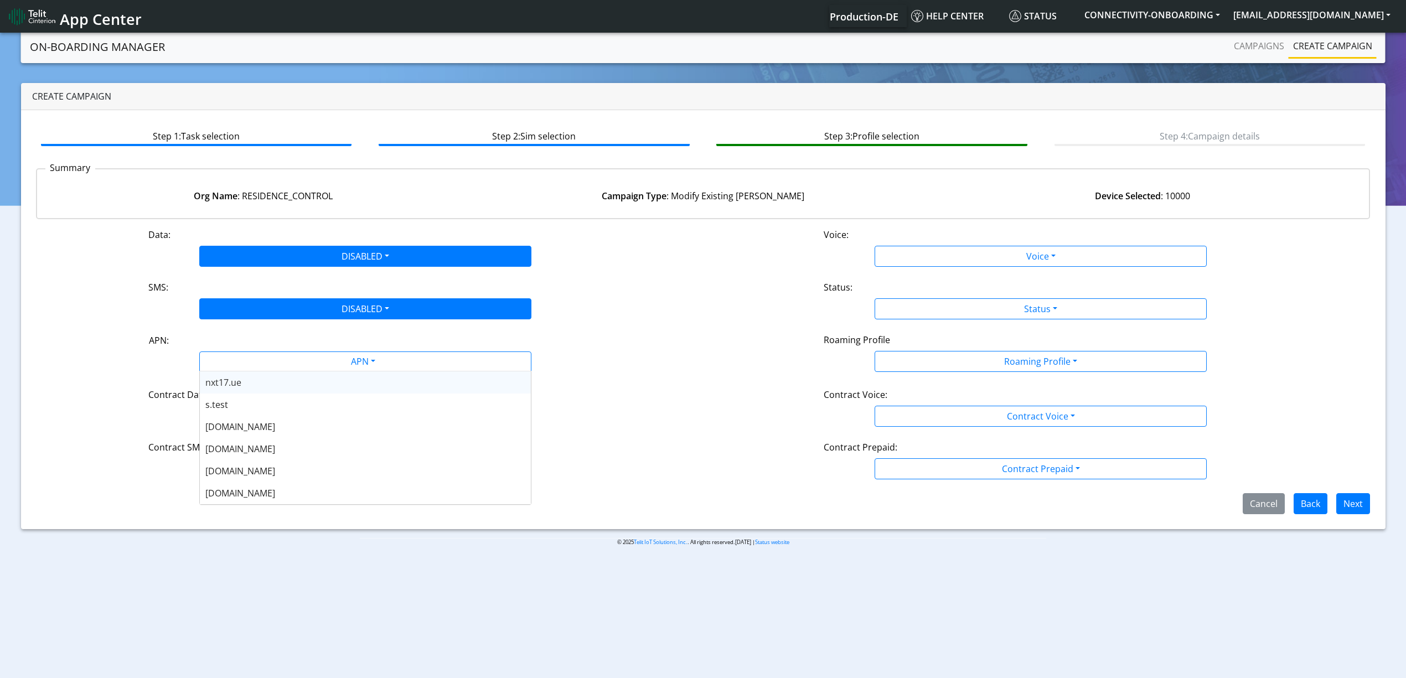
click at [111, 377] on div "Data: DISABLED Disabled Enabled Voice: Voice Disabled Enabled SMS: DISABLED Dis…" at bounding box center [703, 371] width 1334 height 286
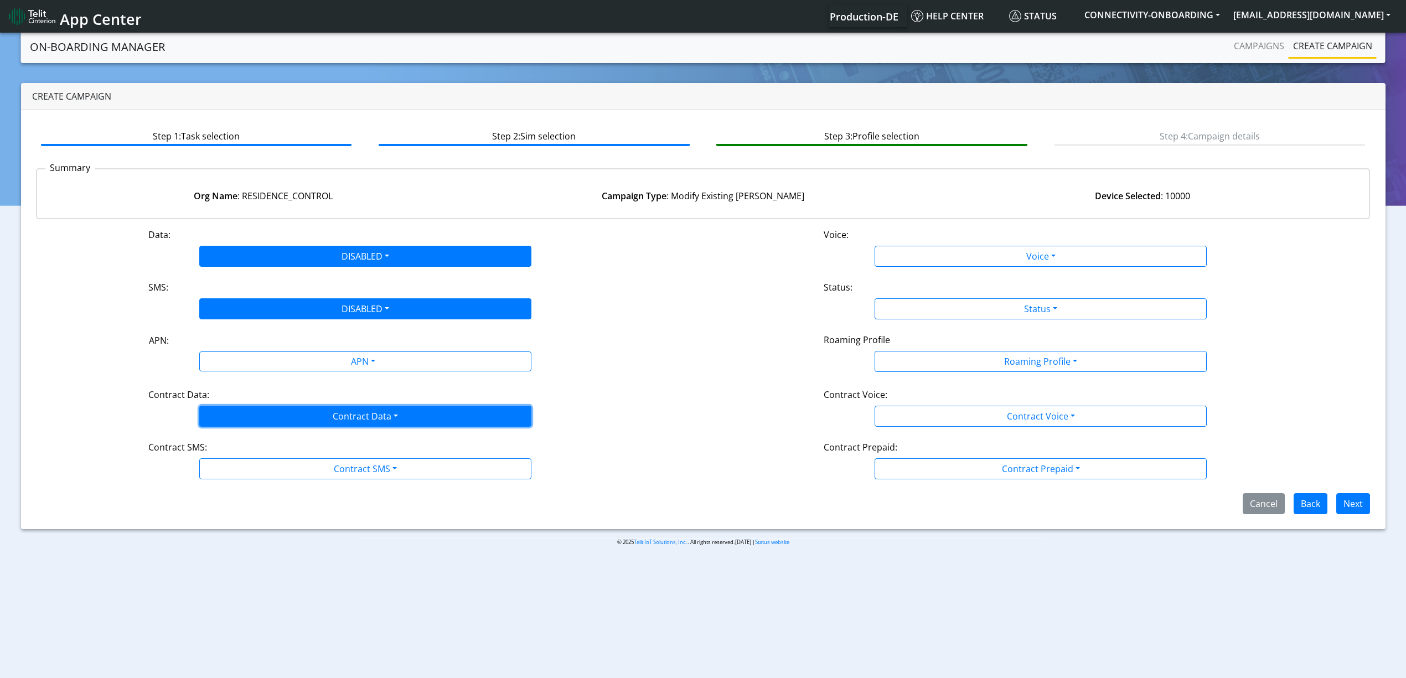
click at [231, 408] on button "Contract Data" at bounding box center [365, 416] width 332 height 21
click at [227, 434] on Datadisabled-dropdown "Disabled" at bounding box center [365, 442] width 331 height 18
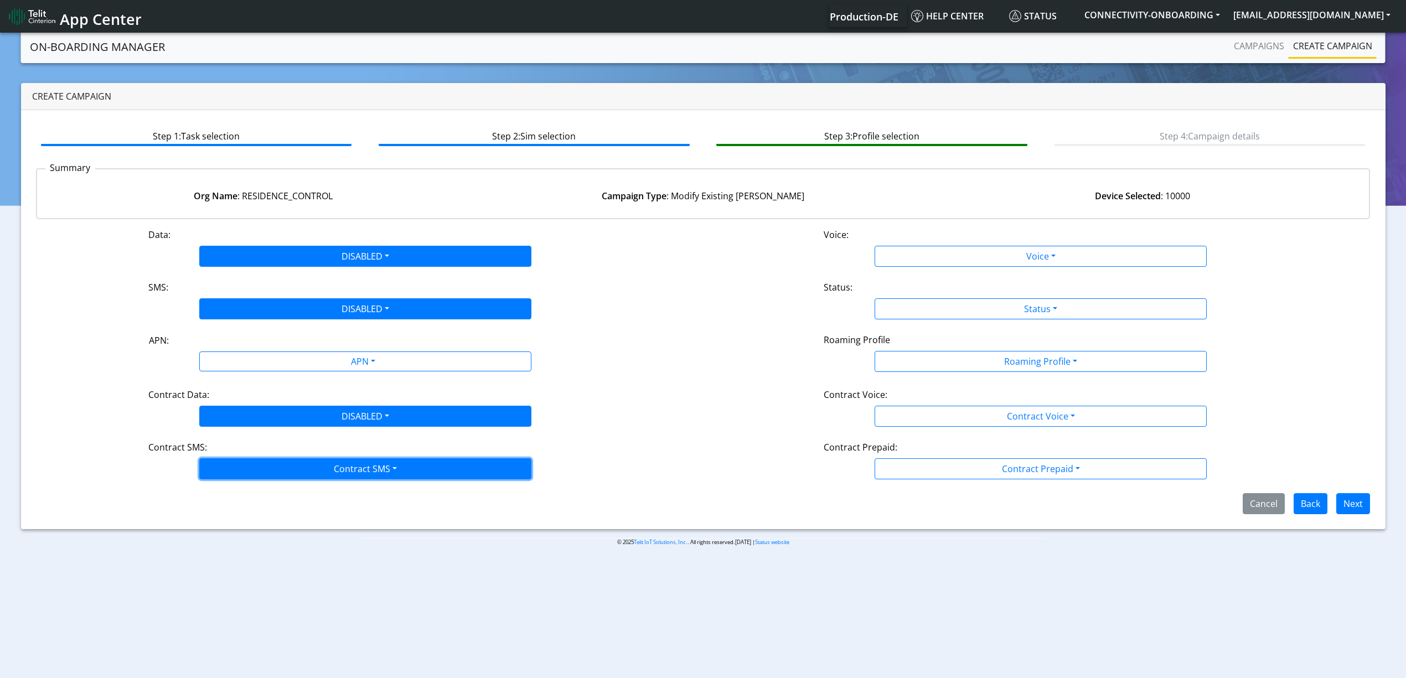
click at [222, 465] on button "Contract SMS" at bounding box center [365, 468] width 332 height 21
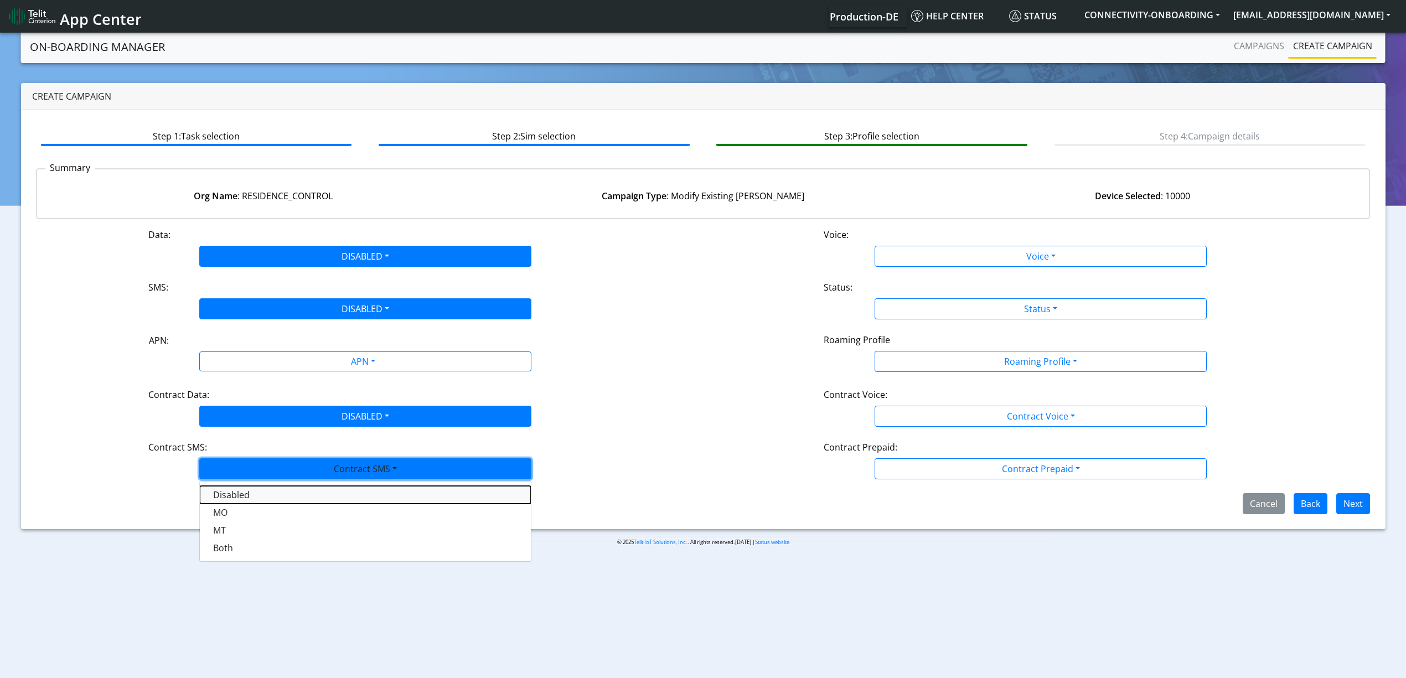
click at [221, 501] on SMSdisabled-dropdown "Disabled" at bounding box center [365, 495] width 331 height 18
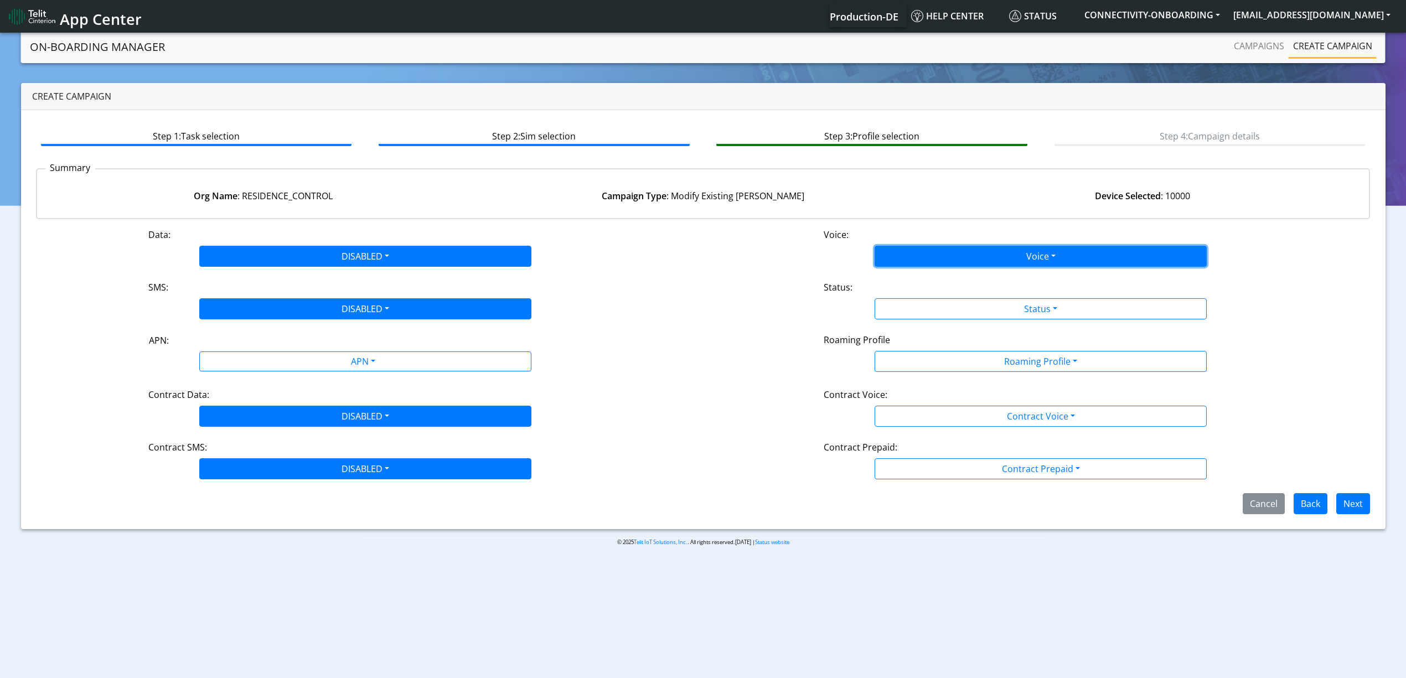
click at [884, 256] on button "Voice" at bounding box center [1040, 256] width 332 height 21
click at [884, 279] on button "Disabled" at bounding box center [1040, 282] width 331 height 18
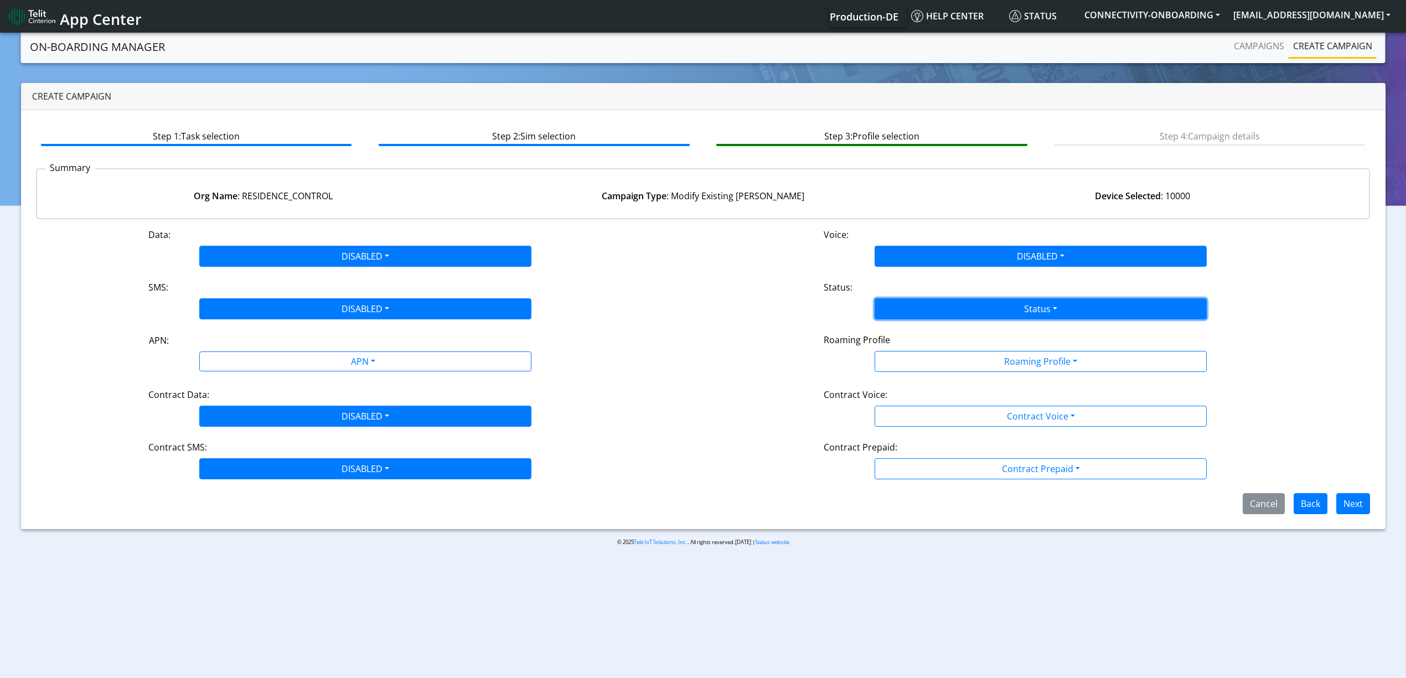
click at [906, 312] on button "Status" at bounding box center [1040, 308] width 332 height 21
click at [916, 357] on button "Deactivate" at bounding box center [1040, 353] width 331 height 18
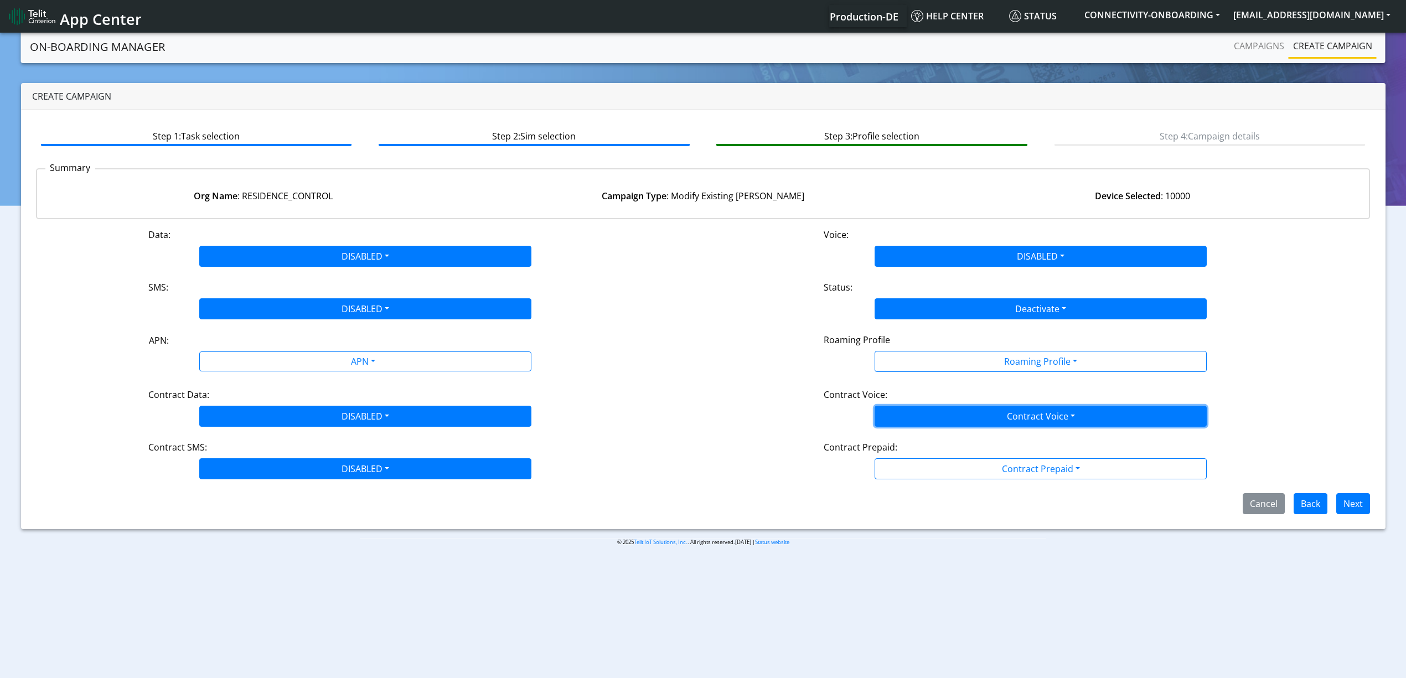
click at [926, 415] on button "Contract Voice" at bounding box center [1040, 416] width 332 height 21
click at [919, 439] on Voicedisabled-dropdown "Disabled" at bounding box center [1040, 442] width 331 height 18
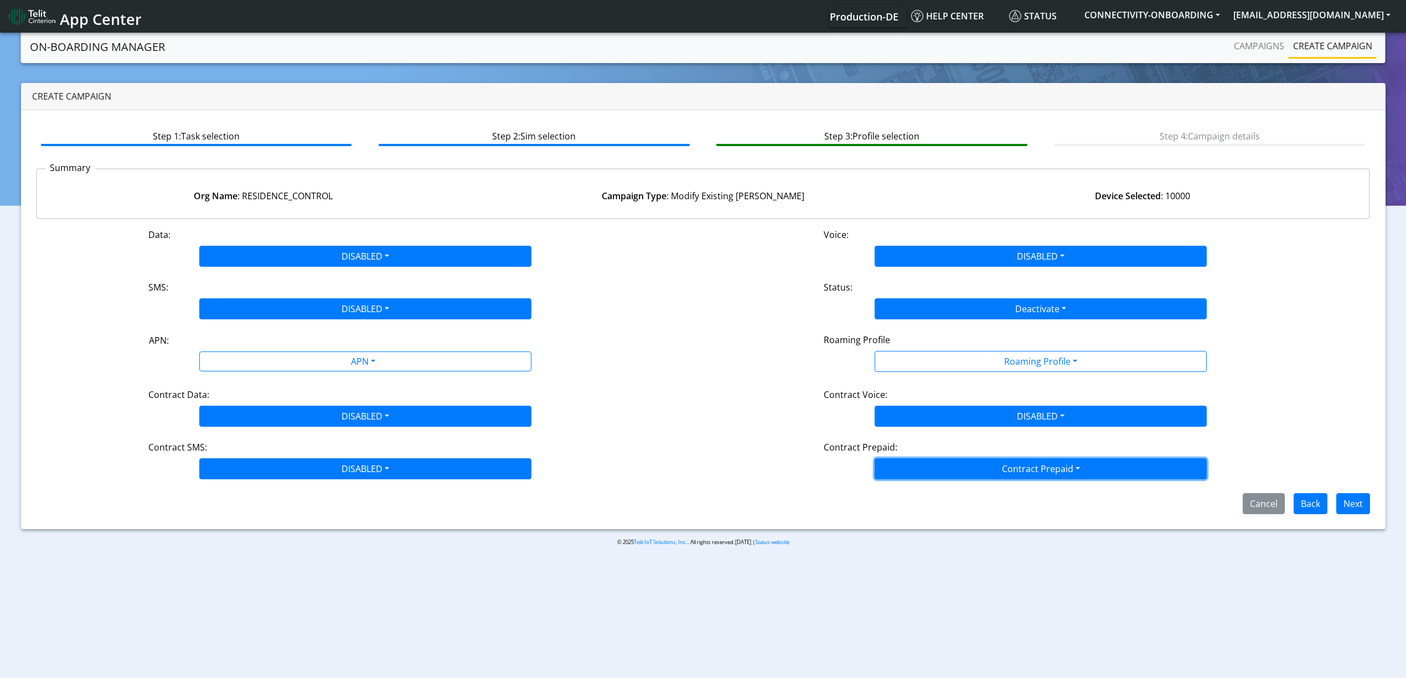
click at [917, 372] on button "Contract Prepaid" at bounding box center [1040, 361] width 332 height 21
click at [912, 510] on Prepaidnotprepaid-dropdown "No" at bounding box center [1040, 513] width 331 height 18
click at [1353, 500] on button "Next" at bounding box center [1353, 503] width 34 height 21
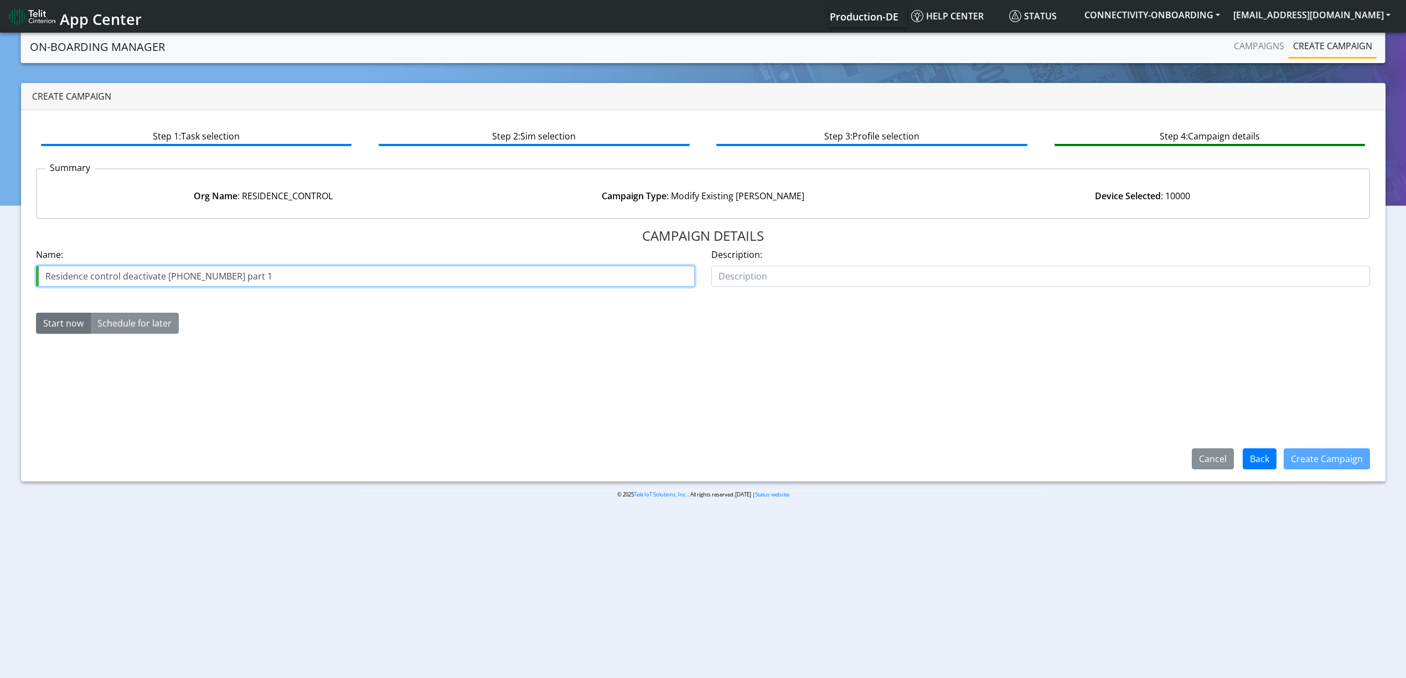
drag, startPoint x: 239, startPoint y: 275, endPoint x: 257, endPoint y: 280, distance: 18.4
click at [256, 280] on input "Residence control deactivate [PHONE_NUMBER] part 1" at bounding box center [365, 276] width 659 height 21
type input "Residence control deactivate [PHONE_NUMBER] part 2"
click at [1298, 462] on button "Create Campaign" at bounding box center [1326, 458] width 86 height 21
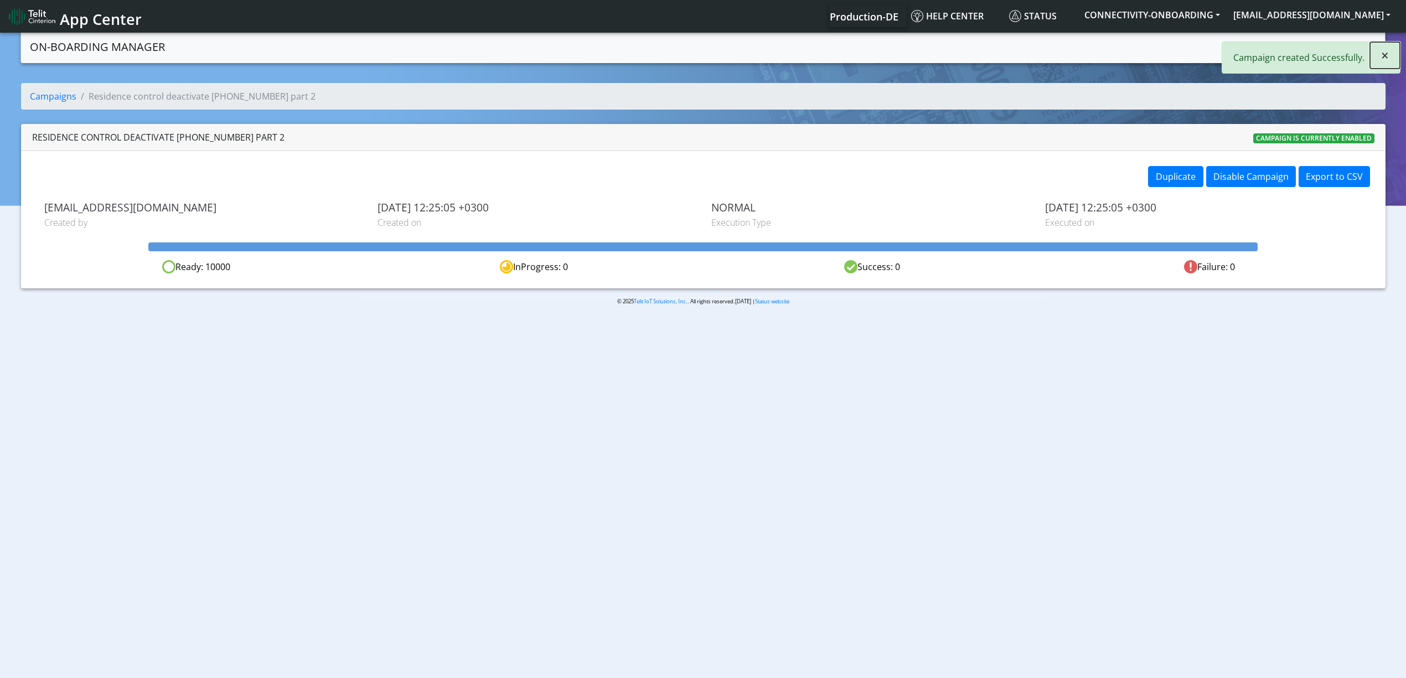
click at [1382, 51] on span "×" at bounding box center [1385, 55] width 8 height 18
click at [1252, 46] on link "Campaigns" at bounding box center [1258, 46] width 59 height 22
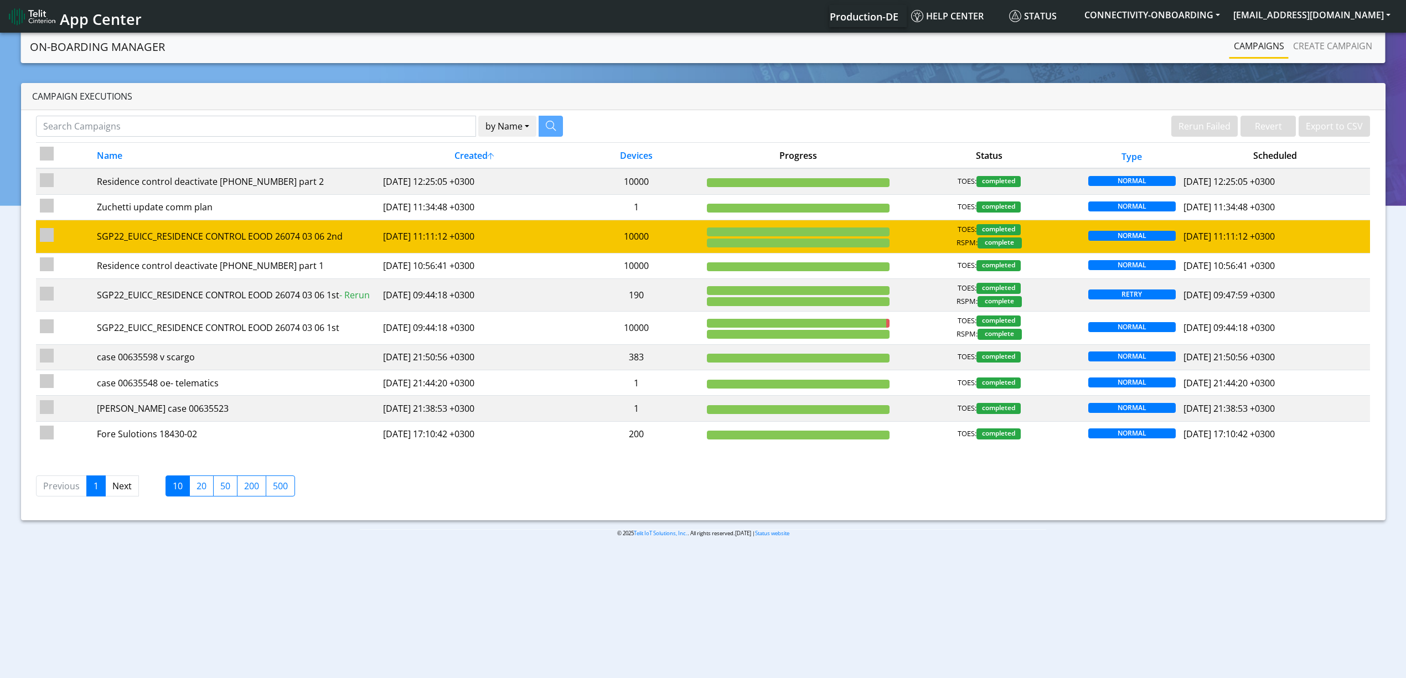
click at [590, 238] on td "10000" at bounding box center [635, 236] width 133 height 33
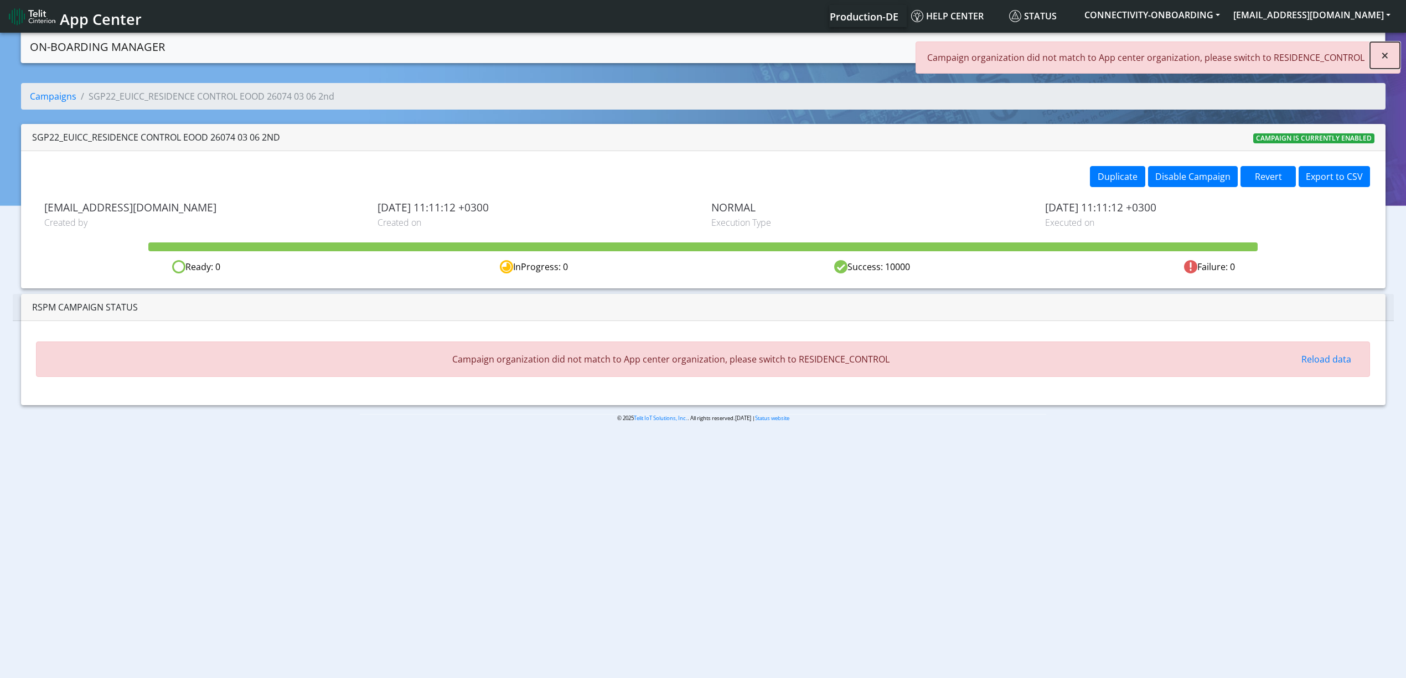
click at [1387, 51] on span "×" at bounding box center [1385, 55] width 8 height 18
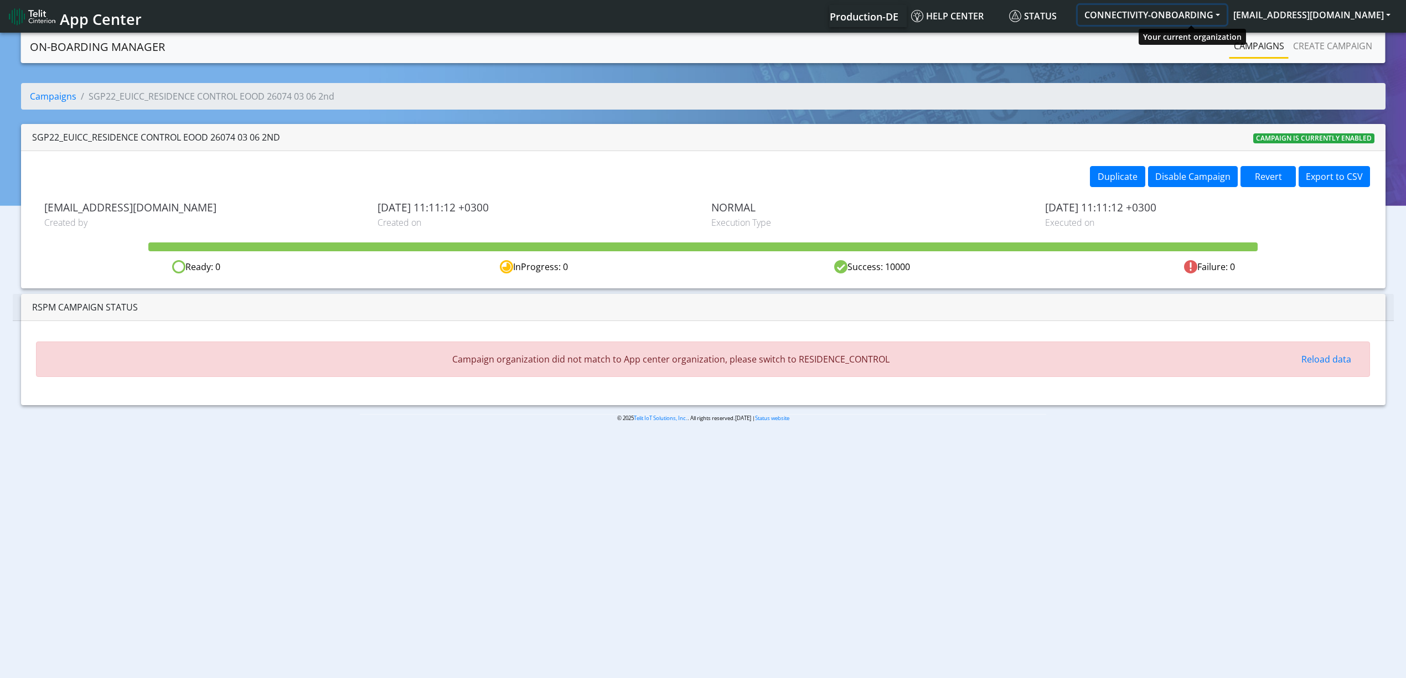
click at [1213, 16] on button "CONNECTIVITY-ONBOARDING" at bounding box center [1152, 15] width 149 height 20
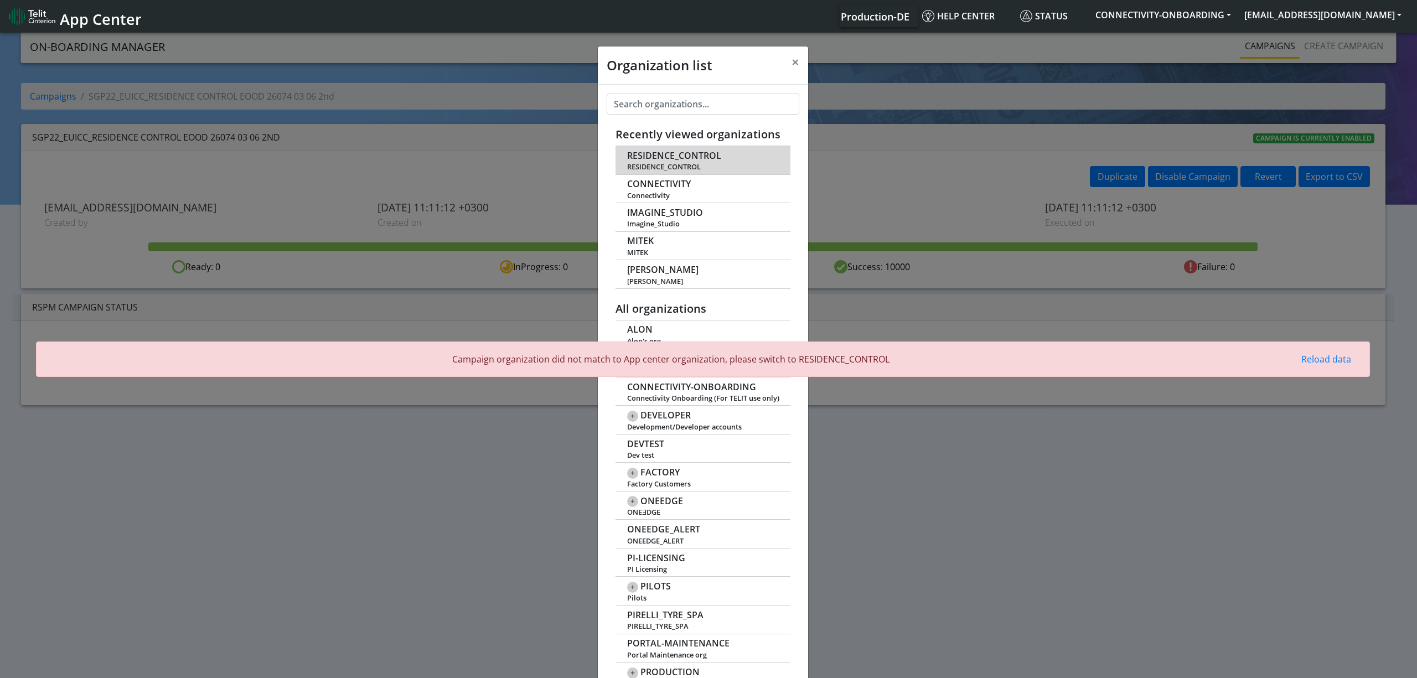
click at [683, 154] on span "RESIDENCE_CONTROL" at bounding box center [674, 156] width 94 height 11
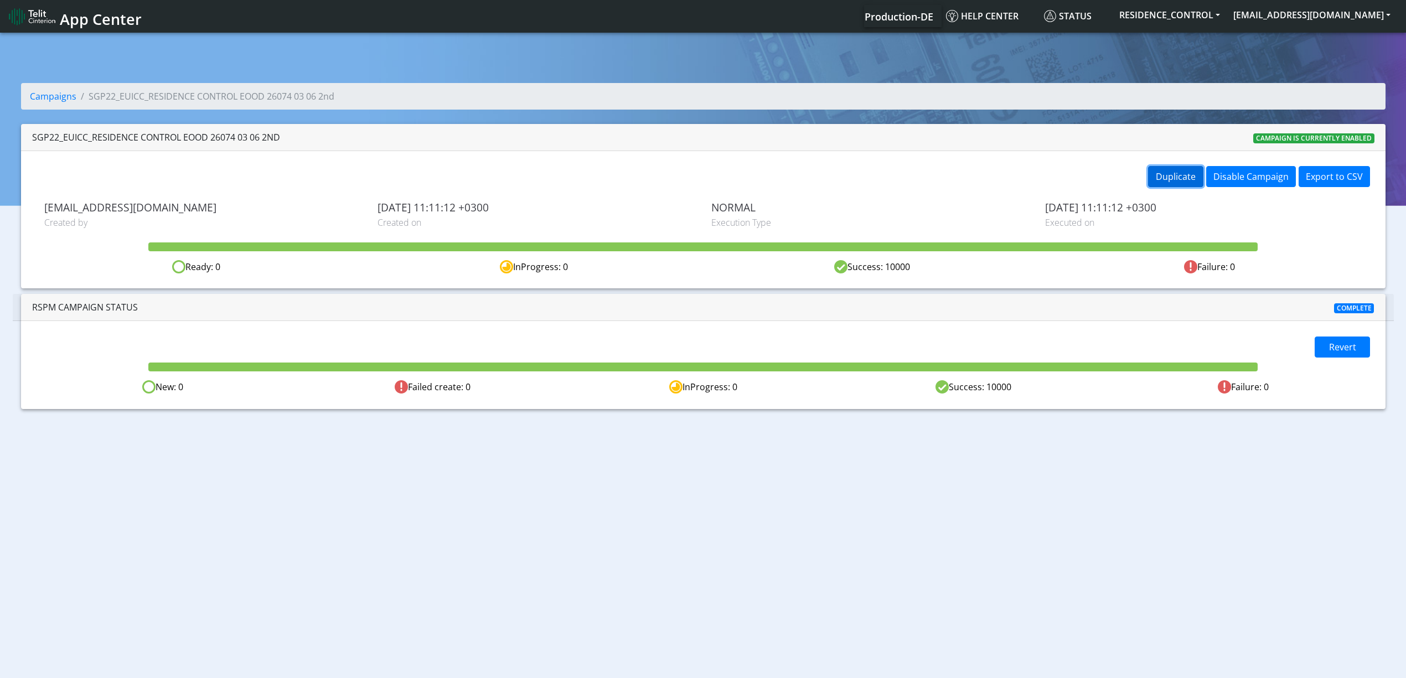
click at [1174, 180] on button "Duplicate" at bounding box center [1175, 176] width 55 height 21
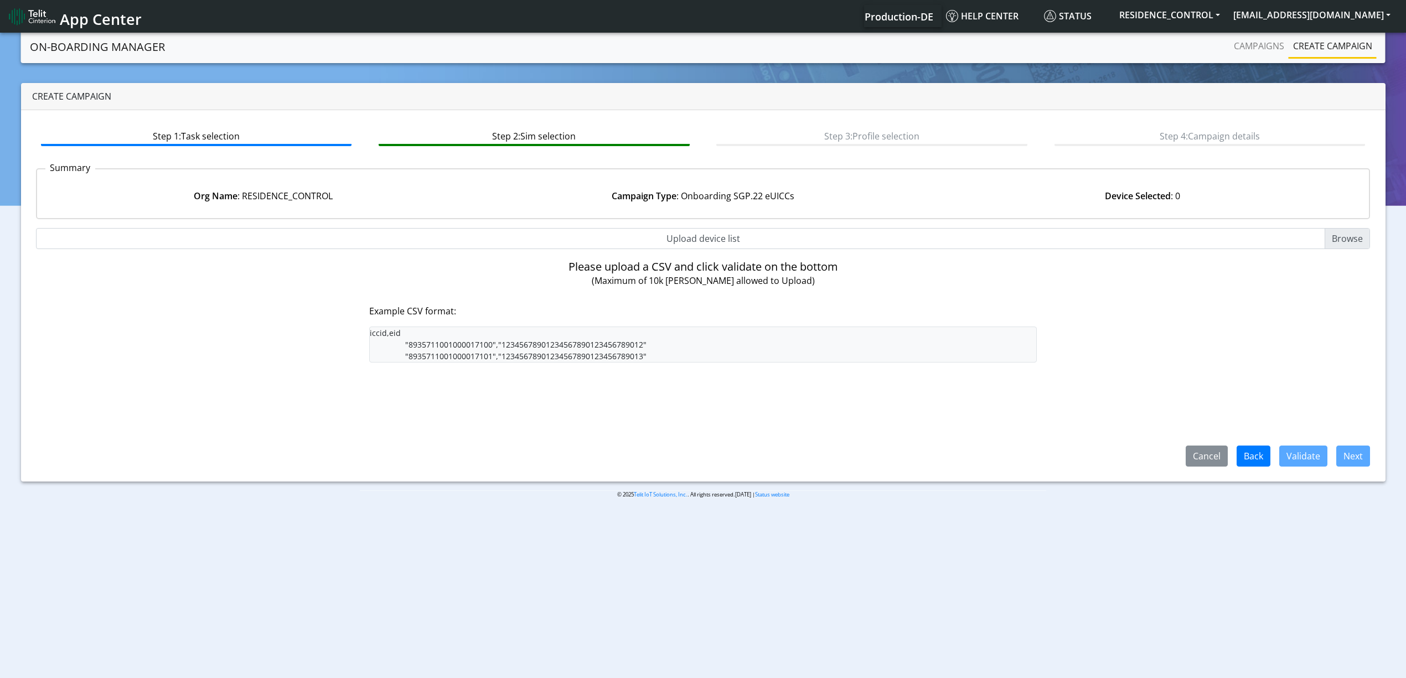
click at [680, 237] on input "Upload device list" at bounding box center [703, 238] width 1334 height 21
type input "C:\fakepath\resi3.csv"
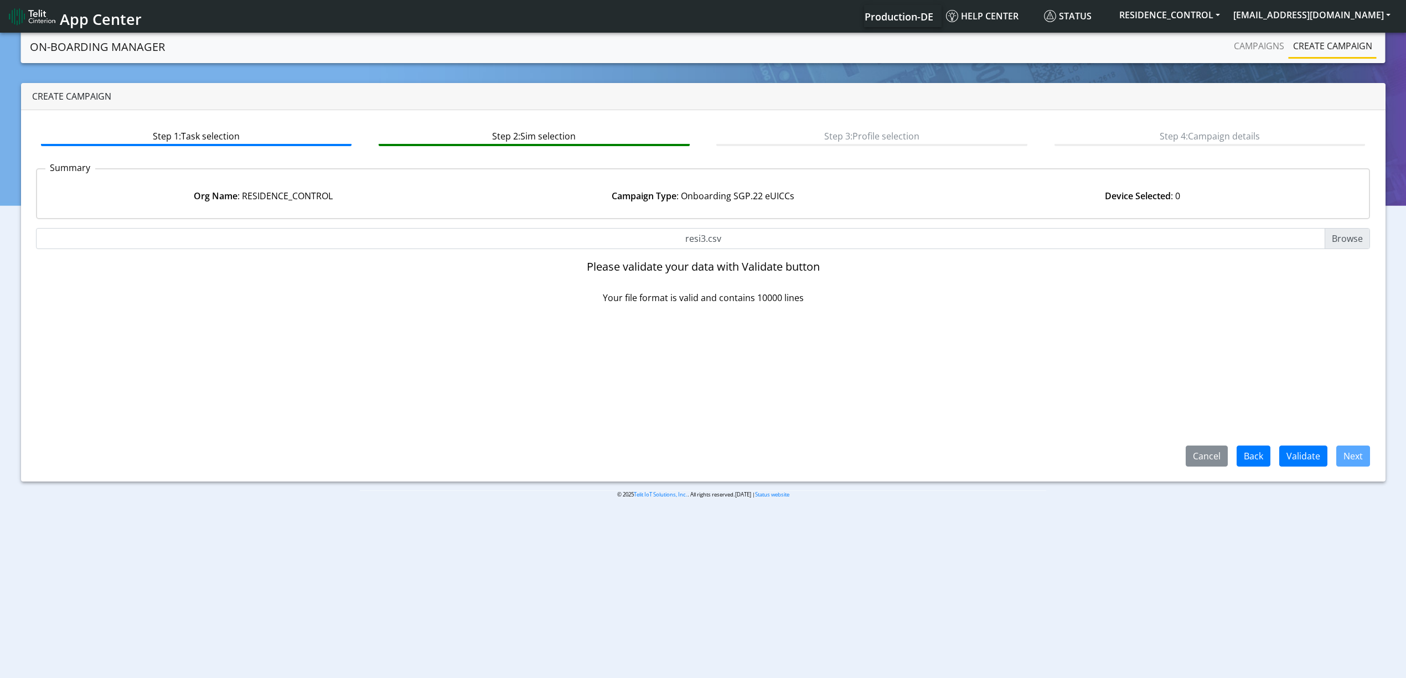
click at [1298, 444] on div "Cancel Back Validate Next" at bounding box center [703, 389] width 1334 height 153
click at [1301, 454] on button "Validate" at bounding box center [1303, 456] width 48 height 21
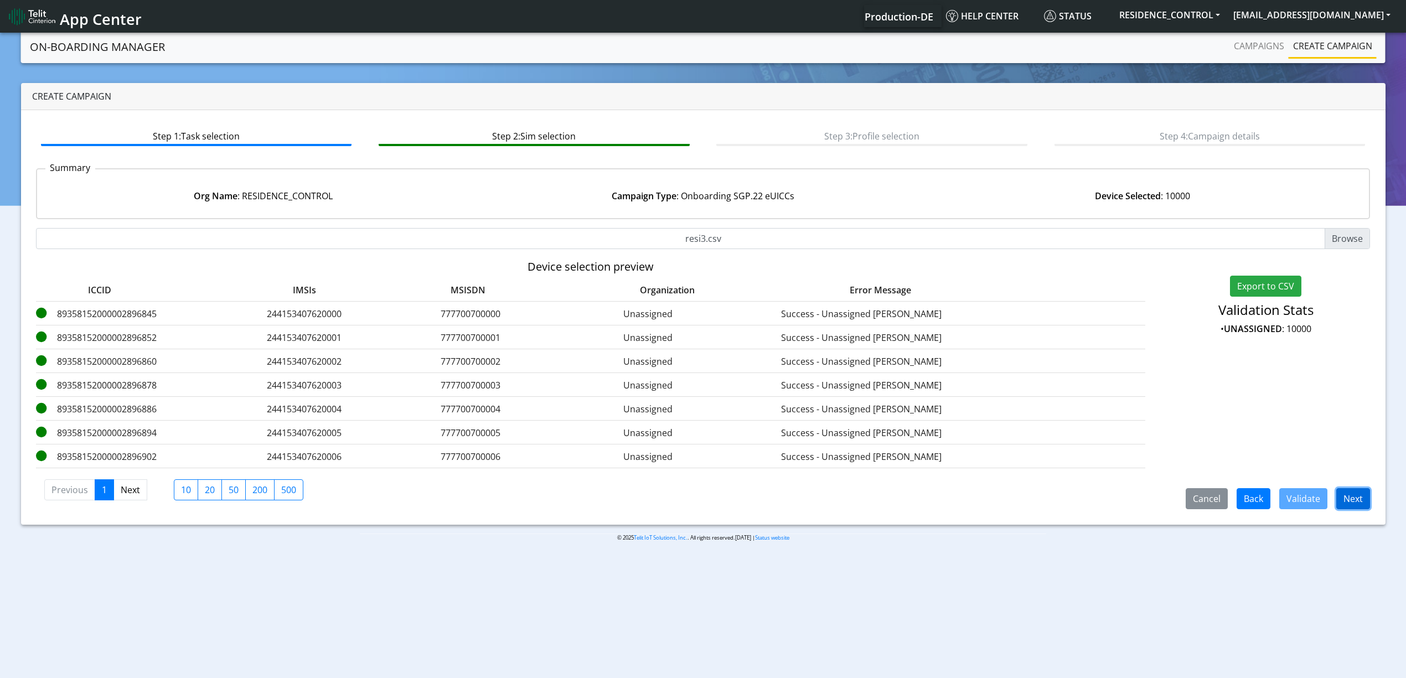
click at [1351, 507] on button "Next" at bounding box center [1353, 498] width 34 height 21
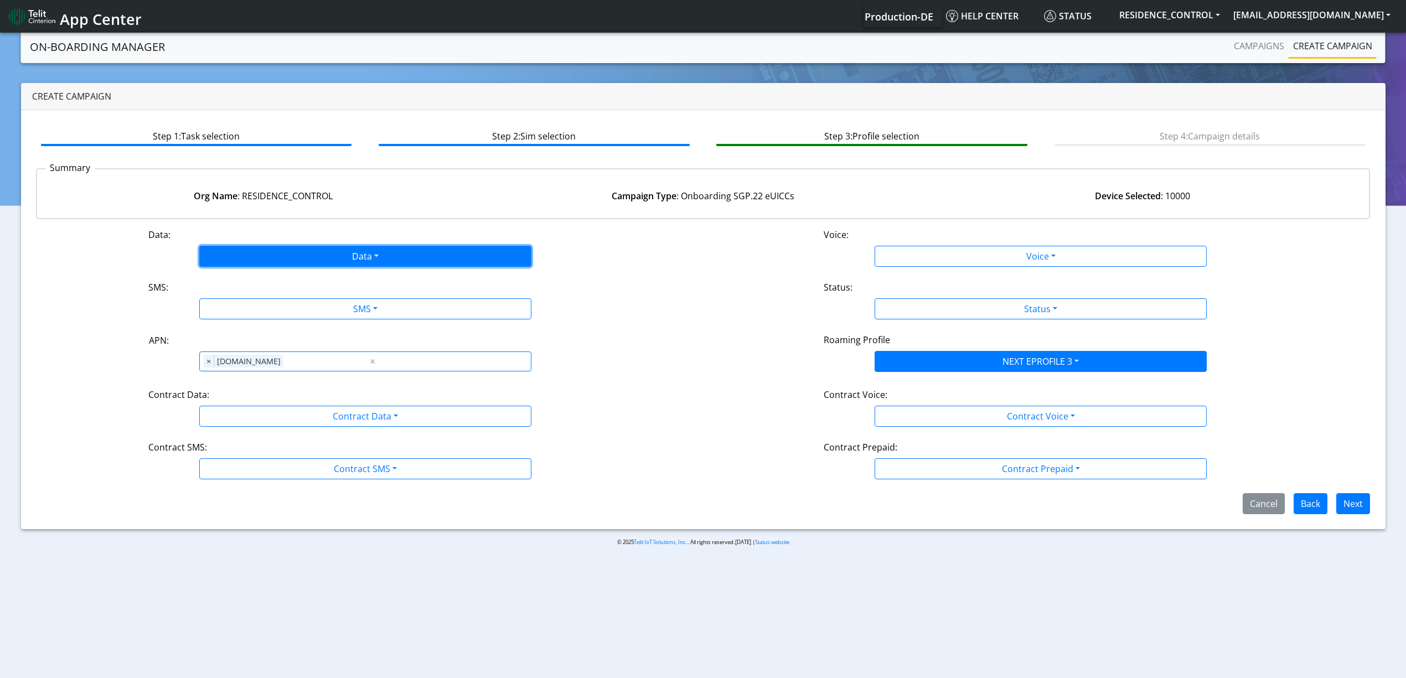
click at [297, 257] on button "Data" at bounding box center [365, 256] width 332 height 21
click at [264, 298] on button "Enabled" at bounding box center [365, 300] width 331 height 18
click at [262, 311] on button "SMS" at bounding box center [365, 308] width 332 height 21
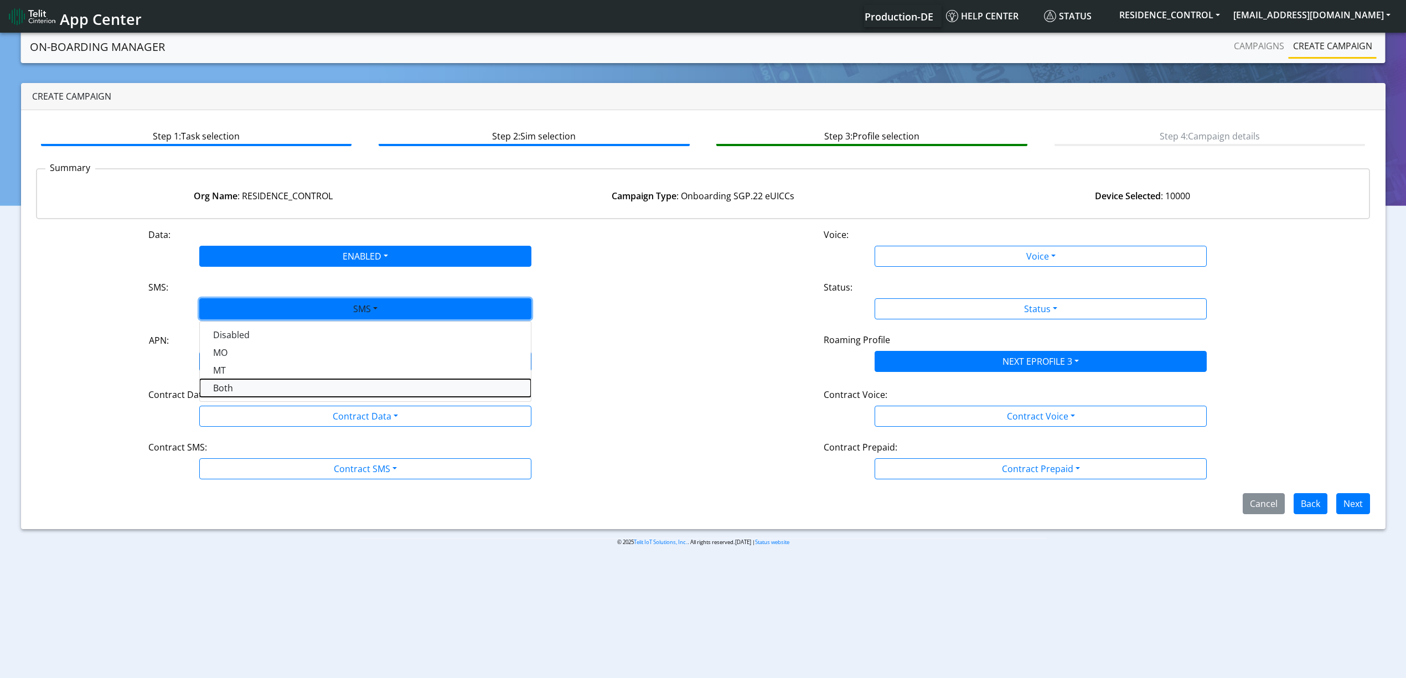
click at [241, 387] on button "Both" at bounding box center [365, 388] width 331 height 18
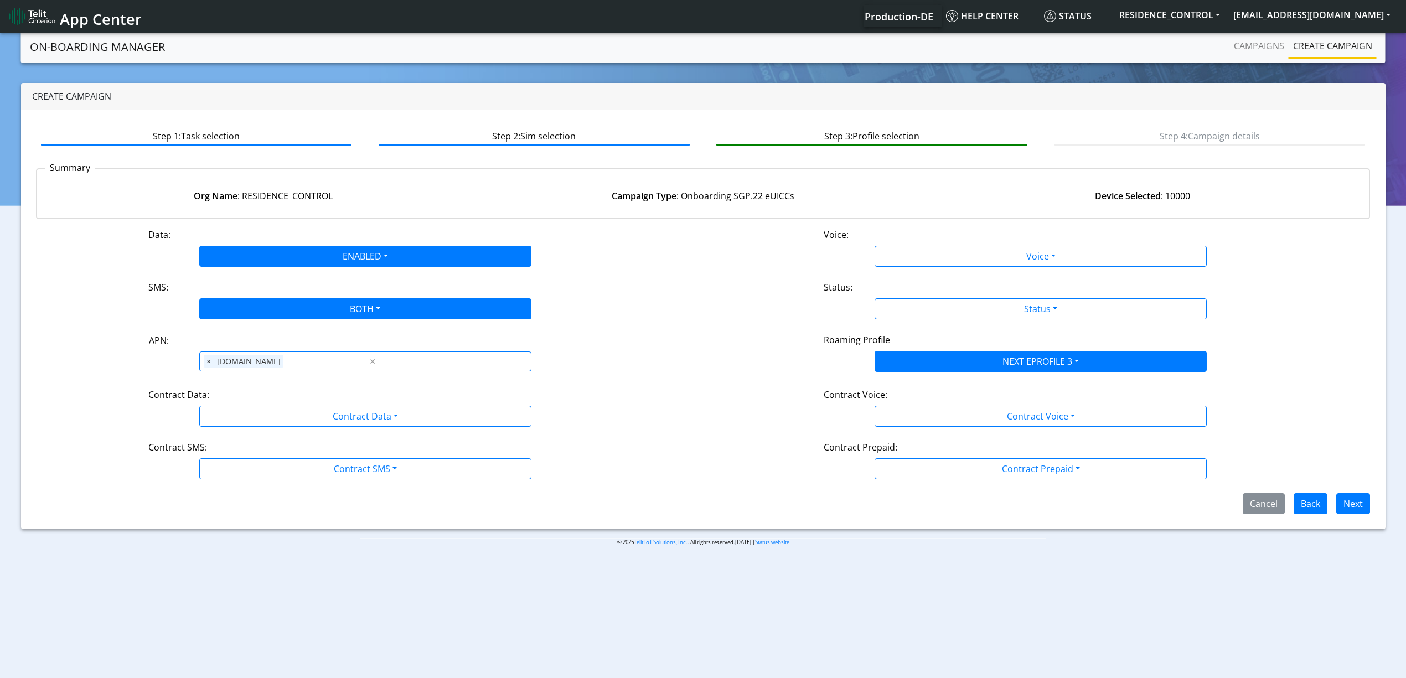
click at [263, 399] on div "Contract Data:" at bounding box center [365, 397] width 450 height 18
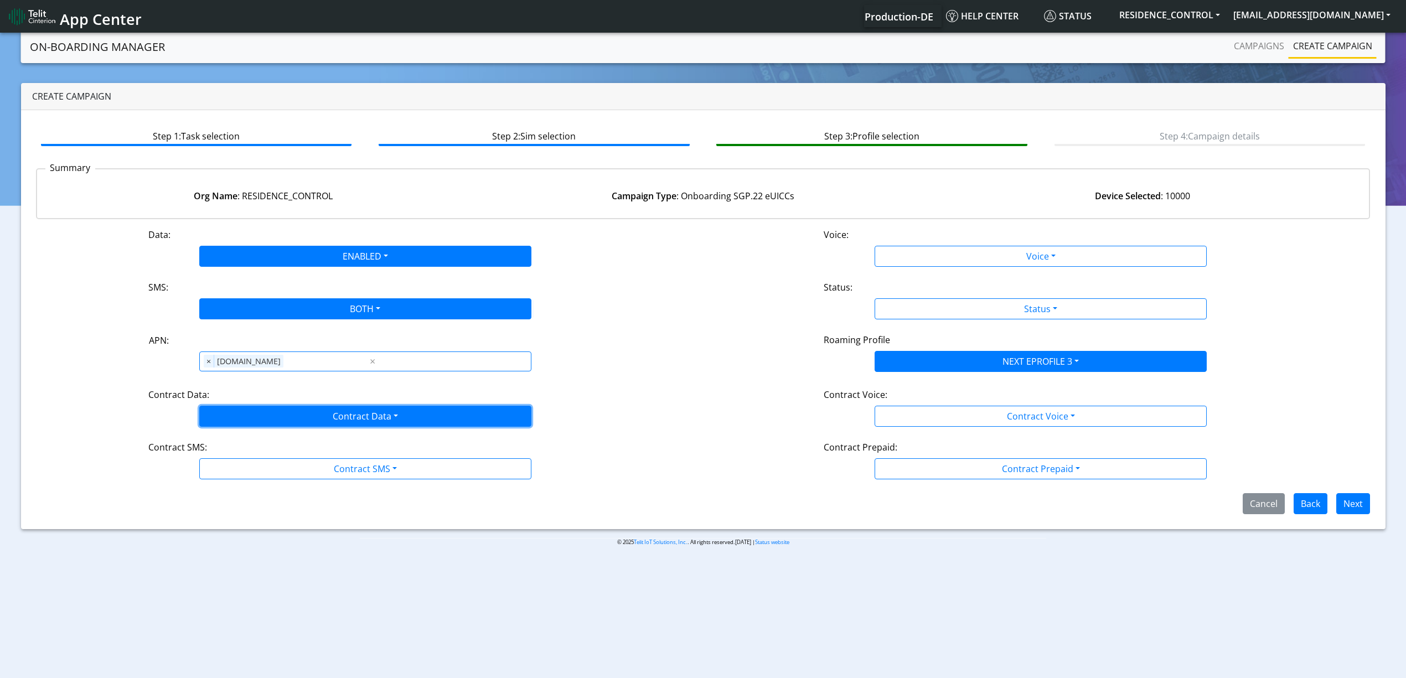
click at [261, 410] on button "Contract Data" at bounding box center [365, 416] width 332 height 21
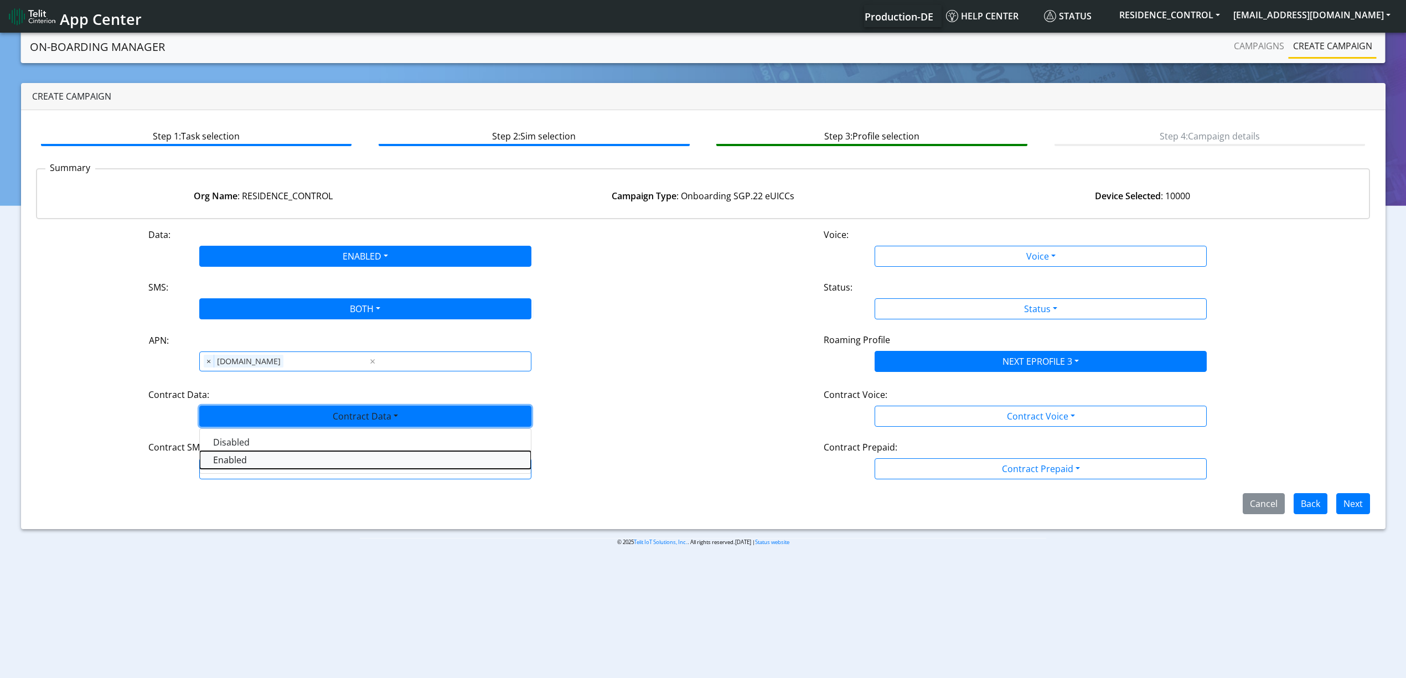
click at [234, 466] on Dataenabled-dropdown "Enabled" at bounding box center [365, 460] width 331 height 18
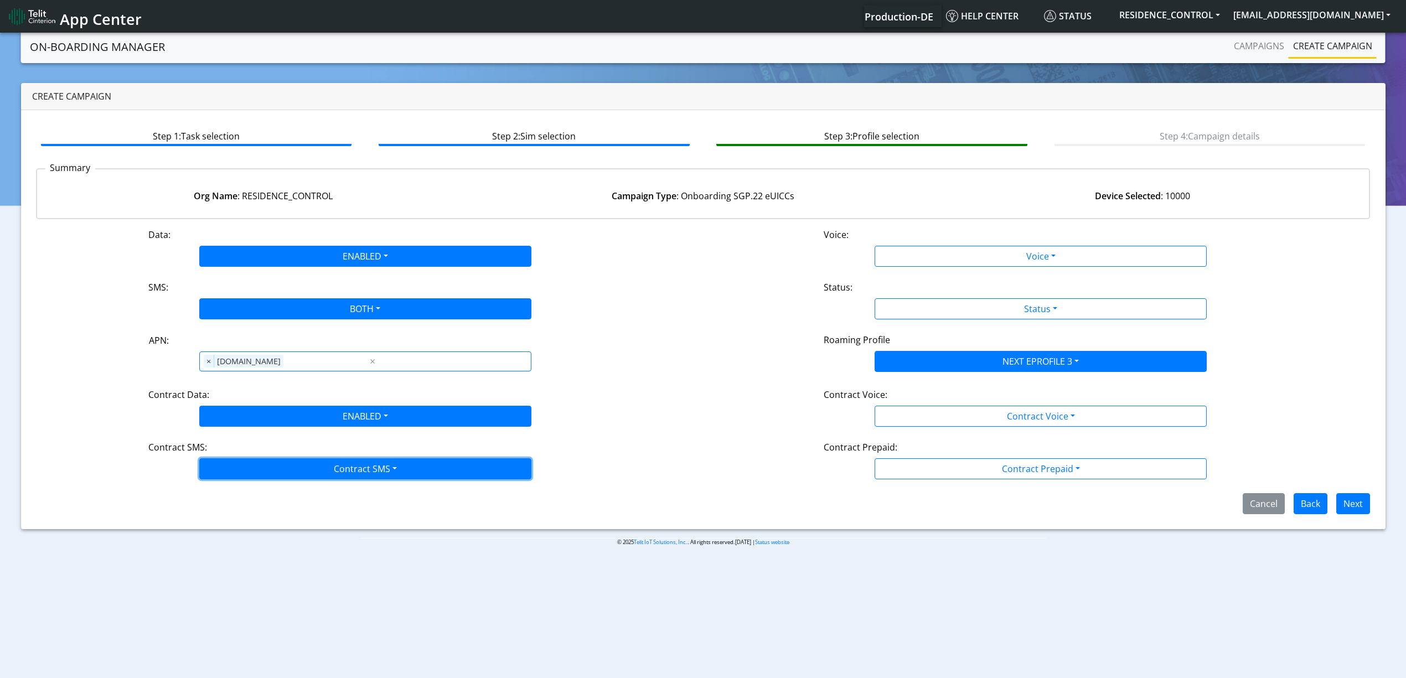
click at [230, 472] on button "Contract SMS" at bounding box center [365, 468] width 332 height 21
click at [221, 548] on SMSboth-dropdown "Both" at bounding box center [365, 548] width 331 height 18
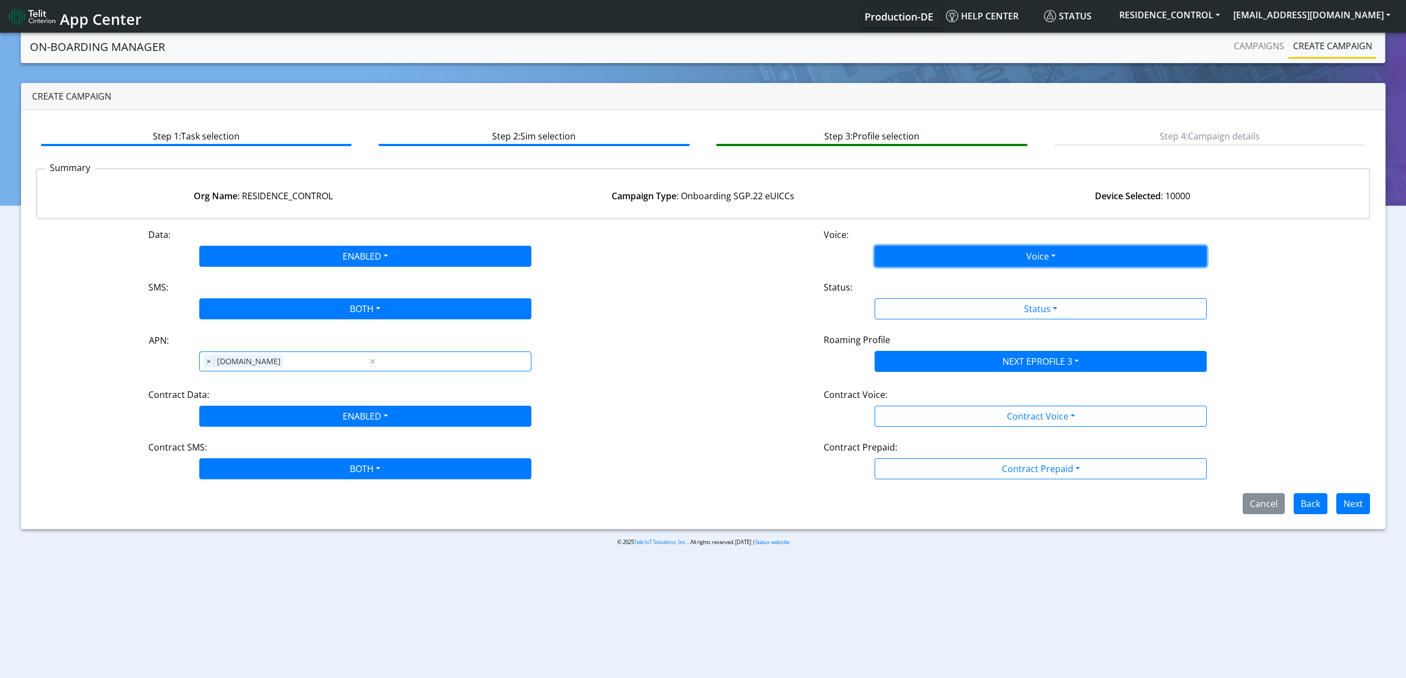
click at [911, 261] on button "Voice" at bounding box center [1040, 256] width 332 height 21
click at [902, 278] on button "Disabled" at bounding box center [1040, 282] width 331 height 18
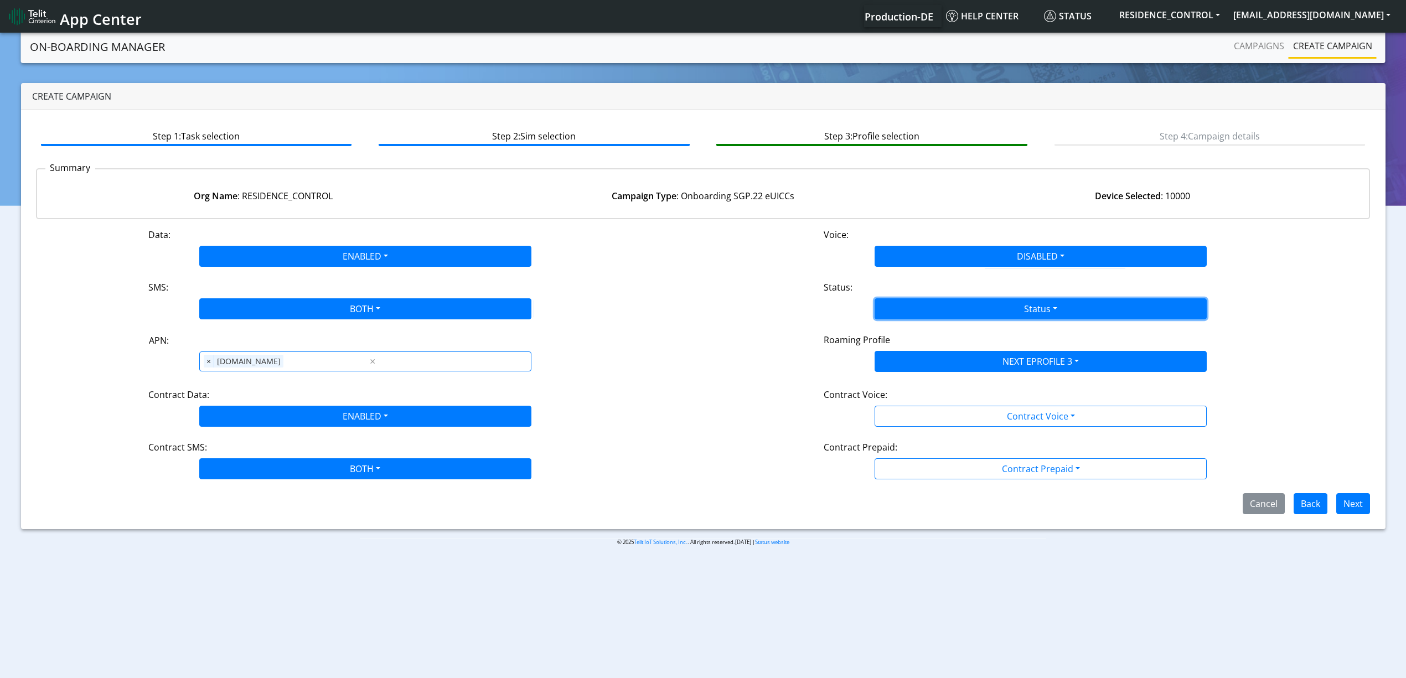
click at [904, 299] on button "Status" at bounding box center [1040, 308] width 332 height 21
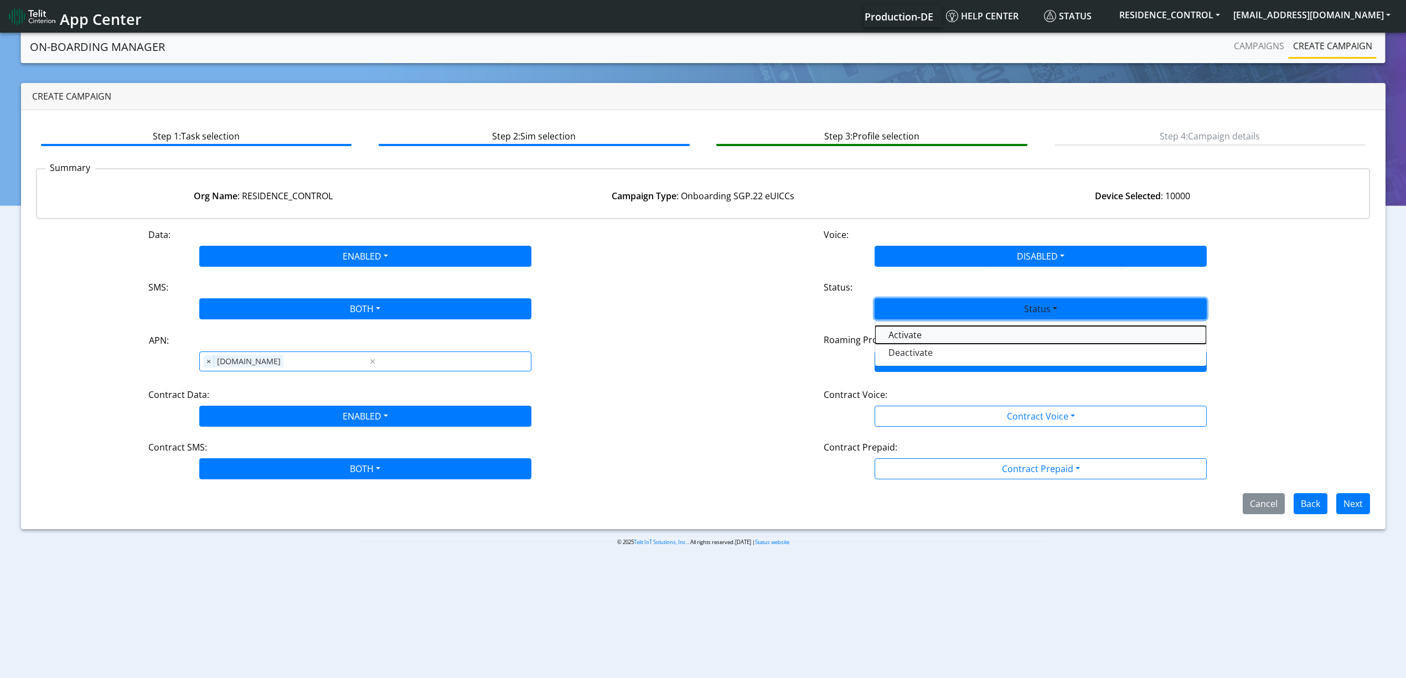
click at [904, 330] on button "Activate" at bounding box center [1040, 335] width 331 height 18
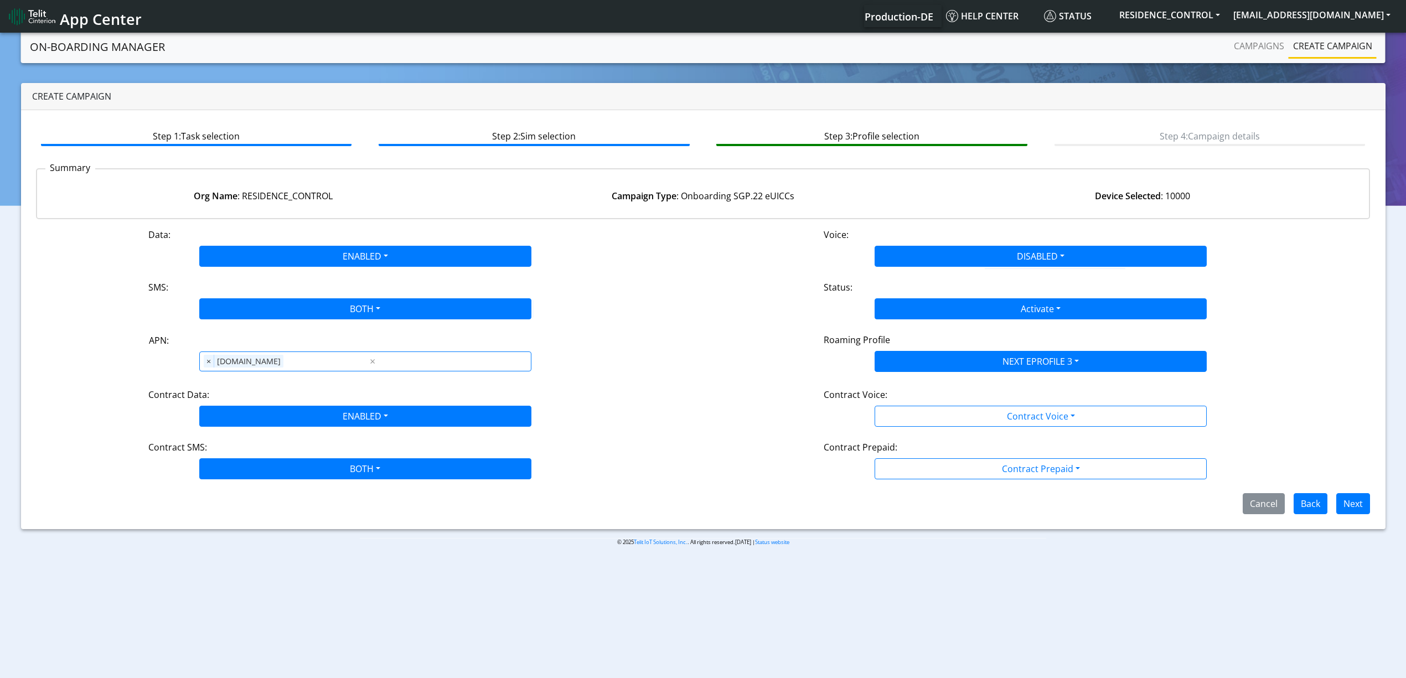
click at [928, 399] on div "Contract Voice:" at bounding box center [1040, 397] width 450 height 18
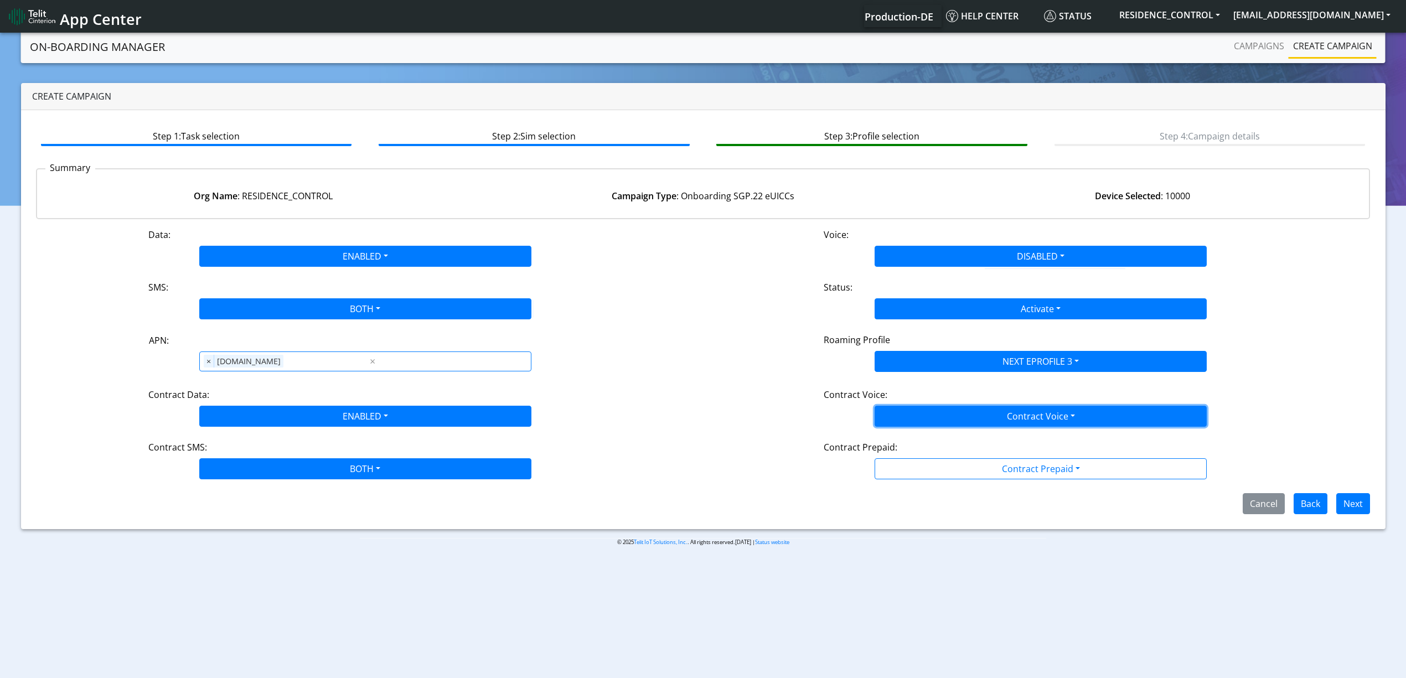
click at [928, 407] on button "Contract Voice" at bounding box center [1040, 416] width 332 height 21
click at [917, 441] on Voicedisabled-dropdown "Disabled" at bounding box center [1040, 442] width 331 height 18
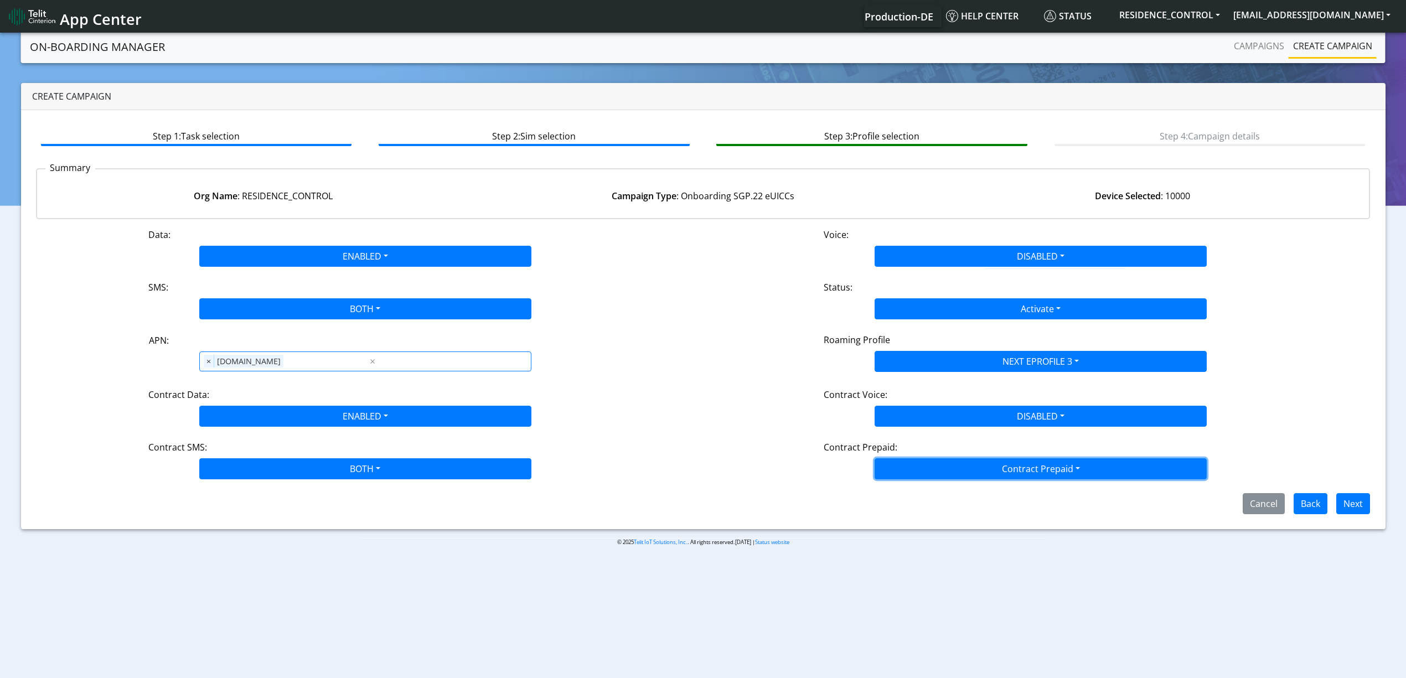
click at [919, 470] on button "Contract Prepaid" at bounding box center [1040, 468] width 332 height 21
click at [897, 523] on div "Yes No" at bounding box center [1040, 503] width 332 height 45
click at [897, 512] on Prepaidnotprepaid-dropdown "No" at bounding box center [1040, 513] width 331 height 18
click at [1363, 514] on button "Next" at bounding box center [1353, 503] width 34 height 21
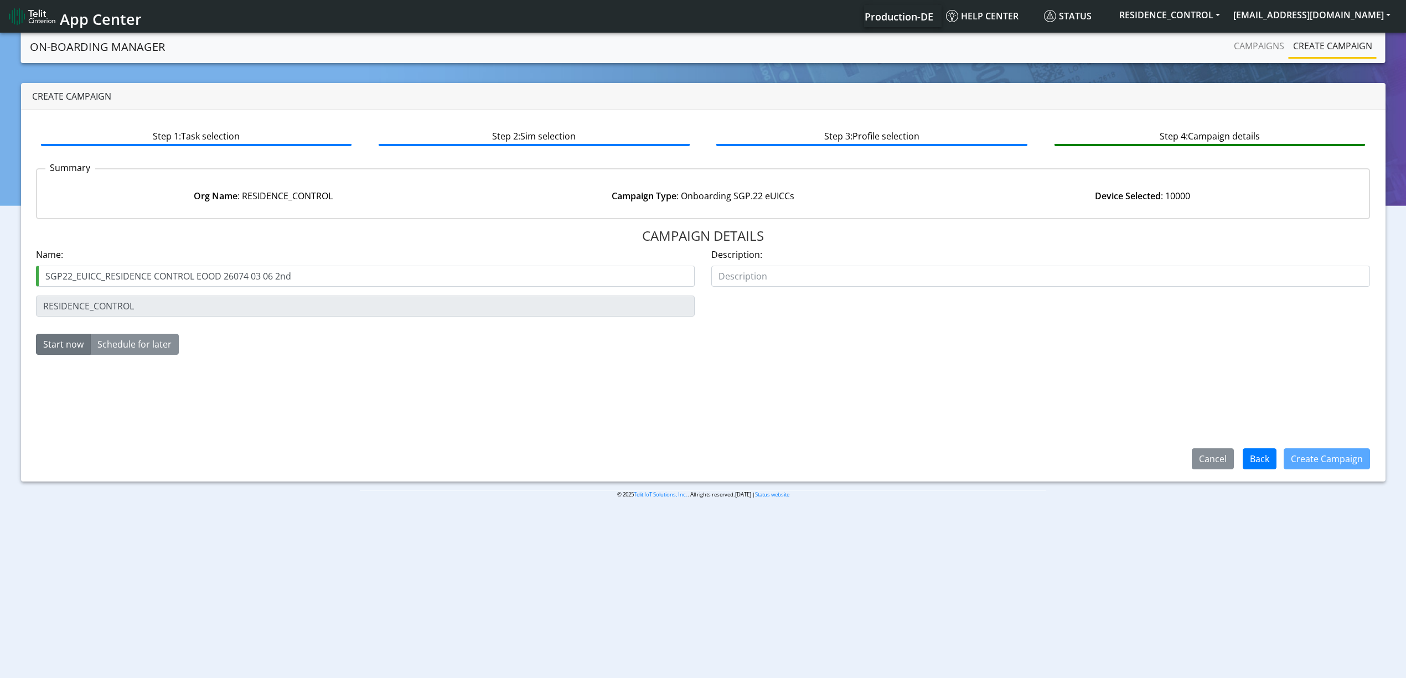
click at [286, 276] on input "SGP22_EUICC_RESIDENCE CONTROL EOOD 26074 03 06 2nd" at bounding box center [365, 276] width 659 height 21
type input "SGP22_EUICC_RESIDENCE CONTROL EOOD 26074 03 06 3rd"
click at [1331, 464] on button "Create Campaign" at bounding box center [1326, 458] width 86 height 21
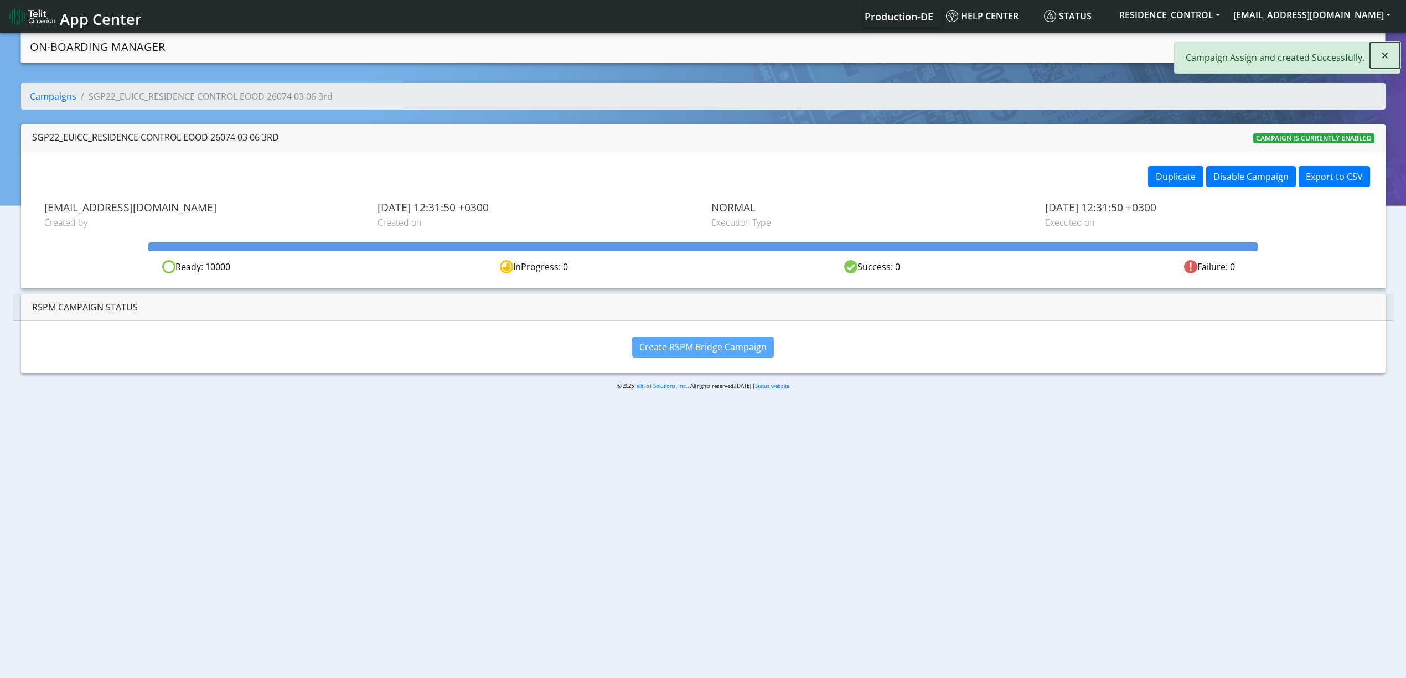
click at [1374, 59] on button "×" at bounding box center [1385, 55] width 30 height 27
click at [1251, 40] on link "Campaigns" at bounding box center [1258, 46] width 59 height 22
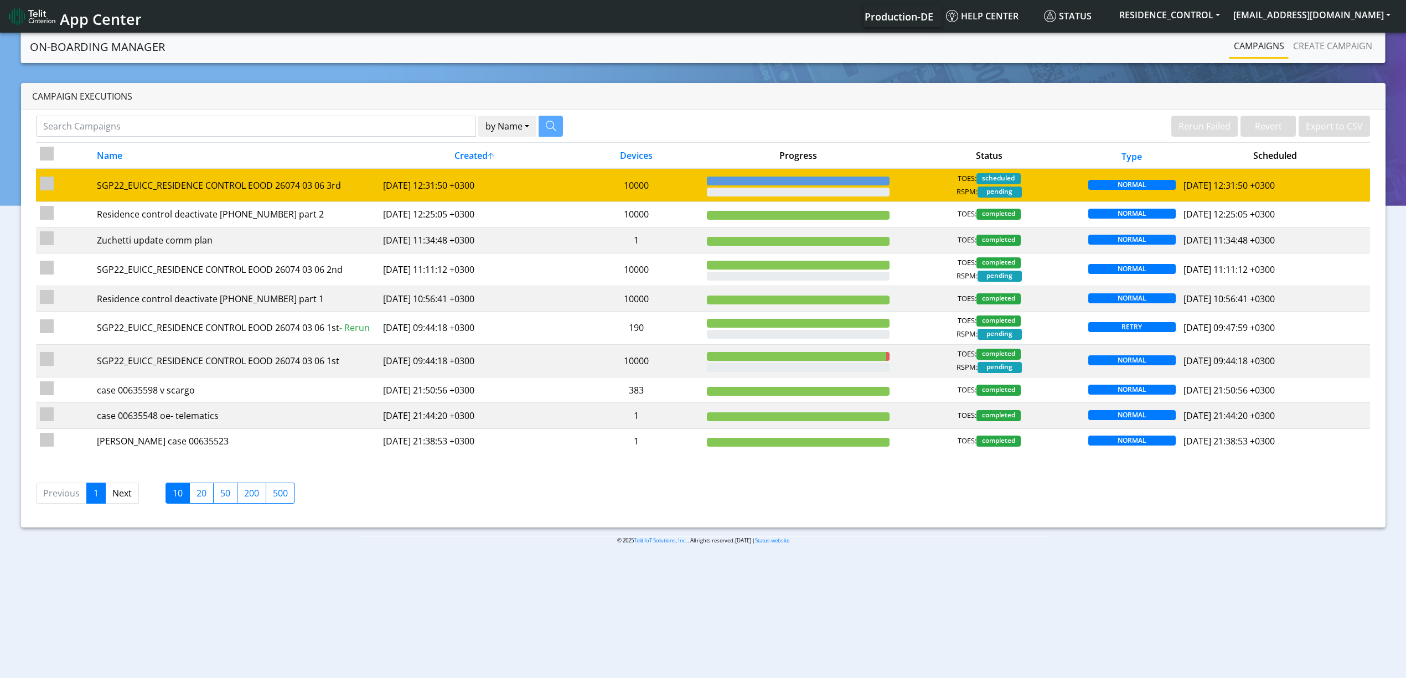
click at [702, 190] on td "10000" at bounding box center [635, 184] width 133 height 33
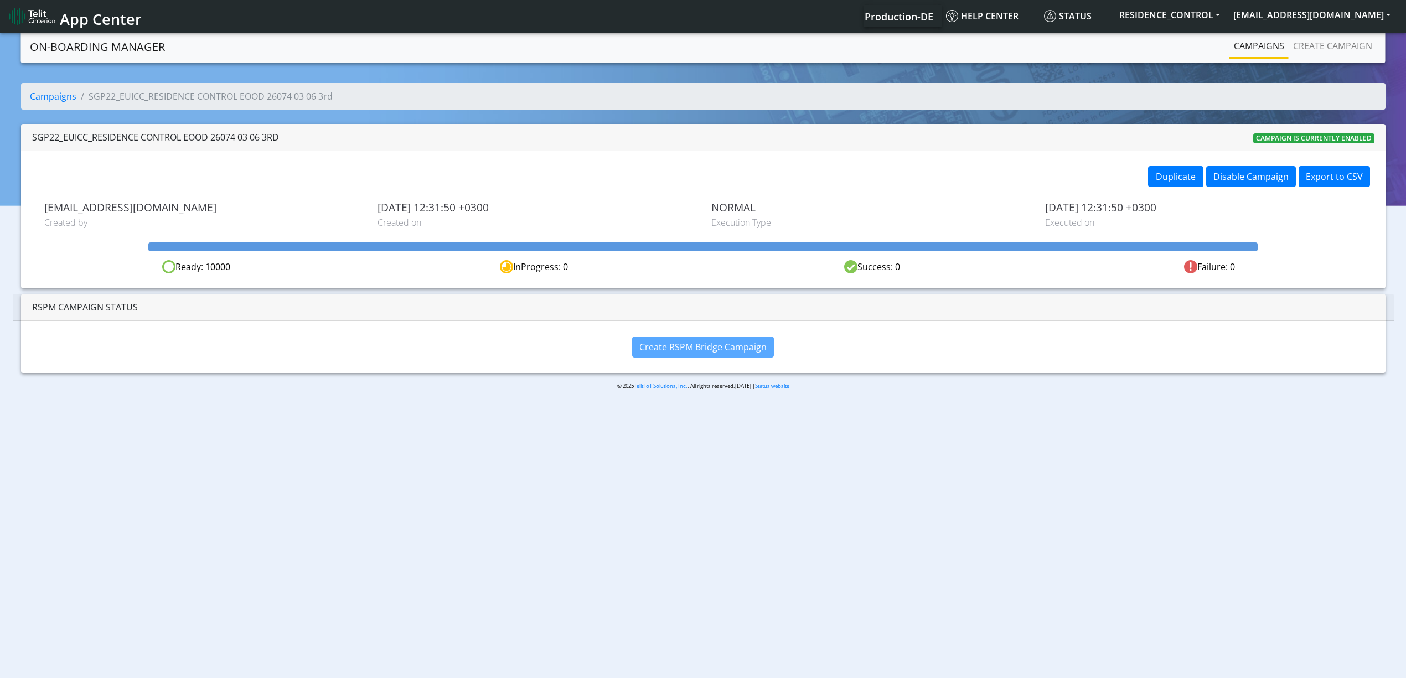
click at [1251, 54] on link "Campaigns" at bounding box center [1258, 46] width 59 height 22
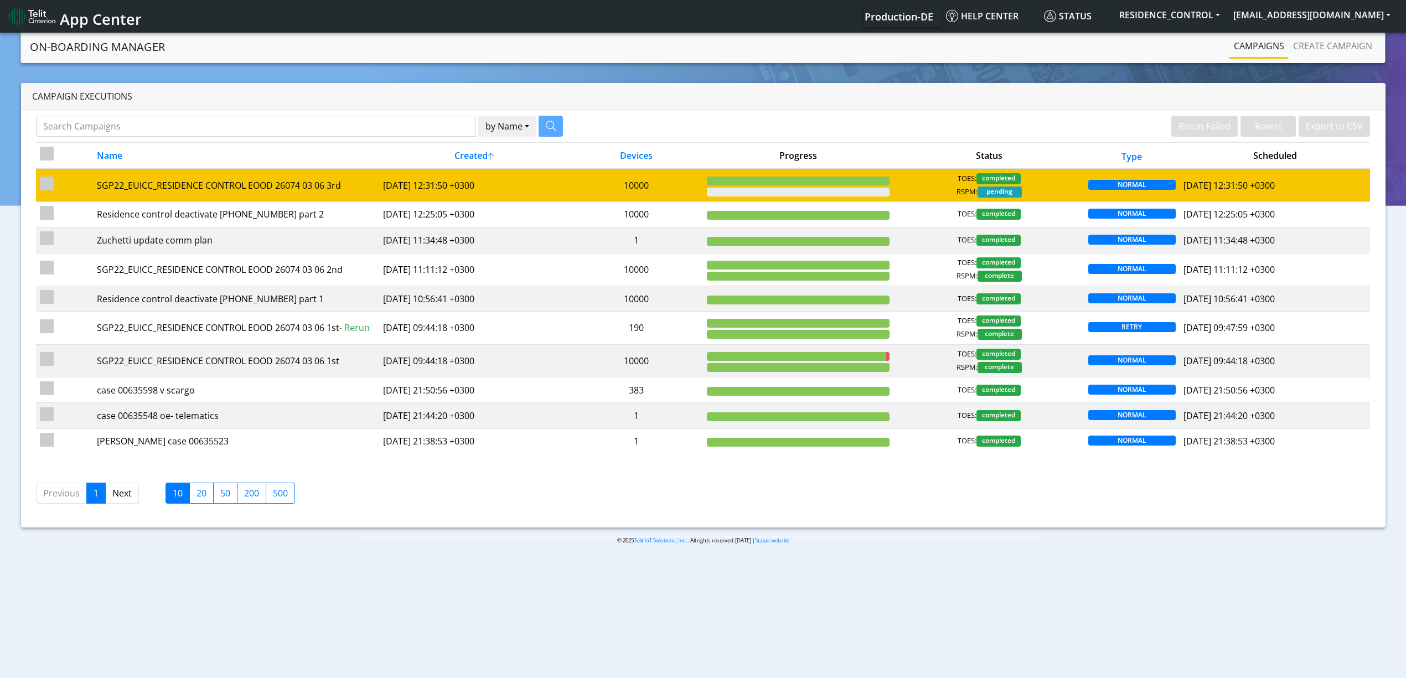
click at [571, 195] on td "10000" at bounding box center [635, 184] width 133 height 33
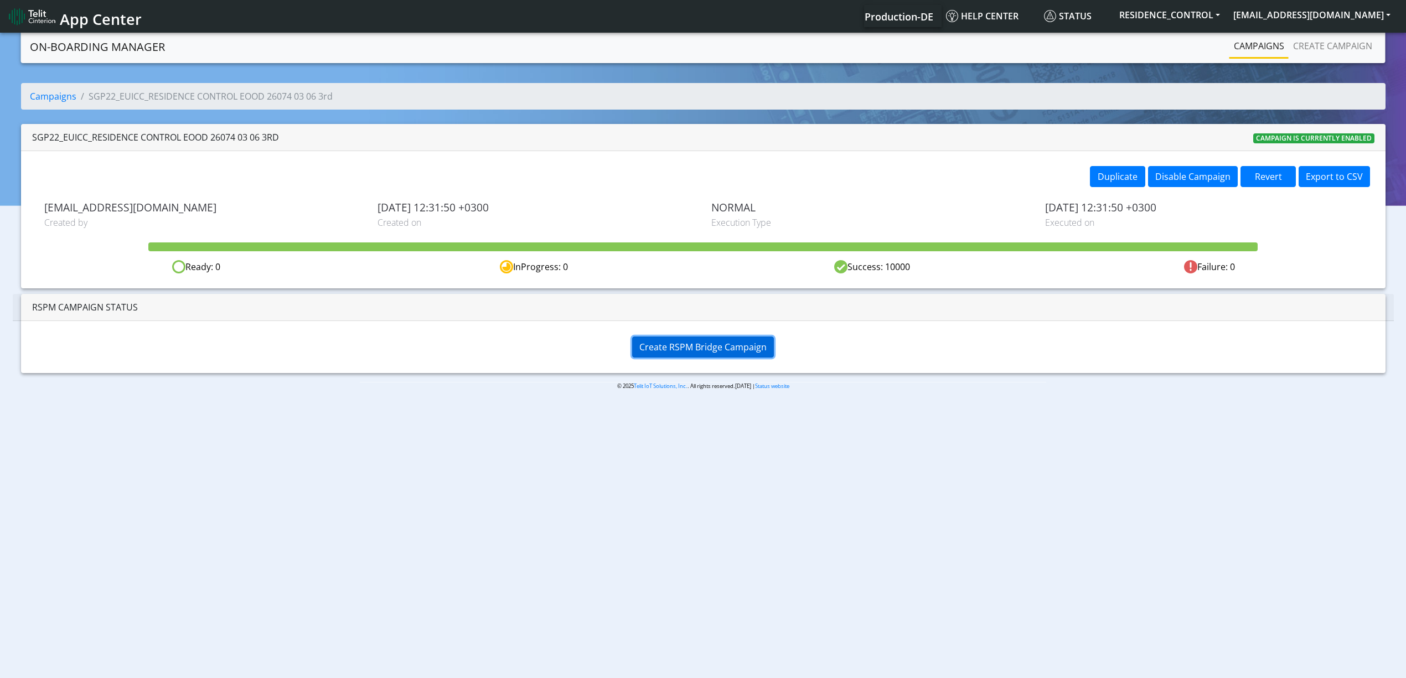
click at [678, 351] on span "Create RSPM Bridge Campaign" at bounding box center [702, 347] width 127 height 12
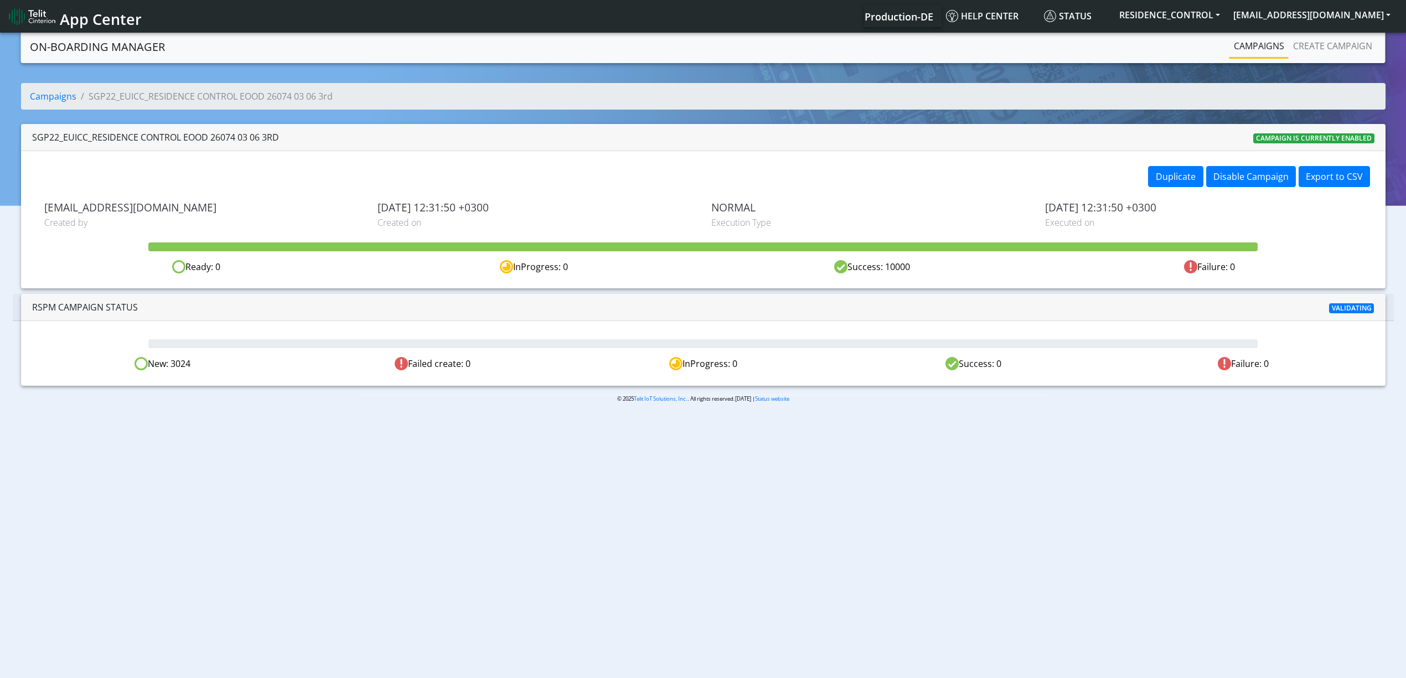
click at [664, 126] on div "SGP22_EUICC_RESIDENCE CONTROL EOOD 26074 03 06 3rd Campaign is currently enabled" at bounding box center [703, 137] width 1364 height 27
click at [483, 484] on body "App Center Production-DE Help center Status RESIDENCE_CONTROL [EMAIL_ADDRESS][D…" at bounding box center [703, 355] width 1406 height 651
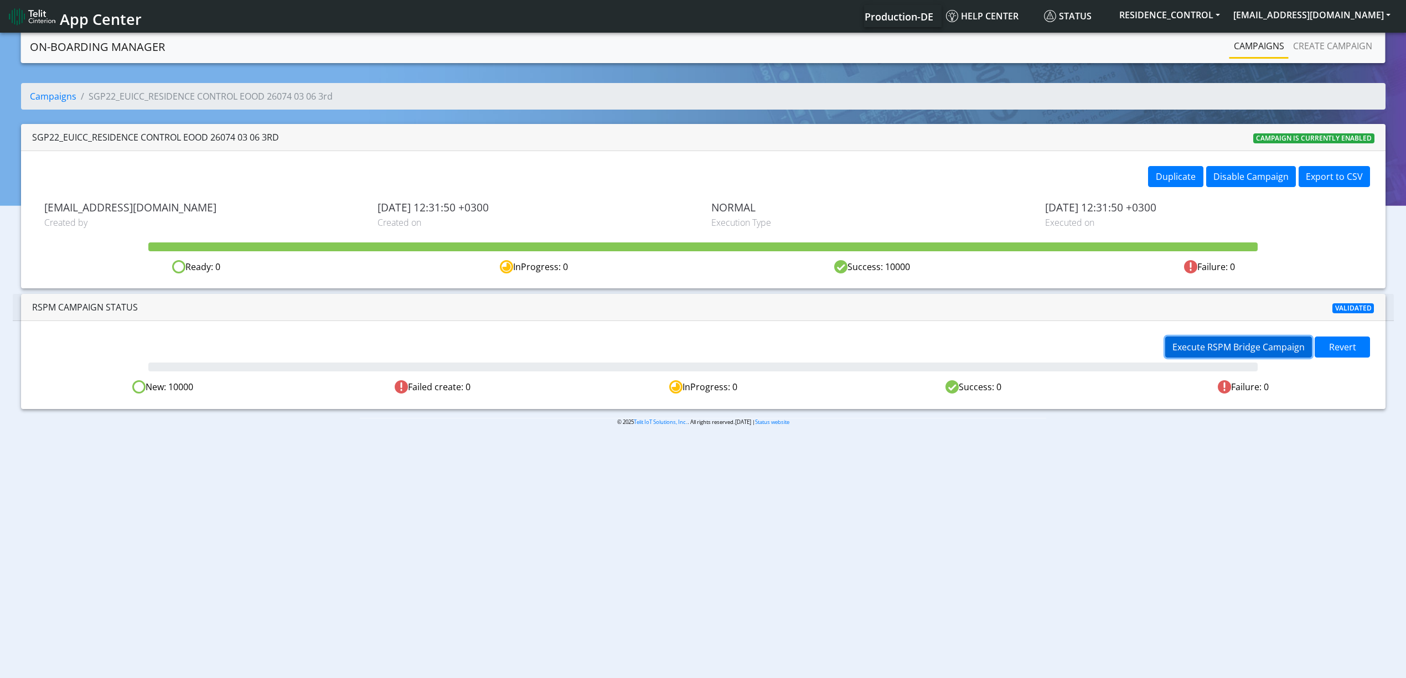
click at [1170, 348] on button "Execute RSPM Bridge Campaign" at bounding box center [1238, 346] width 147 height 21
